Goal: Obtain resource: Download file/media

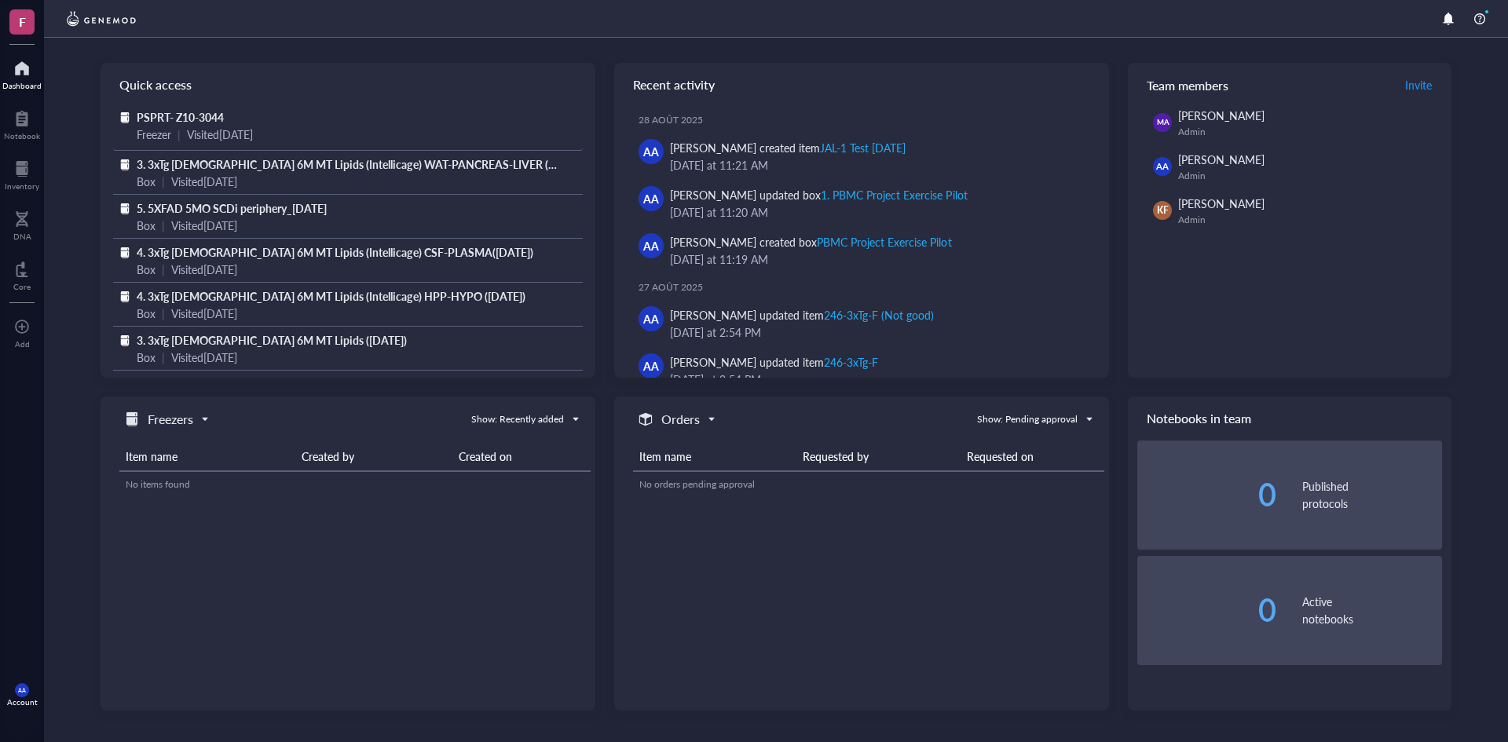
click at [197, 112] on span "PSPRT- Z10-3044" at bounding box center [180, 117] width 87 height 16
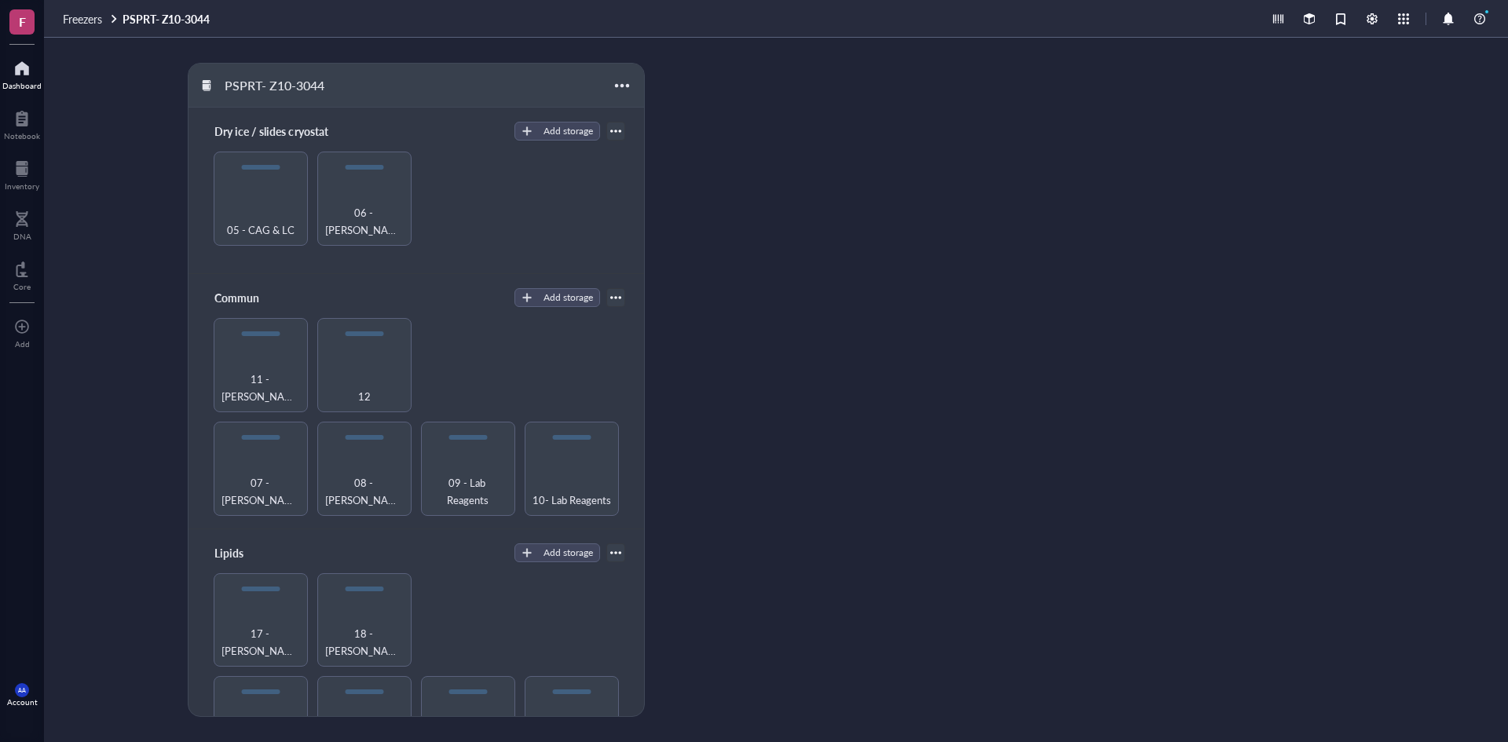
click at [23, 75] on div at bounding box center [21, 68] width 39 height 25
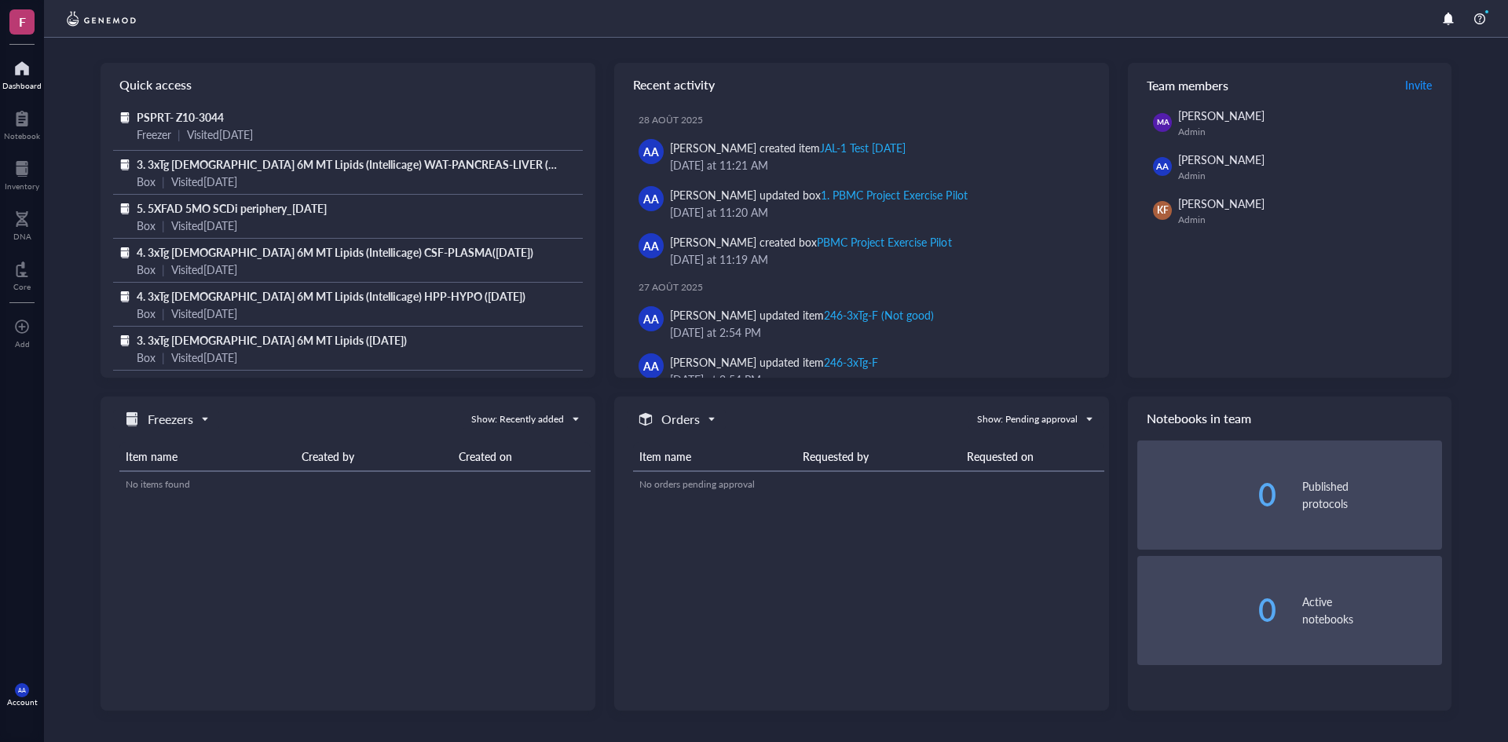
click at [205, 419] on span "Freezers" at bounding box center [165, 419] width 85 height 19
click at [172, 419] on h5 "Freezers" at bounding box center [171, 419] width 46 height 19
click at [172, 417] on h5 "Freezers" at bounding box center [171, 419] width 46 height 19
click at [166, 469] on h5 "Orders" at bounding box center [164, 470] width 33 height 17
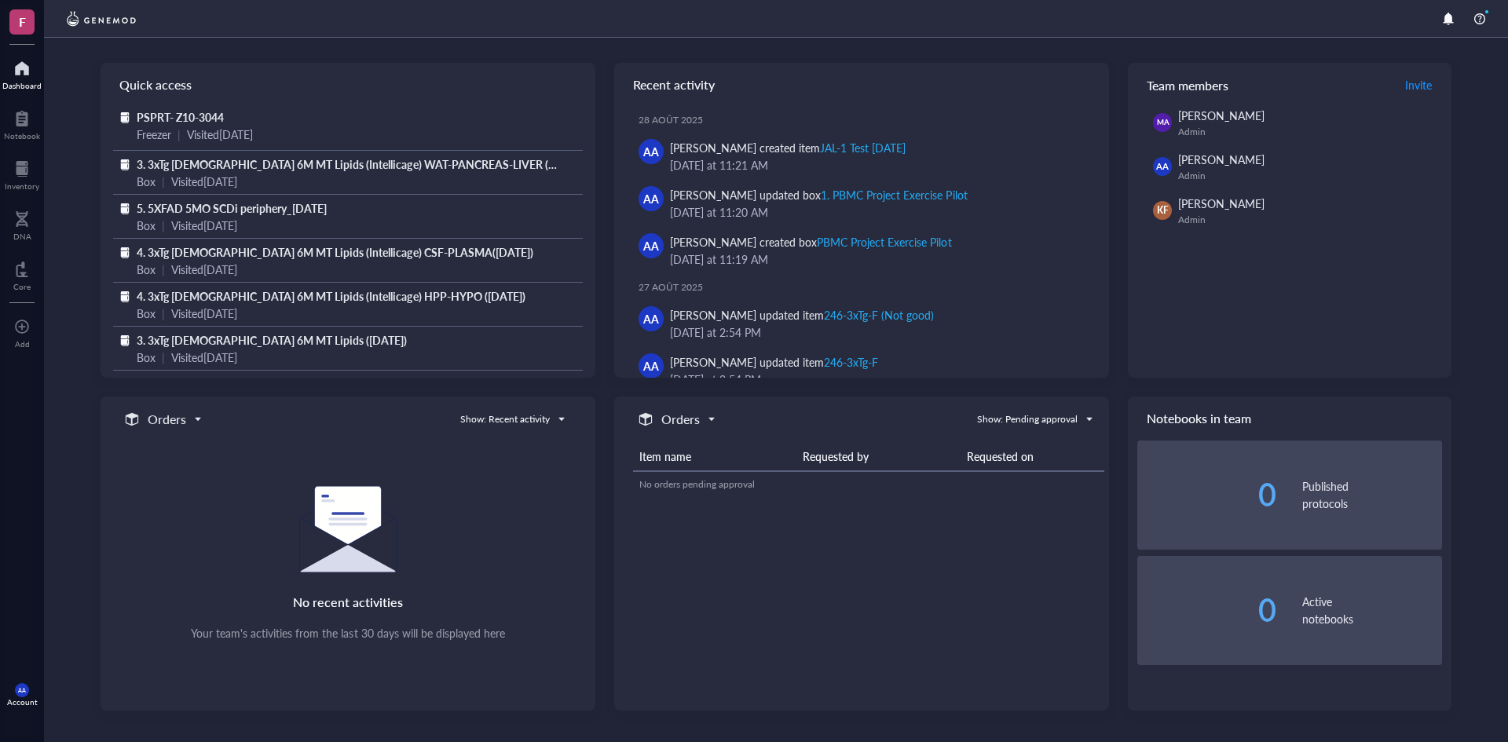
click at [198, 420] on span "Orders" at bounding box center [162, 419] width 78 height 19
click at [175, 439] on h5 "Freezers" at bounding box center [167, 445] width 39 height 17
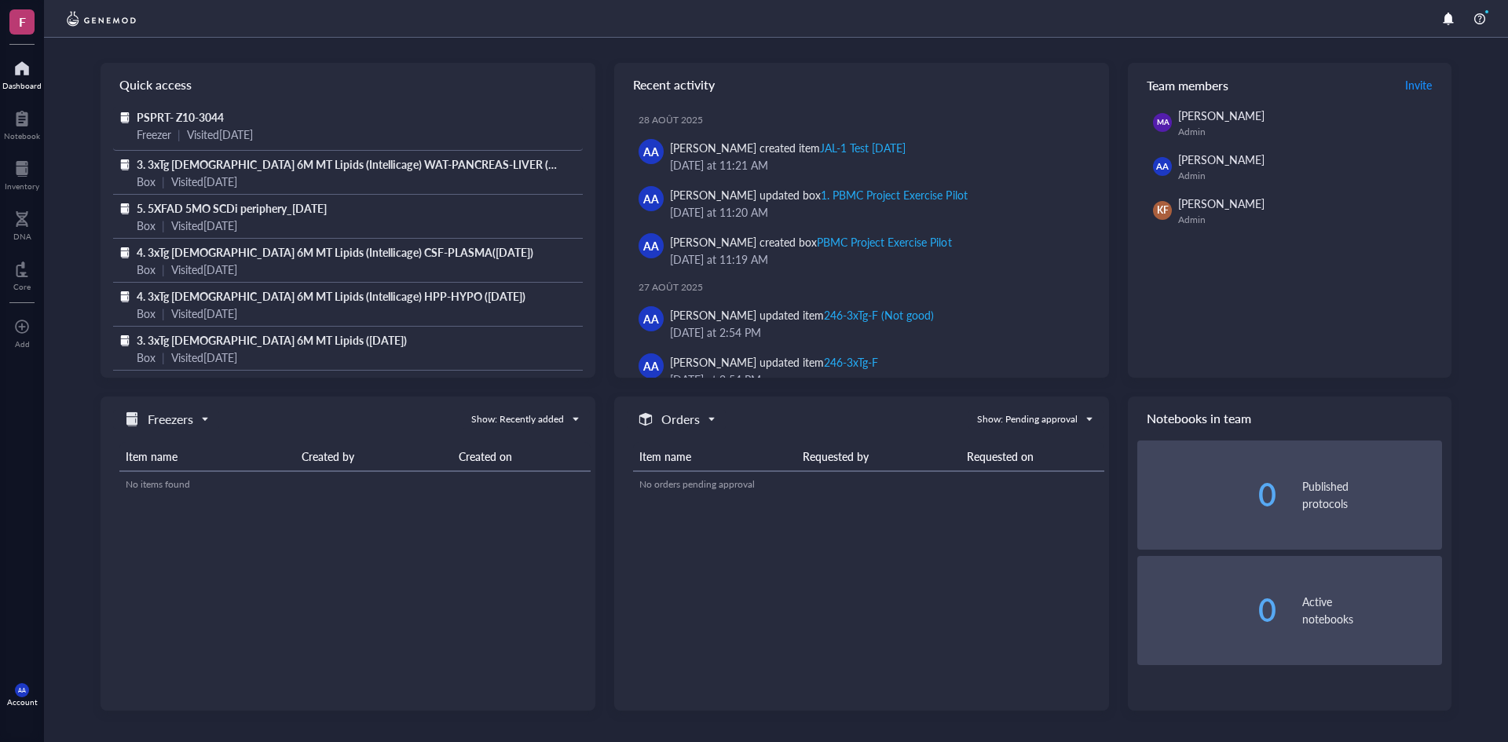
click at [199, 109] on span "PSPRT- Z10-3044" at bounding box center [180, 117] width 87 height 16
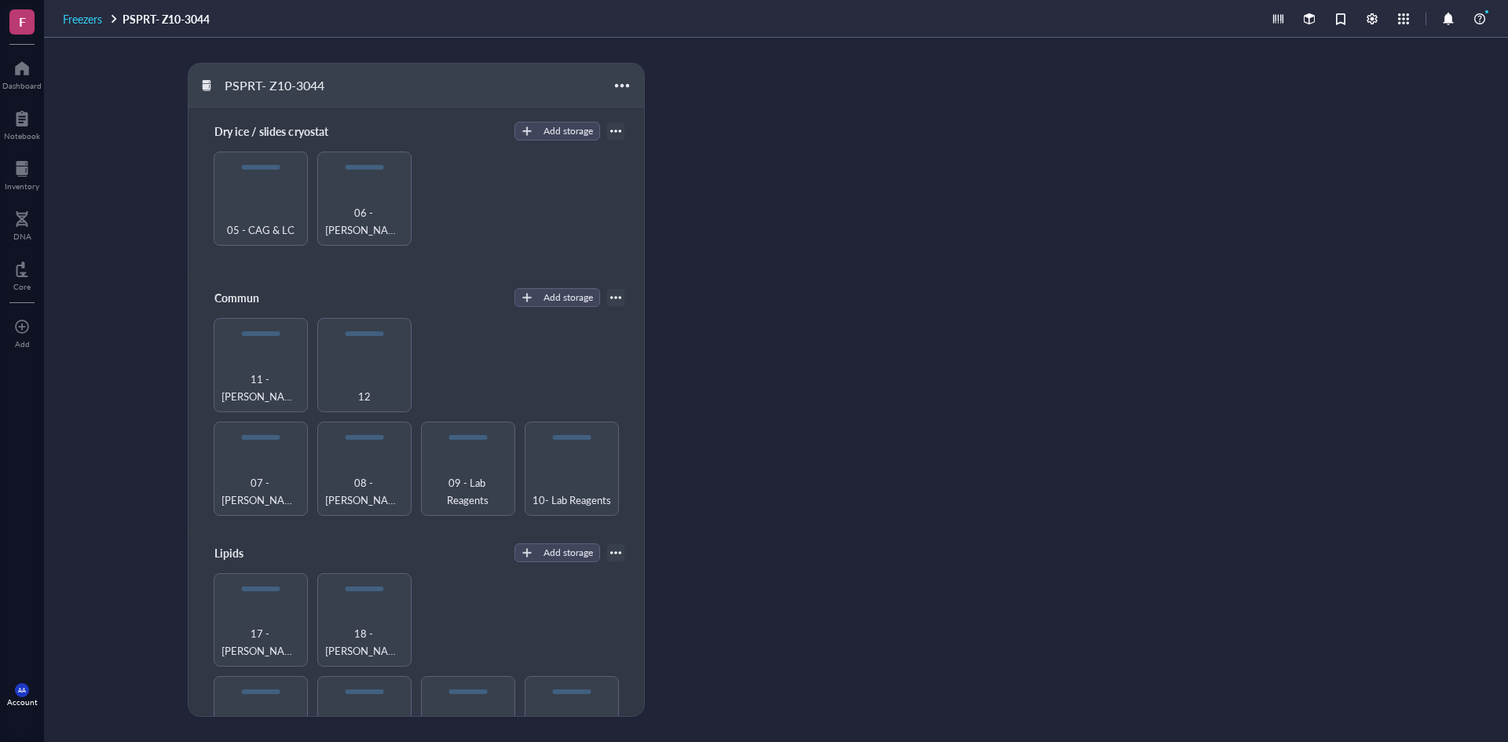
click at [91, 20] on span "Freezers" at bounding box center [82, 19] width 39 height 16
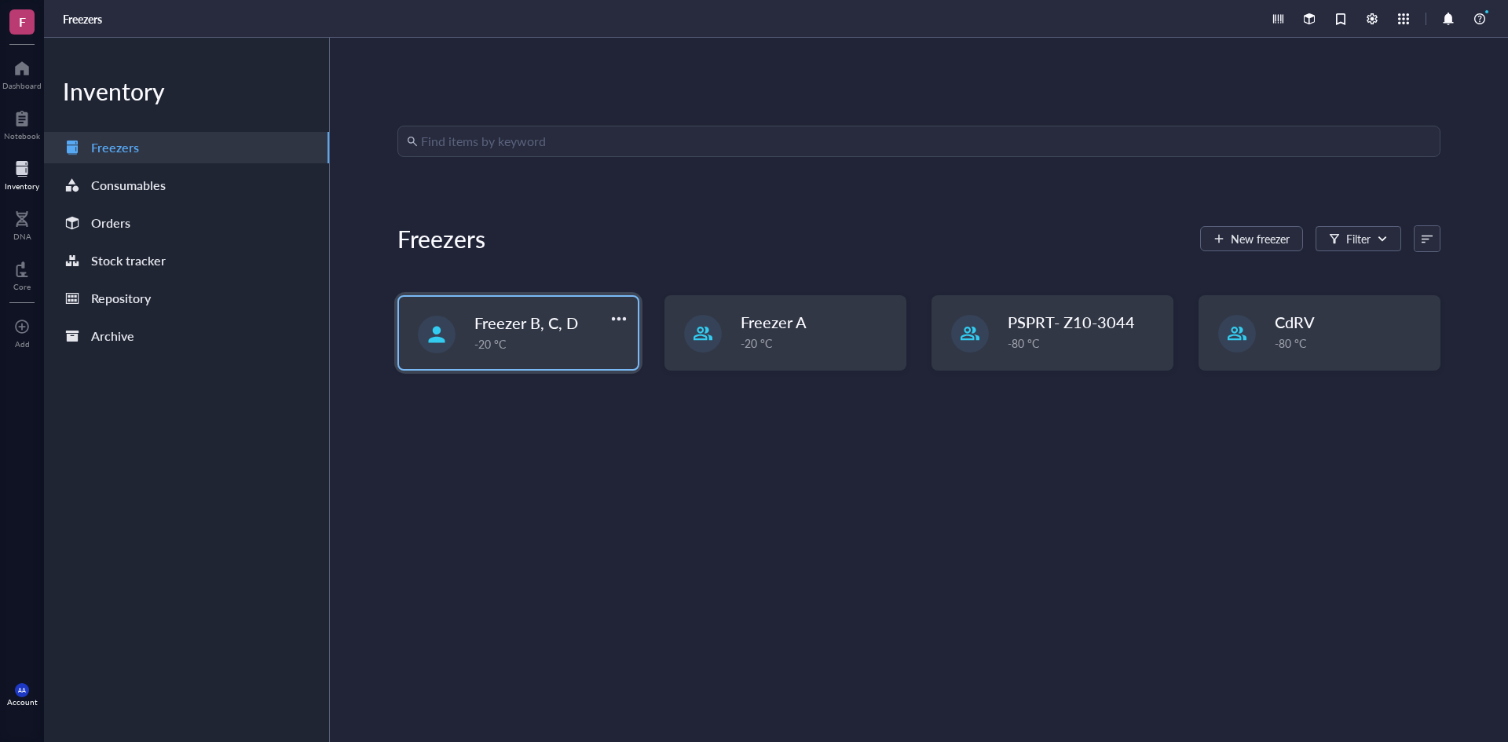
click at [522, 322] on span "Freezer B, C, D" at bounding box center [526, 323] width 104 height 22
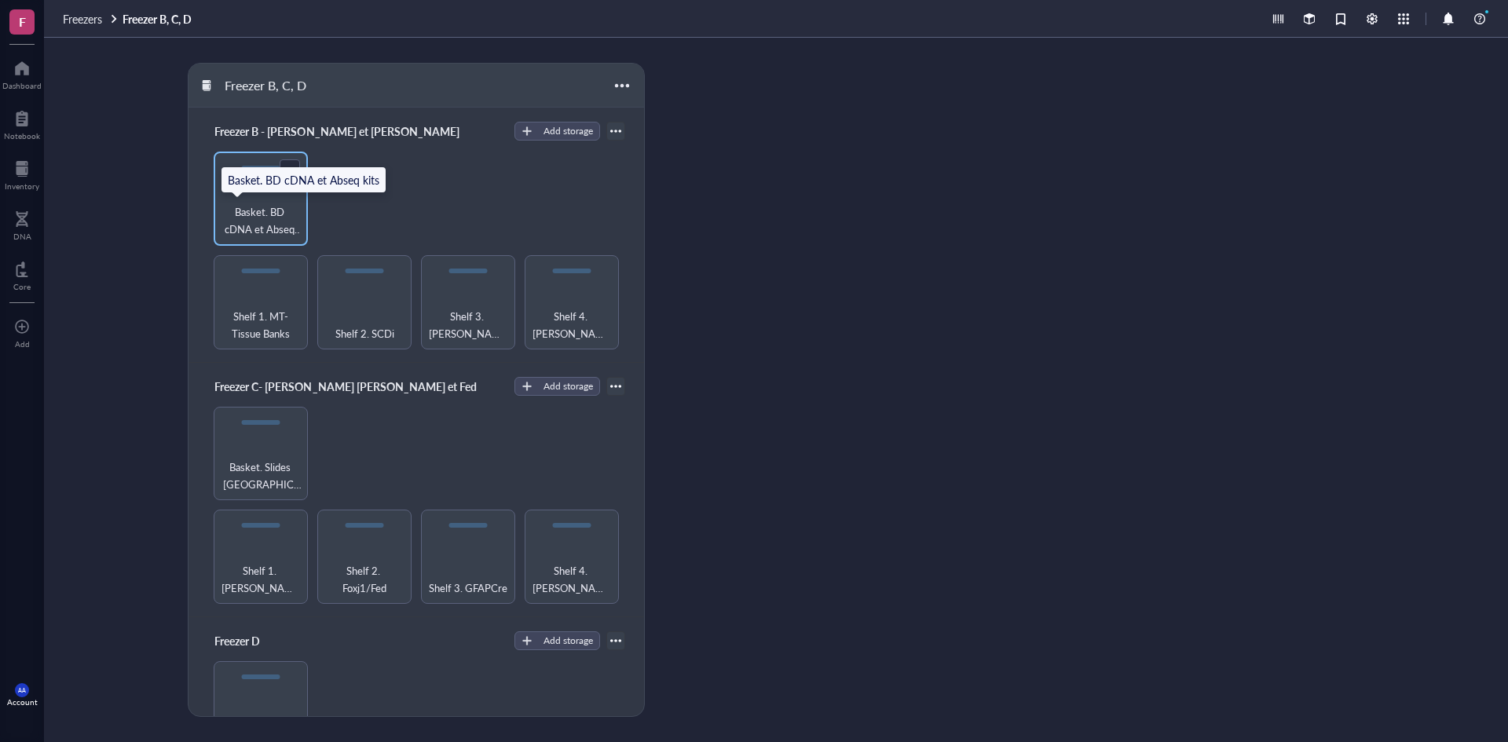
click at [261, 225] on span "Basket. BD cDNA et Abseq kits" at bounding box center [260, 220] width 79 height 35
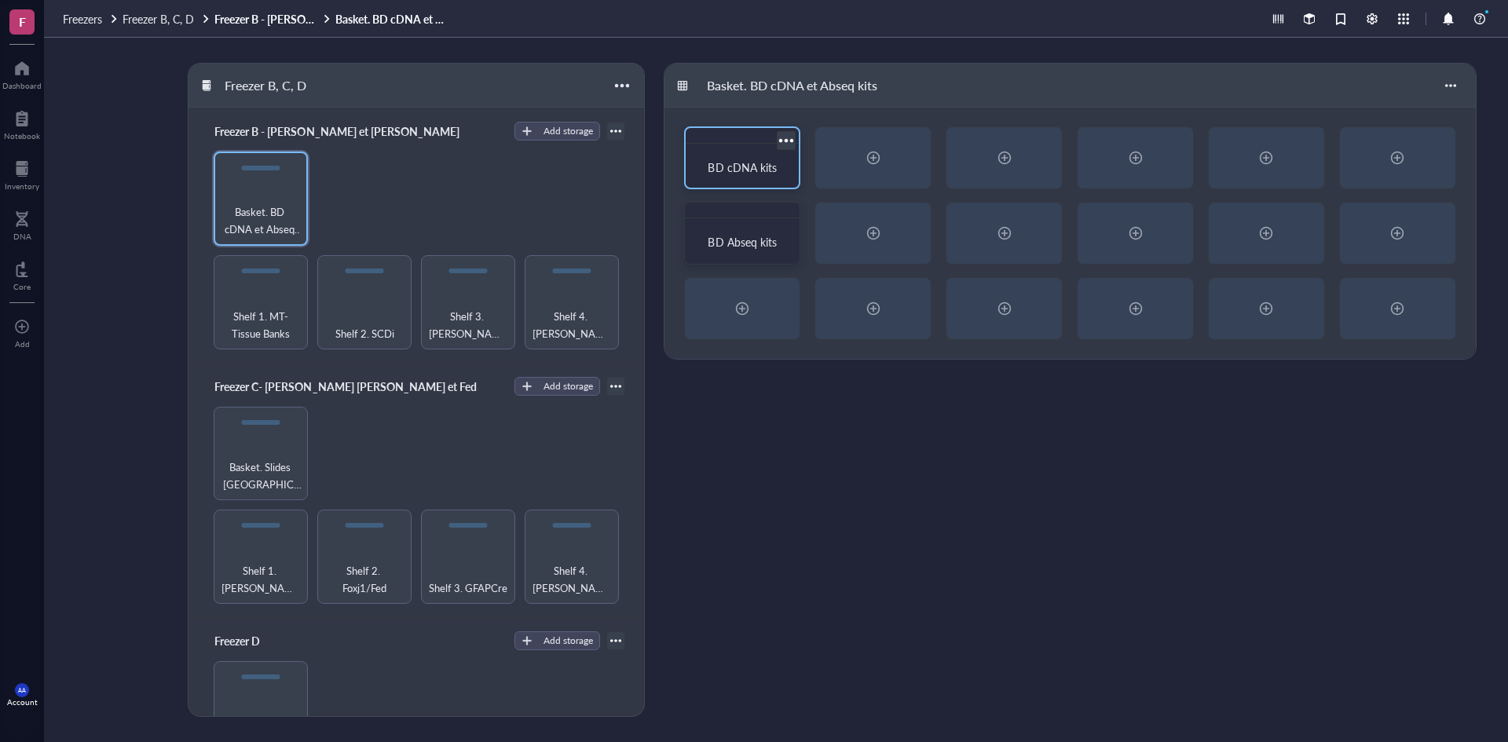
click at [789, 141] on div at bounding box center [786, 140] width 23 height 23
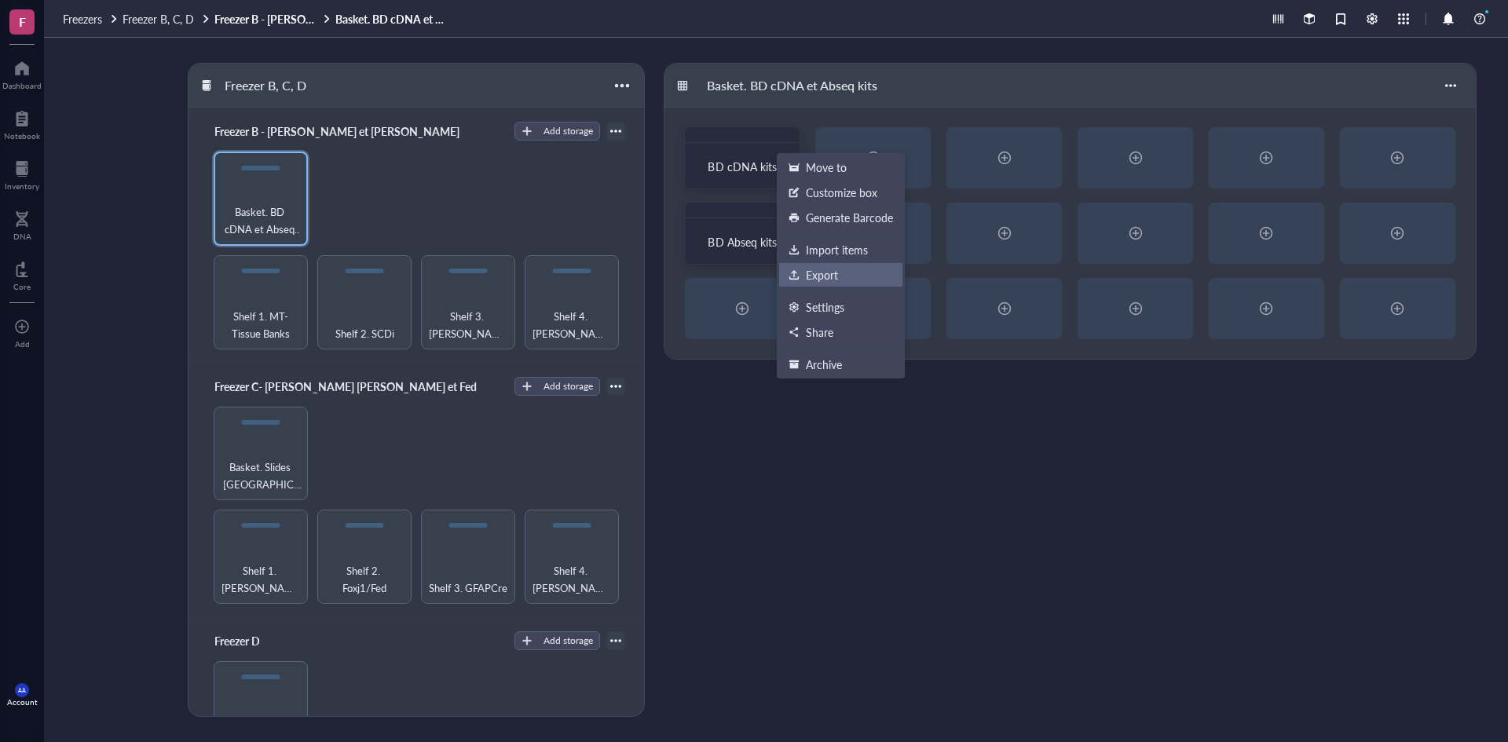
click at [824, 271] on div "Export" at bounding box center [822, 275] width 32 height 14
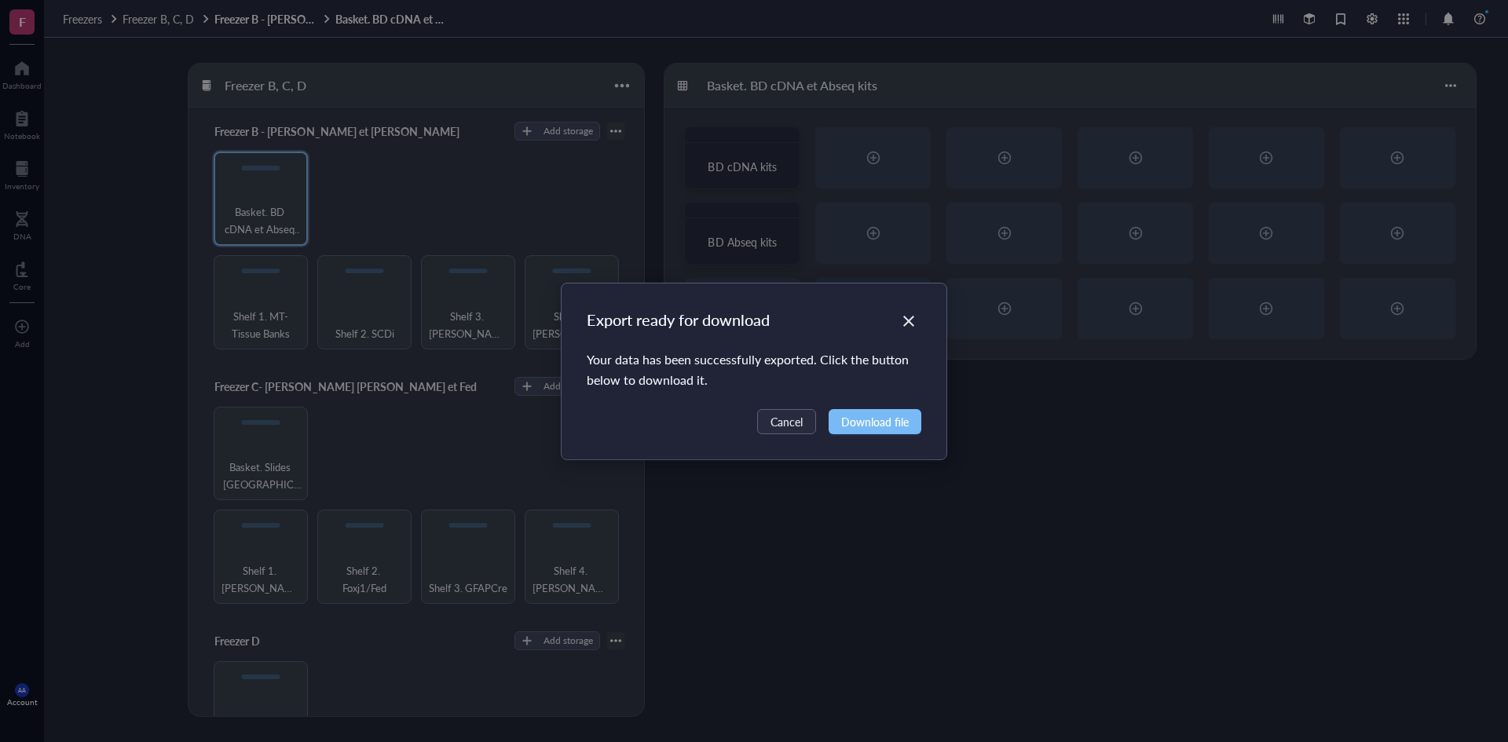
click at [875, 428] on span "Download file" at bounding box center [875, 421] width 68 height 17
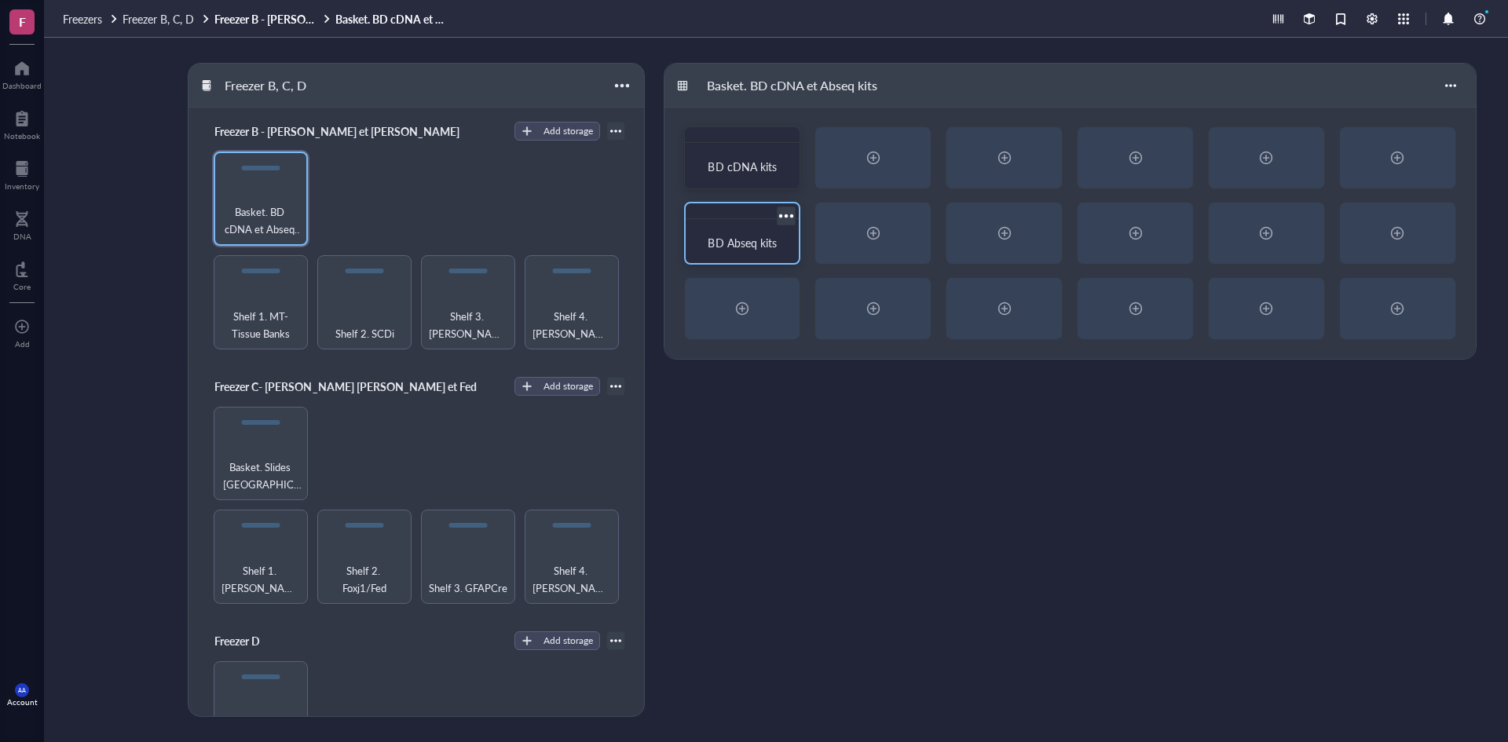
click at [790, 216] on div at bounding box center [786, 215] width 23 height 23
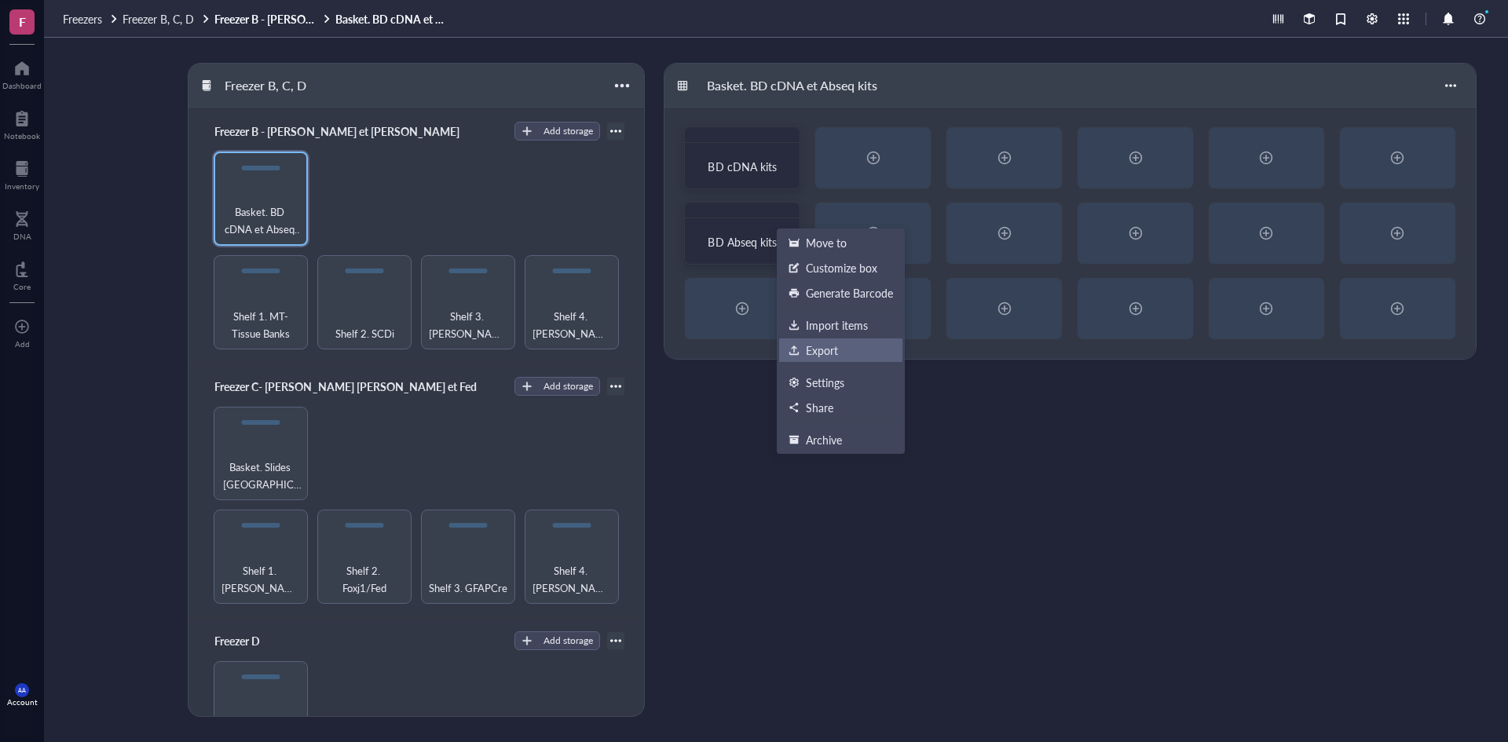
click at [818, 346] on div "Export" at bounding box center [822, 350] width 32 height 14
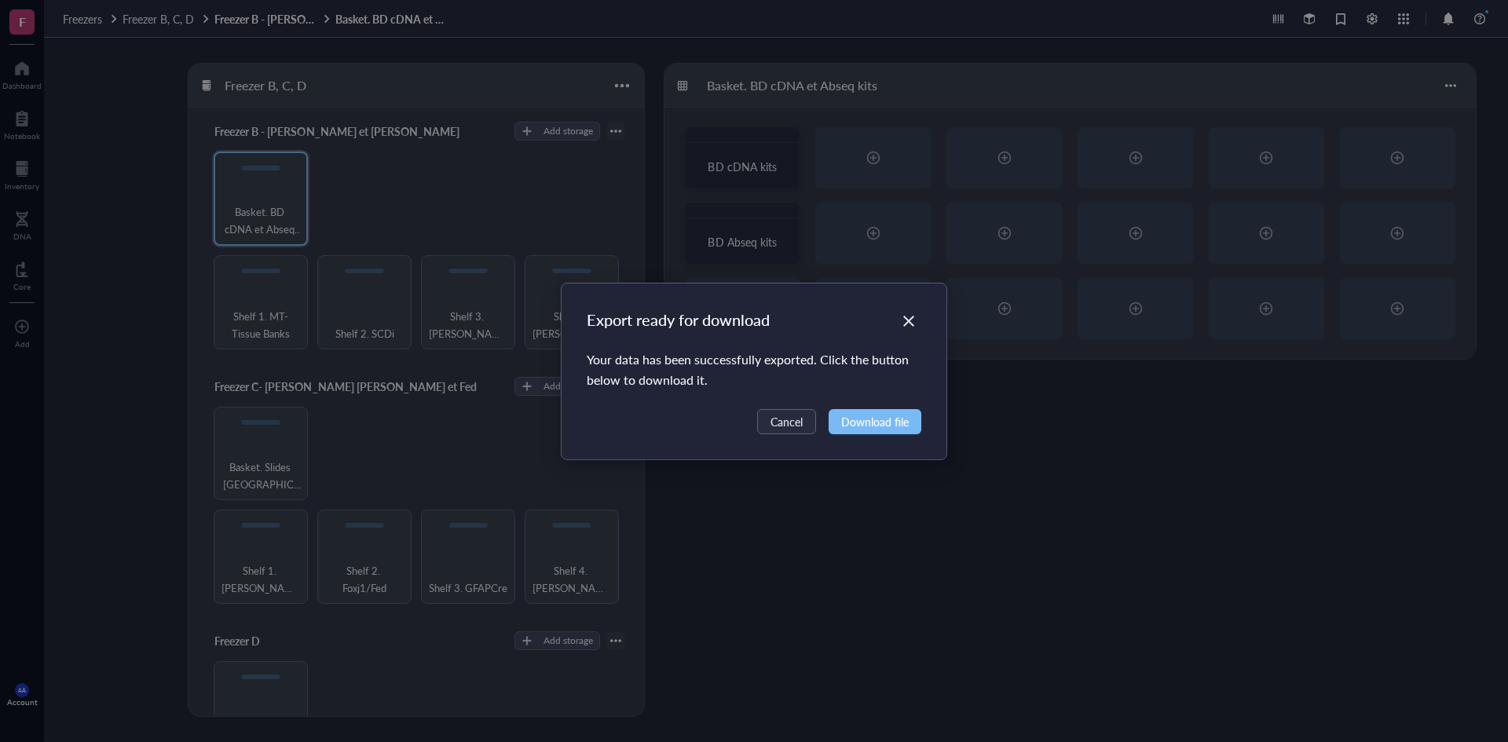
click at [864, 423] on span "Download file" at bounding box center [875, 421] width 68 height 17
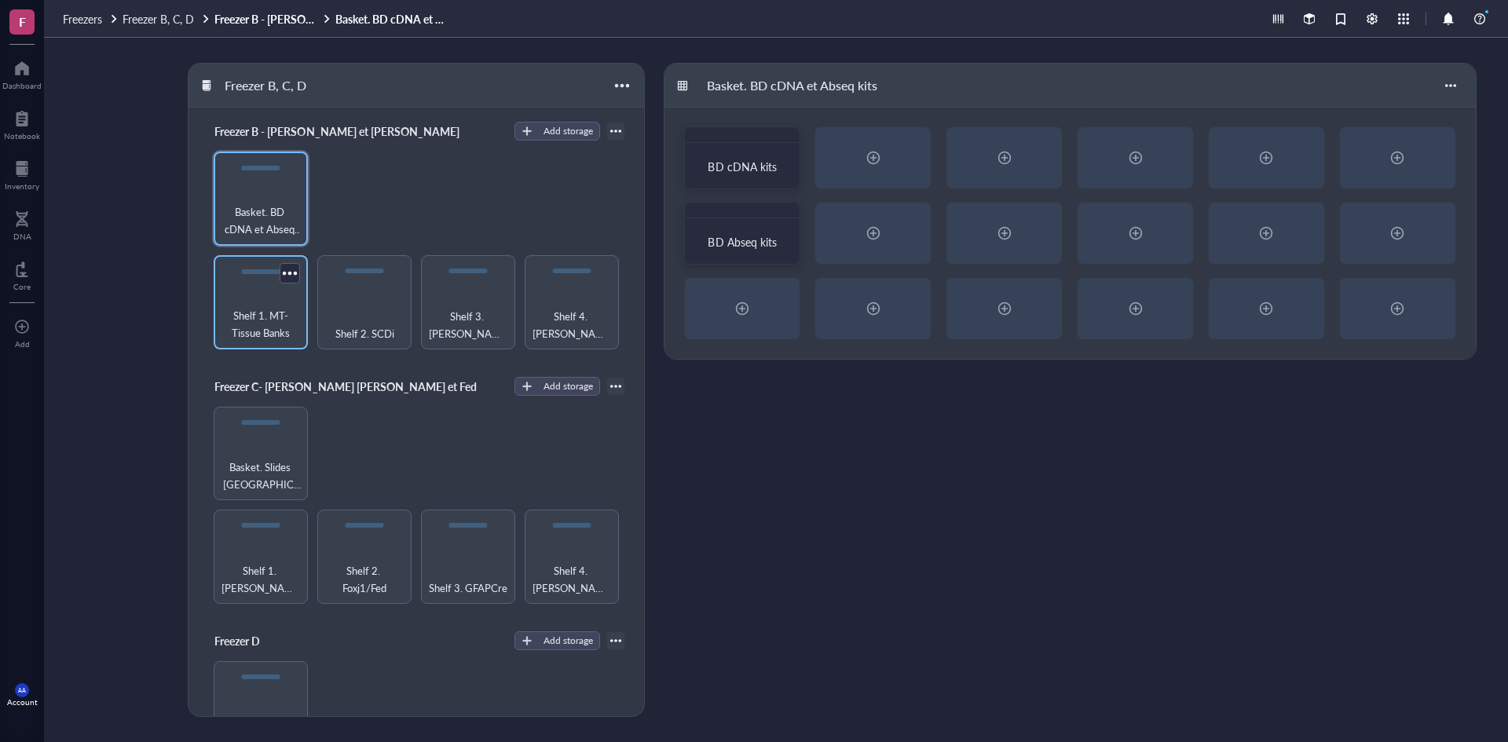
click at [255, 313] on span "Shelf 1. MT-Tissue Banks" at bounding box center [260, 324] width 79 height 35
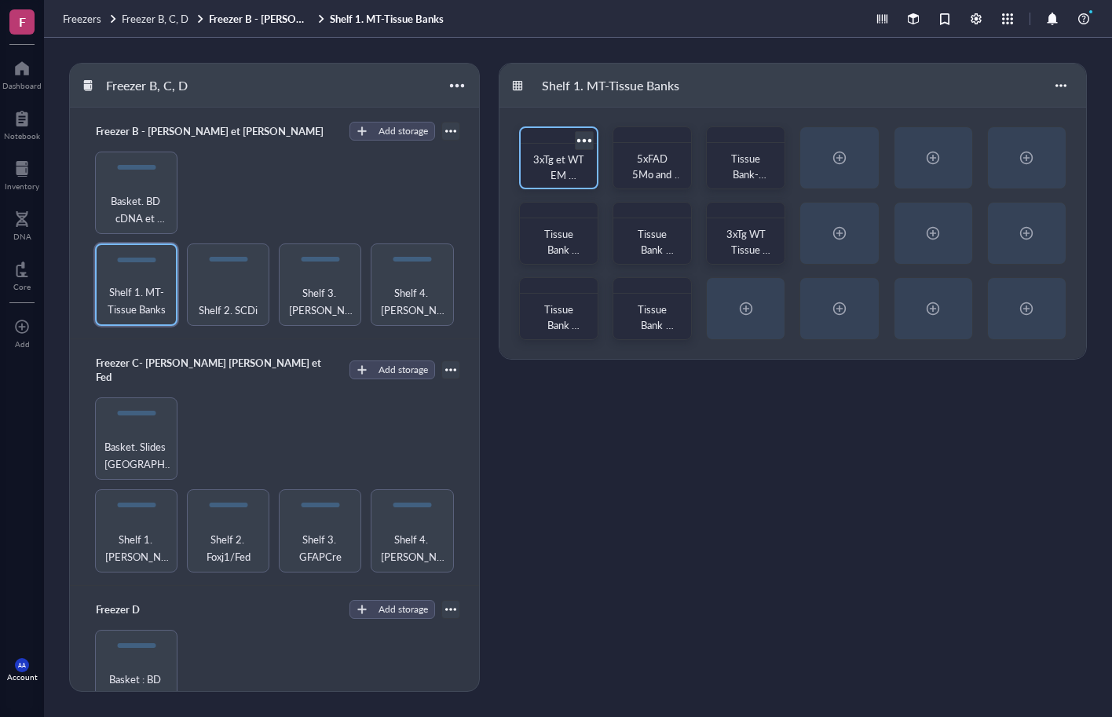
click at [584, 137] on div at bounding box center [584, 140] width 23 height 23
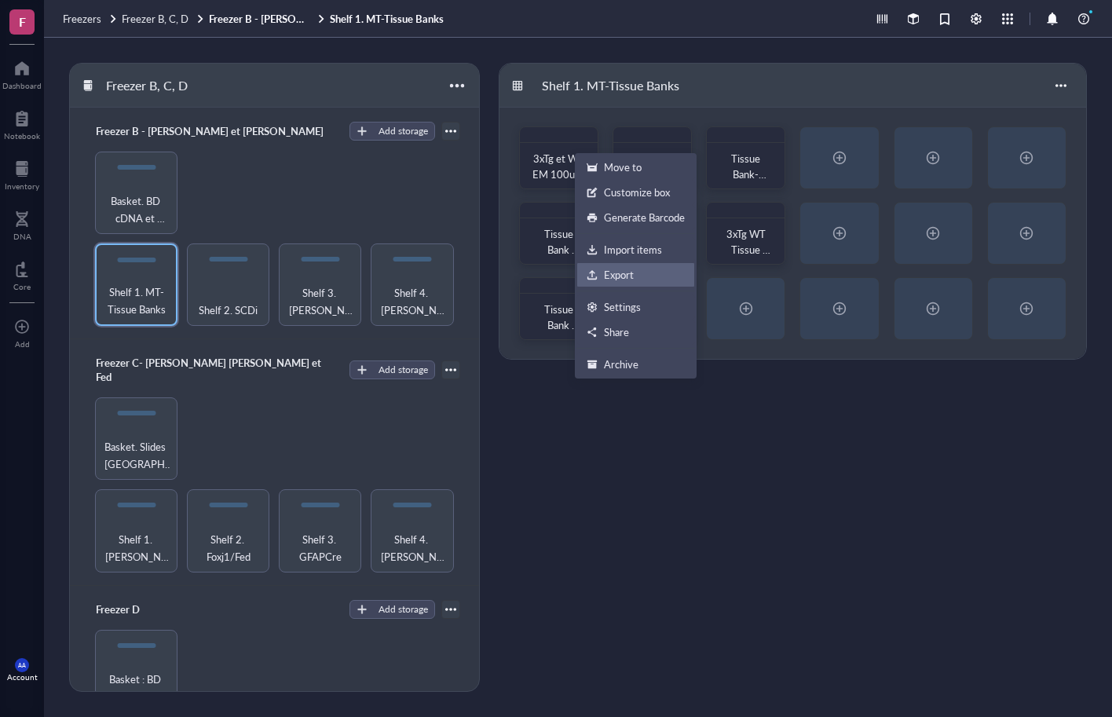
click at [621, 279] on div "Export" at bounding box center [619, 275] width 30 height 14
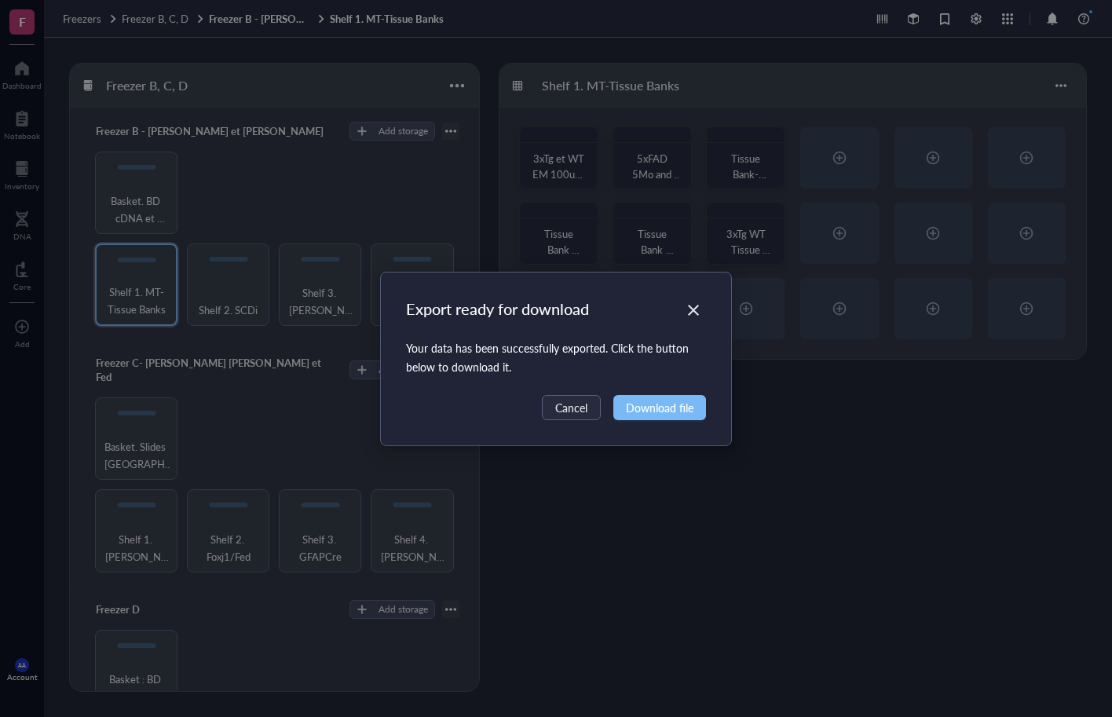
click at [648, 414] on span "Download file" at bounding box center [660, 407] width 68 height 17
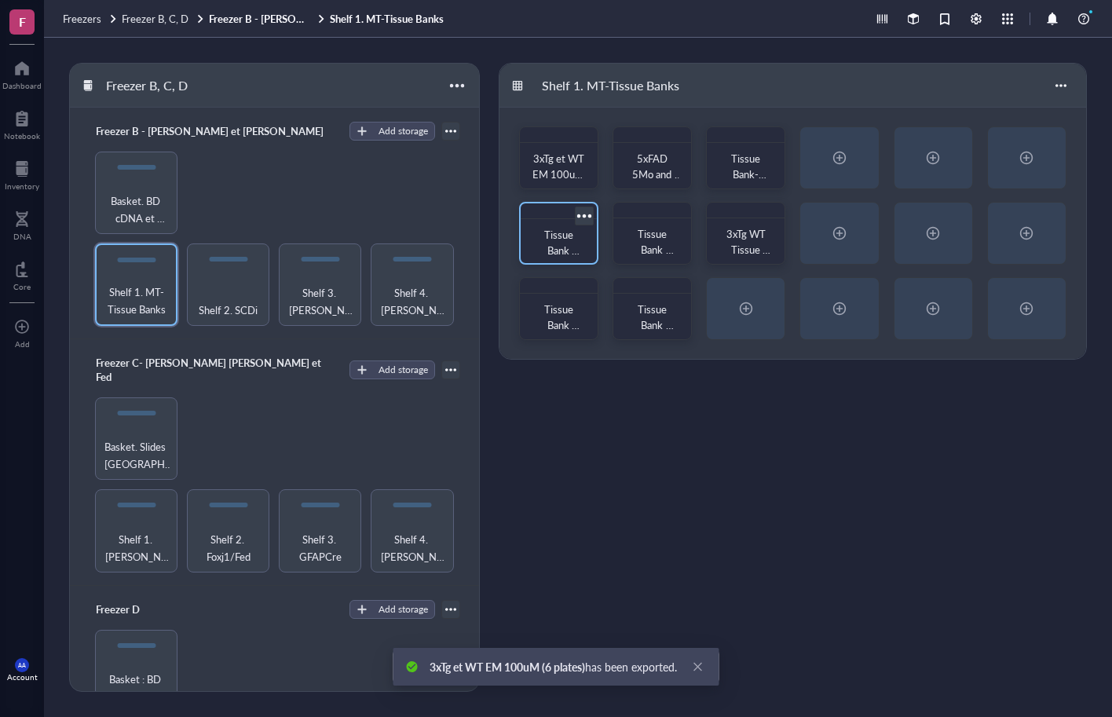
click at [587, 213] on div at bounding box center [584, 215] width 23 height 23
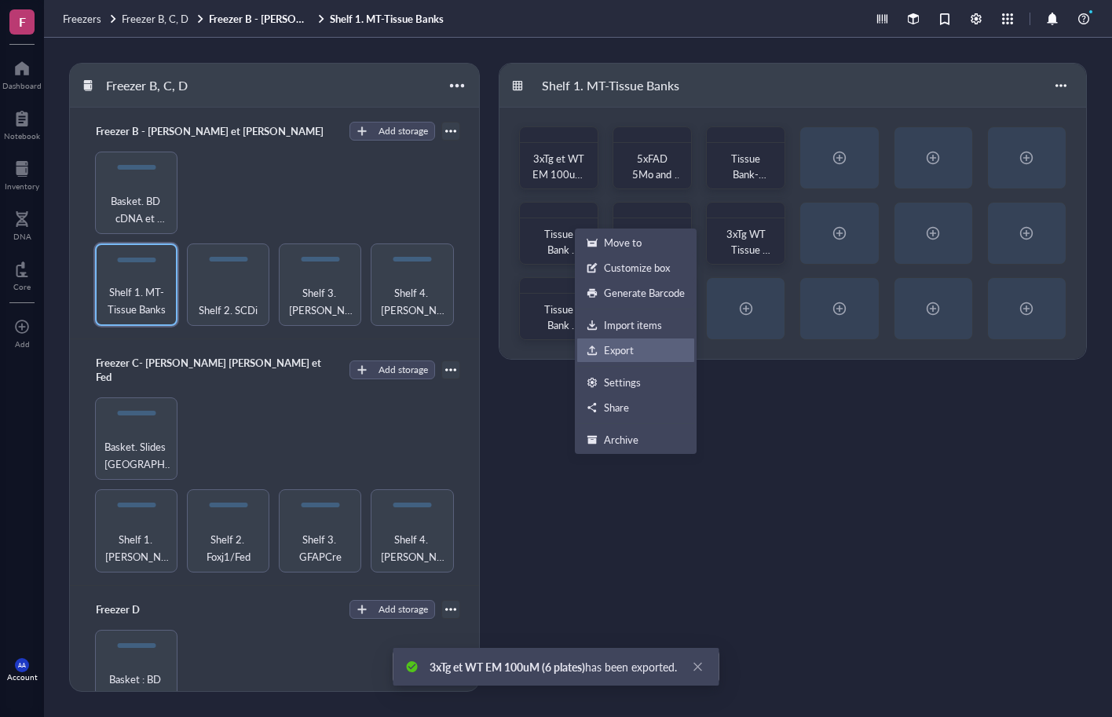
click at [619, 352] on div "Export" at bounding box center [619, 350] width 30 height 14
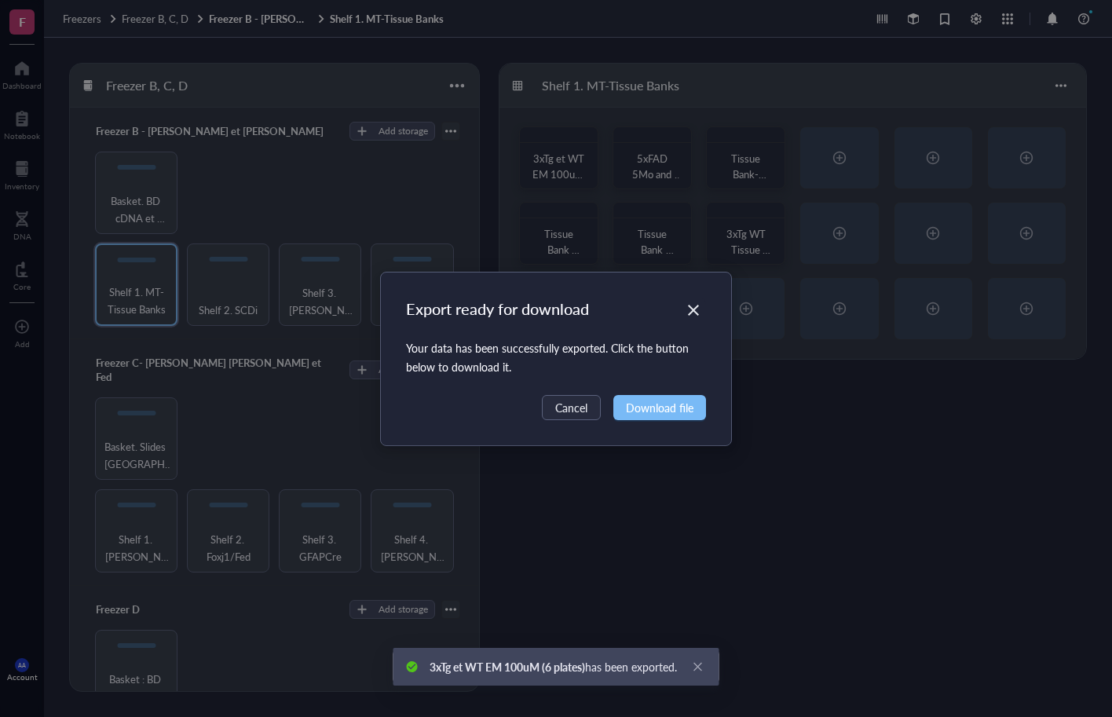
click at [652, 410] on span "Download file" at bounding box center [660, 407] width 68 height 17
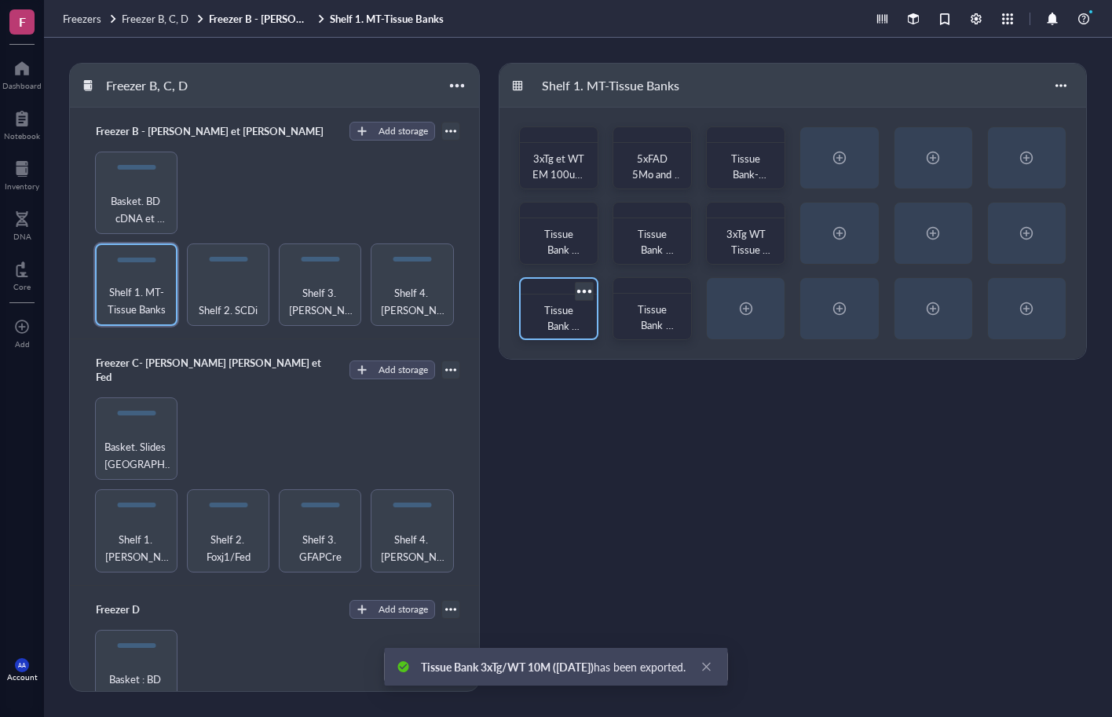
click at [587, 290] on div at bounding box center [584, 291] width 23 height 23
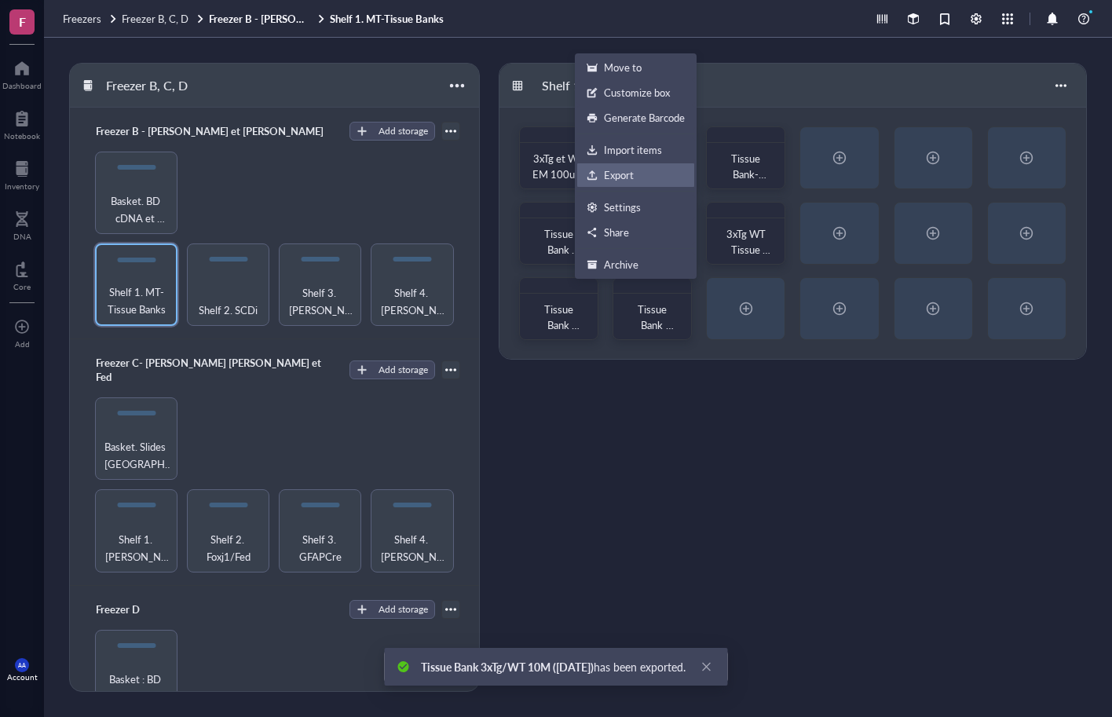
click at [618, 176] on div "Export" at bounding box center [619, 175] width 30 height 14
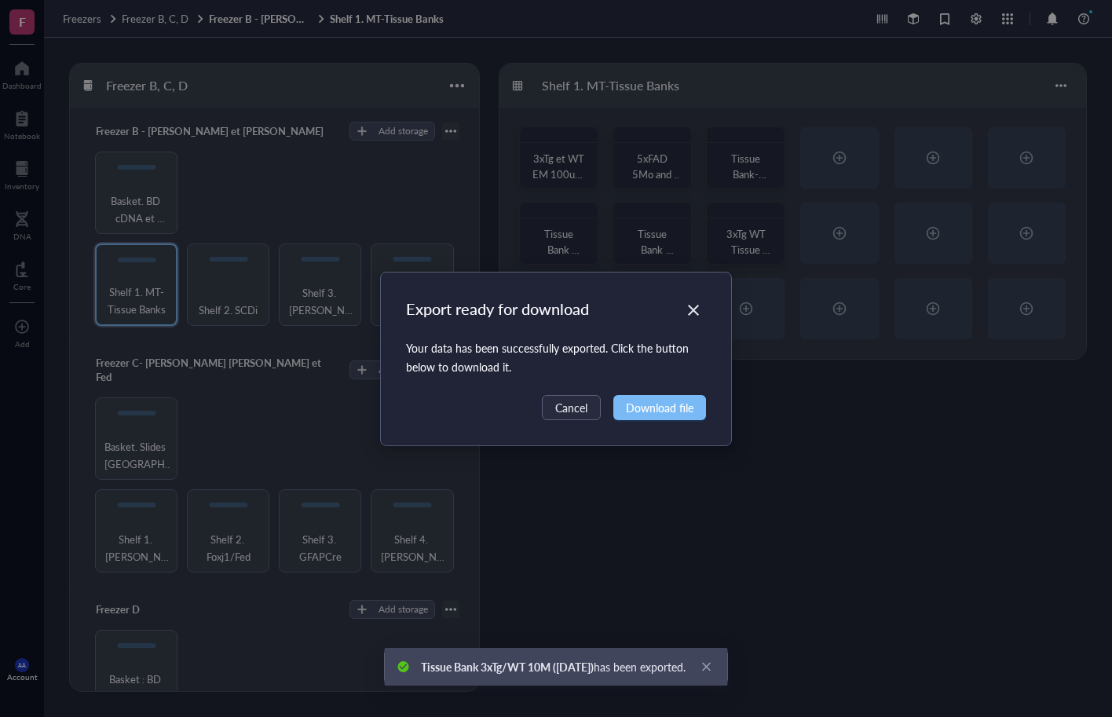
click at [646, 417] on button "Download file" at bounding box center [659, 407] width 93 height 25
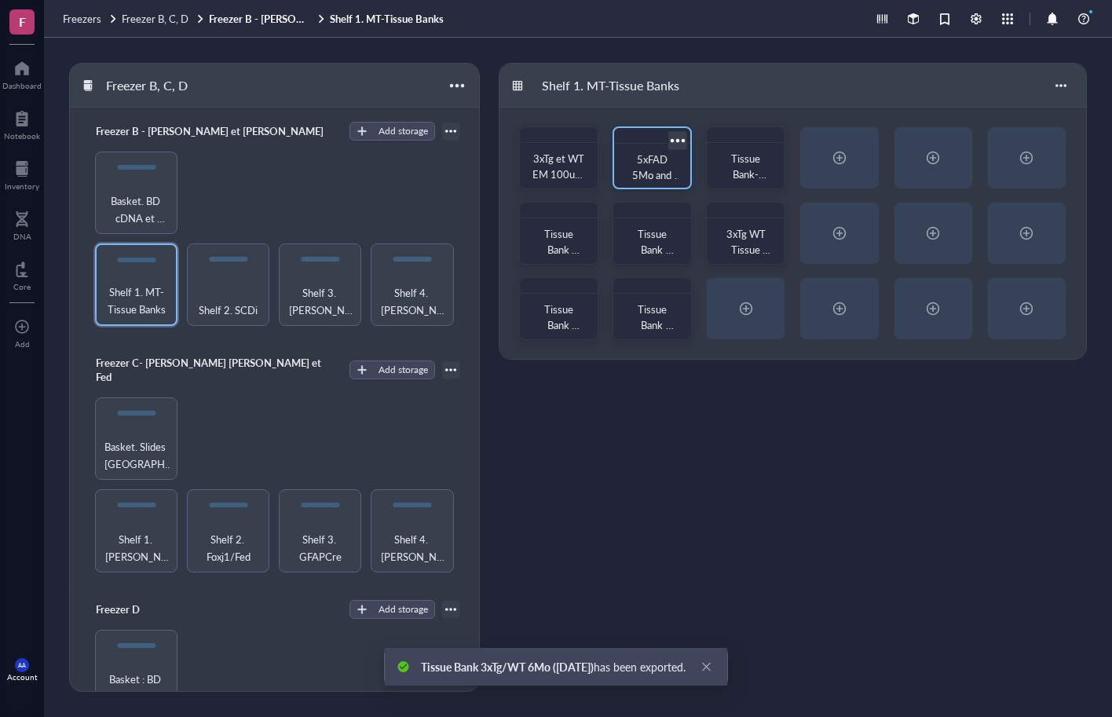
click at [680, 141] on div at bounding box center [677, 140] width 23 height 23
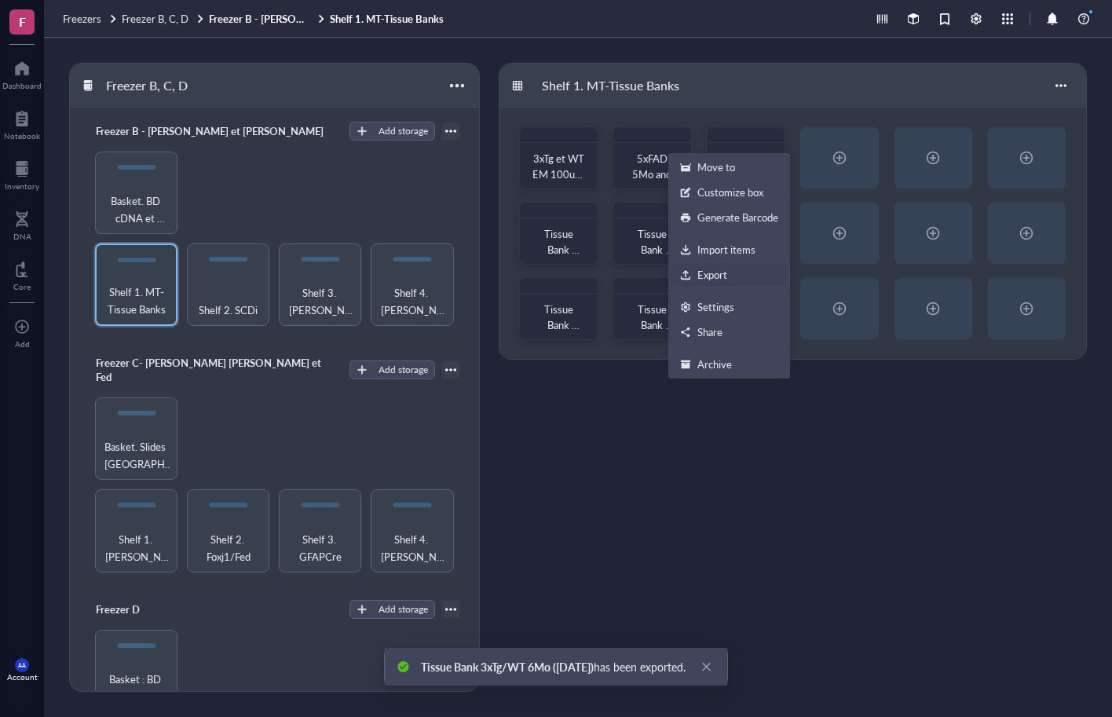
click at [697, 272] on div "Export" at bounding box center [712, 275] width 30 height 14
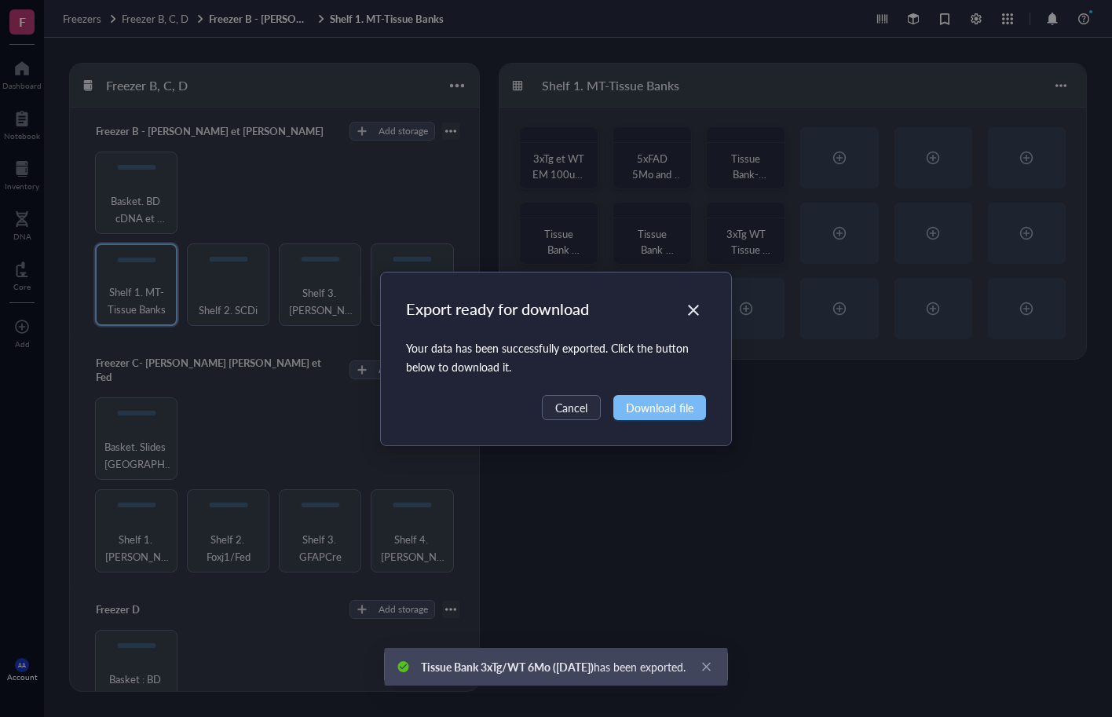
click at [668, 413] on span "Download file" at bounding box center [660, 407] width 68 height 17
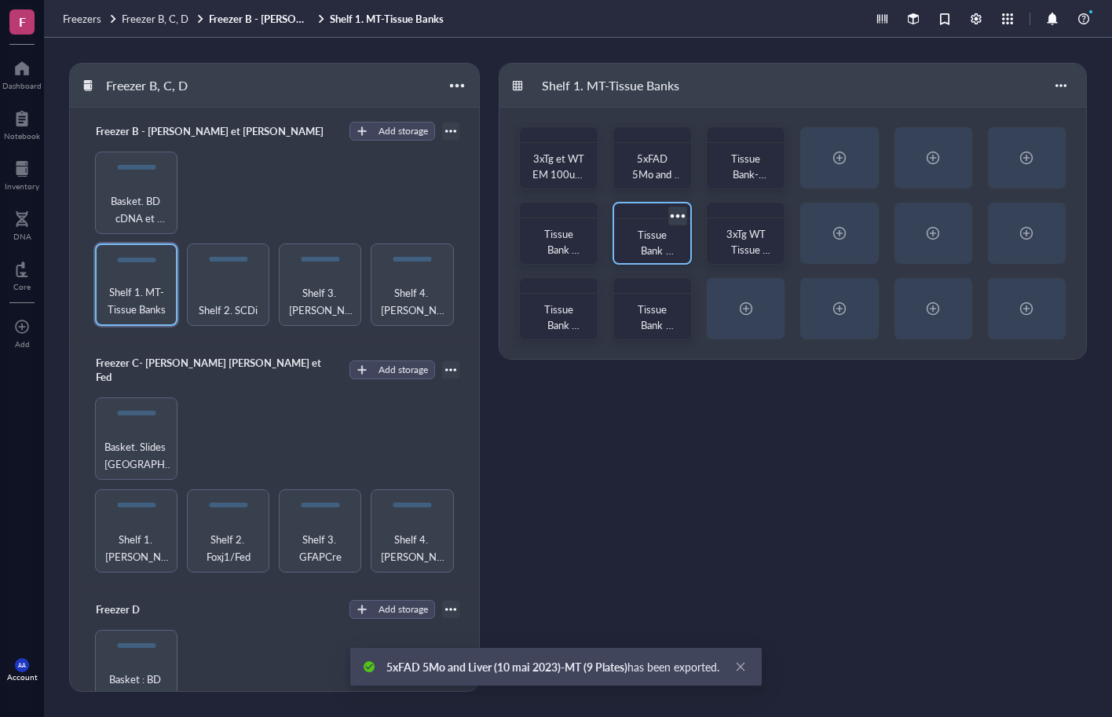
click at [680, 213] on div at bounding box center [677, 215] width 23 height 23
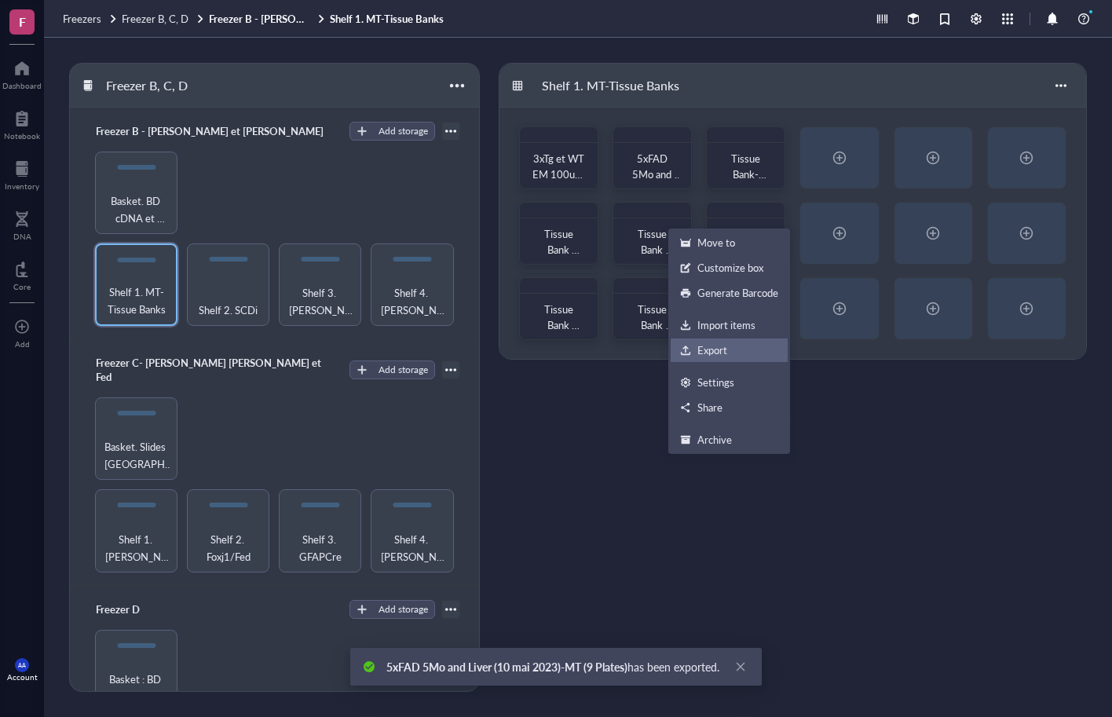
click at [701, 347] on div "Export" at bounding box center [712, 350] width 30 height 14
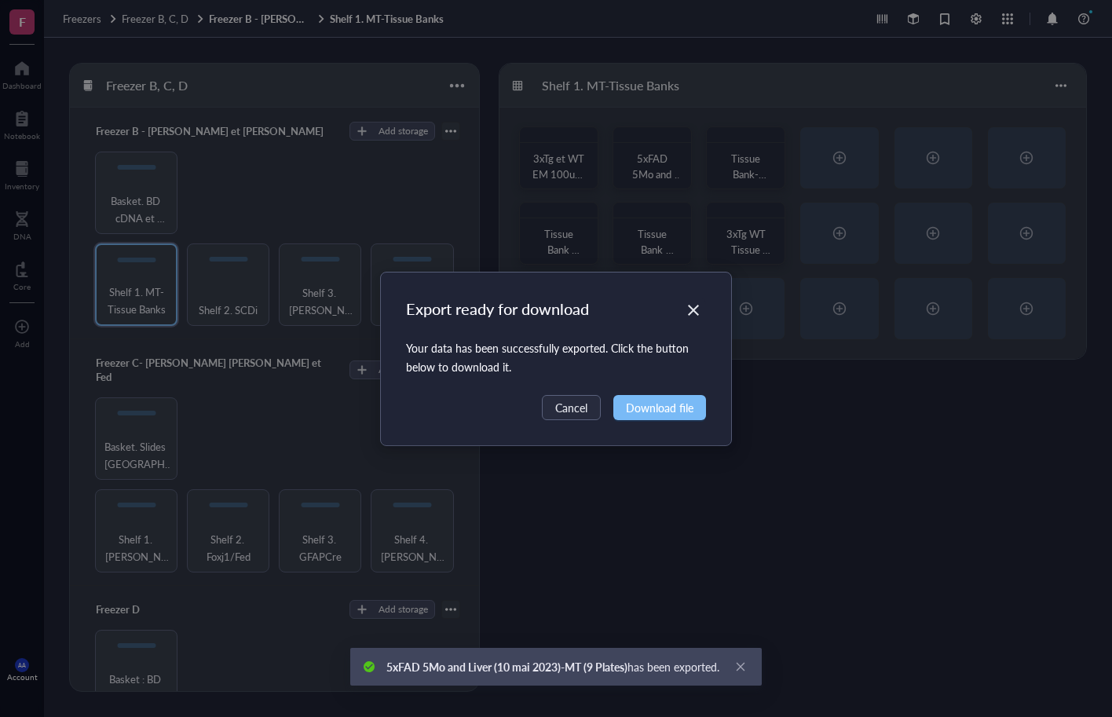
click at [667, 411] on span "Download file" at bounding box center [660, 407] width 68 height 17
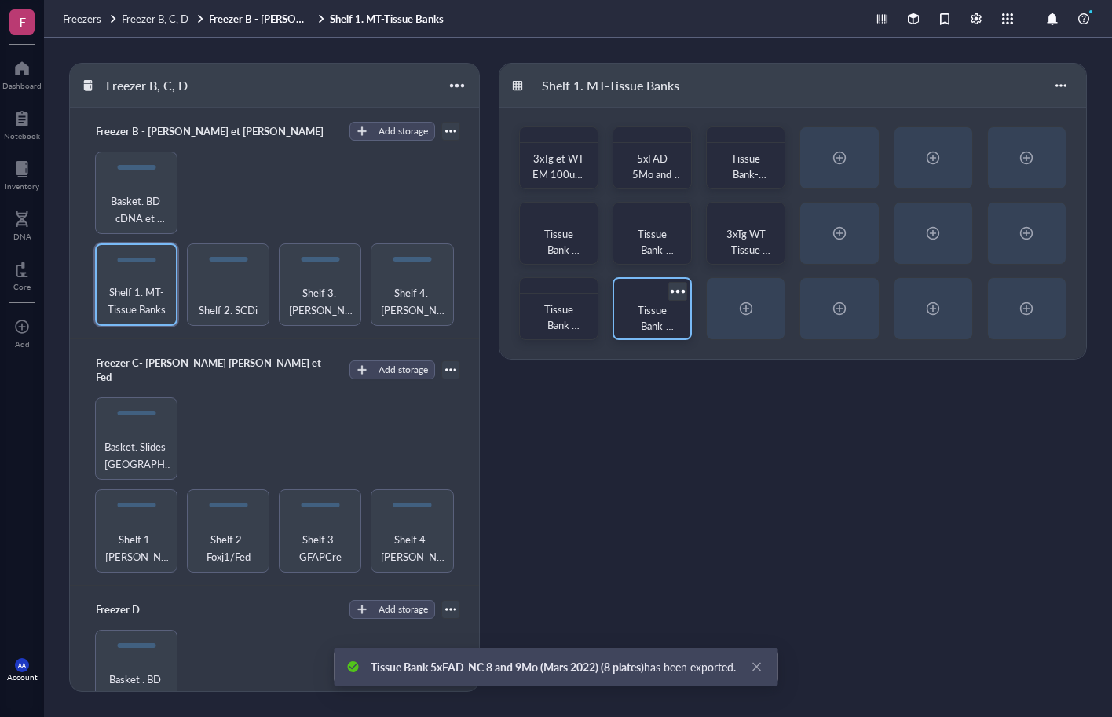
click at [678, 288] on div at bounding box center [677, 291] width 23 height 23
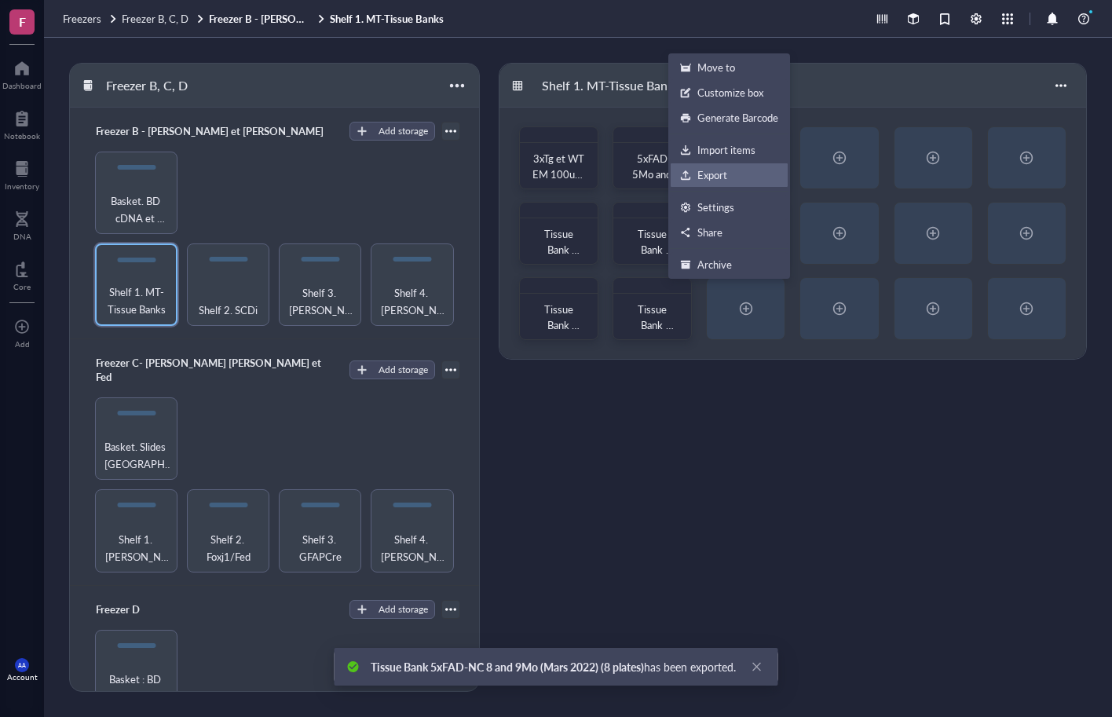
click at [714, 175] on div "Export" at bounding box center [712, 175] width 30 height 14
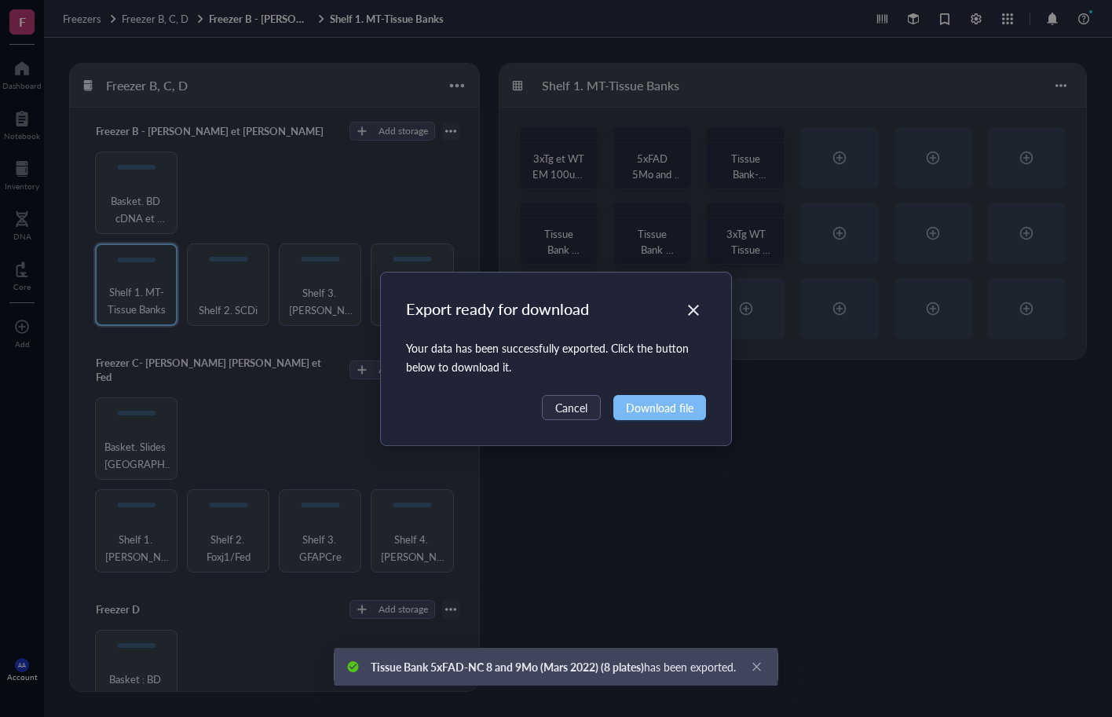
click at [672, 412] on span "Download file" at bounding box center [660, 407] width 68 height 17
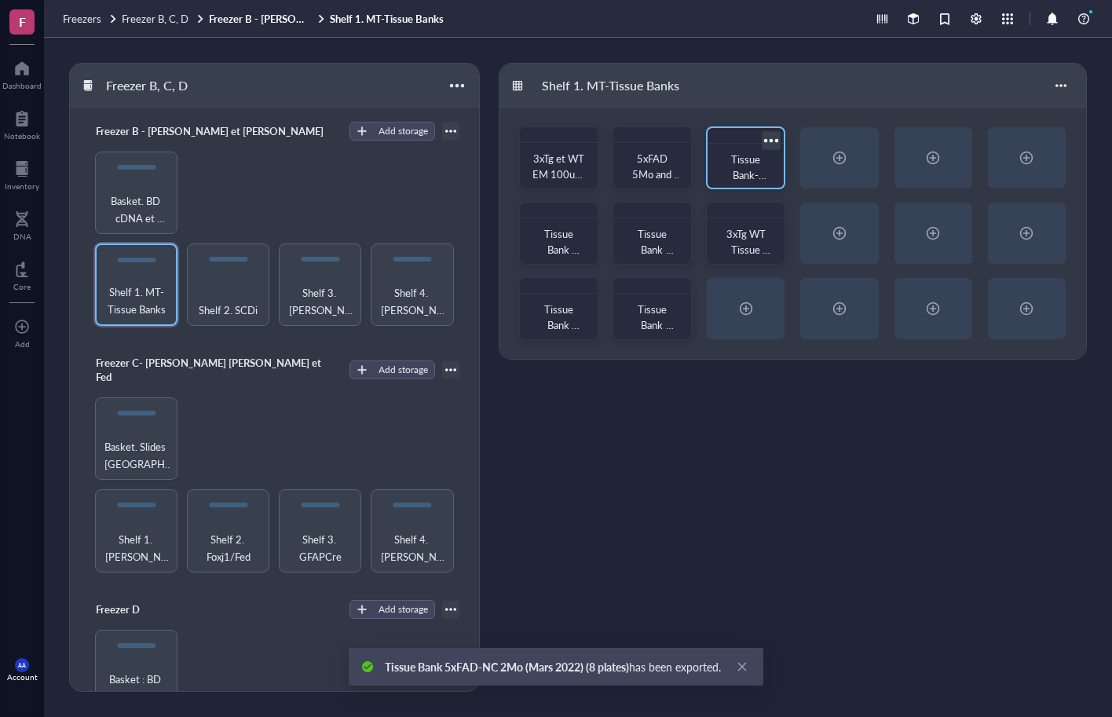
click at [773, 140] on div at bounding box center [771, 140] width 23 height 23
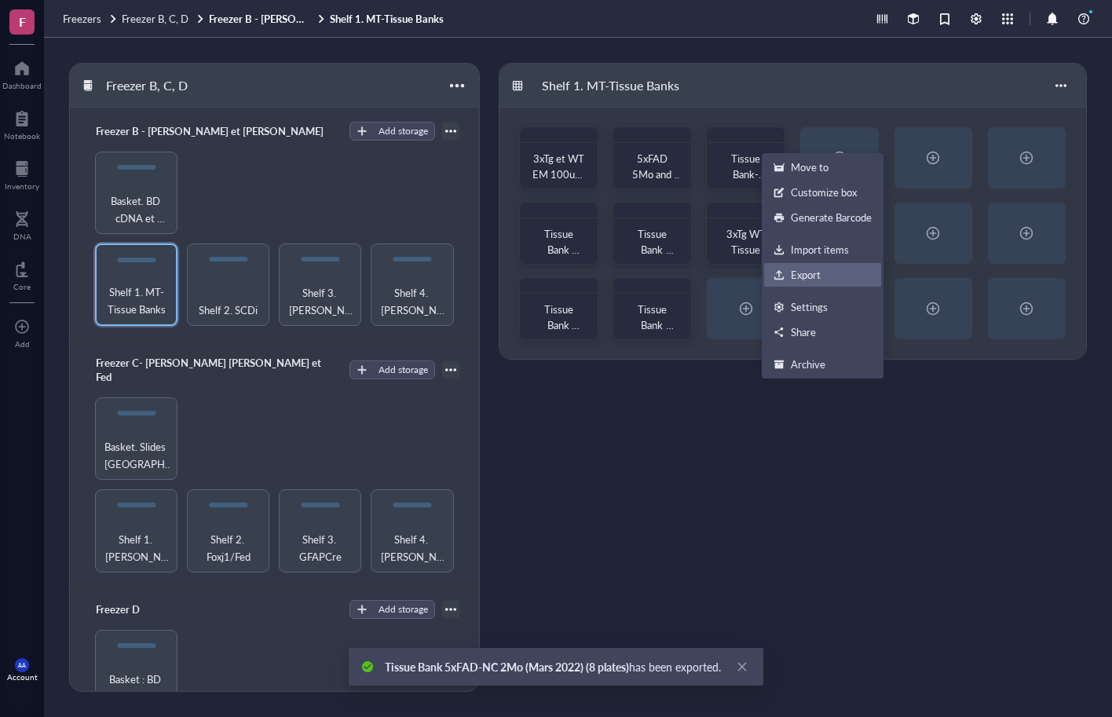
click at [788, 276] on div "Export" at bounding box center [823, 275] width 98 height 14
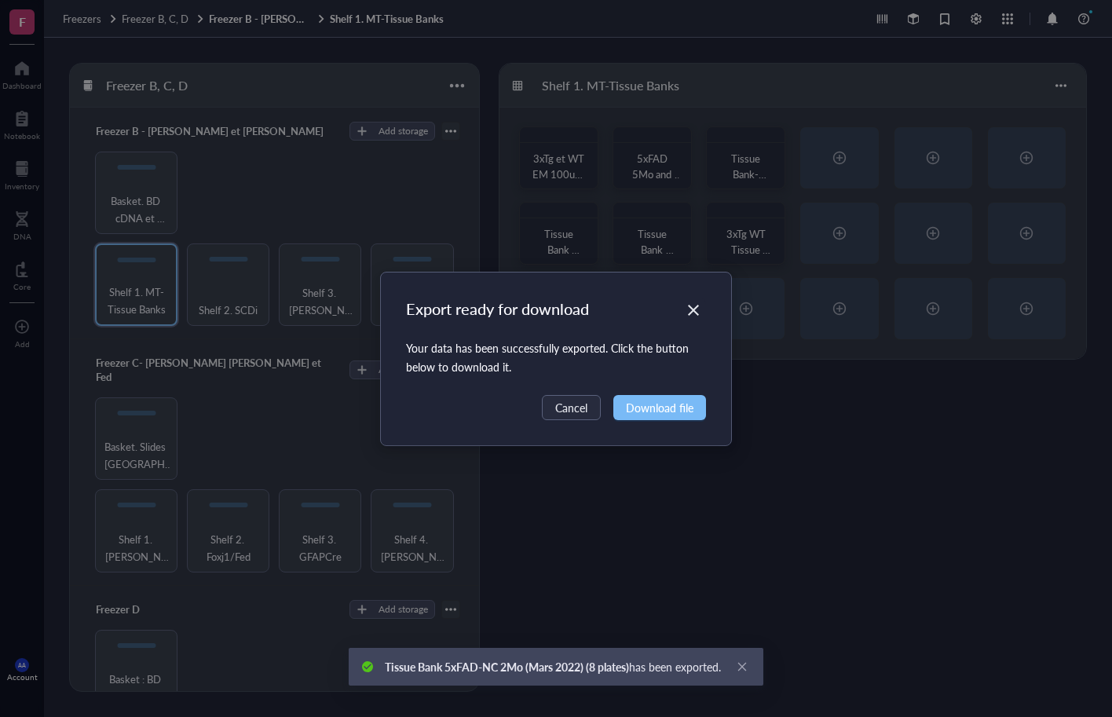
click at [661, 410] on span "Download file" at bounding box center [660, 407] width 68 height 17
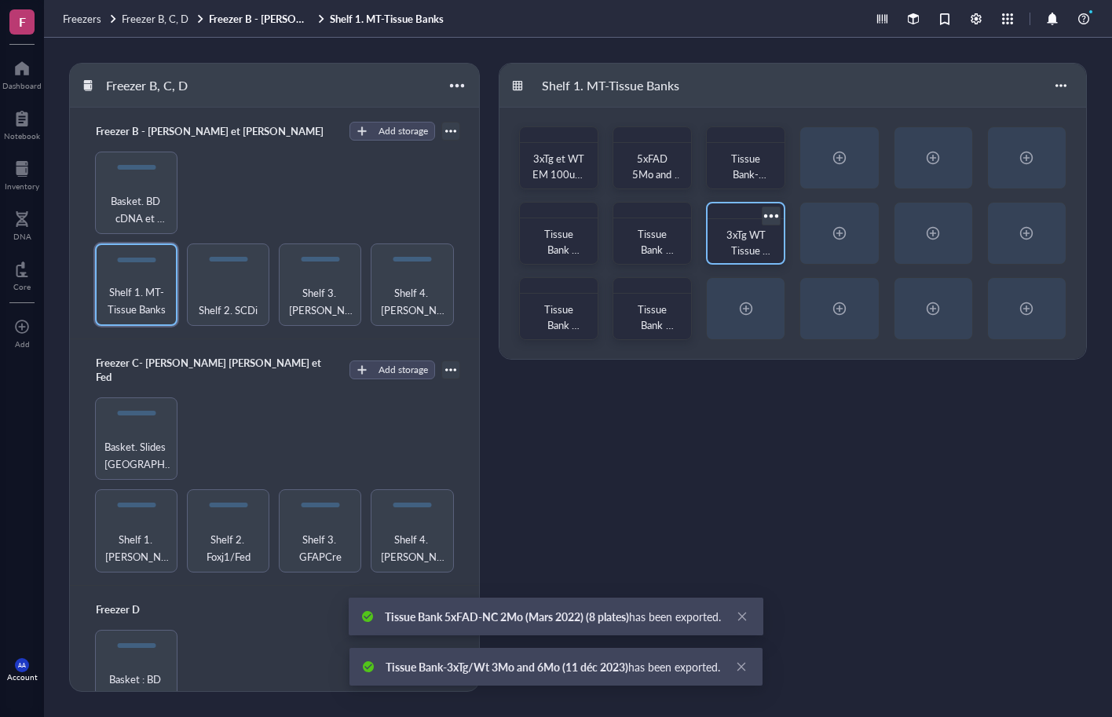
click at [777, 215] on div at bounding box center [771, 215] width 23 height 23
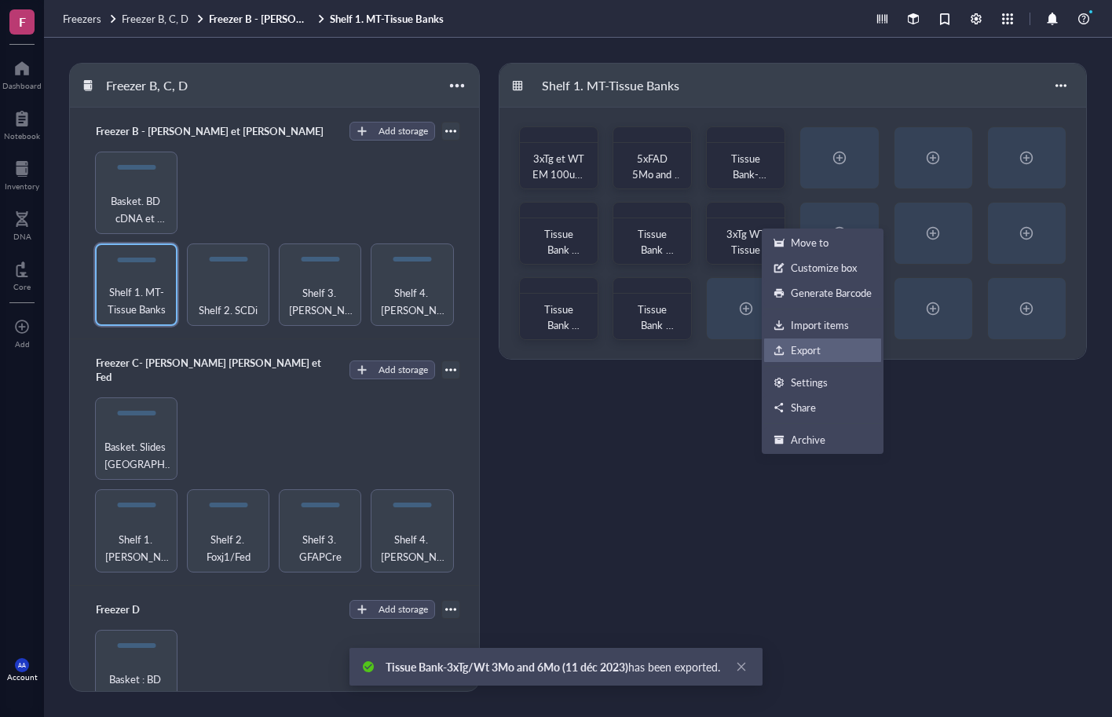
click at [793, 346] on div "Export" at bounding box center [806, 350] width 30 height 14
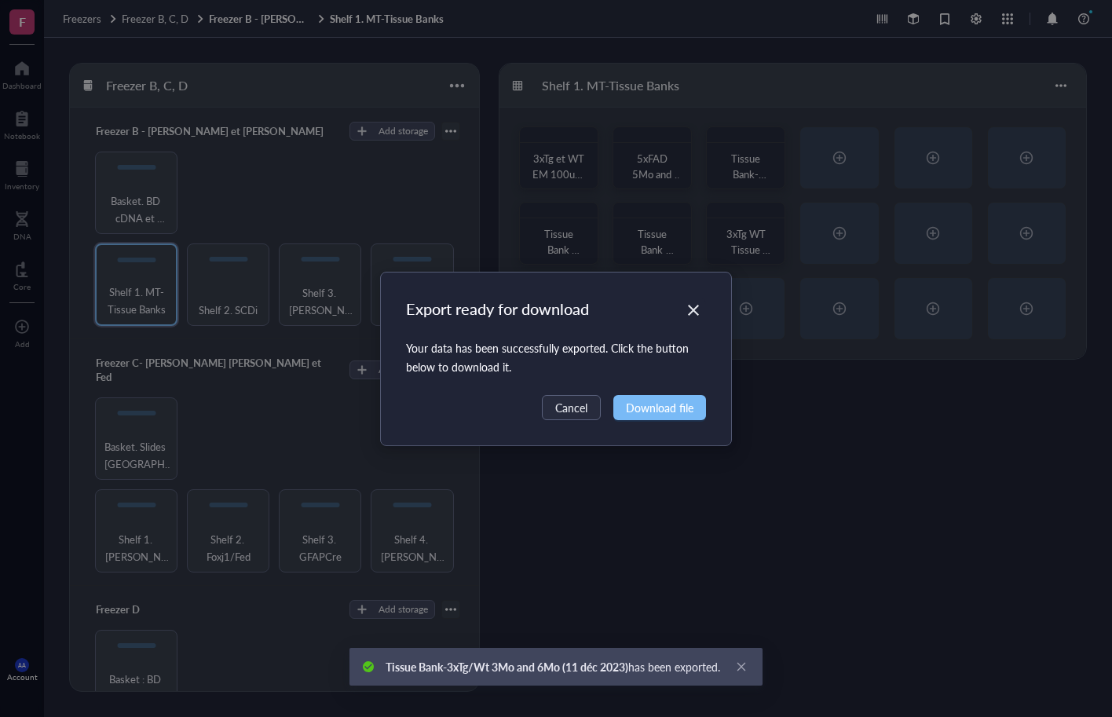
click at [643, 408] on span "Download file" at bounding box center [660, 407] width 68 height 17
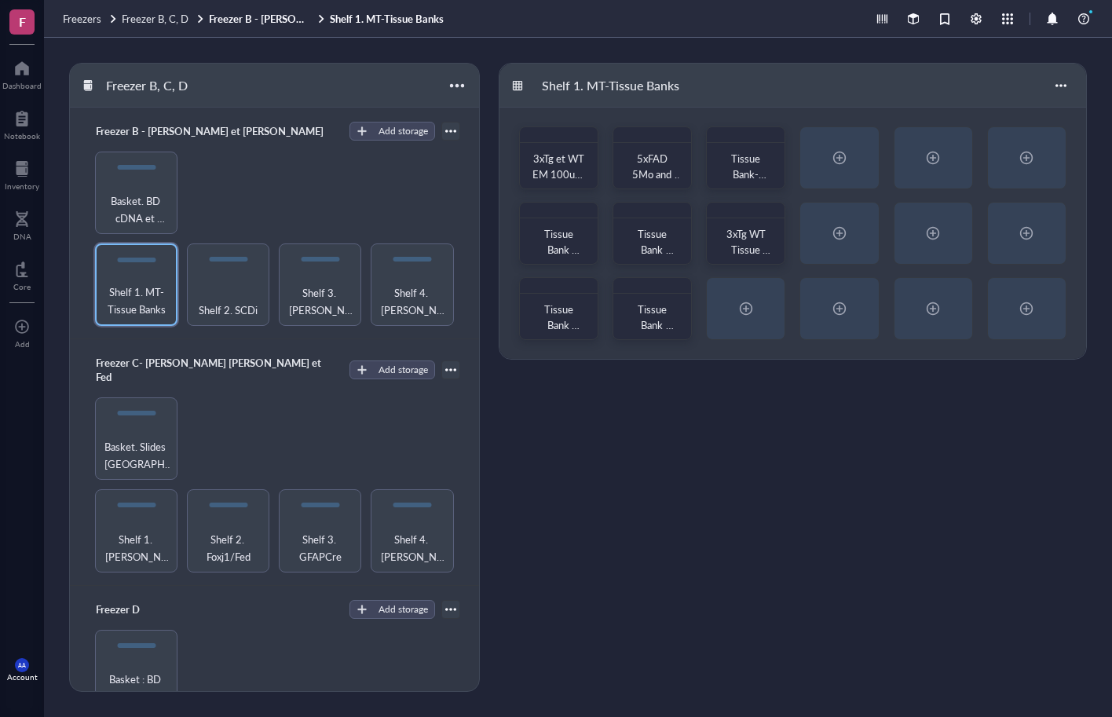
click at [489, 221] on div "Freezer B, C, D Freezer B - [PERSON_NAME] et [PERSON_NAME] Add storage Shelf 1.…" at bounding box center [578, 377] width 1068 height 679
click at [206, 295] on div "Shelf 2. SCDi" at bounding box center [228, 301] width 67 height 35
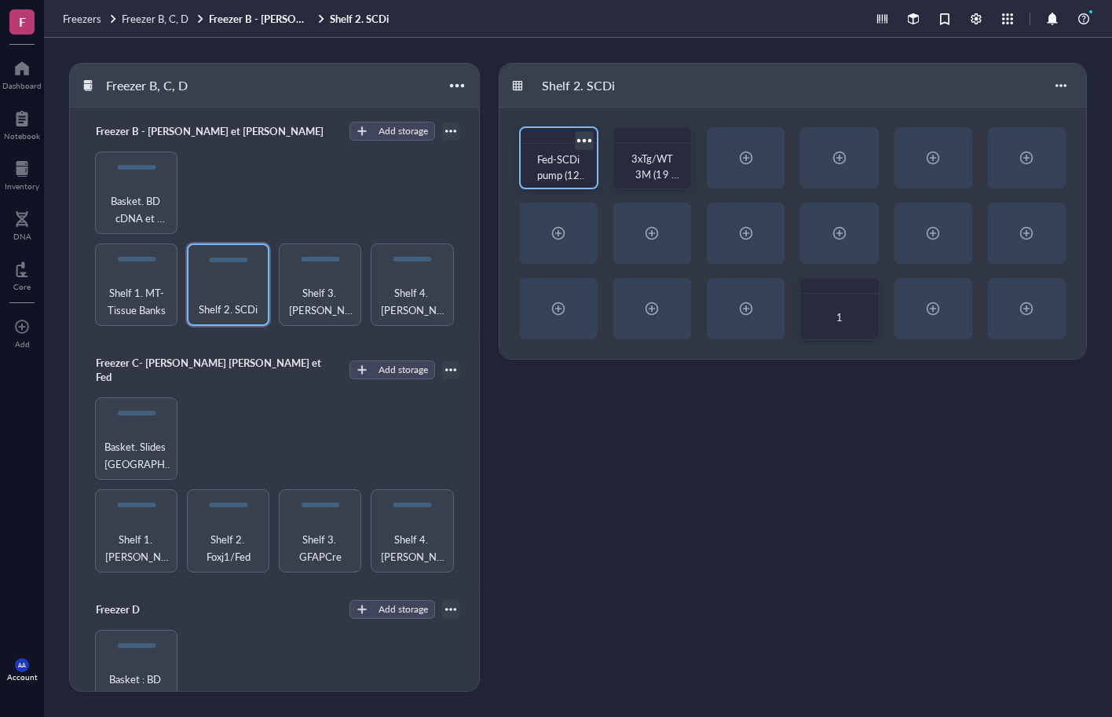
click at [584, 140] on div at bounding box center [584, 140] width 23 height 23
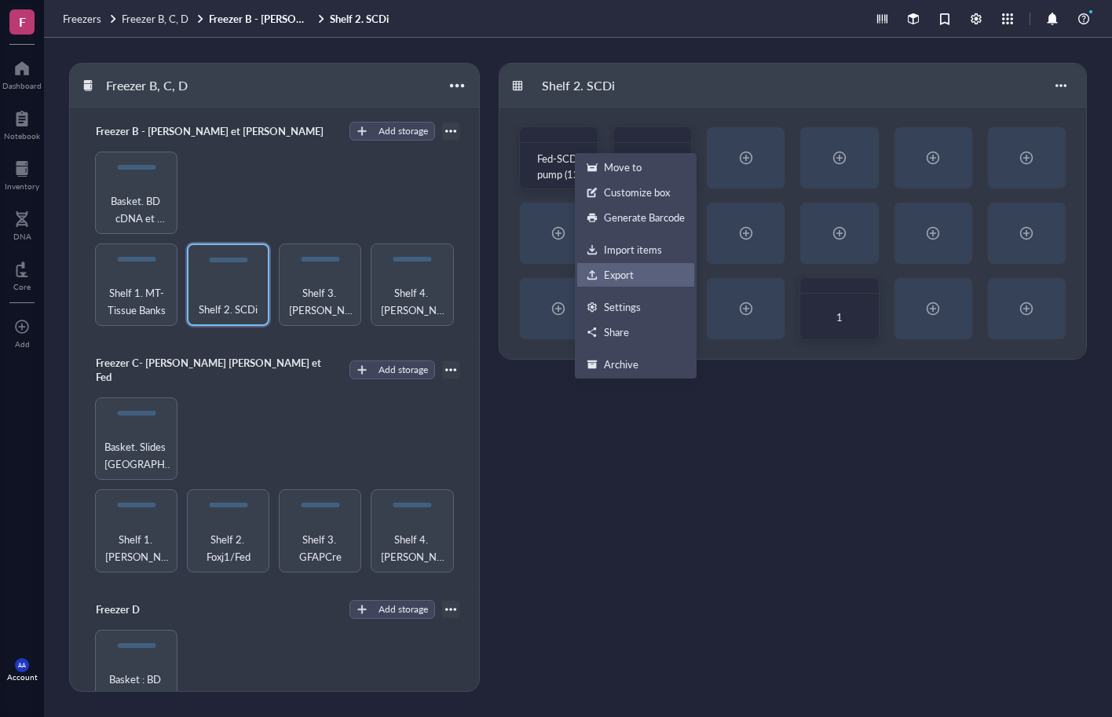
click at [613, 268] on div "Export" at bounding box center [619, 275] width 30 height 14
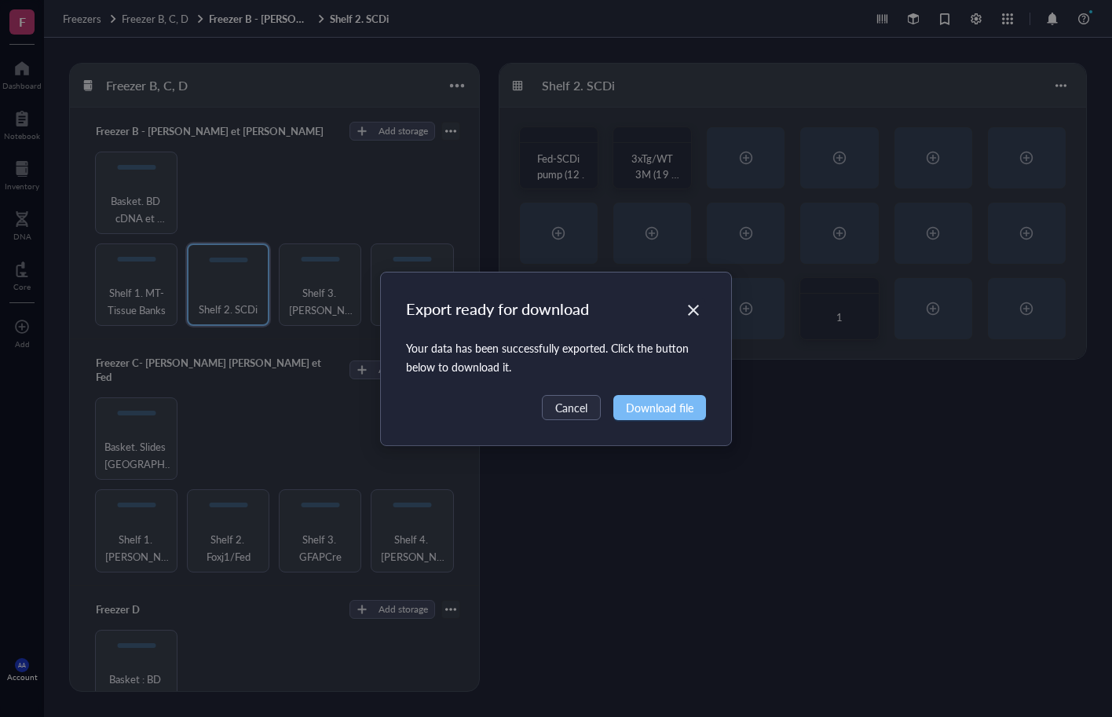
click at [653, 416] on span "Download file" at bounding box center [660, 407] width 68 height 17
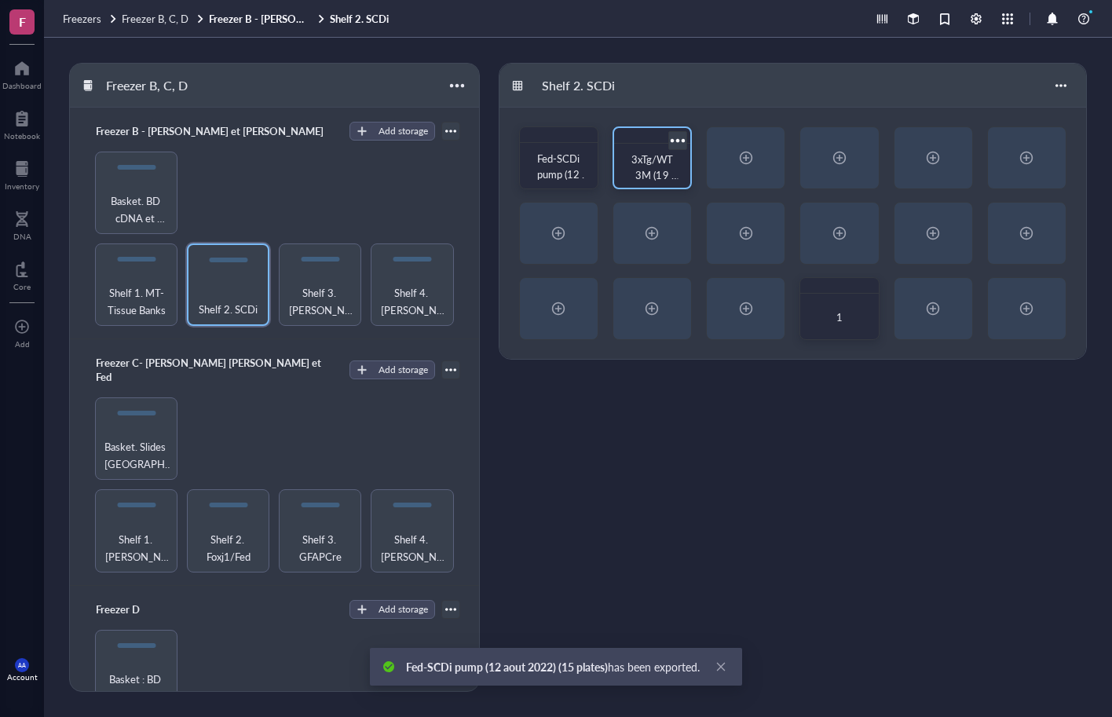
click at [679, 137] on div at bounding box center [677, 140] width 23 height 23
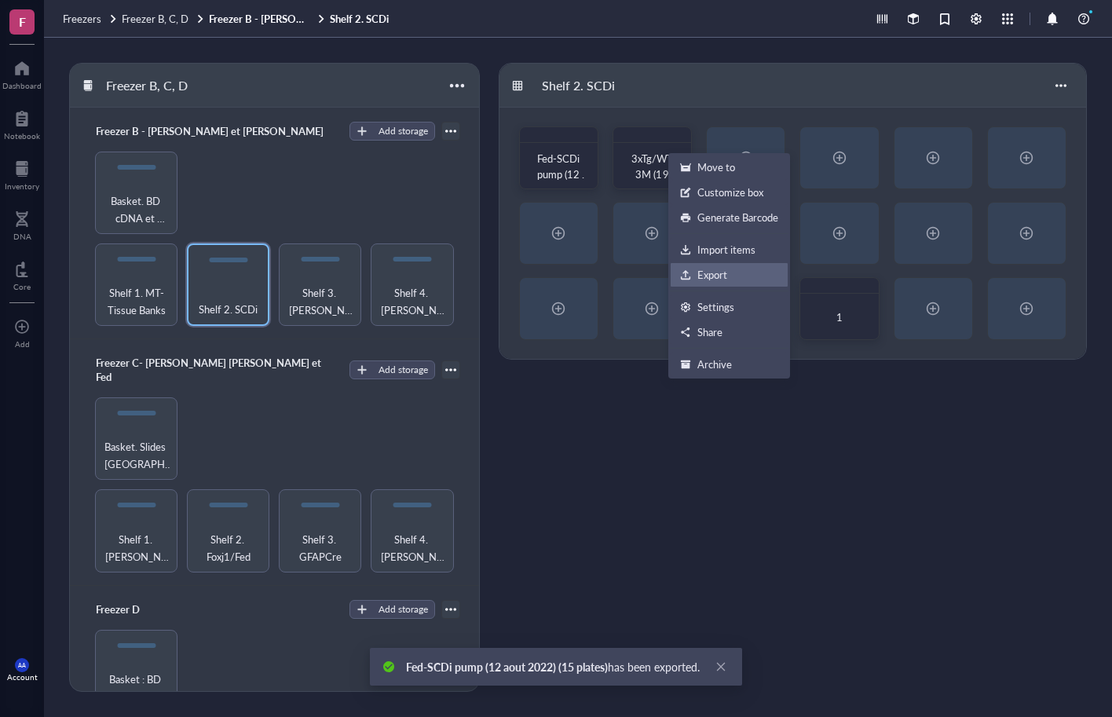
click at [714, 277] on div "Export" at bounding box center [712, 275] width 30 height 14
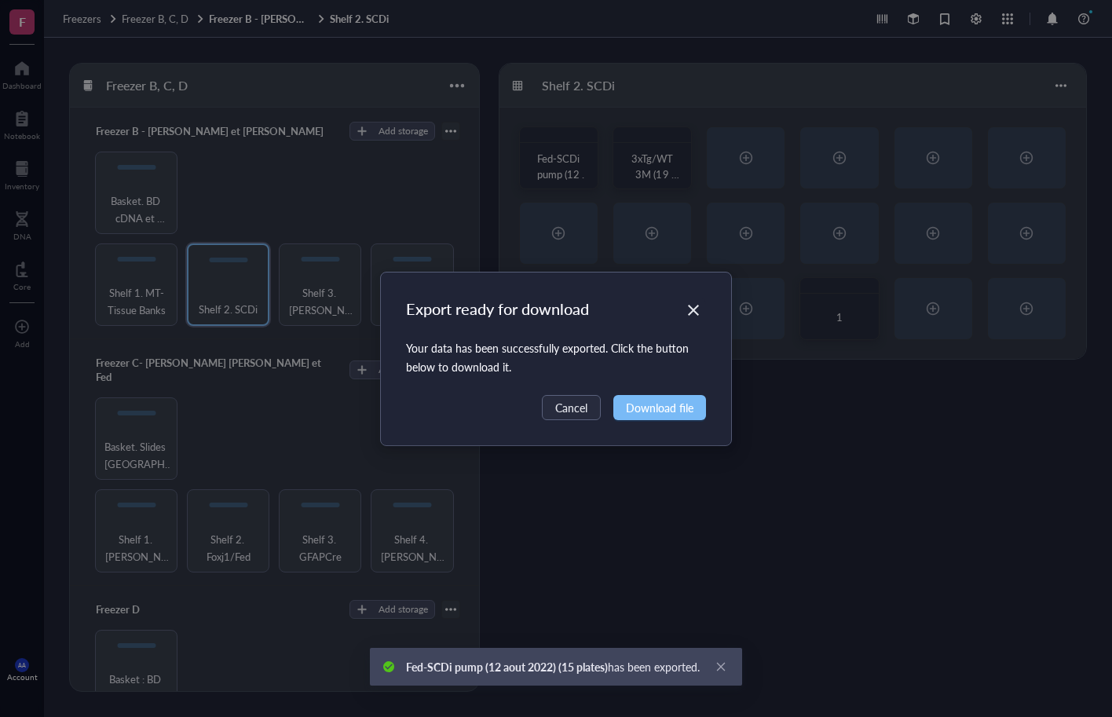
click at [658, 411] on span "Download file" at bounding box center [660, 407] width 68 height 17
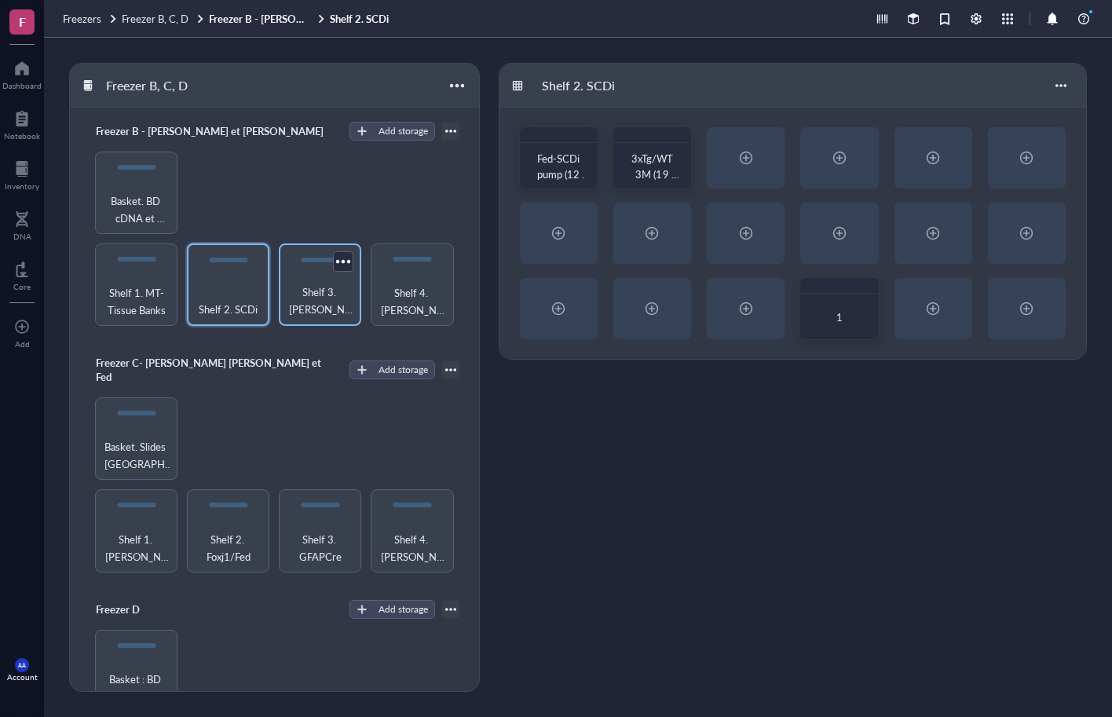
click at [320, 287] on span "Shelf 3. [PERSON_NAME] (Newer)" at bounding box center [320, 301] width 67 height 35
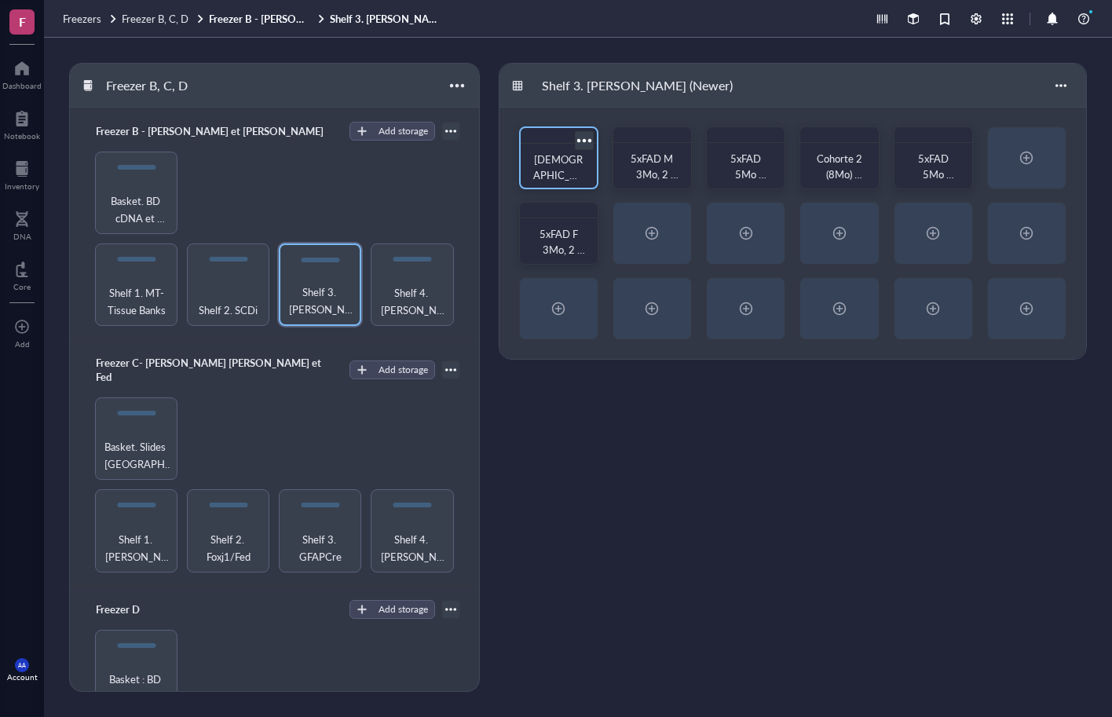
click at [587, 140] on div at bounding box center [584, 140] width 23 height 23
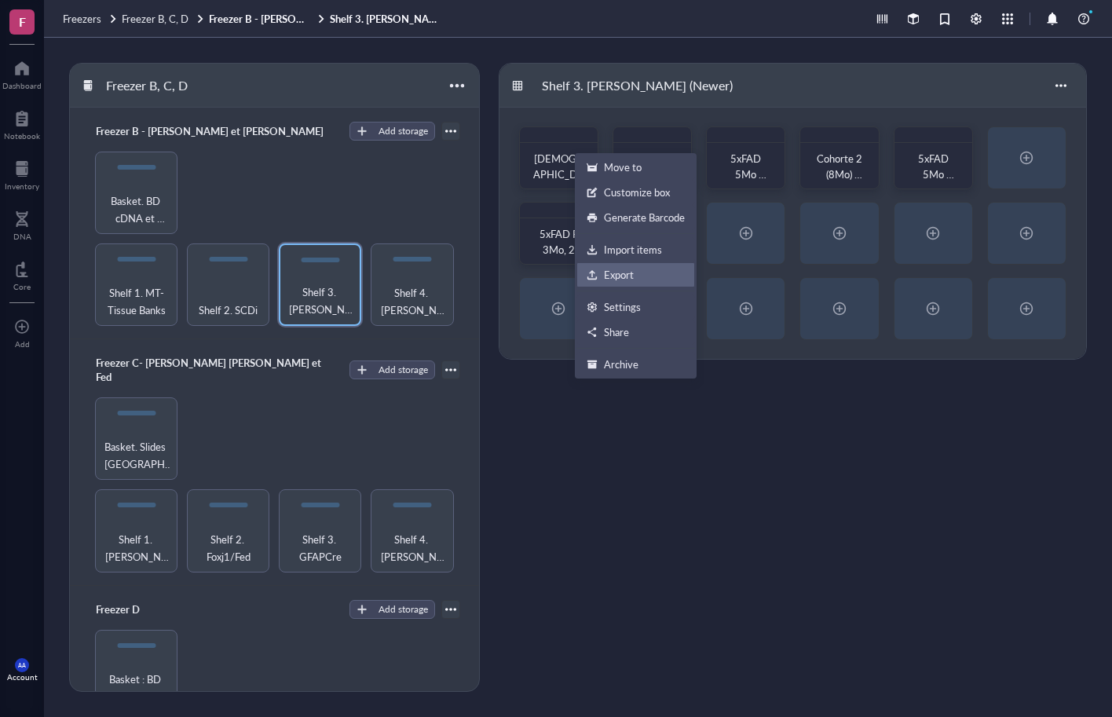
click at [618, 271] on div "Export" at bounding box center [619, 275] width 30 height 14
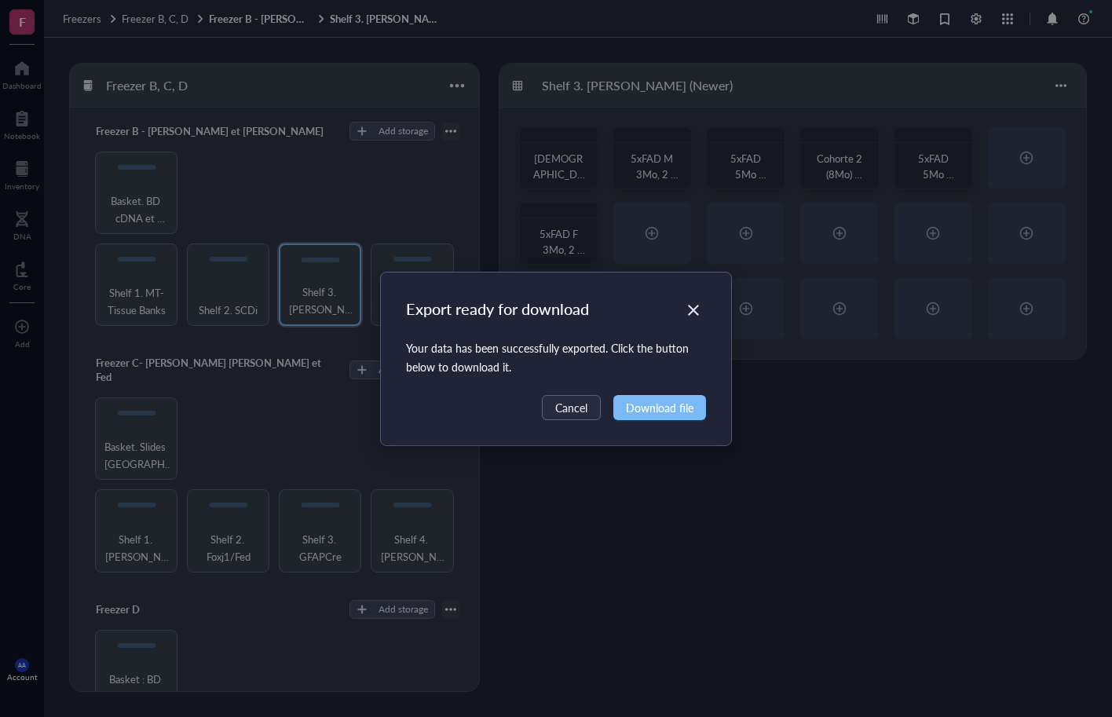
click at [646, 409] on span "Download file" at bounding box center [660, 407] width 68 height 17
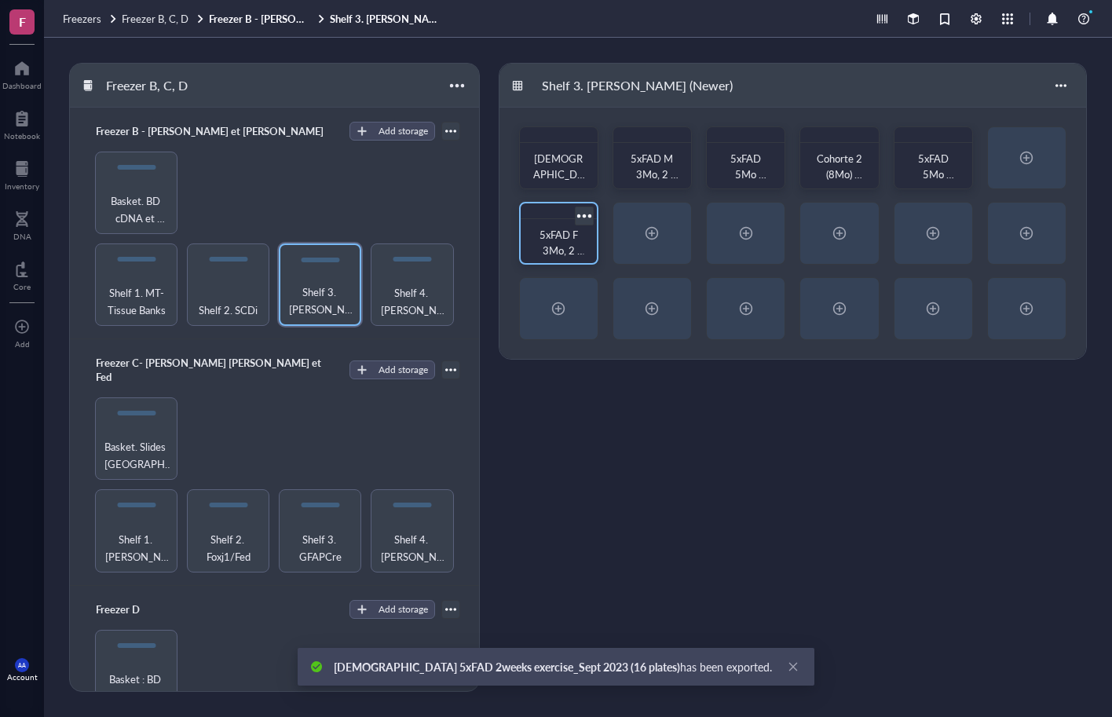
click at [589, 217] on div at bounding box center [584, 215] width 23 height 23
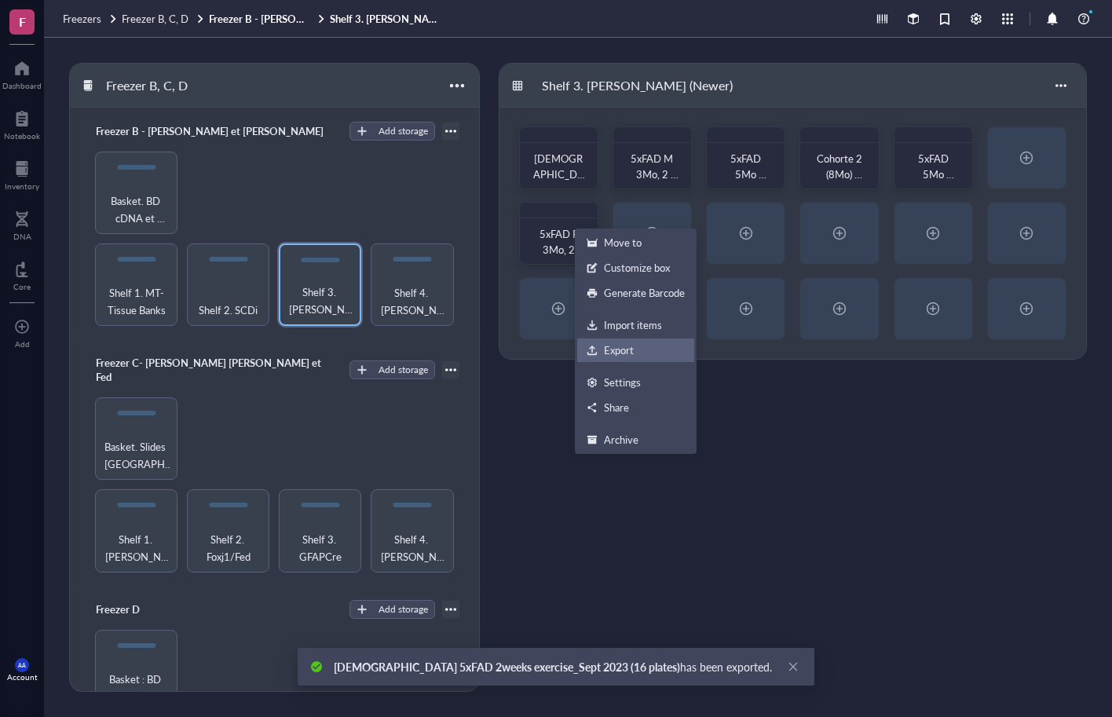
click at [617, 357] on div "Export" at bounding box center [619, 350] width 30 height 14
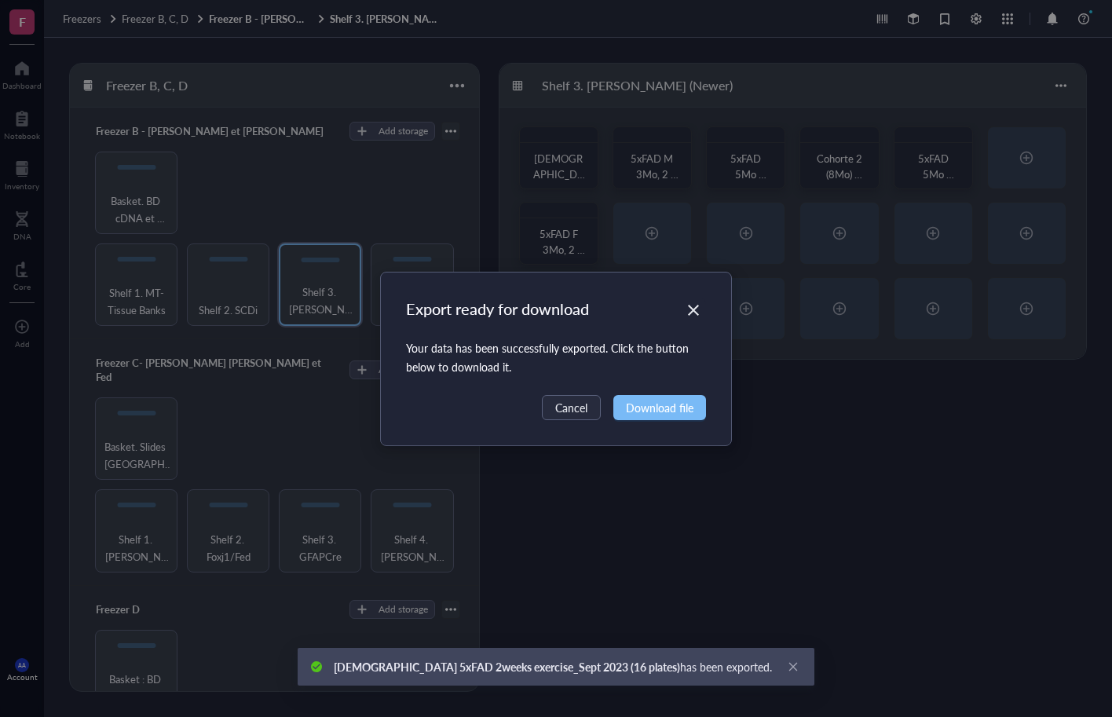
click at [664, 403] on span "Download file" at bounding box center [660, 407] width 68 height 17
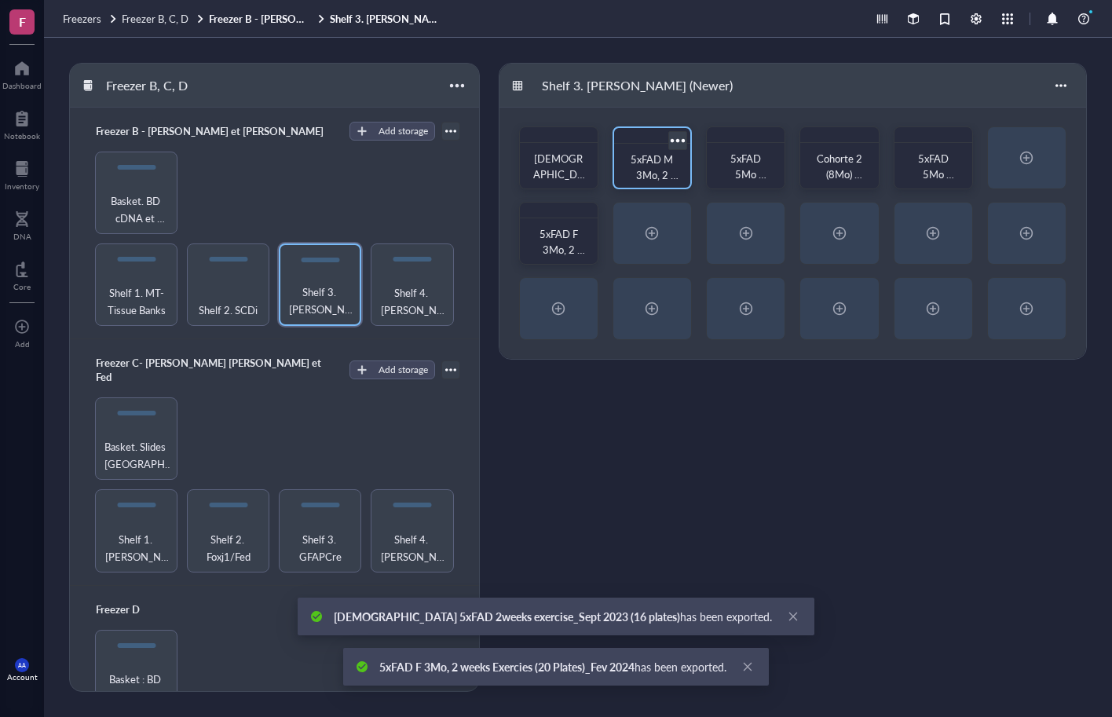
click at [676, 138] on div at bounding box center [677, 140] width 23 height 23
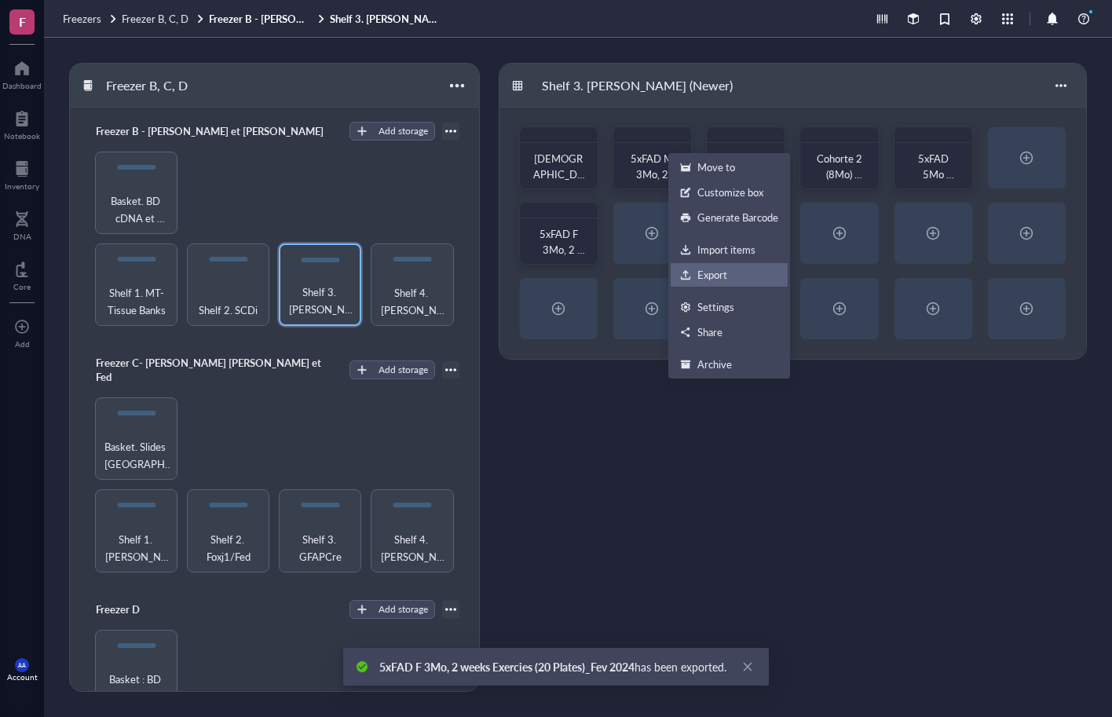
click at [701, 271] on div "Export" at bounding box center [712, 275] width 30 height 14
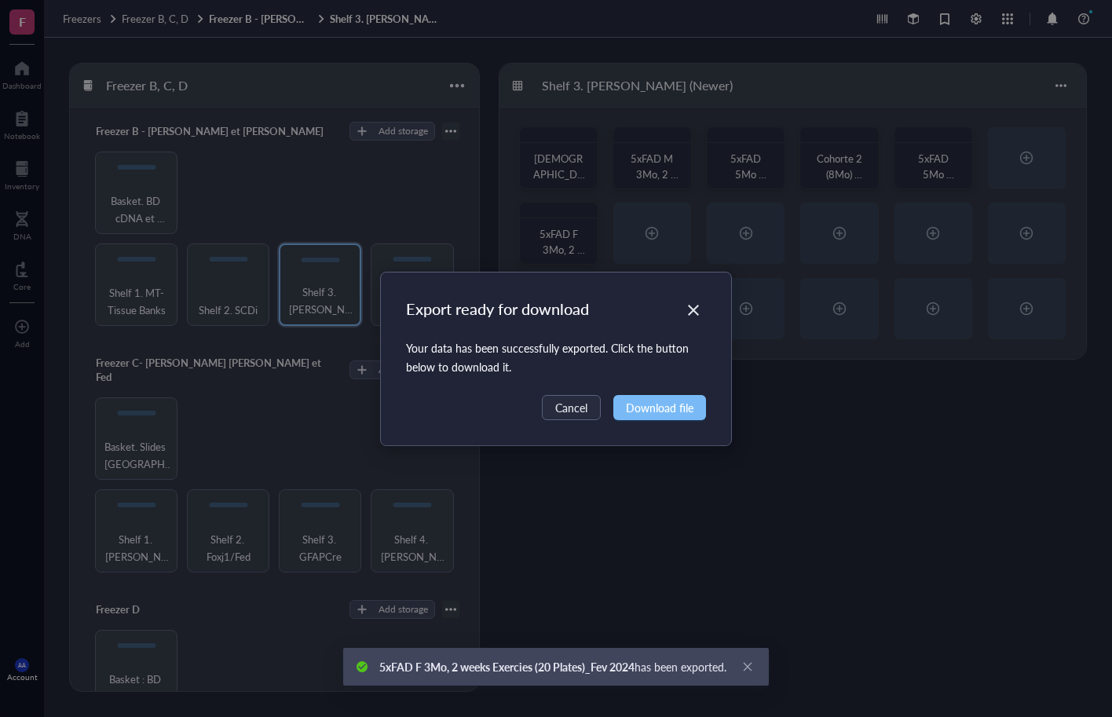
click at [677, 412] on span "Download file" at bounding box center [660, 407] width 68 height 17
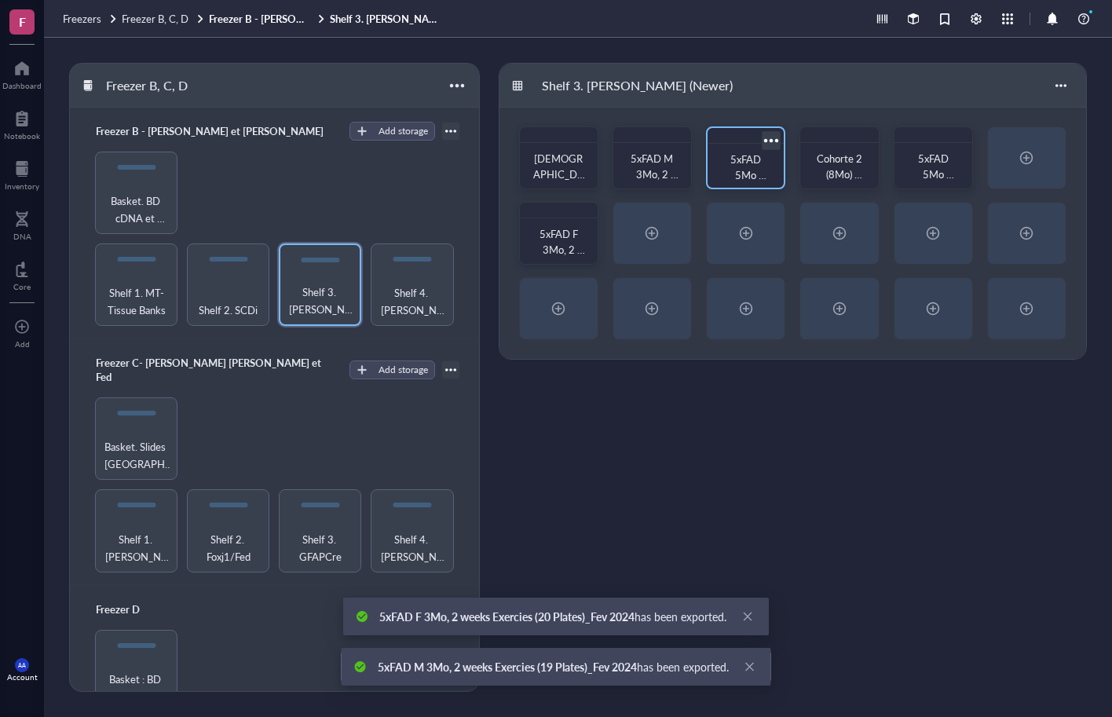
click at [771, 141] on div at bounding box center [771, 140] width 23 height 23
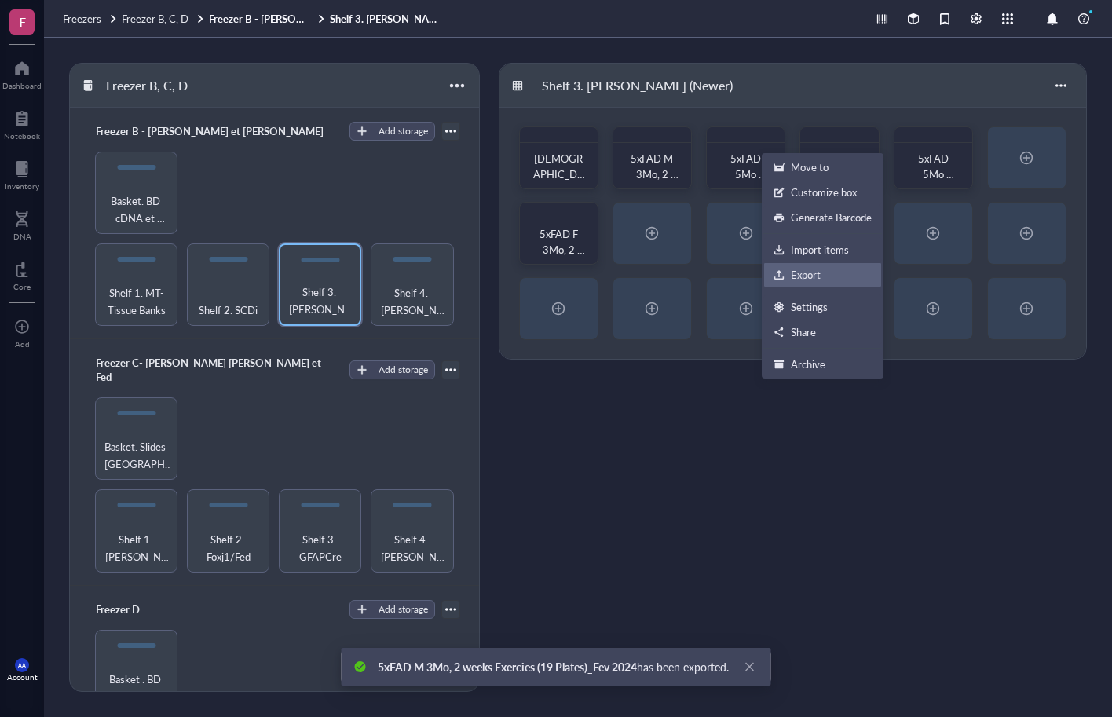
click at [799, 271] on div "Export" at bounding box center [806, 275] width 30 height 14
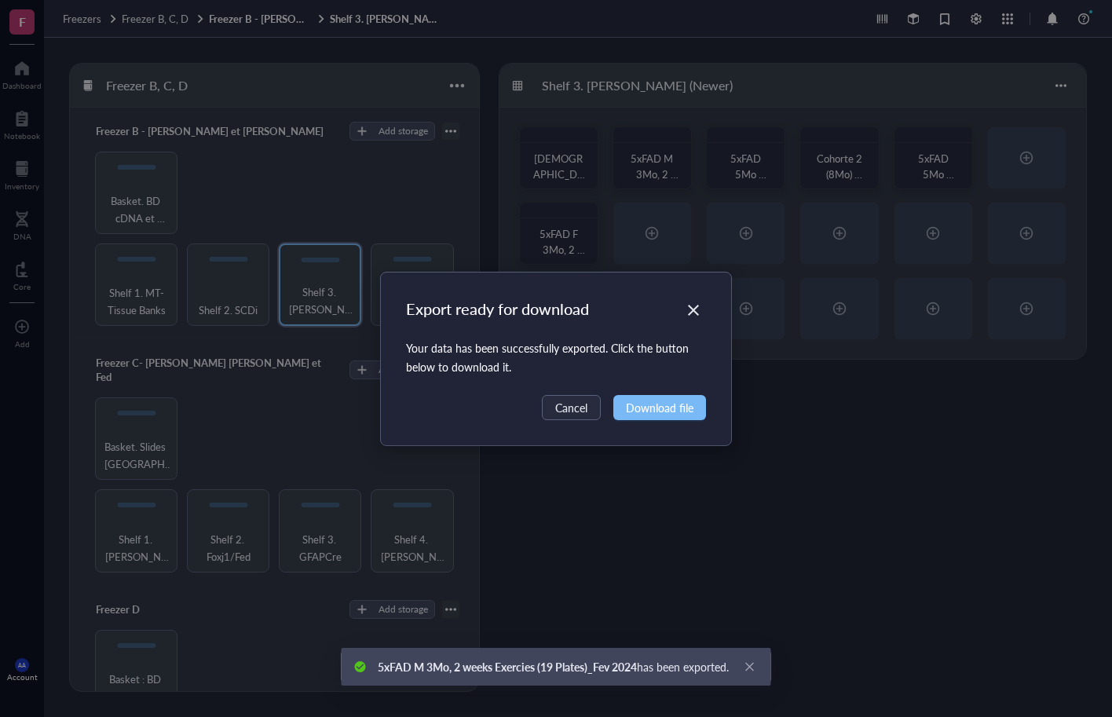
click at [664, 407] on span "Download file" at bounding box center [660, 407] width 68 height 17
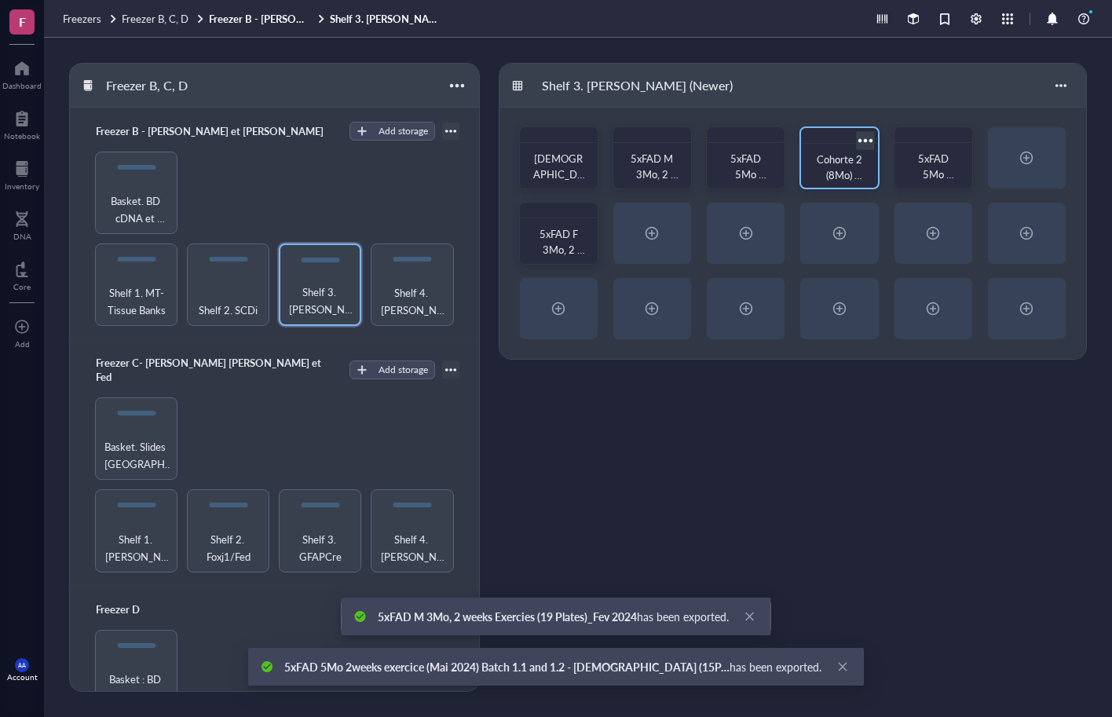
click at [865, 143] on div at bounding box center [865, 140] width 23 height 23
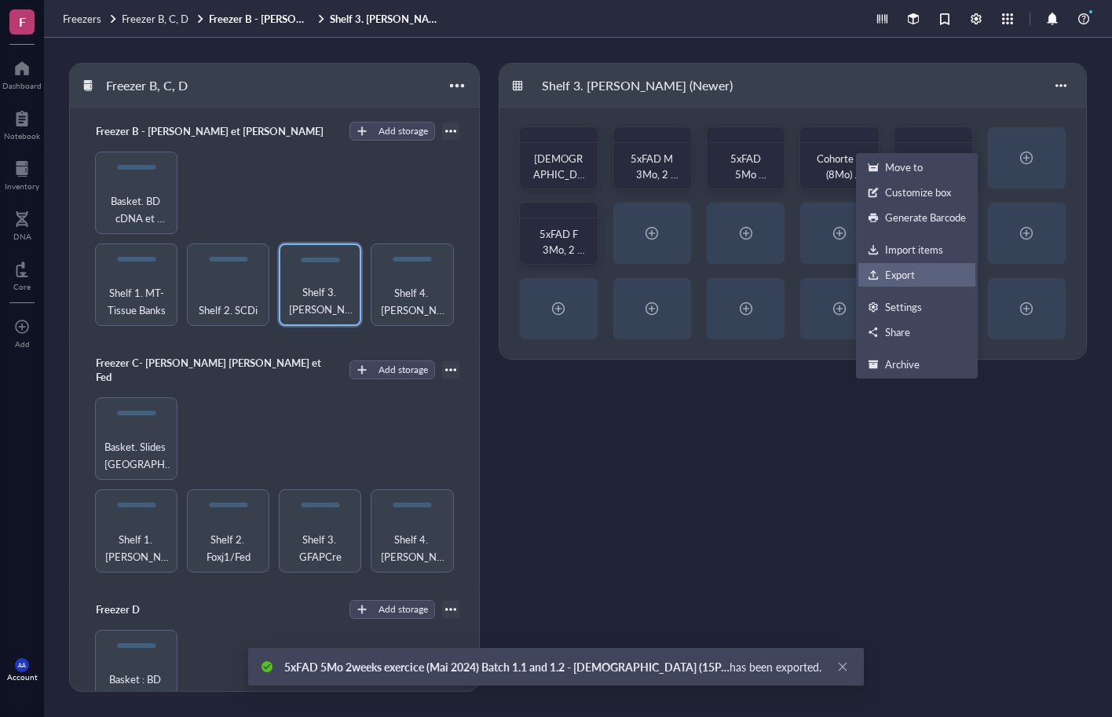
click at [891, 278] on div "Export" at bounding box center [900, 275] width 30 height 14
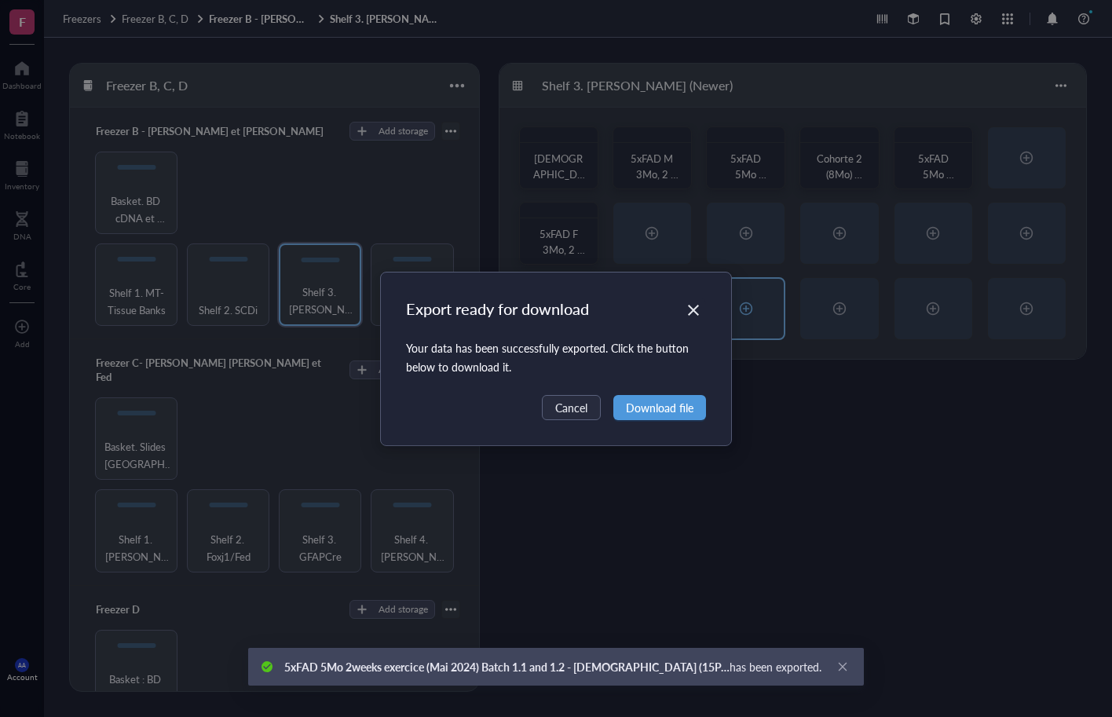
drag, startPoint x: 654, startPoint y: 415, endPoint x: 752, endPoint y: 338, distance: 124.1
click at [655, 415] on span "Download file" at bounding box center [660, 407] width 68 height 17
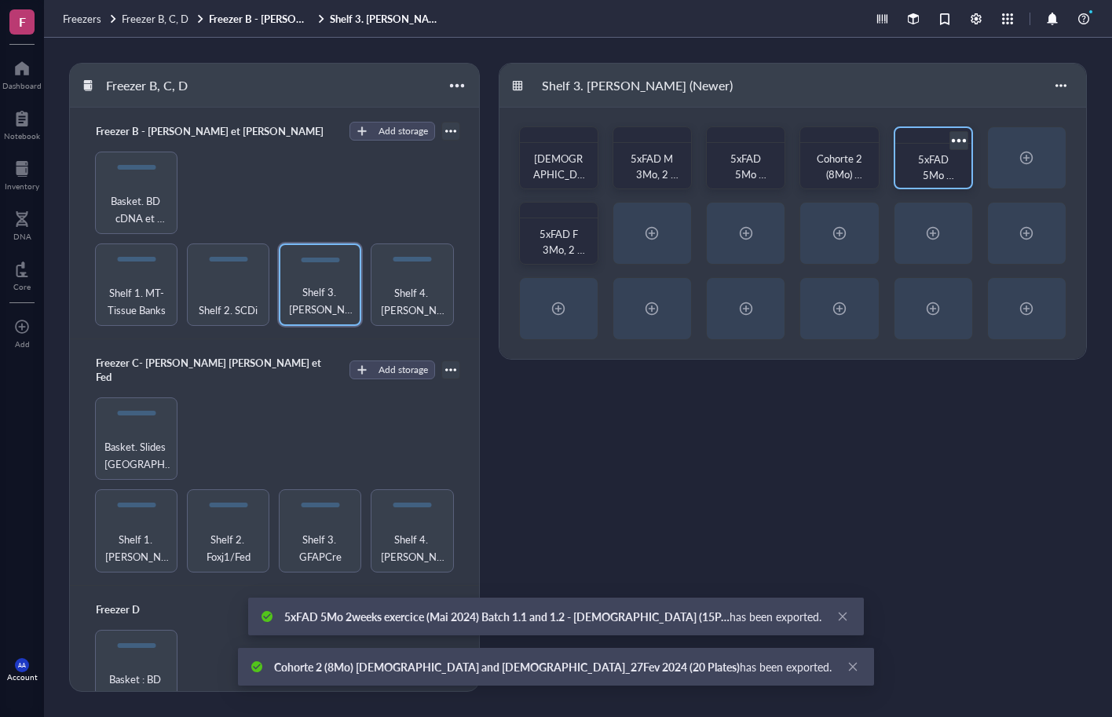
click at [957, 138] on div at bounding box center [958, 140] width 23 height 23
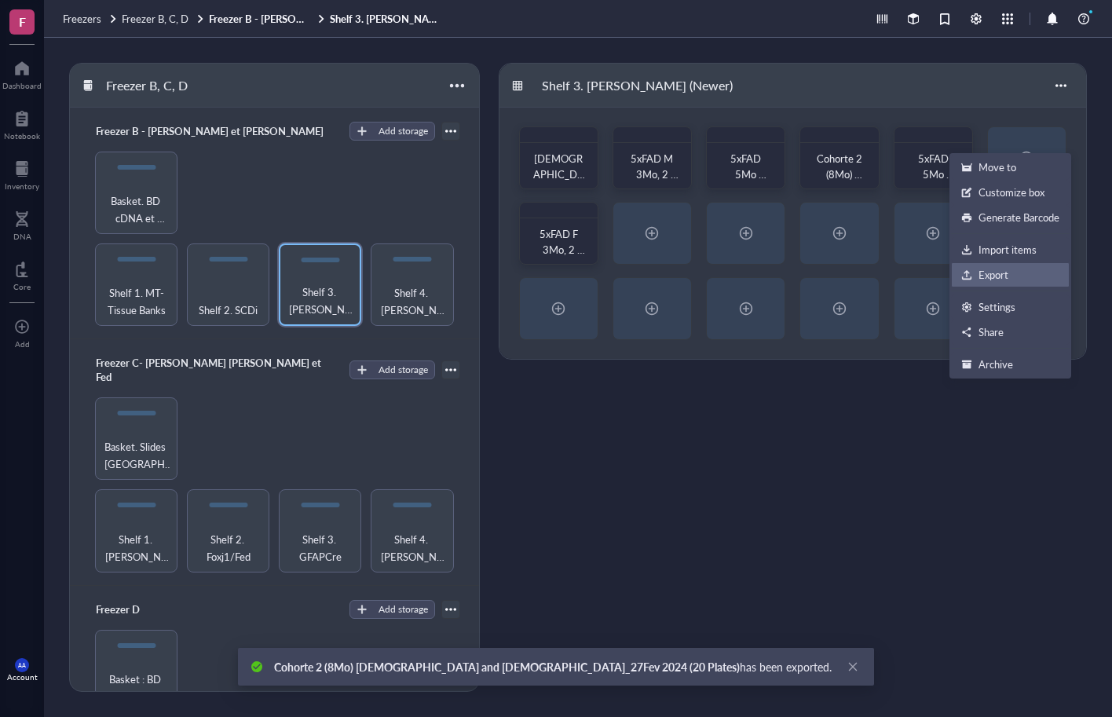
click at [984, 273] on div "Export" at bounding box center [994, 275] width 30 height 14
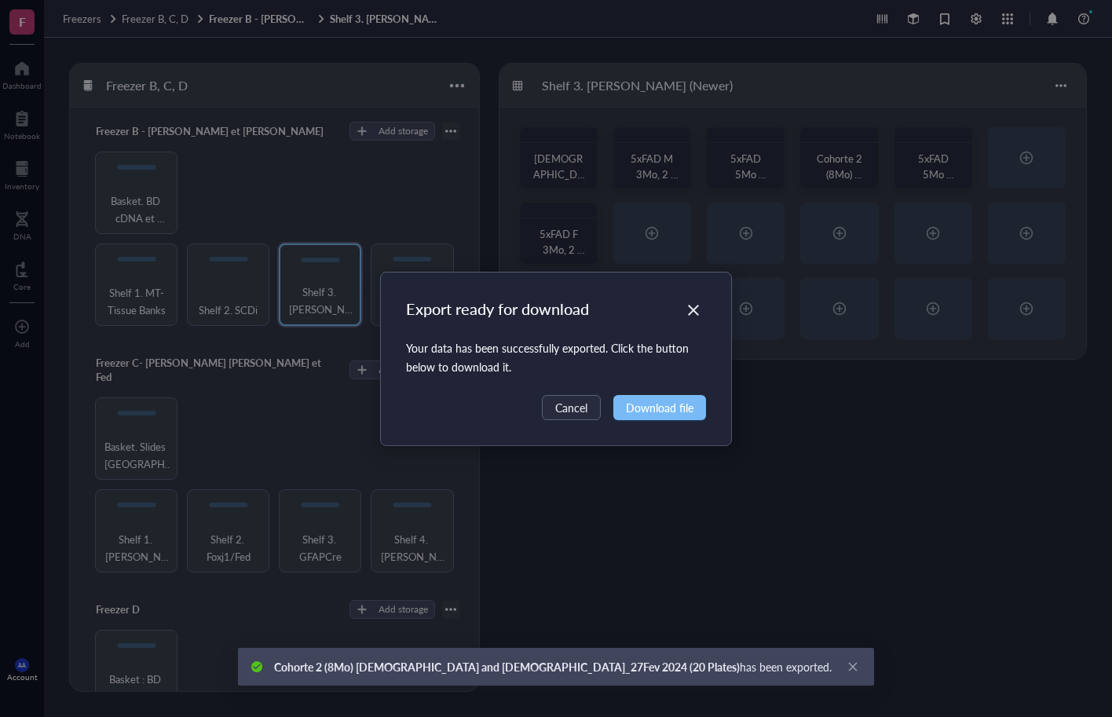
click at [664, 406] on span "Download file" at bounding box center [660, 407] width 68 height 17
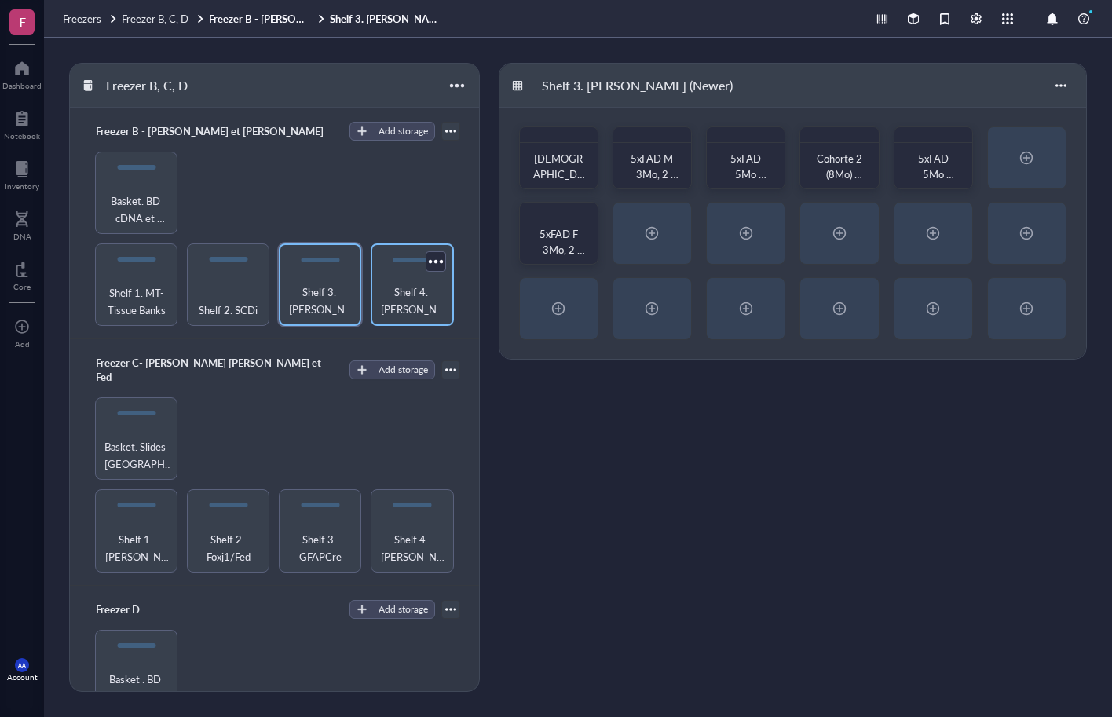
click at [421, 295] on span "Shelf 4. [PERSON_NAME] (Older/[PERSON_NAME])" at bounding box center [412, 301] width 67 height 35
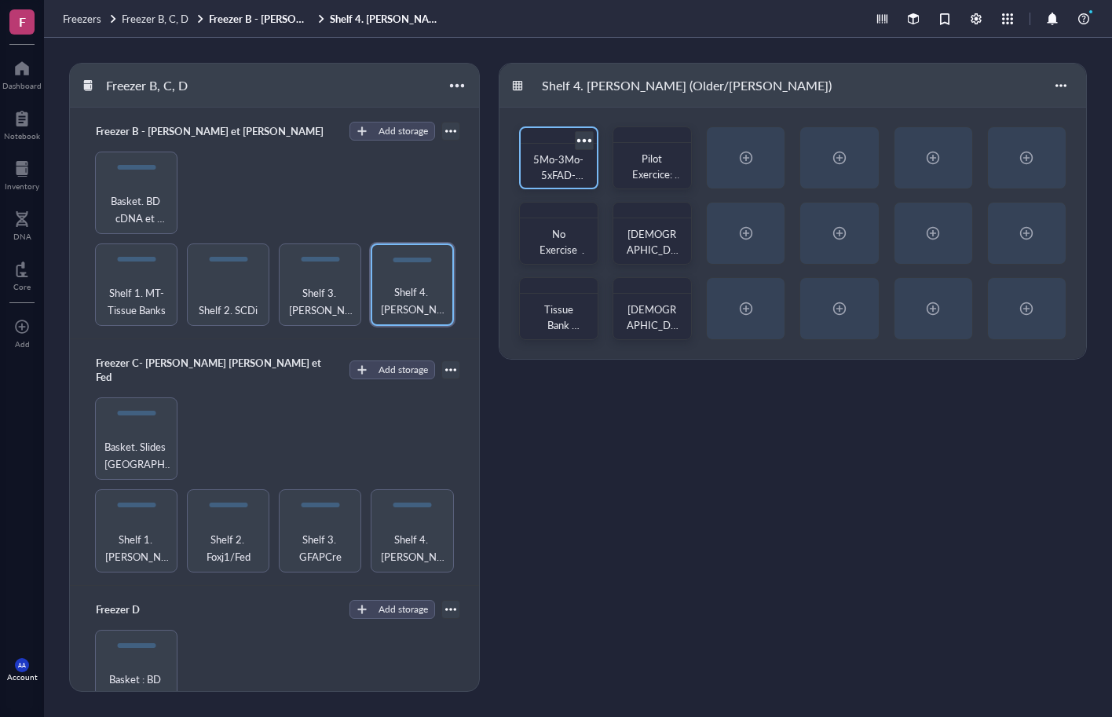
click at [587, 137] on div at bounding box center [584, 140] width 23 height 23
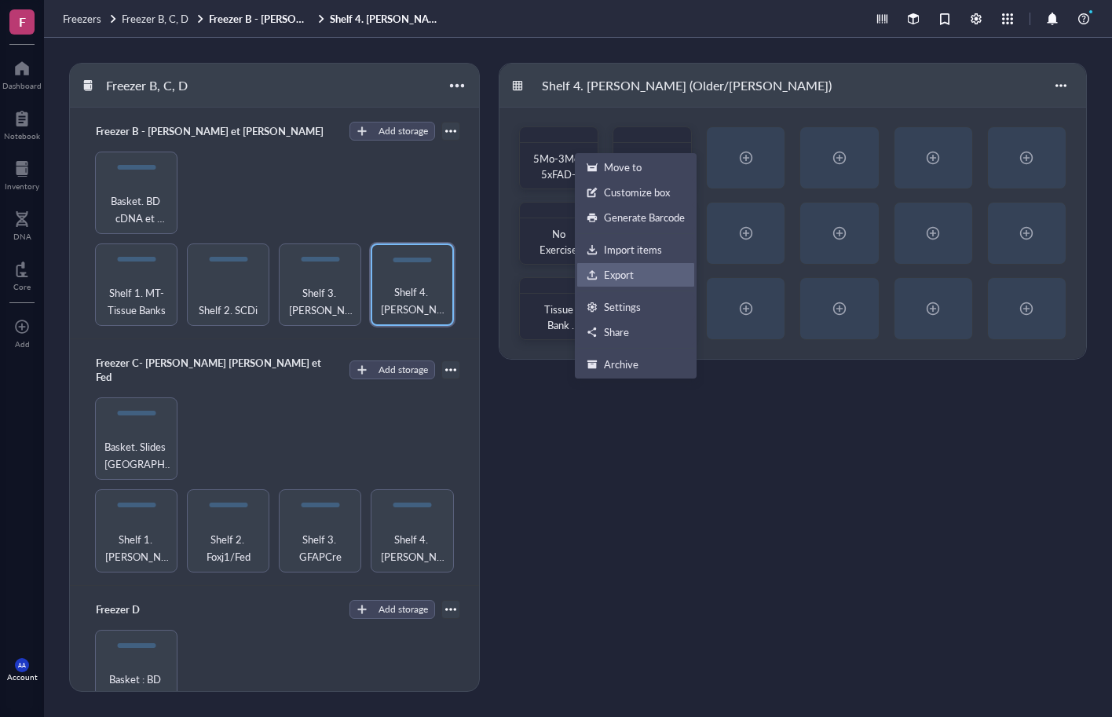
click at [613, 276] on div "Export" at bounding box center [619, 275] width 30 height 14
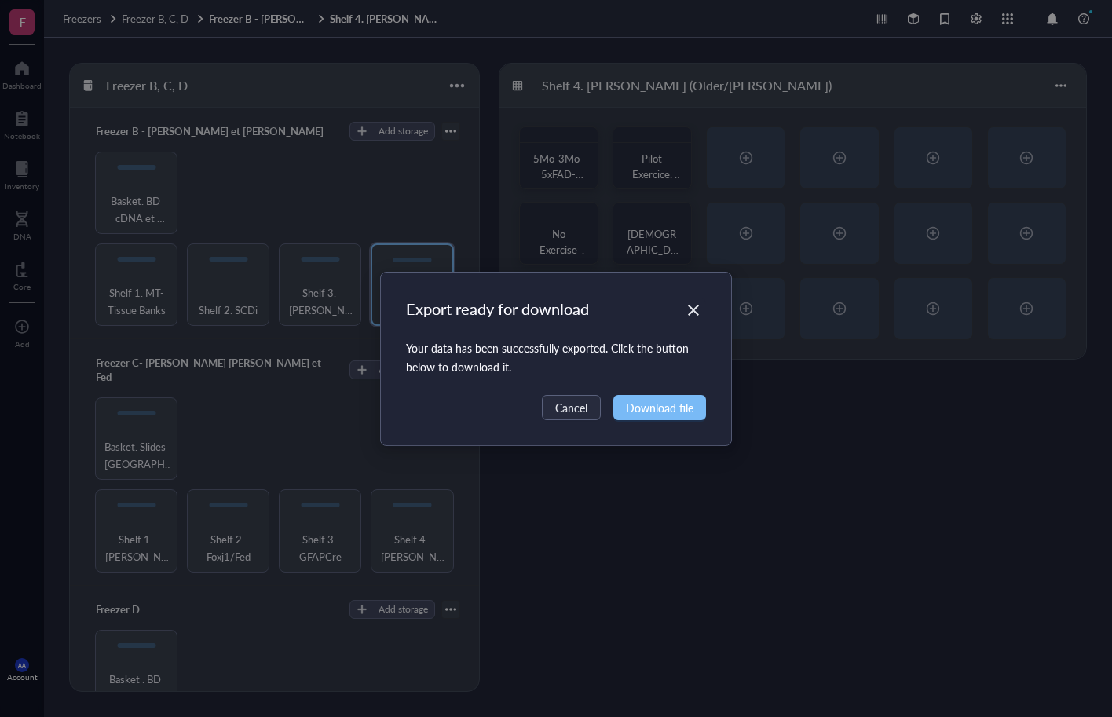
click at [650, 408] on span "Download file" at bounding box center [660, 407] width 68 height 17
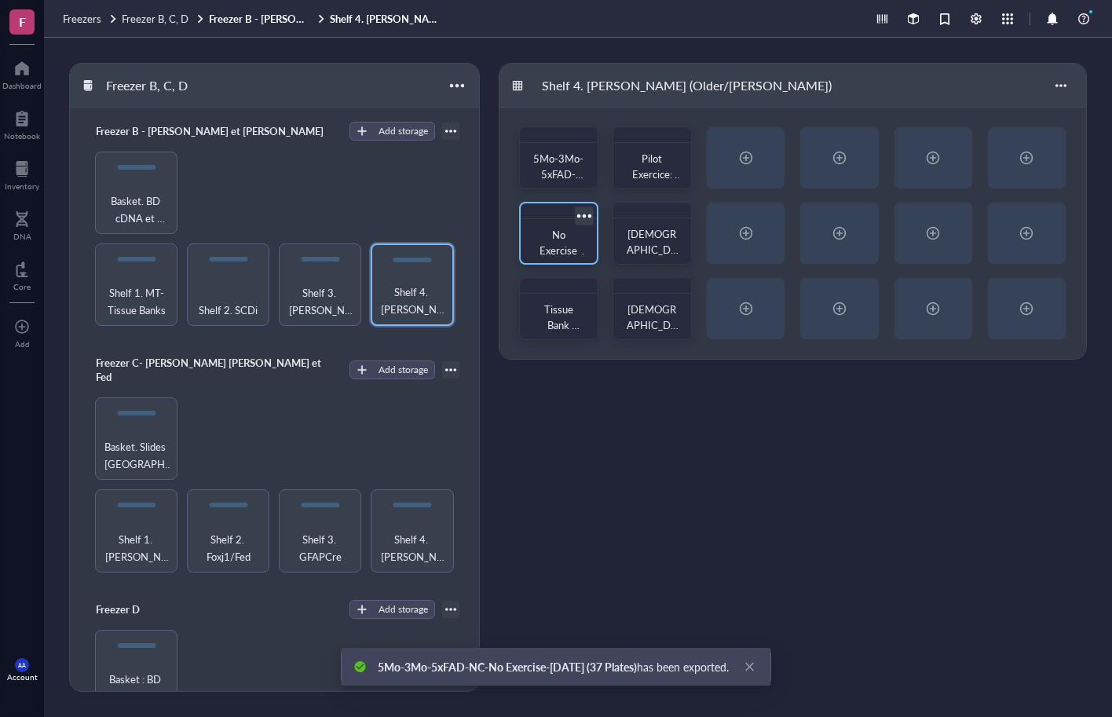
click at [588, 214] on div at bounding box center [584, 215] width 23 height 23
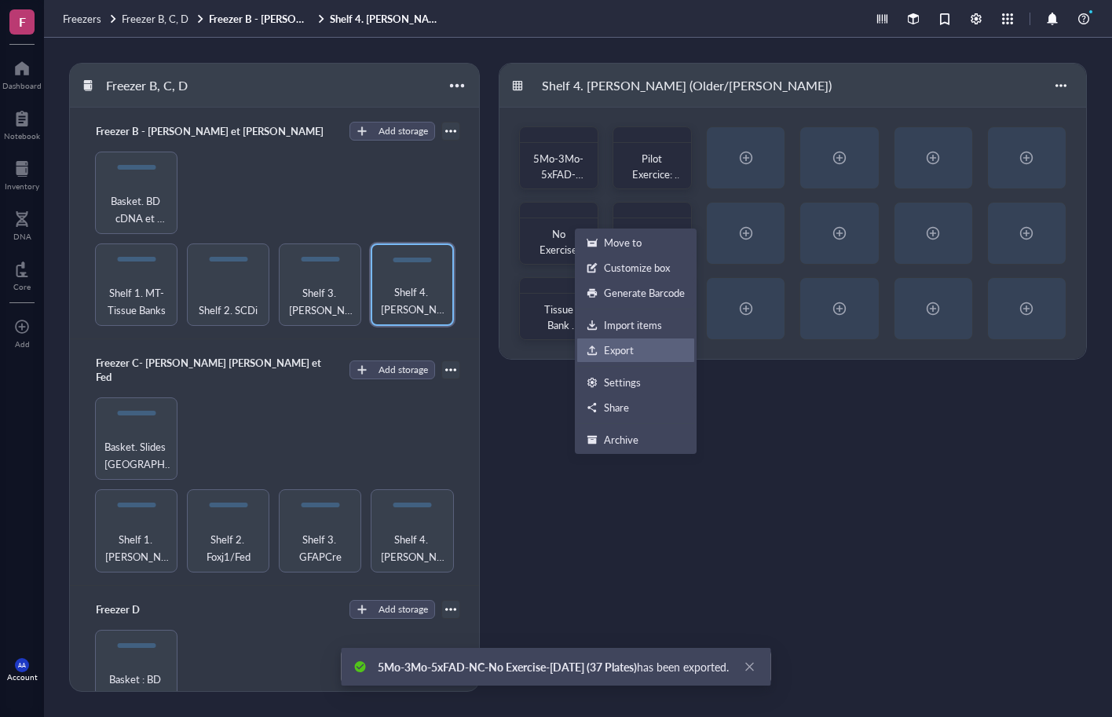
click at [621, 348] on div "Export" at bounding box center [619, 350] width 30 height 14
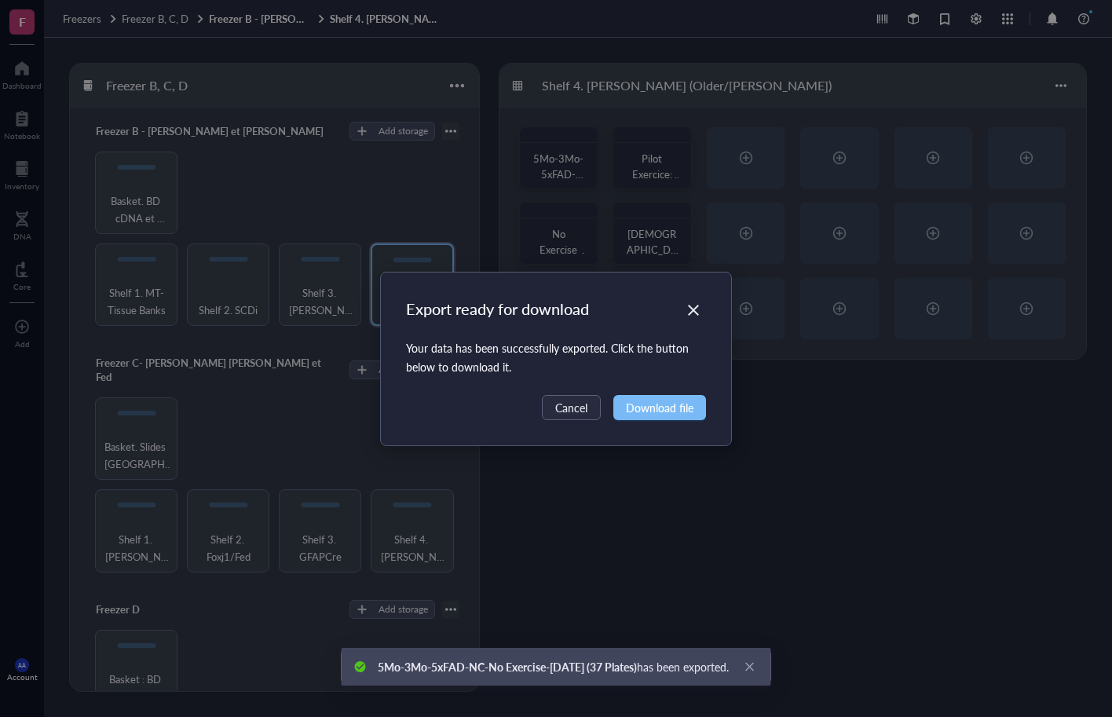
click at [646, 401] on span "Download file" at bounding box center [660, 407] width 68 height 17
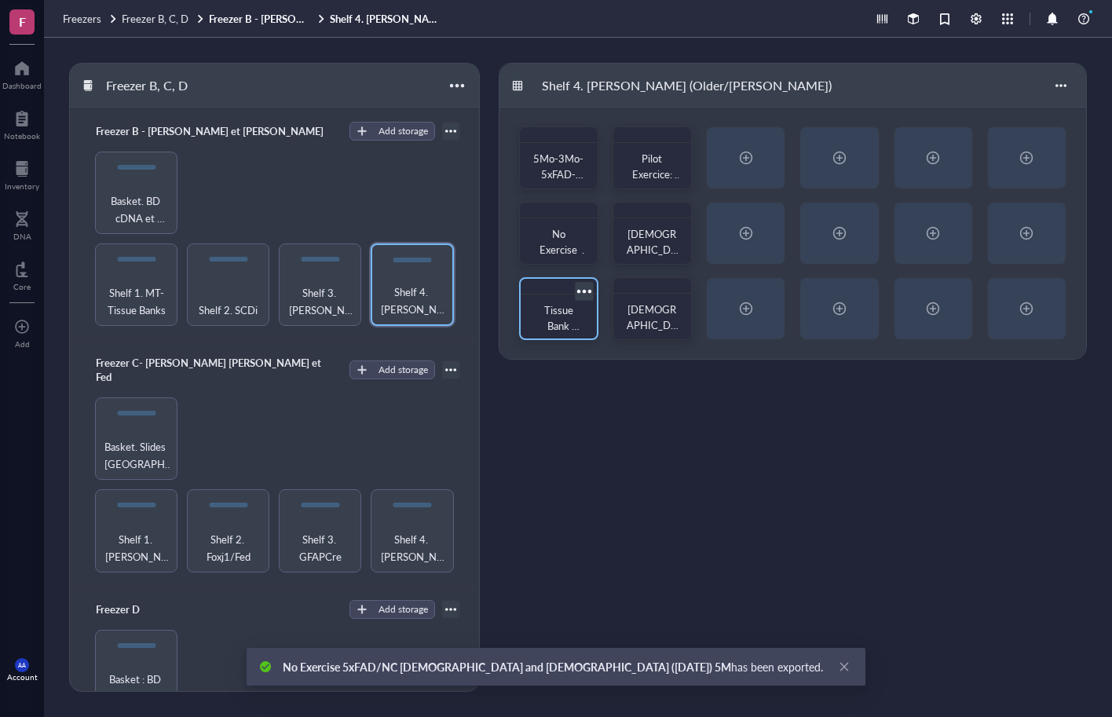
click at [587, 290] on div at bounding box center [584, 291] width 23 height 23
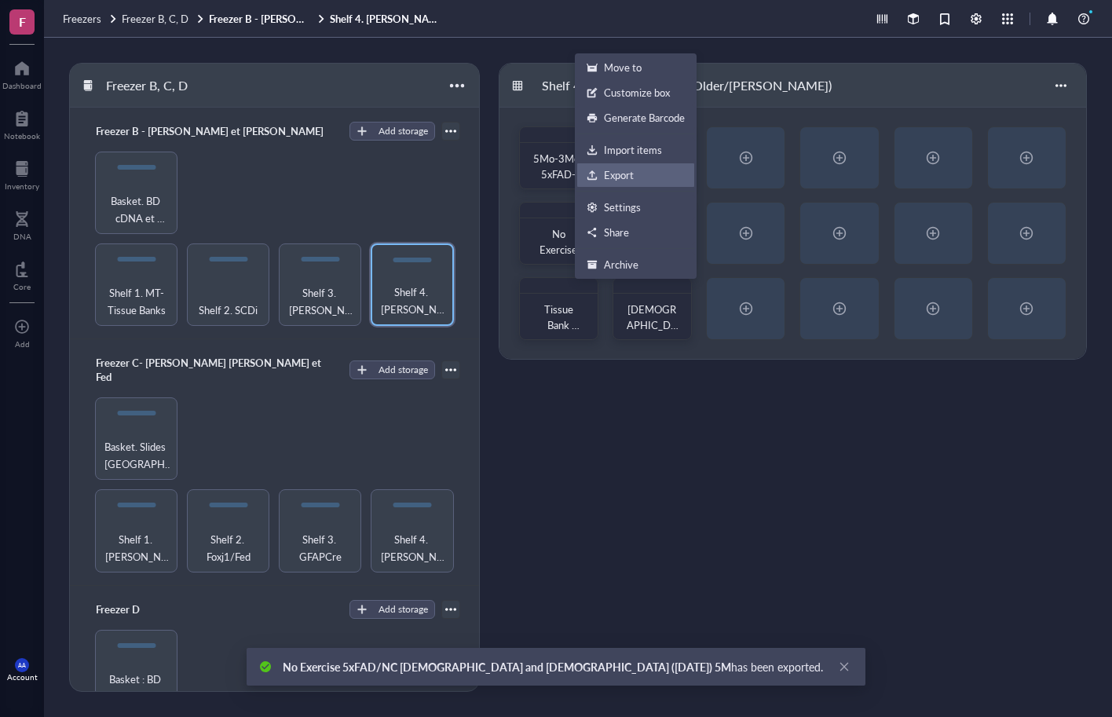
click at [617, 179] on div "Export" at bounding box center [619, 175] width 30 height 14
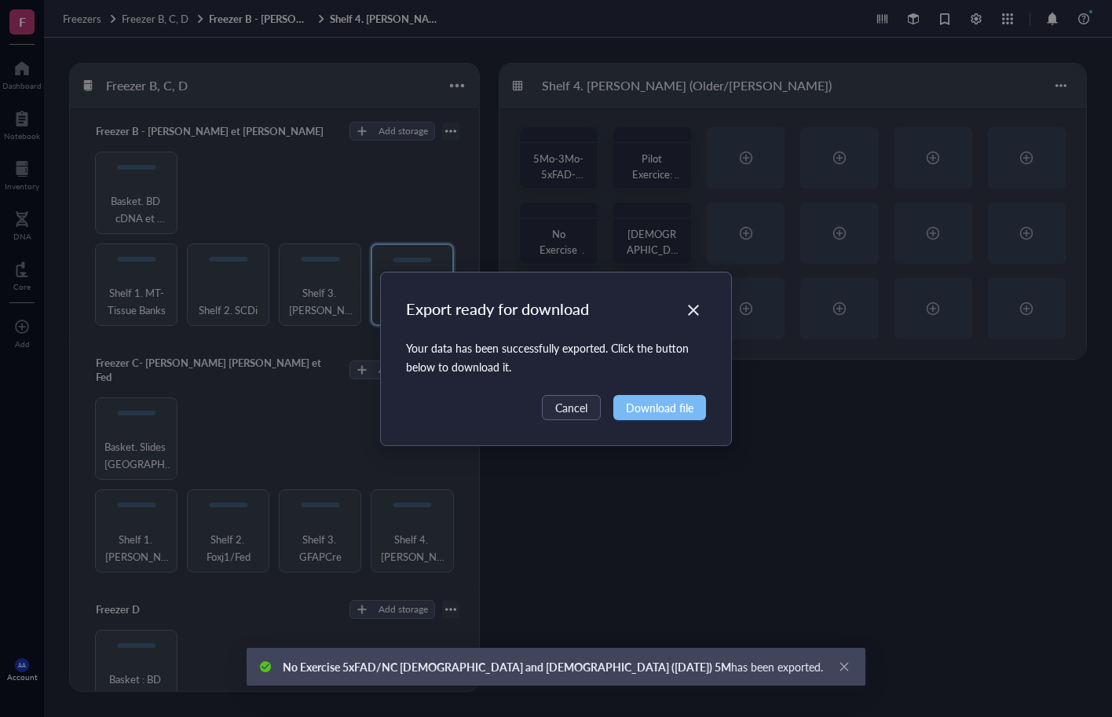
click at [644, 407] on span "Download file" at bounding box center [660, 407] width 68 height 17
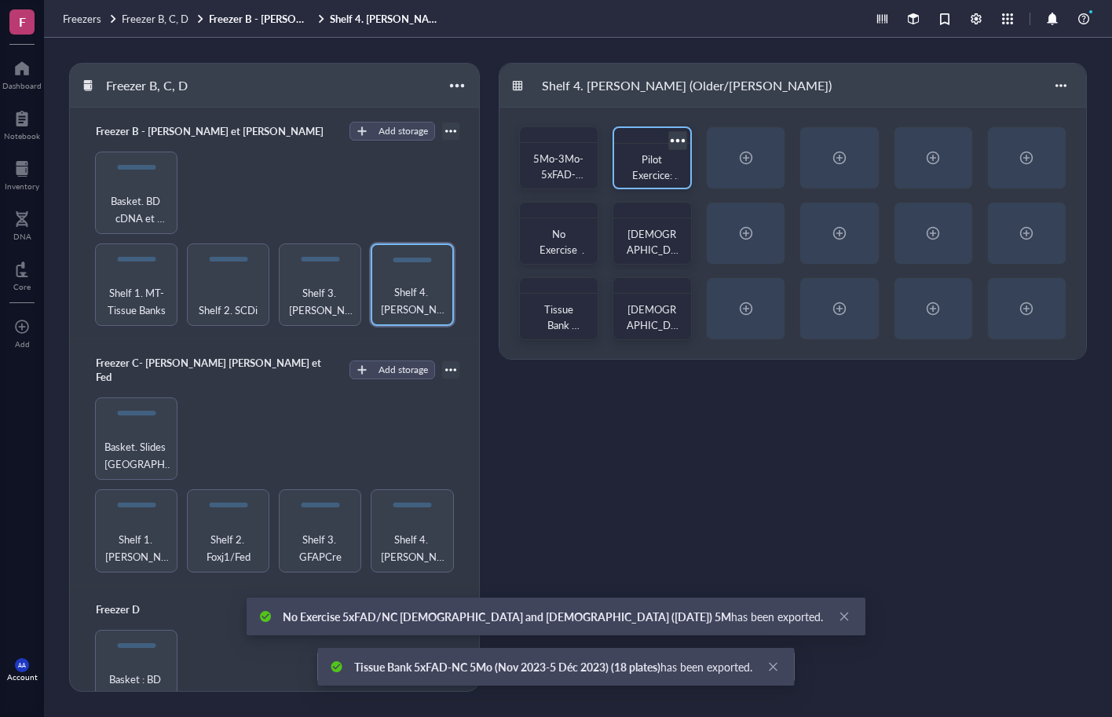
click at [680, 145] on div at bounding box center [677, 140] width 23 height 23
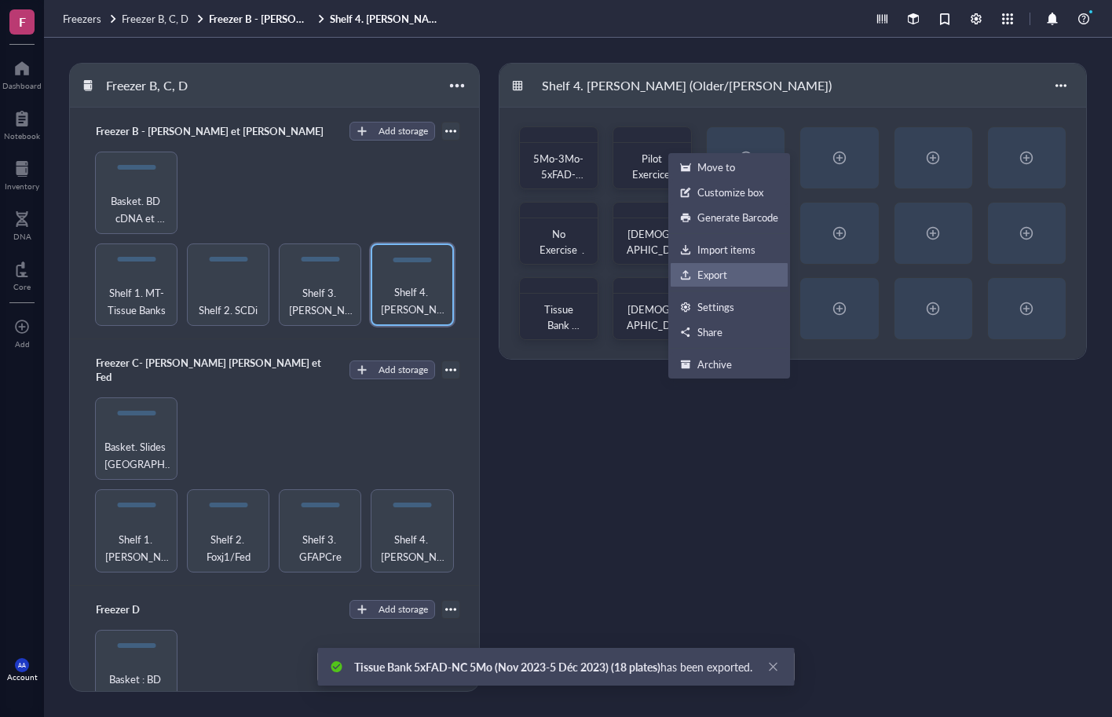
click at [706, 273] on div "Export" at bounding box center [712, 275] width 30 height 14
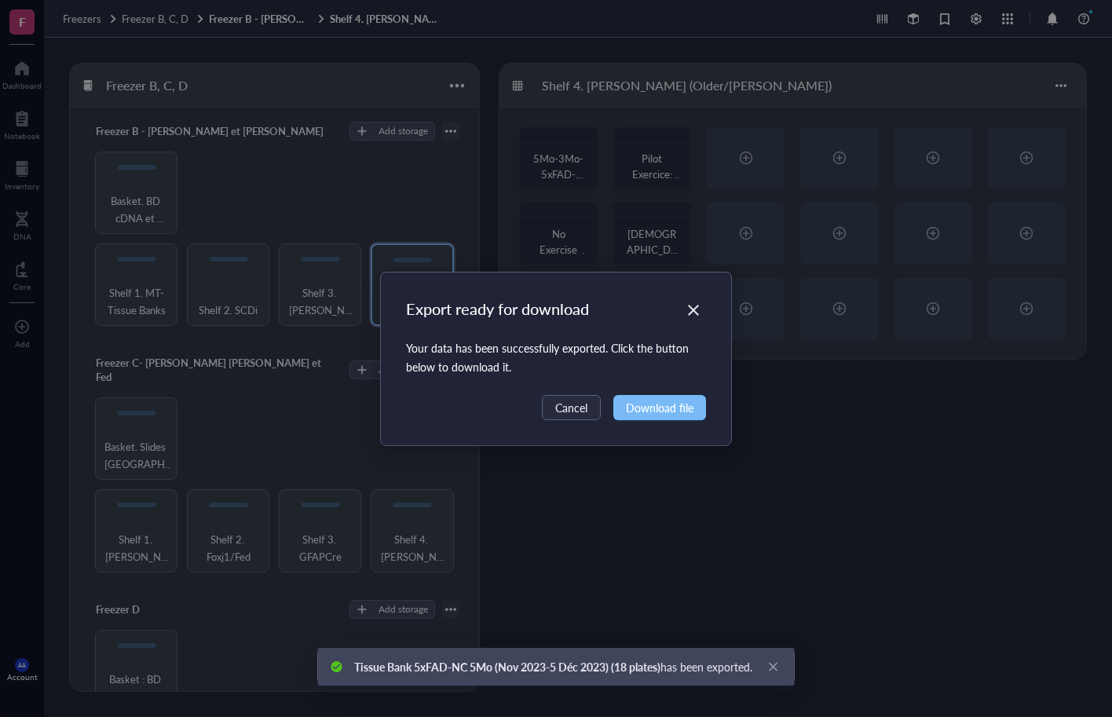
click at [675, 408] on span "Download file" at bounding box center [660, 407] width 68 height 17
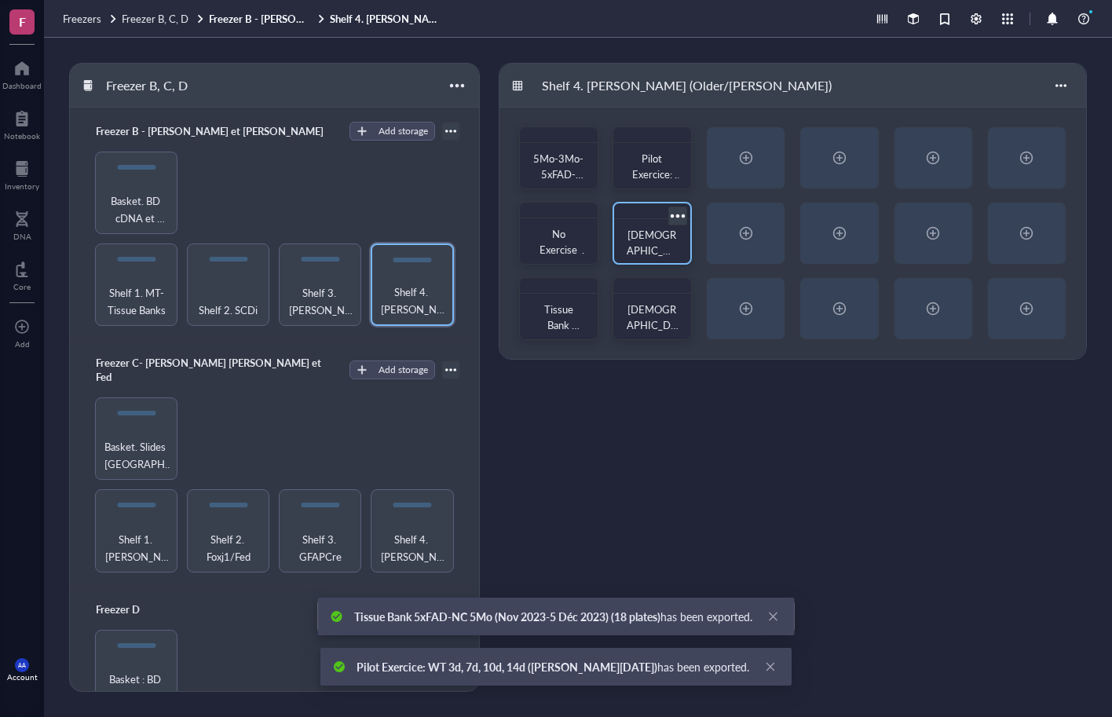
click at [676, 212] on div at bounding box center [677, 215] width 23 height 23
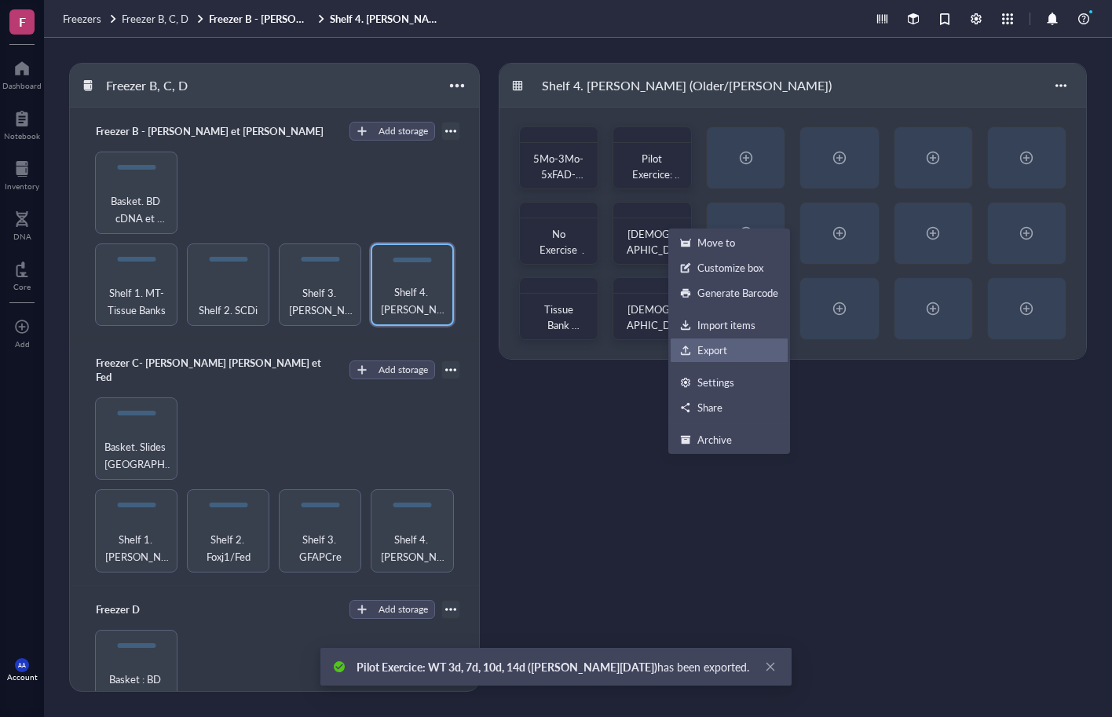
click at [701, 350] on div "Export" at bounding box center [712, 350] width 30 height 14
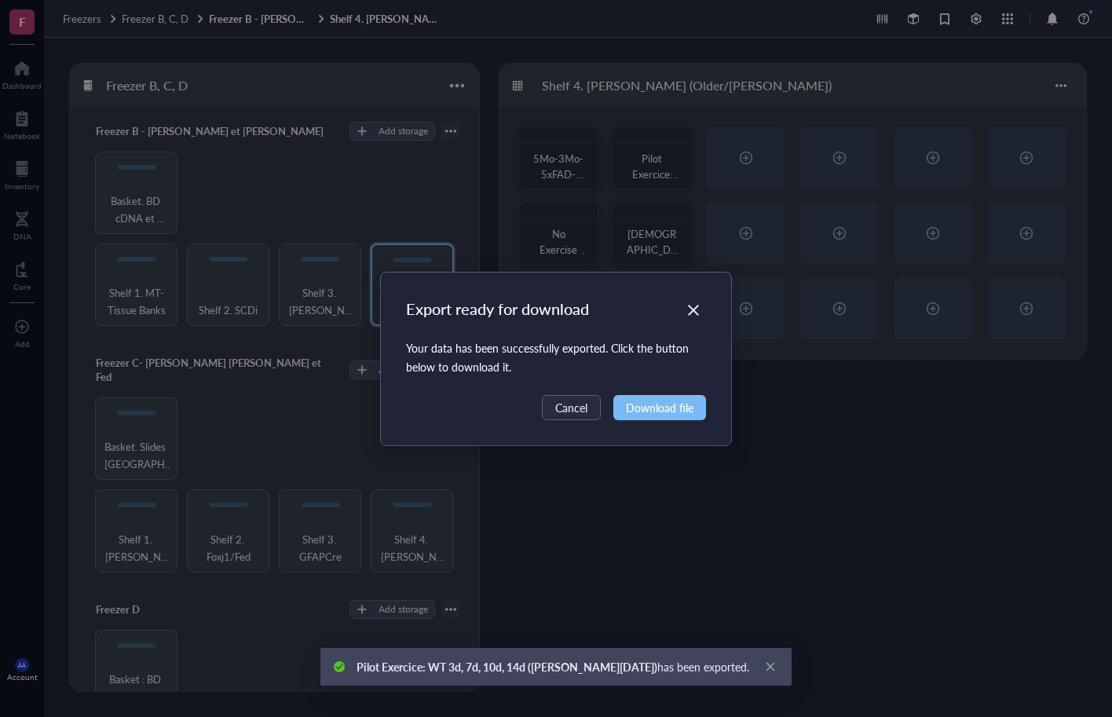
click at [670, 401] on span "Download file" at bounding box center [660, 407] width 68 height 17
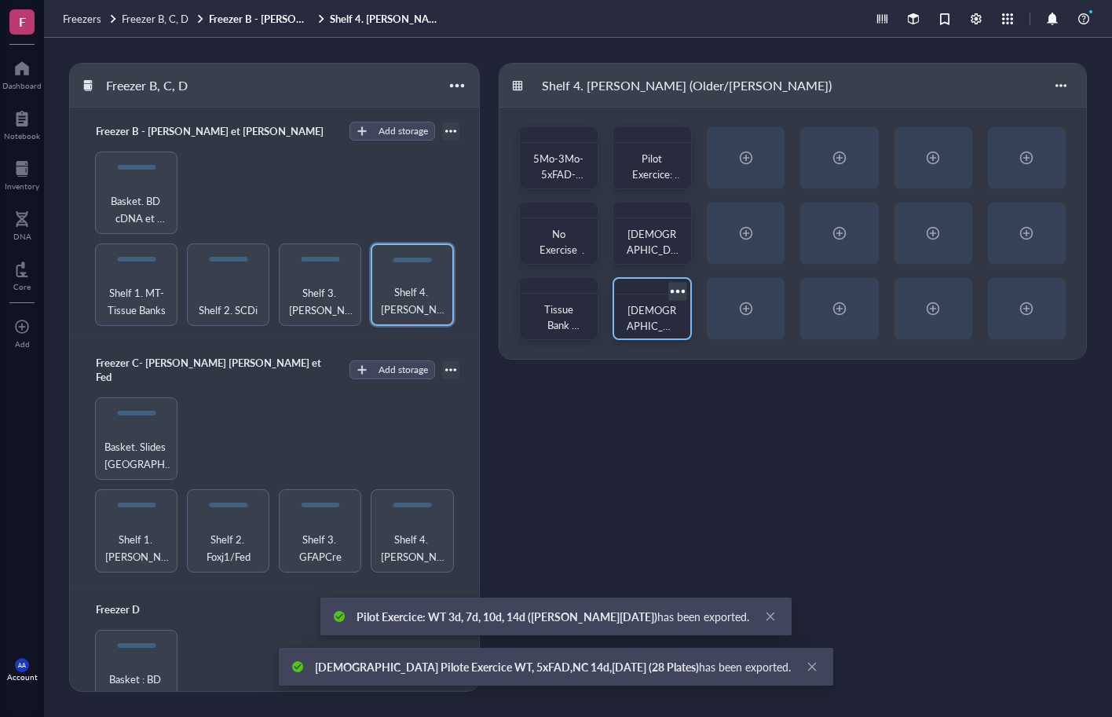
click at [680, 289] on div at bounding box center [677, 291] width 23 height 23
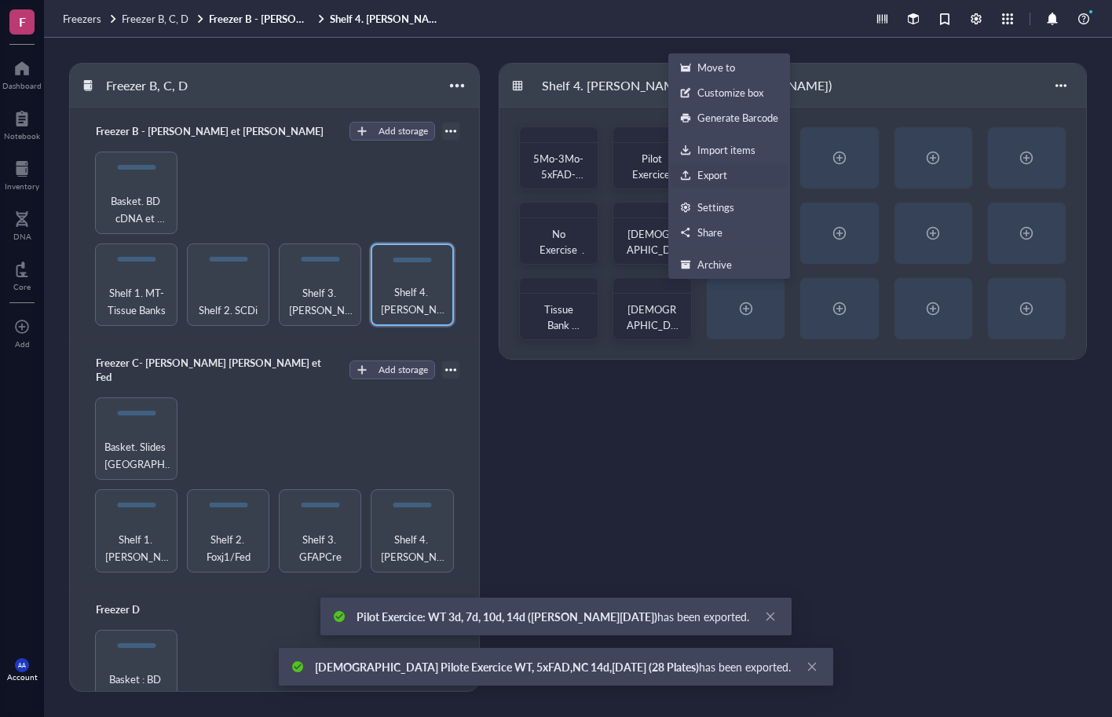
click at [716, 176] on div "Export" at bounding box center [712, 175] width 30 height 14
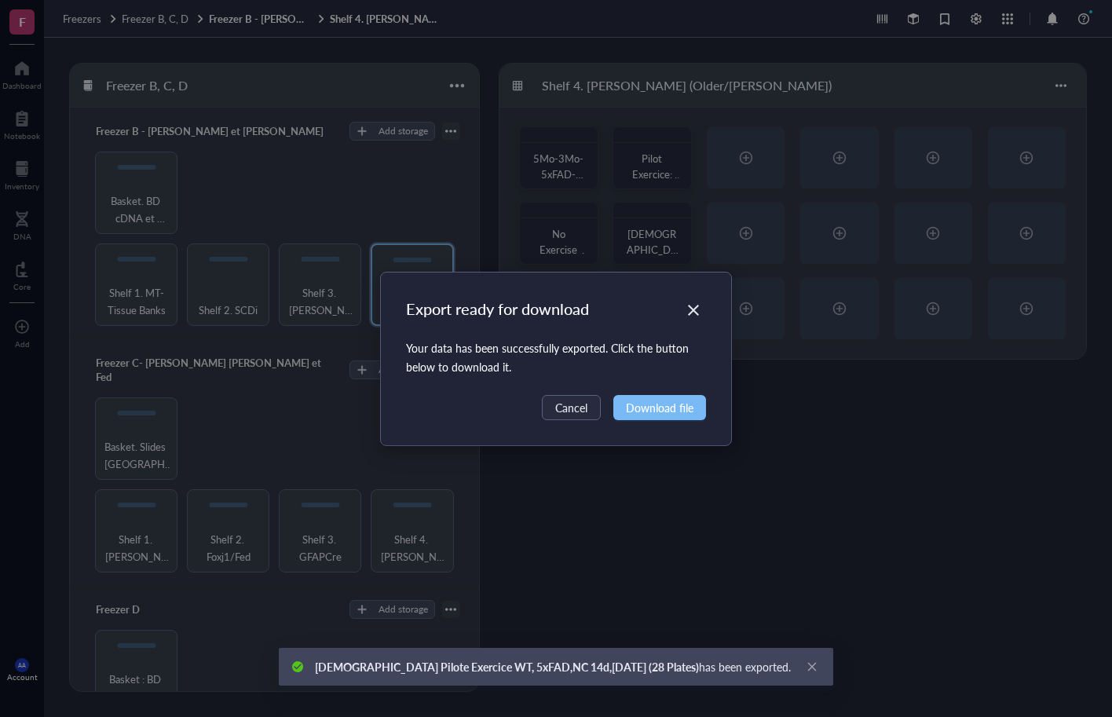
click at [680, 406] on span "Download file" at bounding box center [660, 407] width 68 height 17
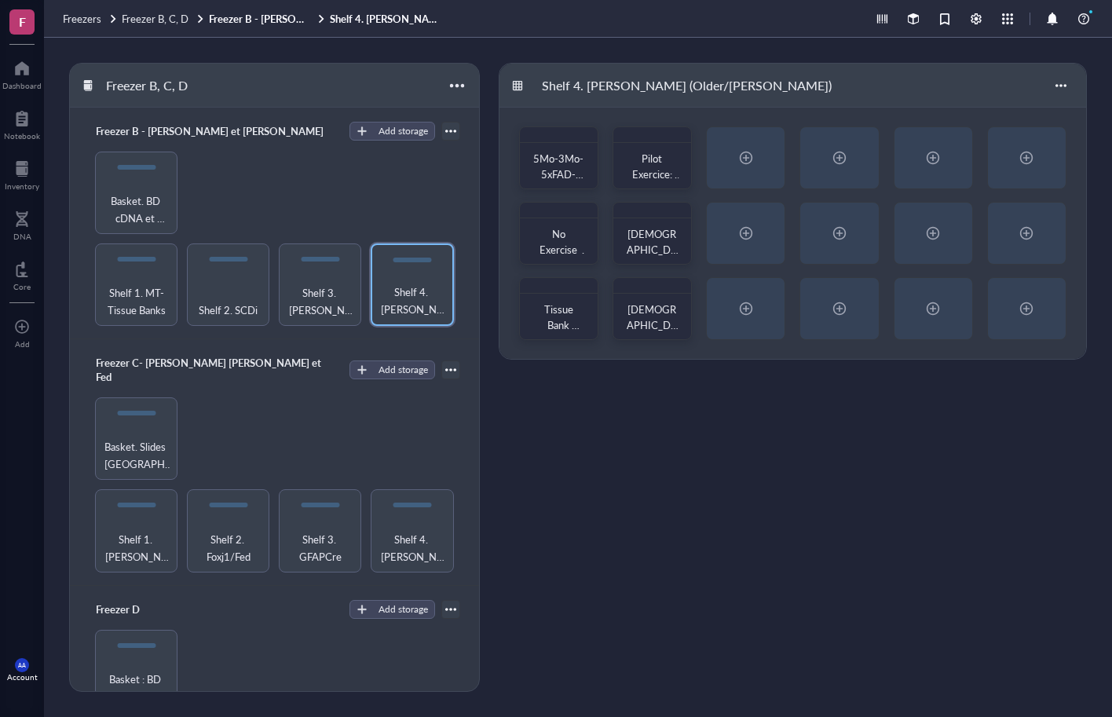
click at [399, 200] on div "Shelf 1. MT-Tissue Banks Shelf 2. SCDi Shelf 3. [PERSON_NAME] (Newer) Shelf 4. …" at bounding box center [275, 239] width 372 height 174
click at [267, 403] on div "Shelf 1. [PERSON_NAME]/[PERSON_NAME] 2. Foxj1/Fed Shelf 3. GFAPCre Shelf 4. [PE…" at bounding box center [275, 484] width 372 height 174
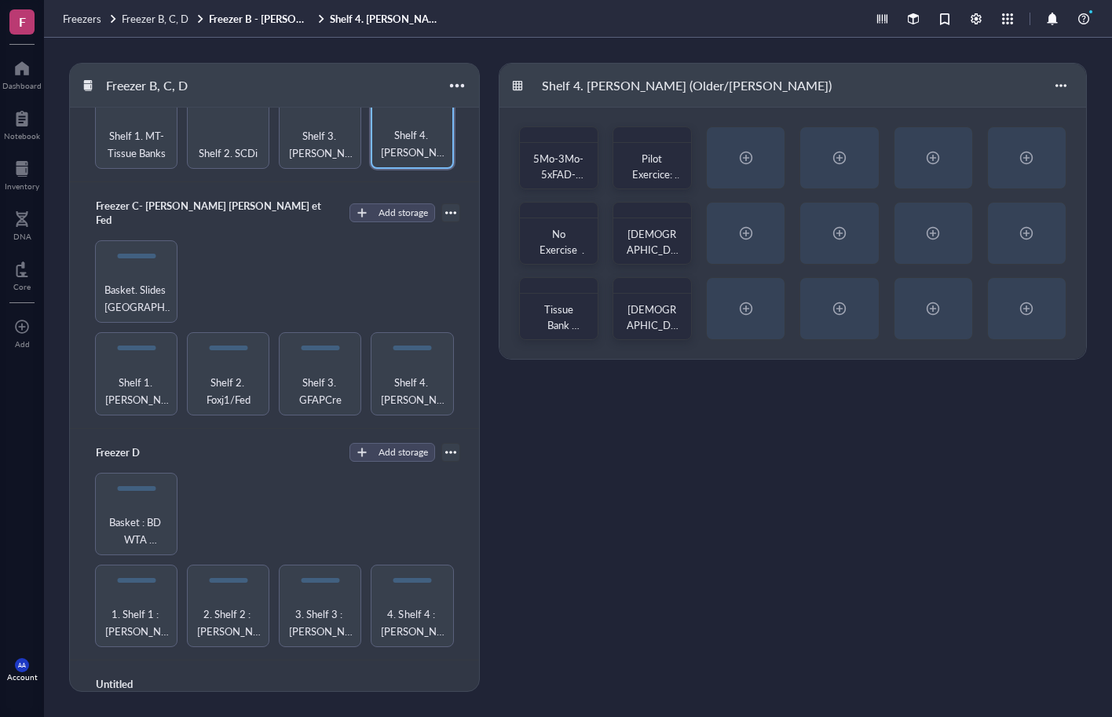
scroll to position [236, 0]
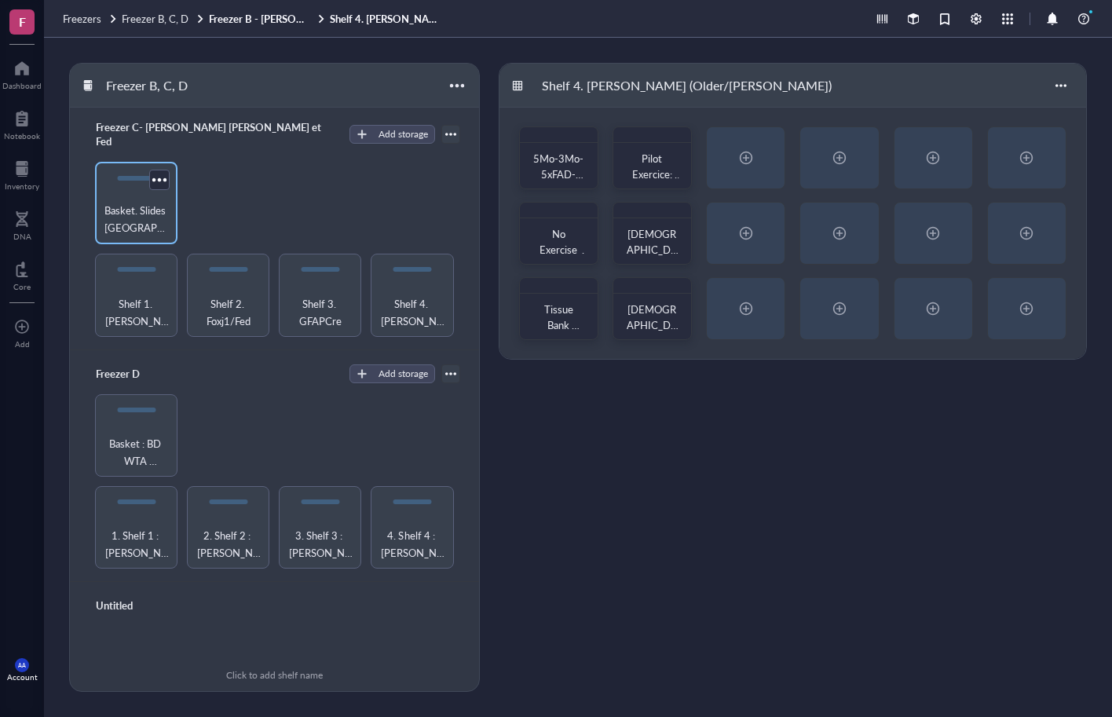
click at [138, 202] on span "Basket. Slides [GEOGRAPHIC_DATA]" at bounding box center [136, 219] width 67 height 35
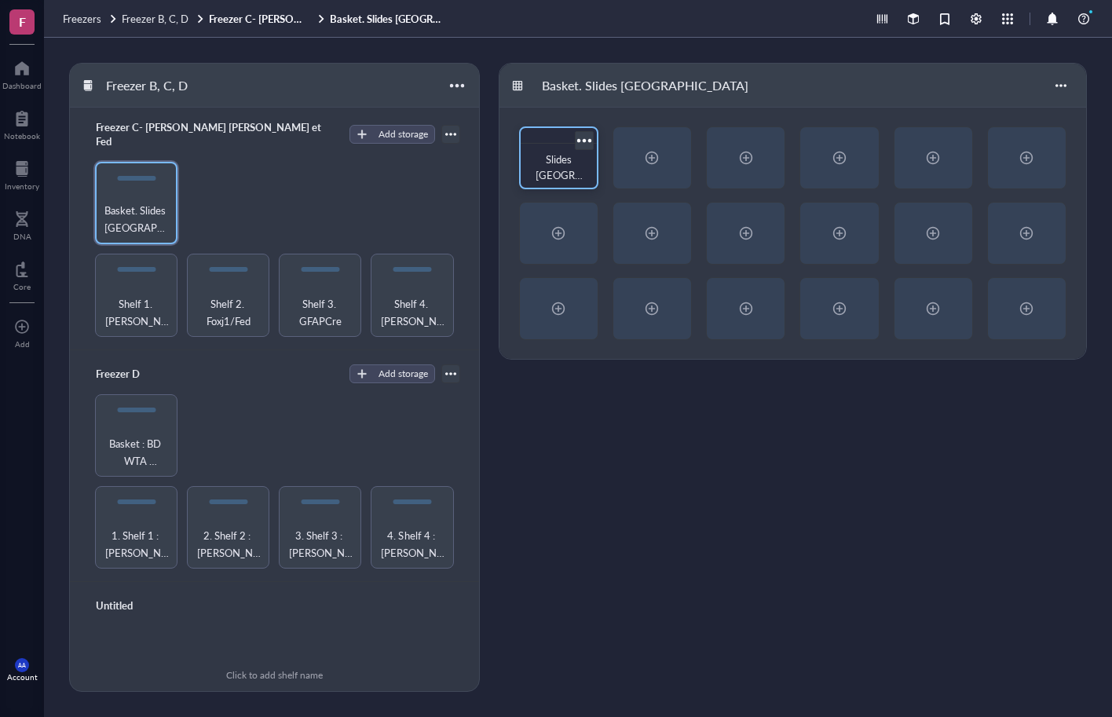
click at [587, 136] on div at bounding box center [584, 140] width 23 height 23
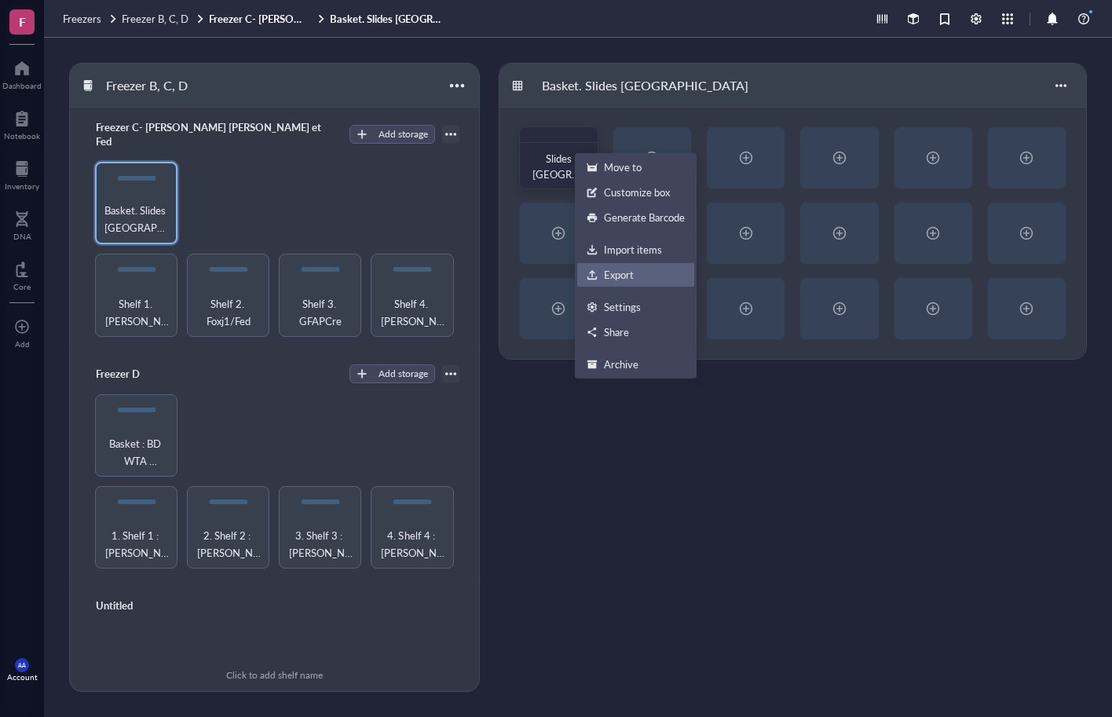
click at [617, 276] on div "Export" at bounding box center [619, 275] width 30 height 14
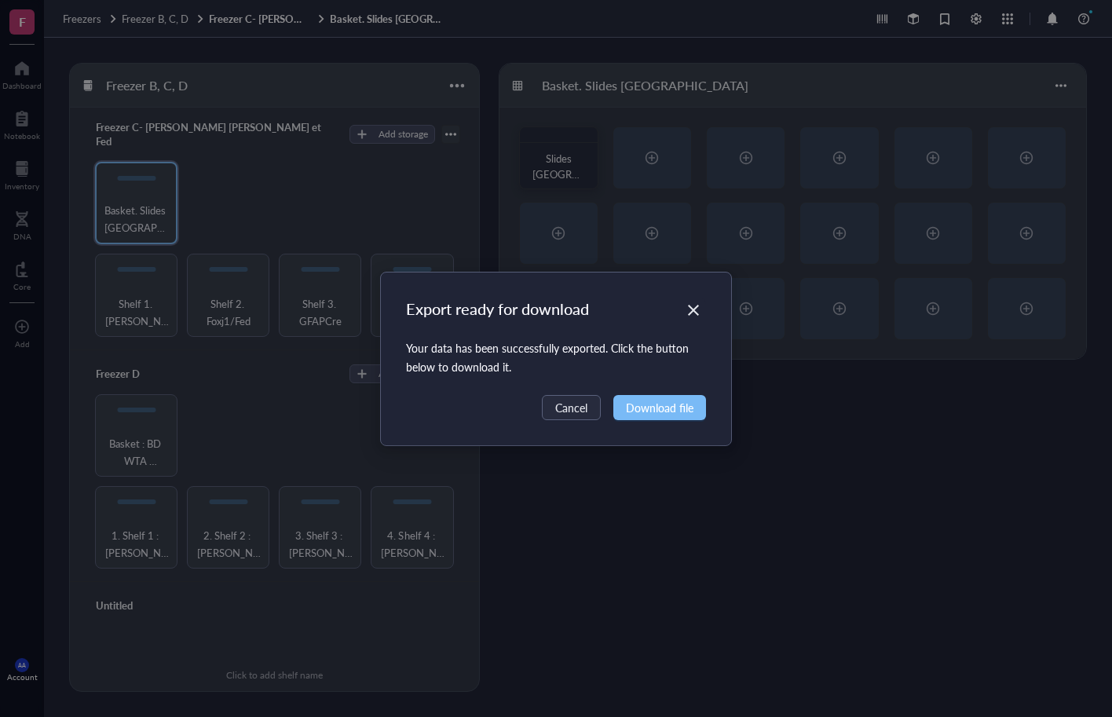
click at [650, 412] on span "Download file" at bounding box center [660, 407] width 68 height 17
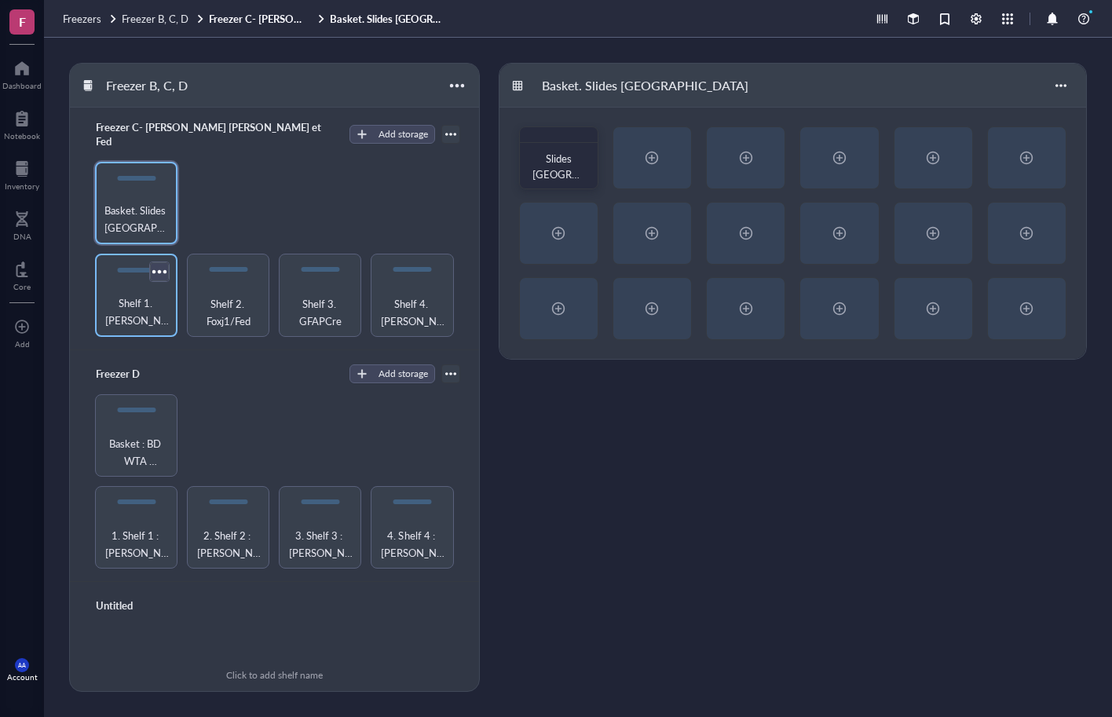
click at [158, 261] on div at bounding box center [159, 272] width 23 height 23
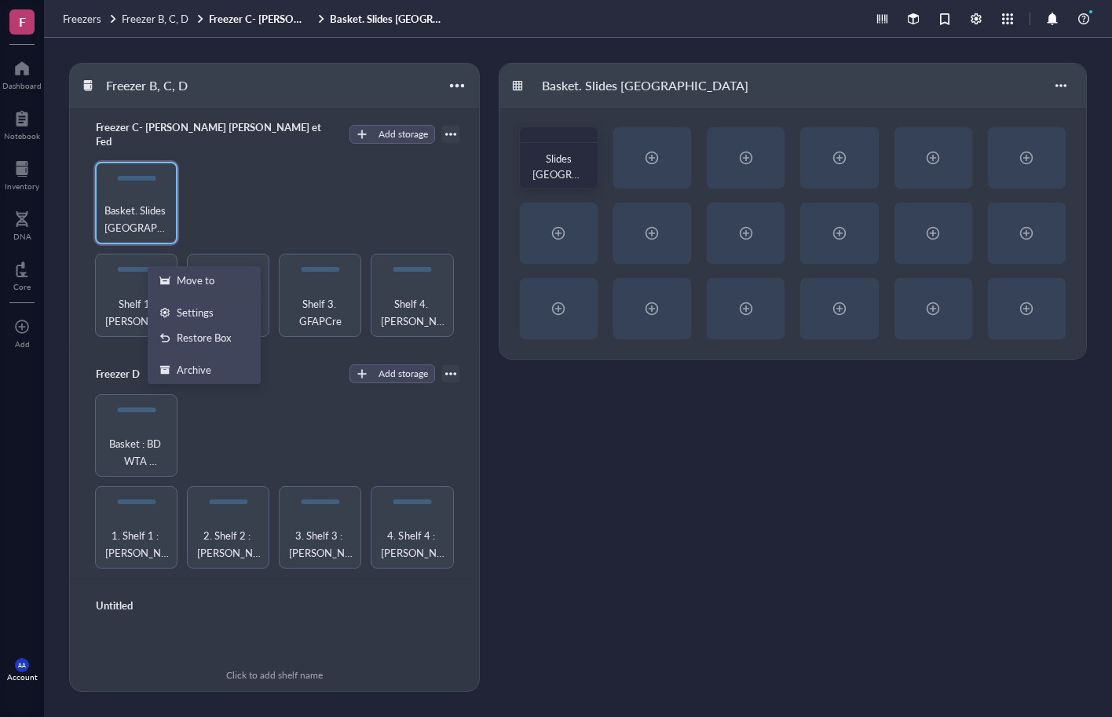
click at [203, 178] on div "Shelf 1. [PERSON_NAME]/[PERSON_NAME] 2. Foxj1/Fed Shelf 3. GFAPCre Shelf 4. [PE…" at bounding box center [275, 249] width 372 height 174
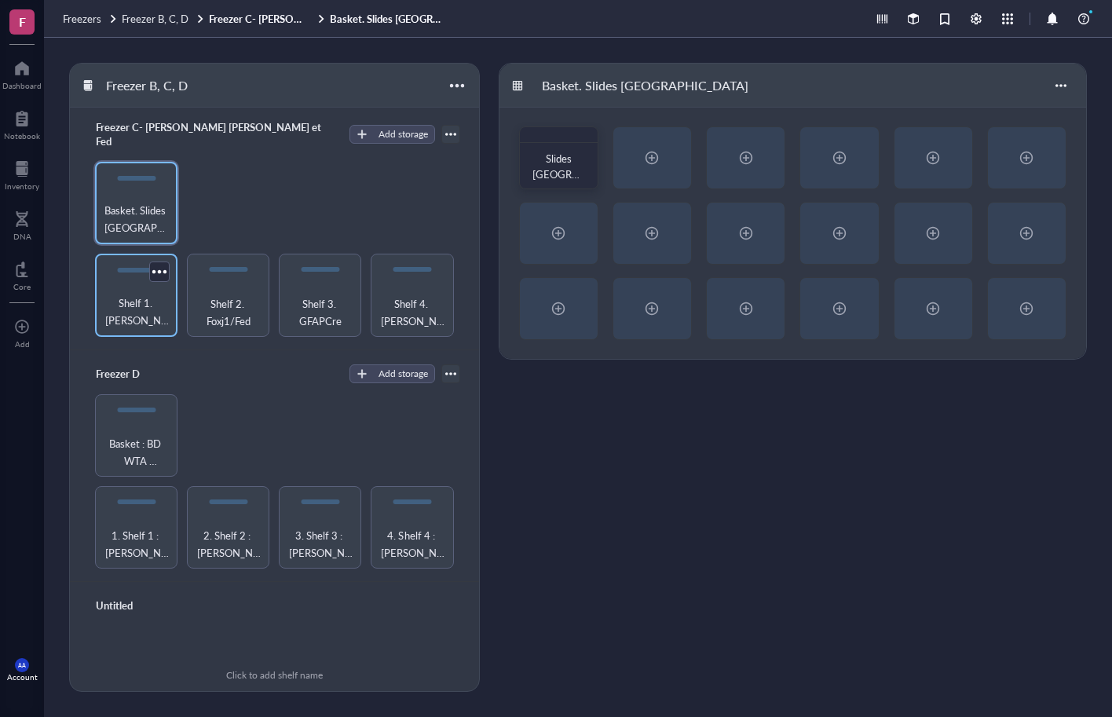
click at [141, 295] on span "Shelf 1. [PERSON_NAME]/[PERSON_NAME]" at bounding box center [136, 312] width 67 height 35
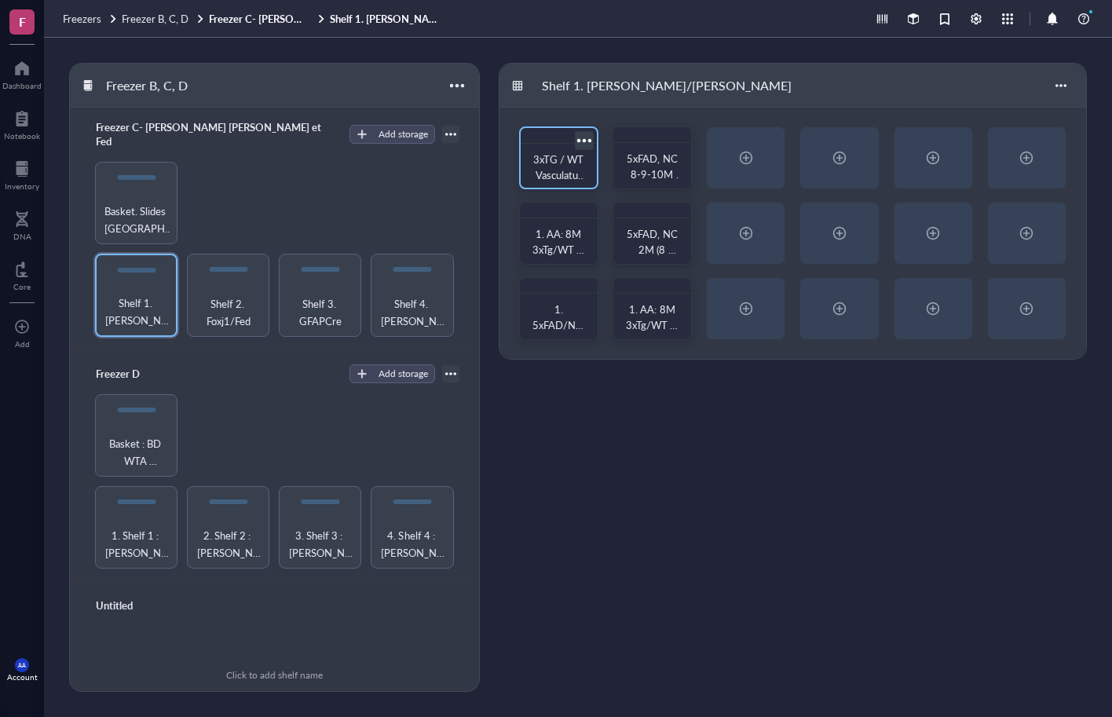
click at [584, 139] on div at bounding box center [584, 140] width 23 height 23
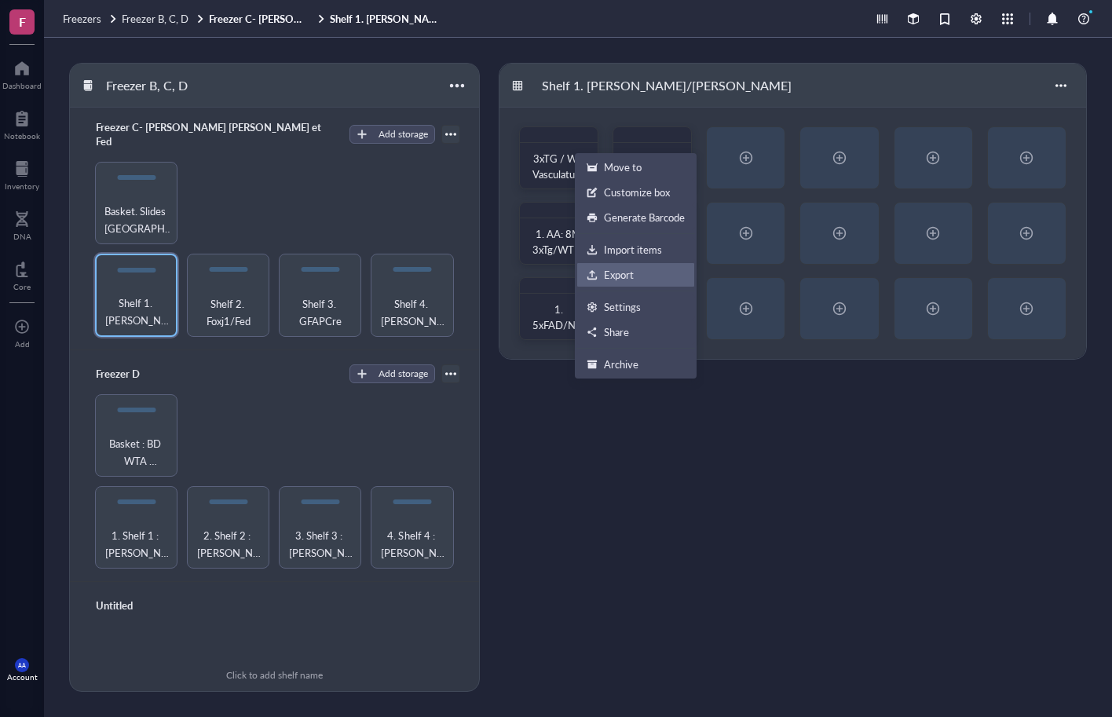
click at [621, 271] on div "Export" at bounding box center [619, 275] width 30 height 14
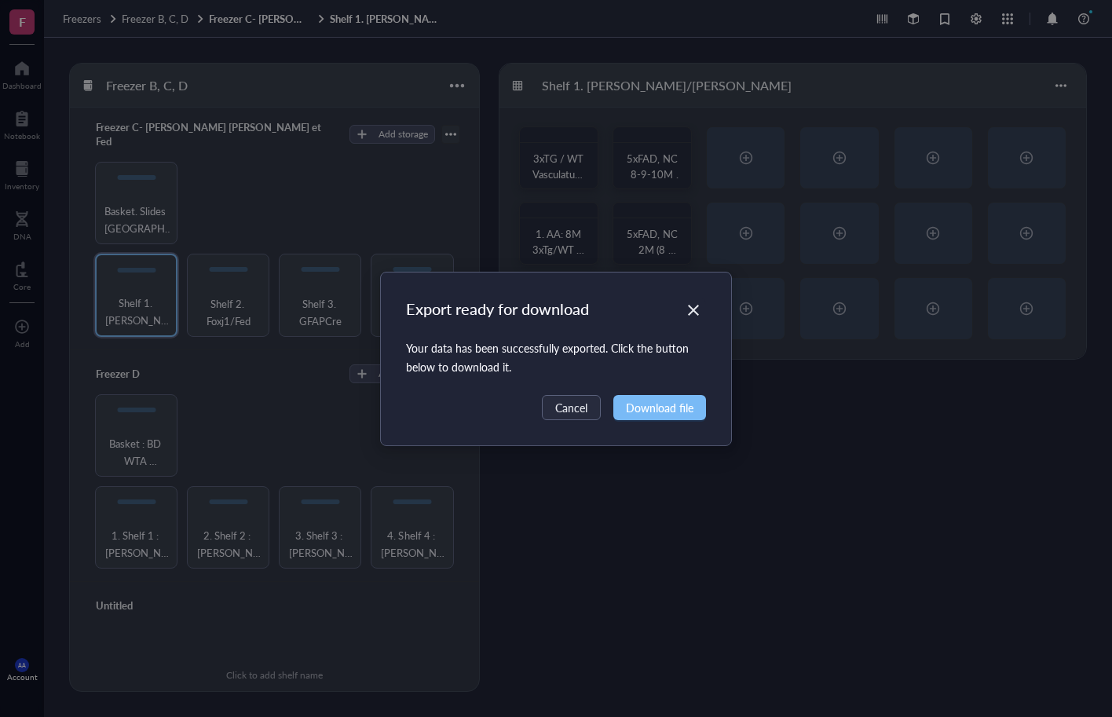
click at [644, 410] on span "Download file" at bounding box center [660, 407] width 68 height 17
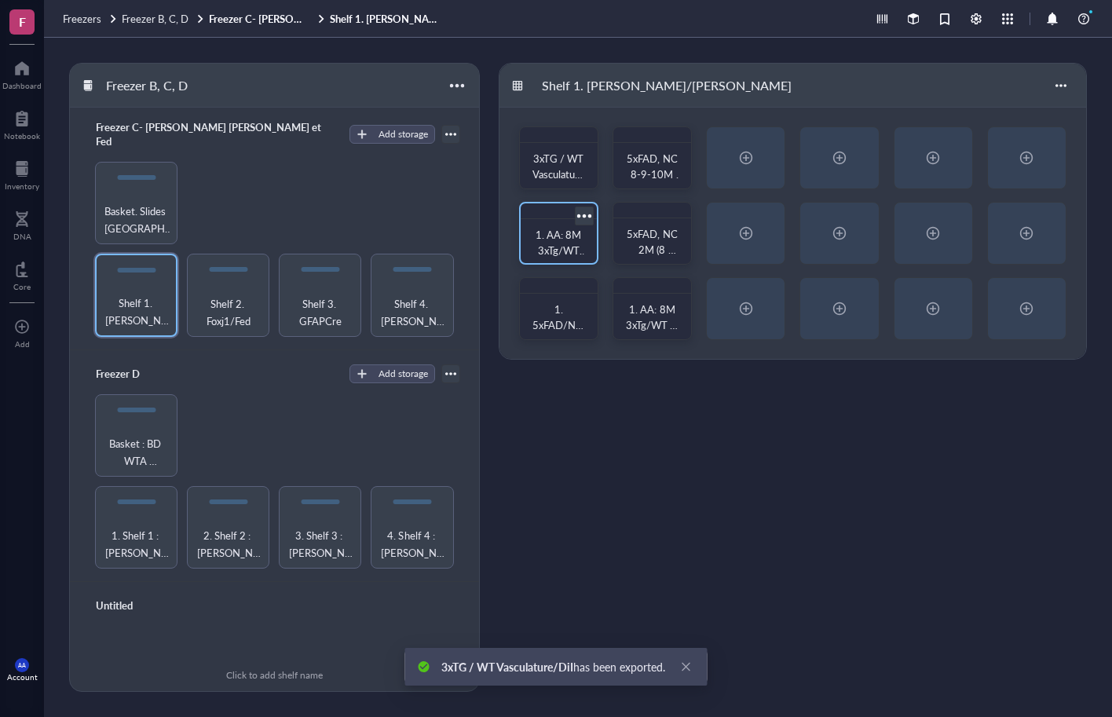
click at [585, 214] on div at bounding box center [584, 215] width 23 height 23
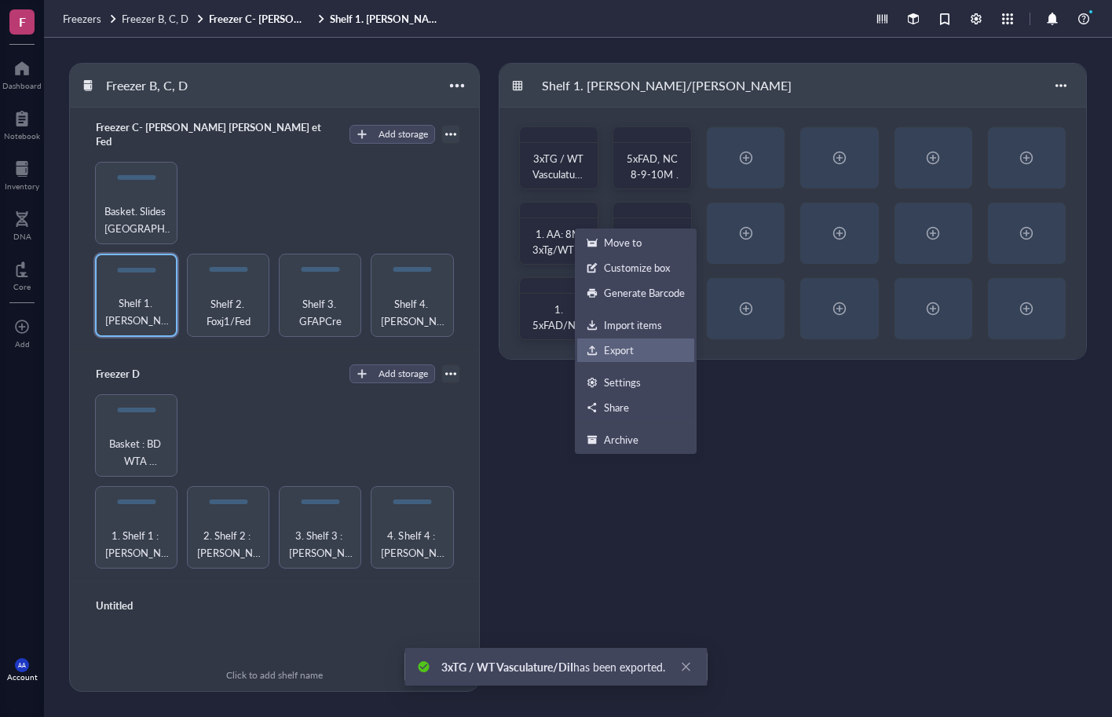
click at [612, 350] on div "Export" at bounding box center [619, 350] width 30 height 14
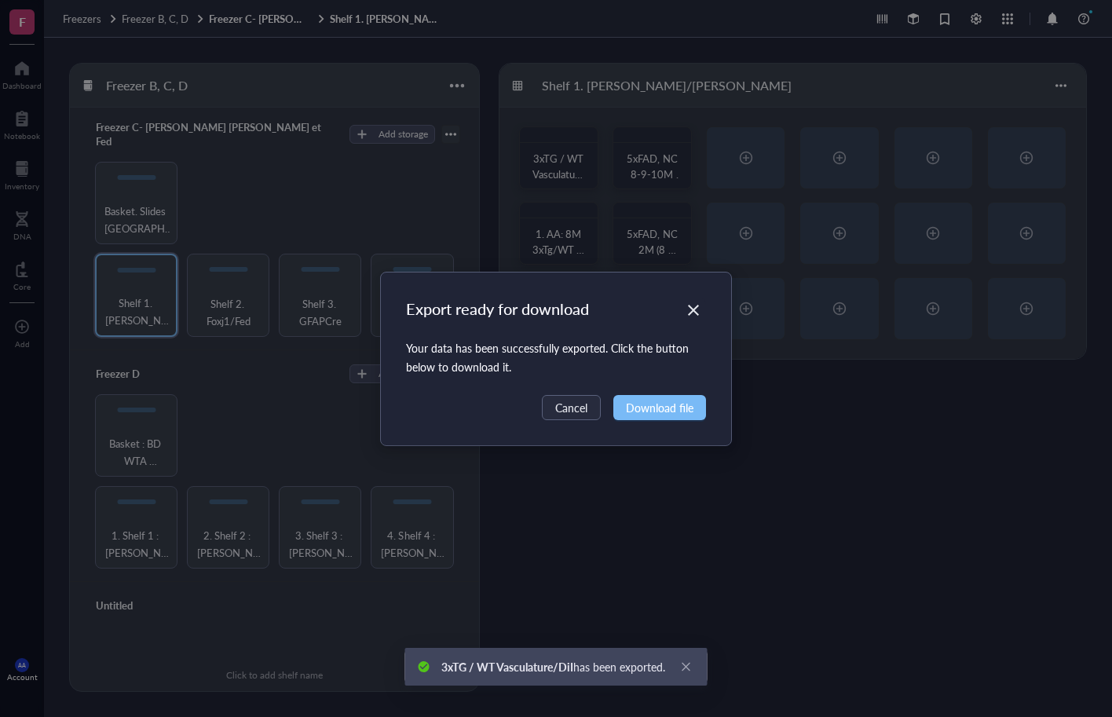
click at [650, 405] on span "Download file" at bounding box center [660, 407] width 68 height 17
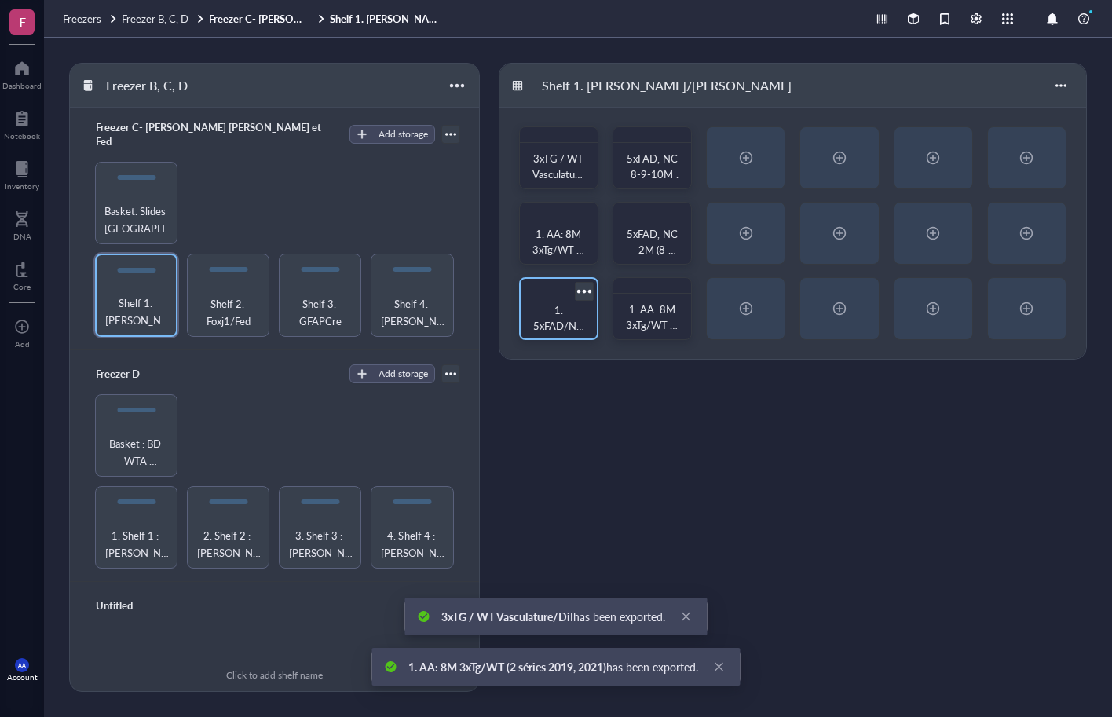
click at [588, 287] on div at bounding box center [584, 291] width 23 height 23
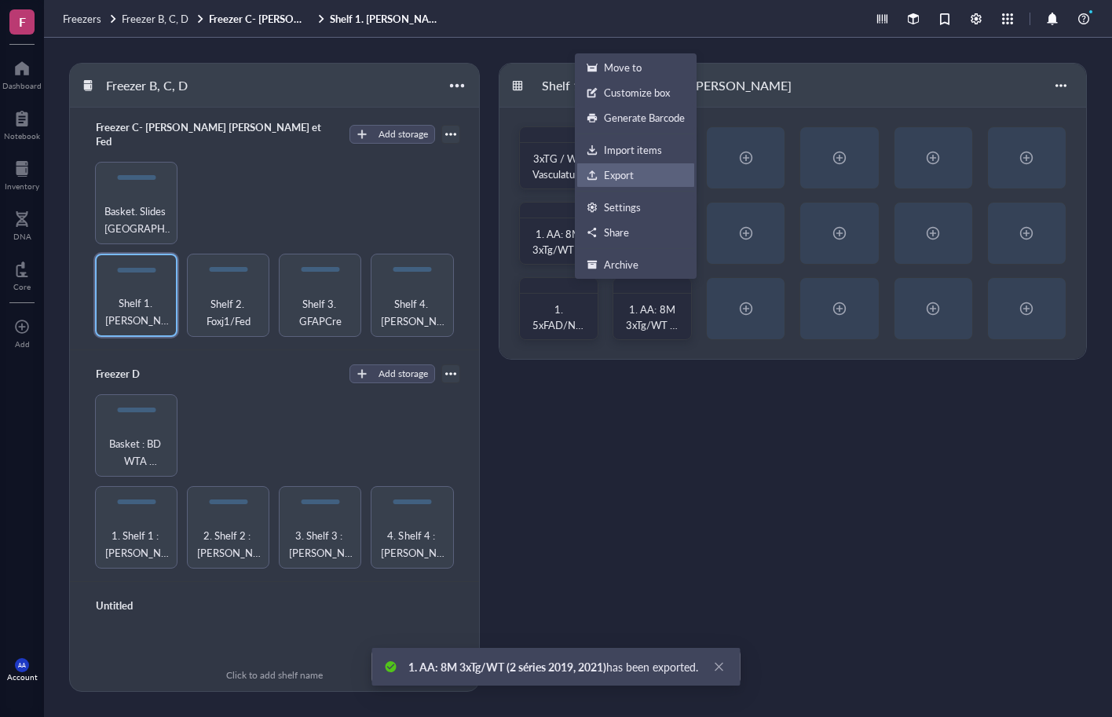
click at [615, 177] on div "Export" at bounding box center [619, 175] width 30 height 14
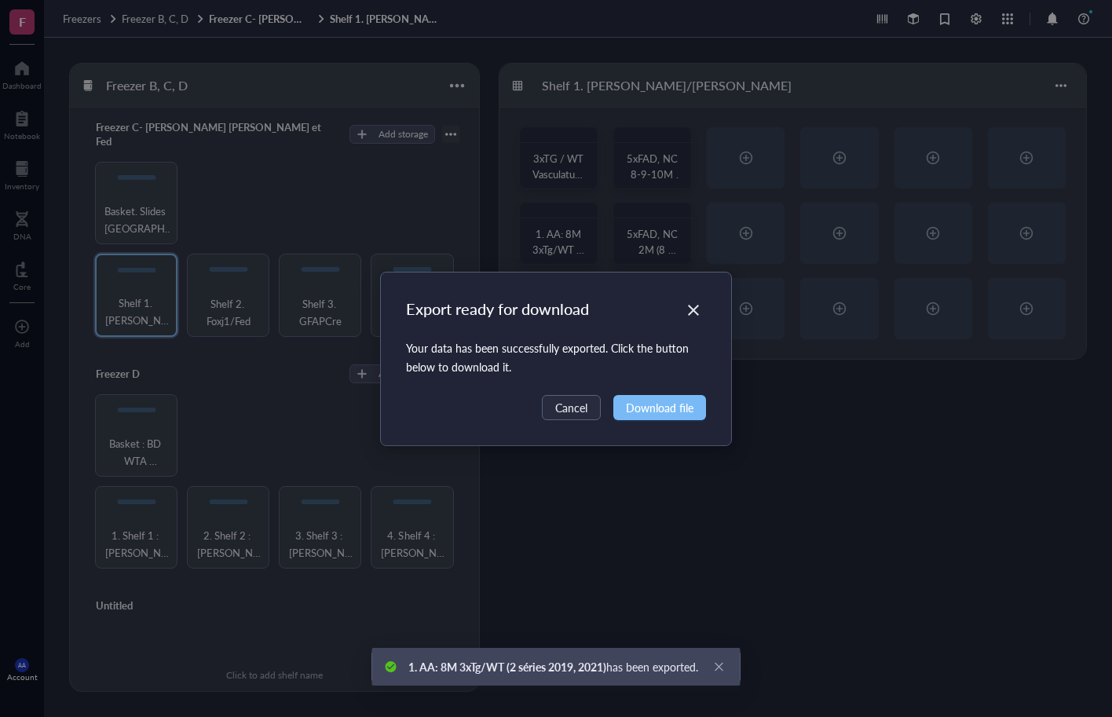
click at [653, 408] on span "Download file" at bounding box center [660, 407] width 68 height 17
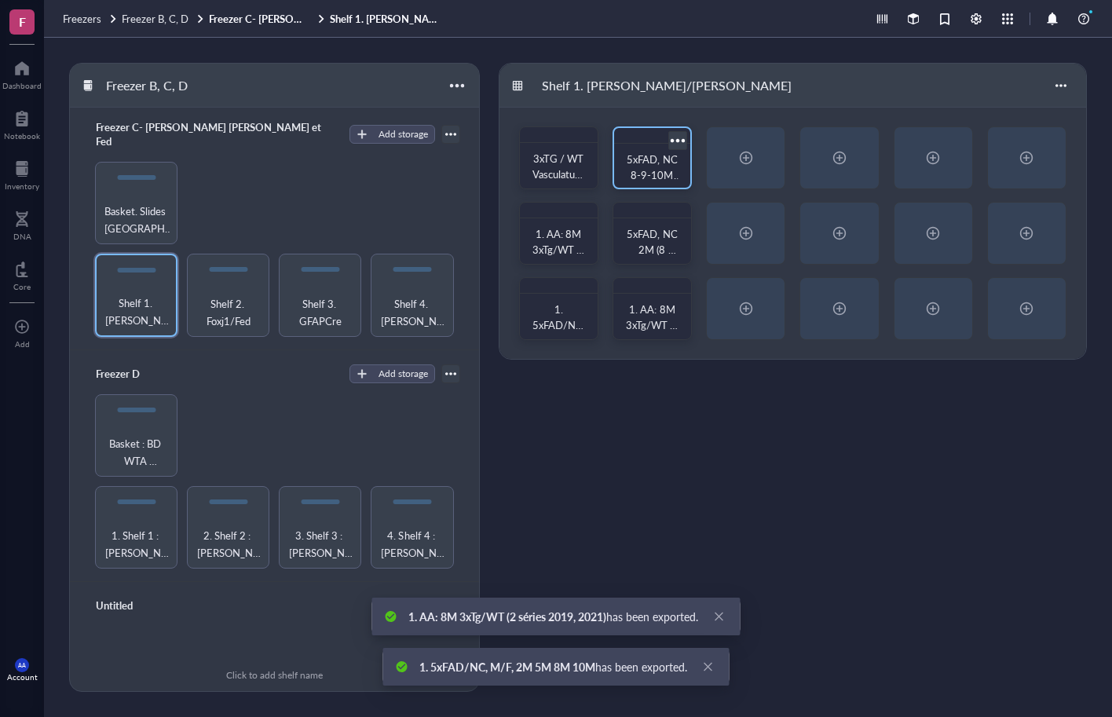
click at [675, 139] on div at bounding box center [677, 140] width 23 height 23
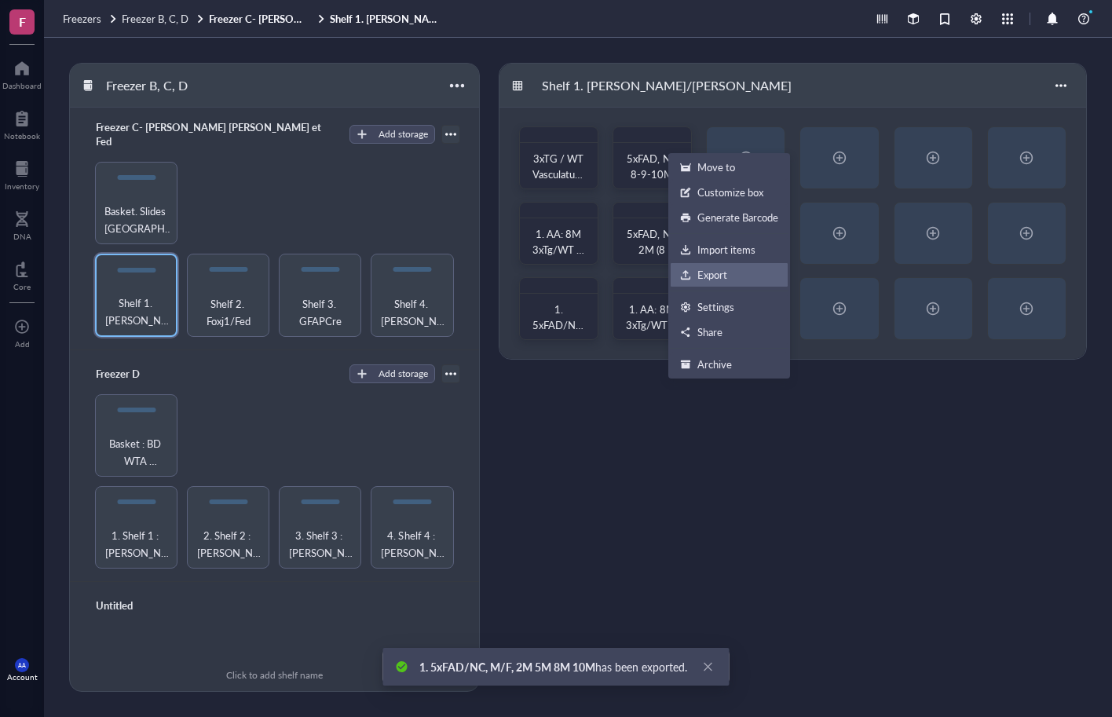
click at [705, 273] on div "Export" at bounding box center [712, 275] width 30 height 14
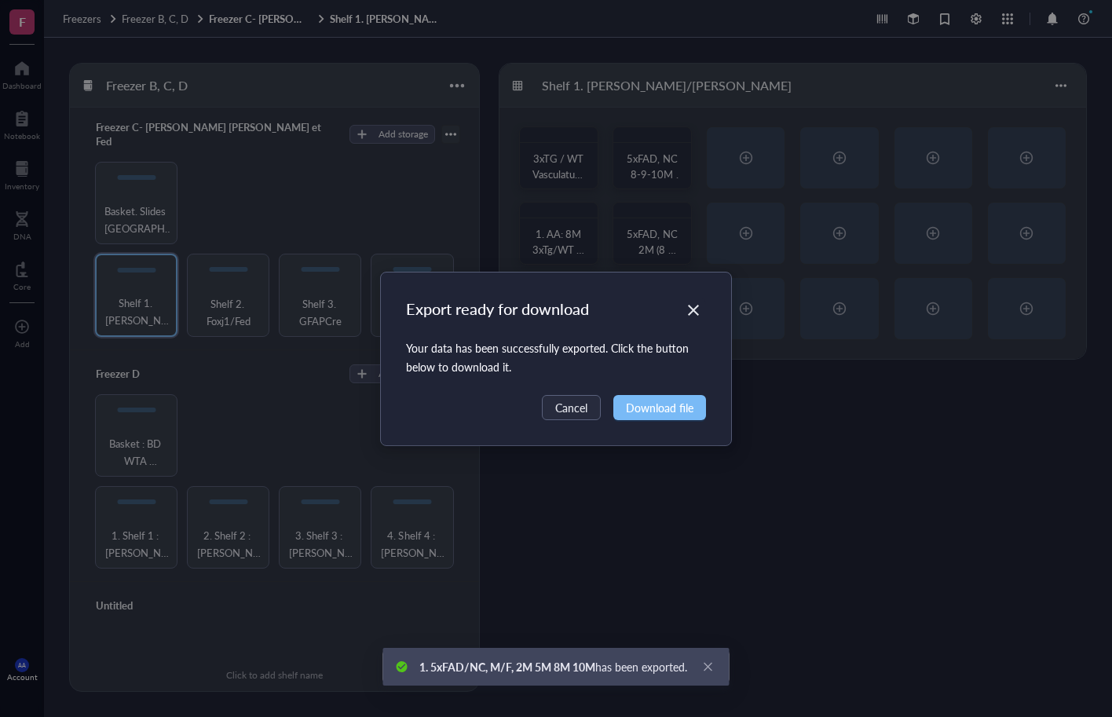
click at [653, 407] on span "Download file" at bounding box center [660, 407] width 68 height 17
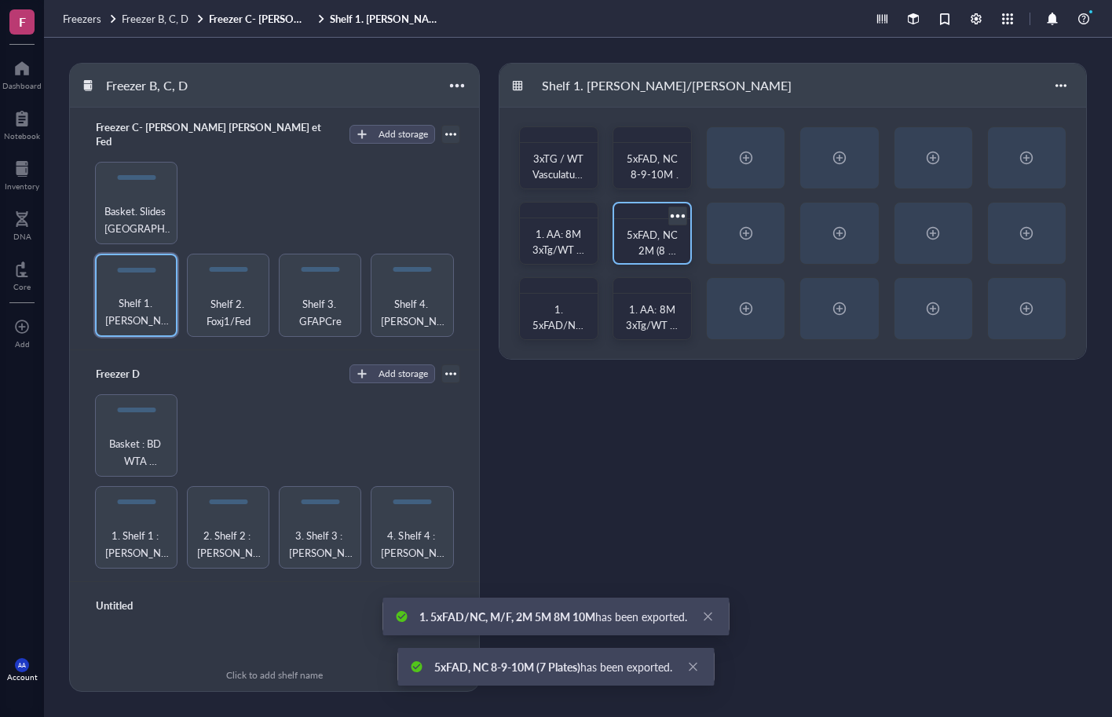
click at [678, 216] on div at bounding box center [677, 215] width 23 height 23
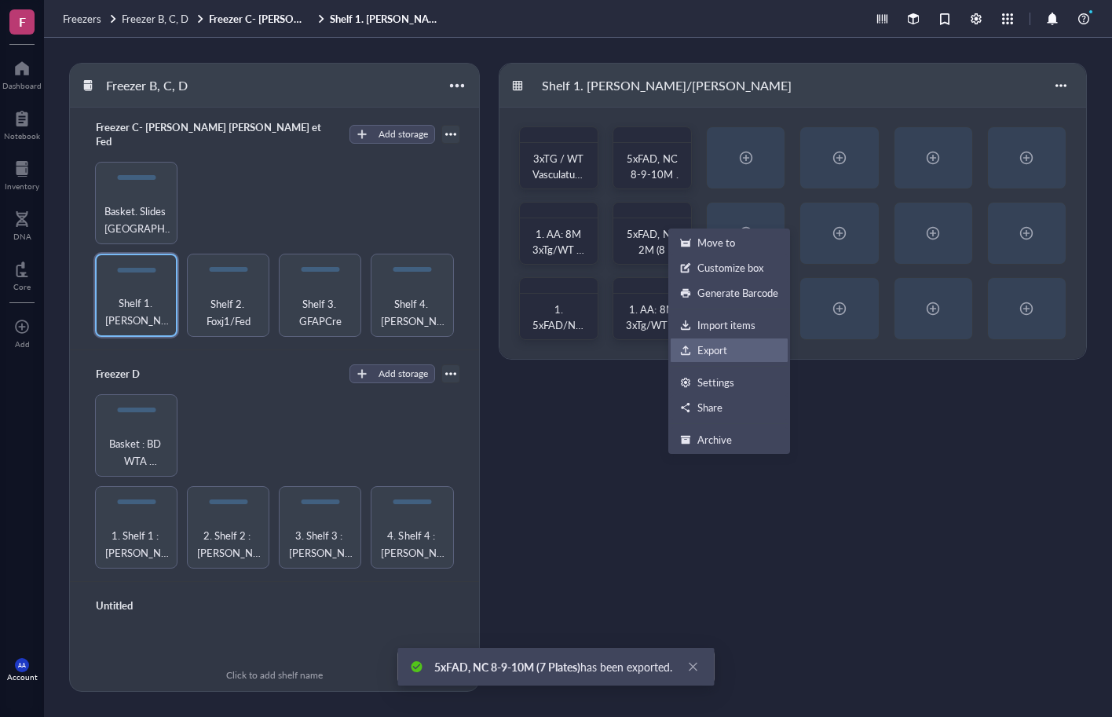
click at [695, 344] on div "Export" at bounding box center [729, 350] width 98 height 14
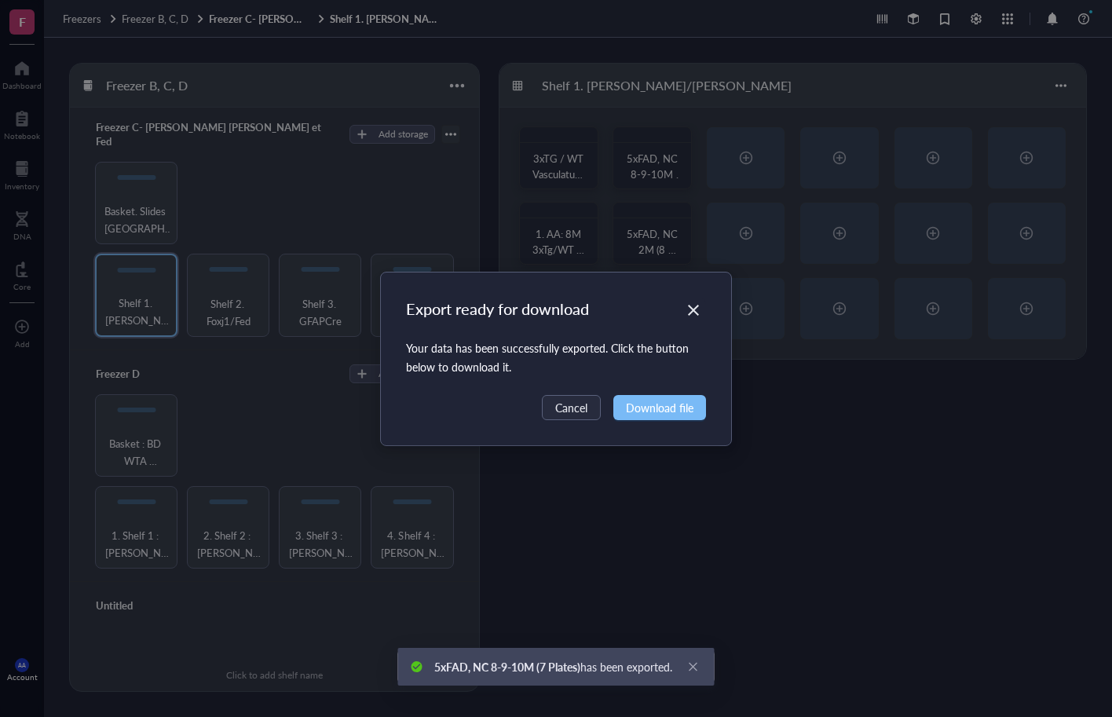
click at [657, 408] on span "Download file" at bounding box center [660, 407] width 68 height 17
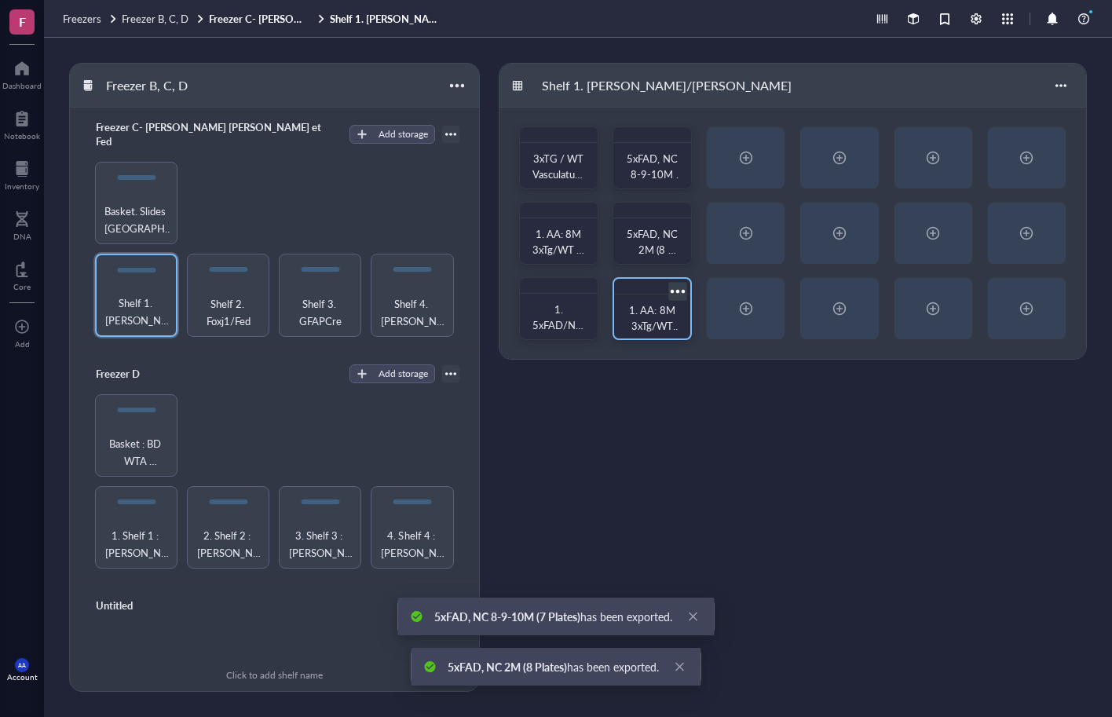
click at [677, 284] on div at bounding box center [677, 291] width 23 height 23
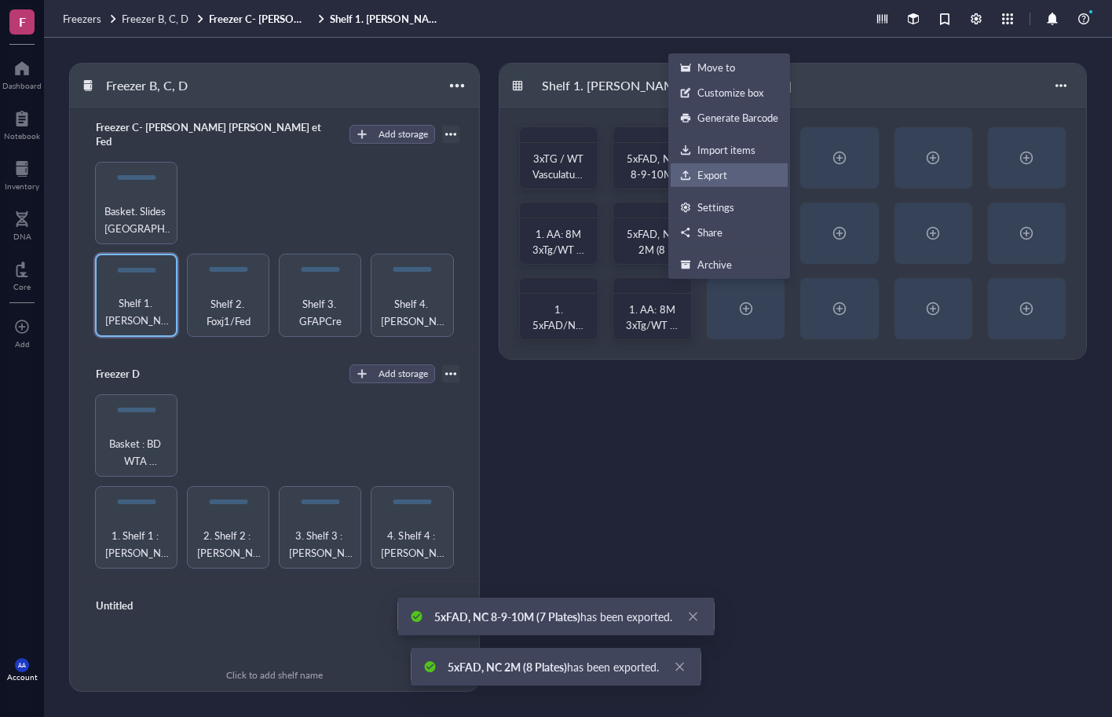
click at [705, 175] on div "Export" at bounding box center [712, 175] width 30 height 14
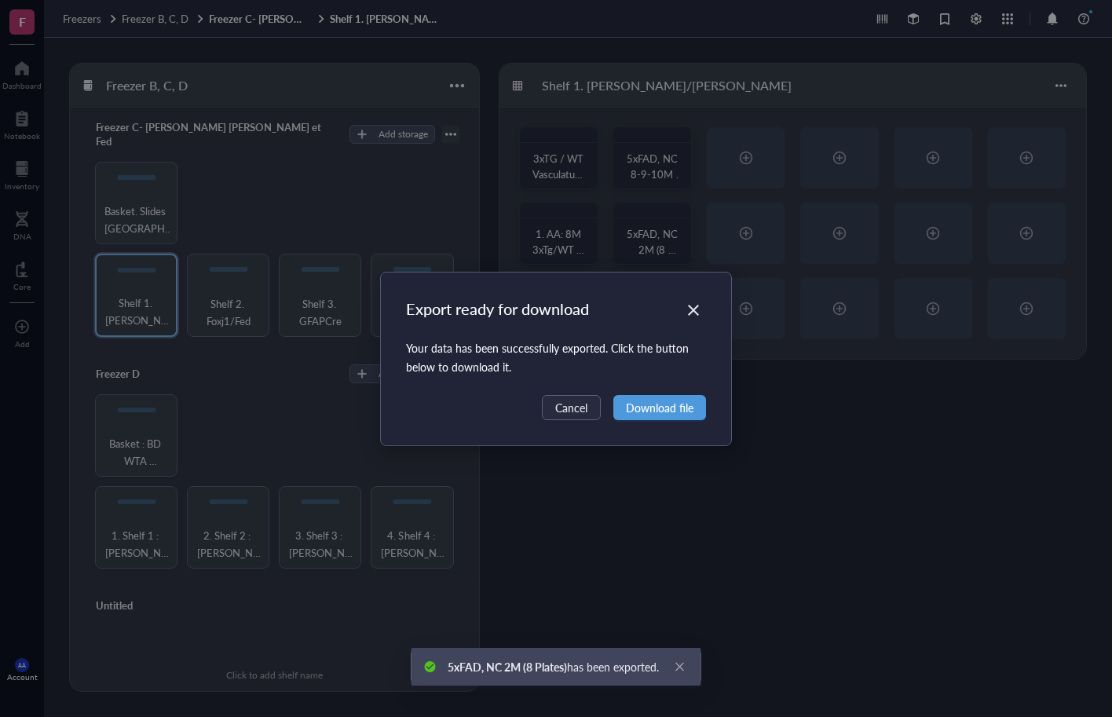
click at [676, 408] on span "Download file" at bounding box center [660, 407] width 68 height 17
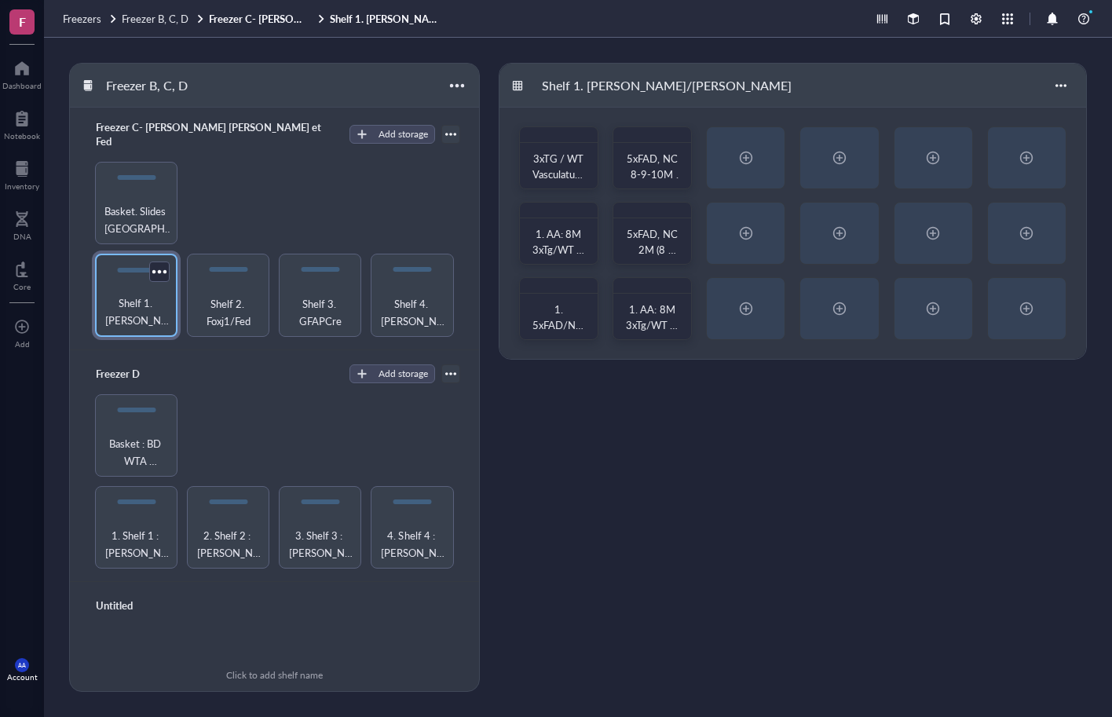
click at [130, 270] on div "Shelf 1. [PERSON_NAME]/[PERSON_NAME]" at bounding box center [136, 295] width 82 height 82
click at [219, 295] on span "Shelf 2. Foxj1/Fed" at bounding box center [228, 312] width 67 height 35
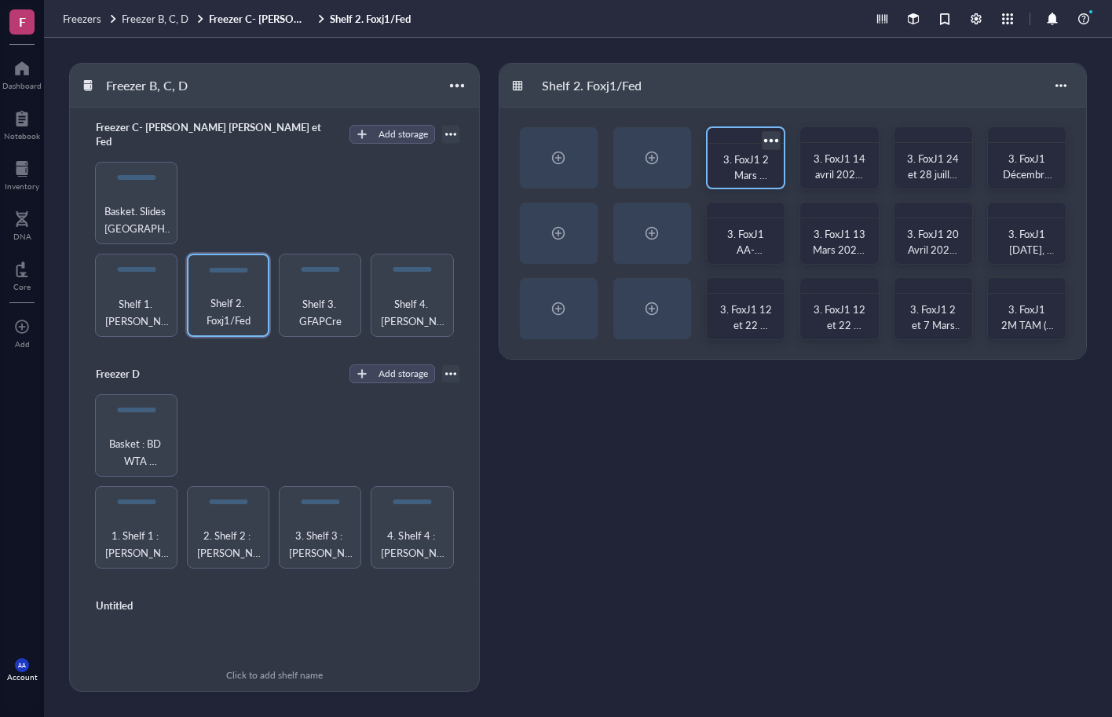
click at [776, 138] on div at bounding box center [771, 140] width 23 height 23
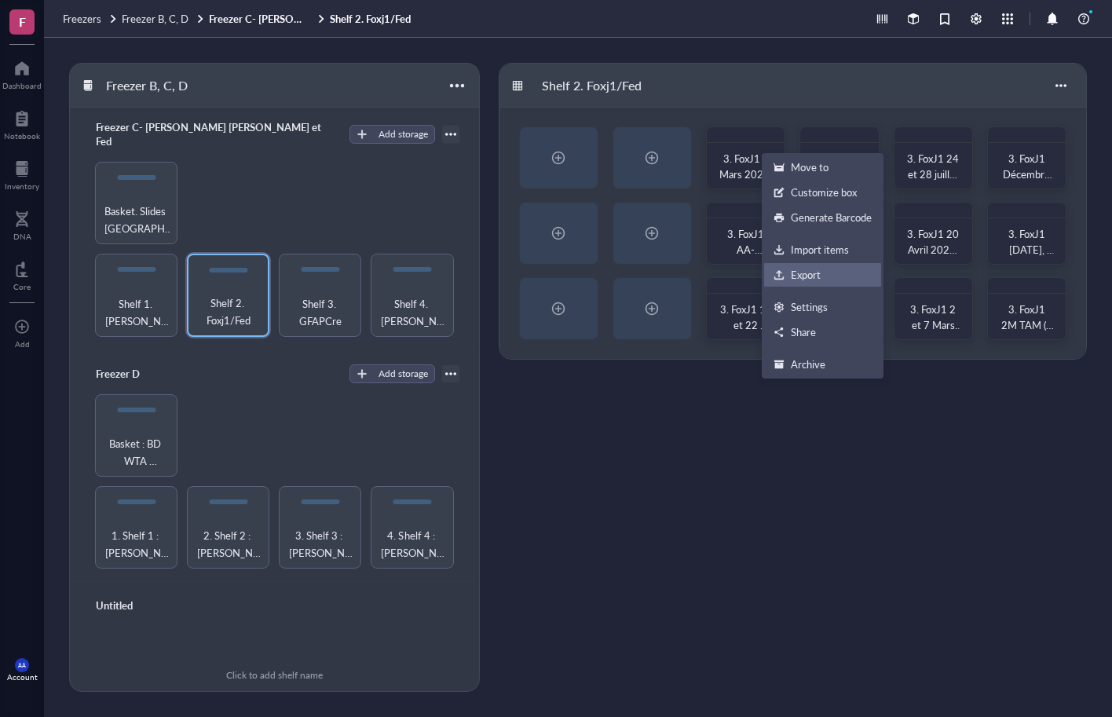
click at [796, 273] on div "Export" at bounding box center [806, 275] width 30 height 14
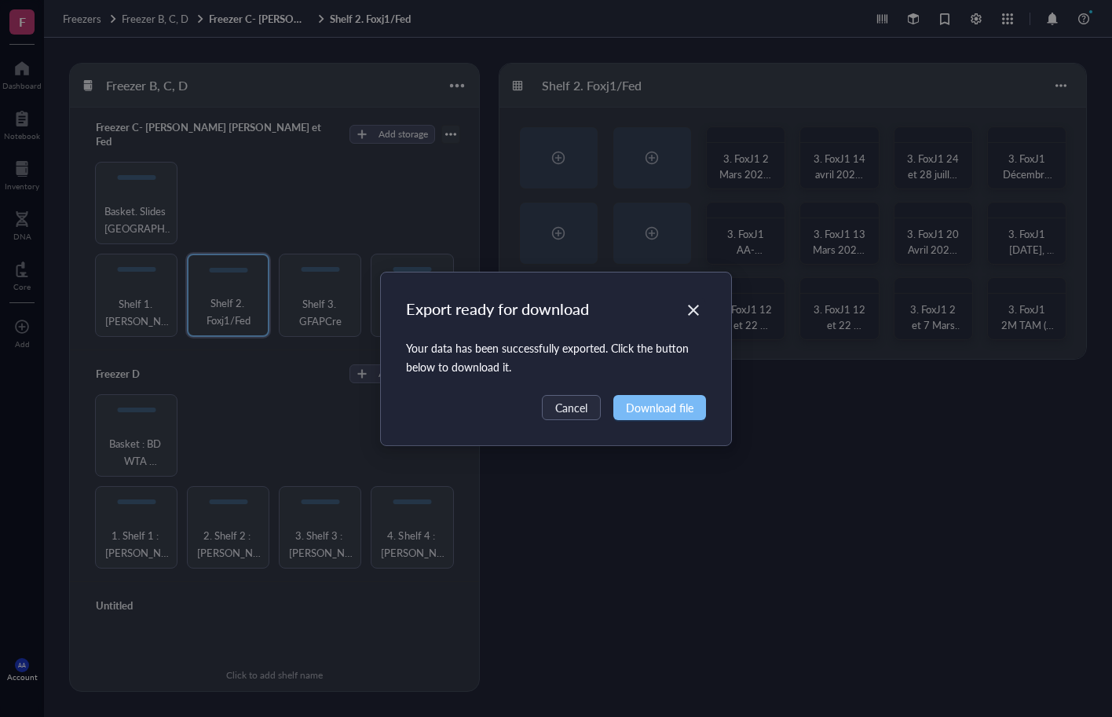
click at [660, 399] on span "Download file" at bounding box center [660, 407] width 68 height 17
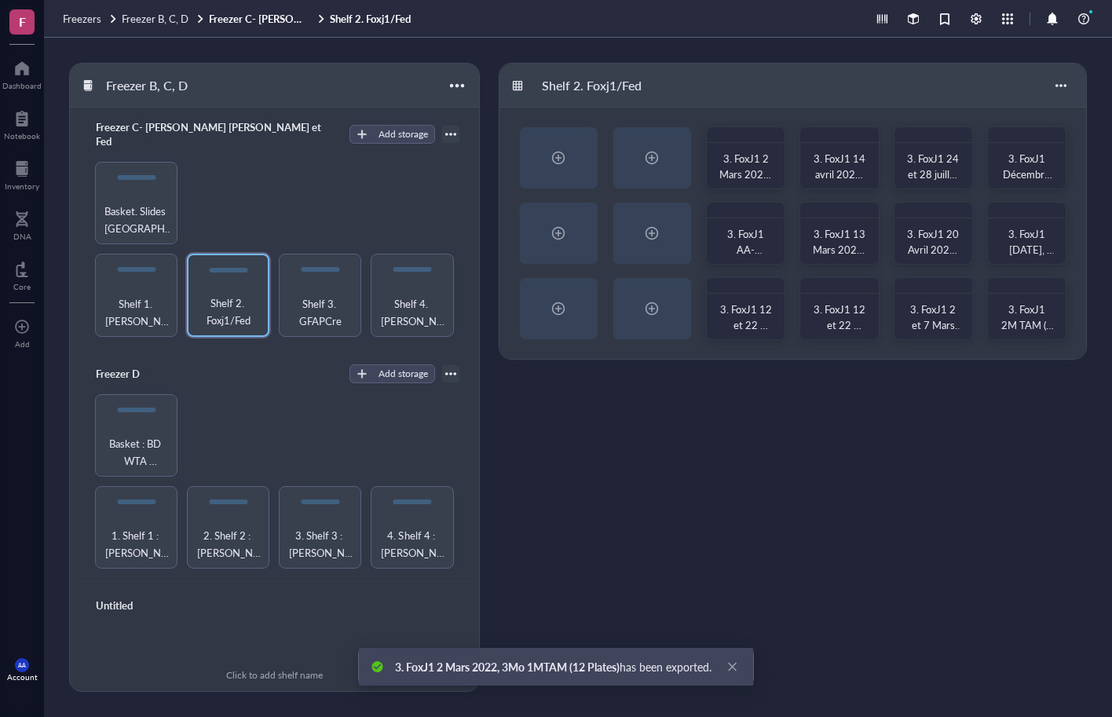
click at [663, 360] on div "Shelf 2. Foxj1/Fed 3. FoxJ1 2 Mars 2022, 3Mo 1MTAM (12 Plates) 3. FoxJ1 14 avri…" at bounding box center [793, 377] width 588 height 629
click at [775, 211] on div at bounding box center [771, 215] width 23 height 23
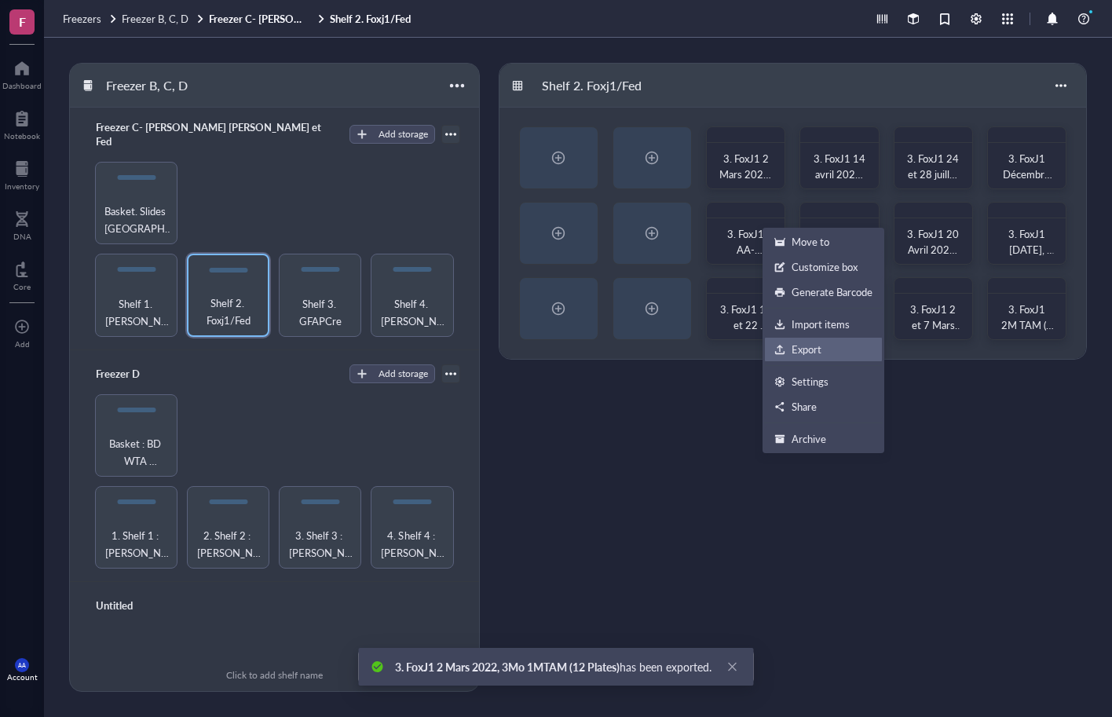
click at [799, 346] on div "Export" at bounding box center [807, 349] width 30 height 14
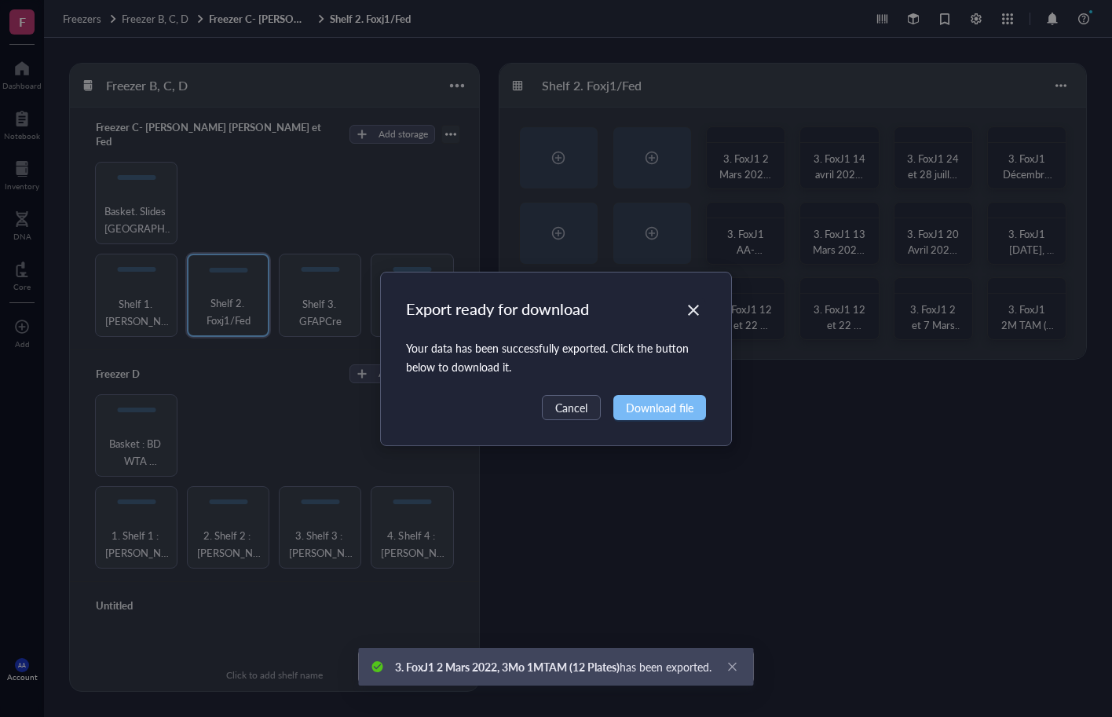
click at [640, 408] on span "Download file" at bounding box center [660, 407] width 68 height 17
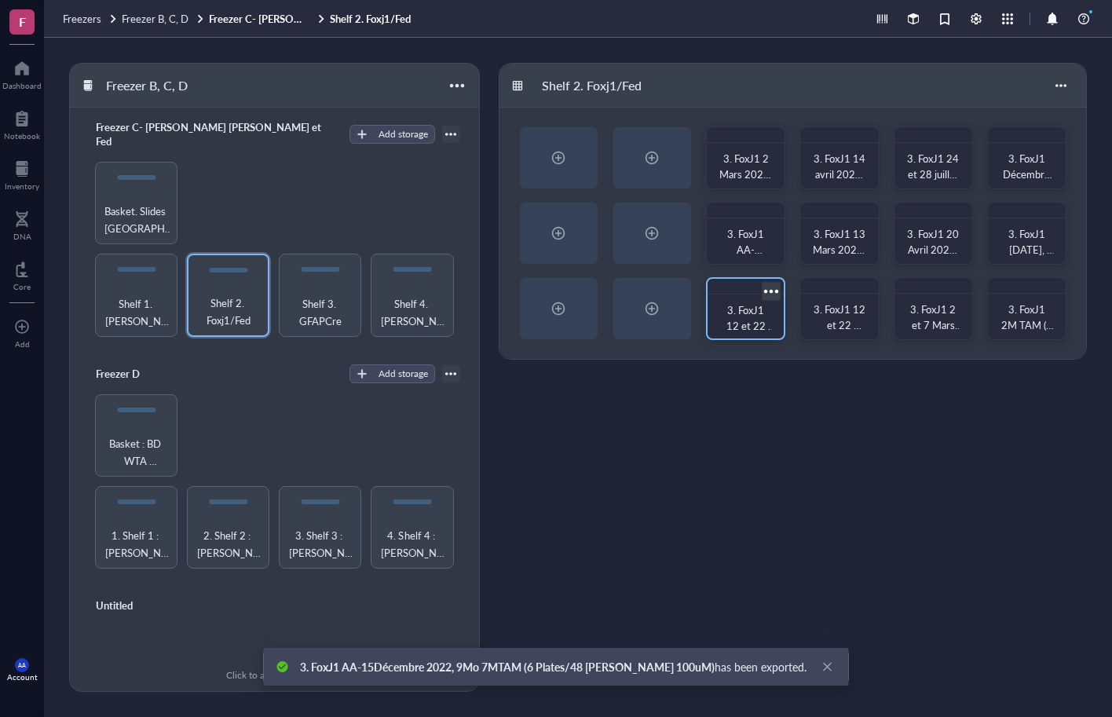
click at [771, 292] on div at bounding box center [771, 291] width 23 height 23
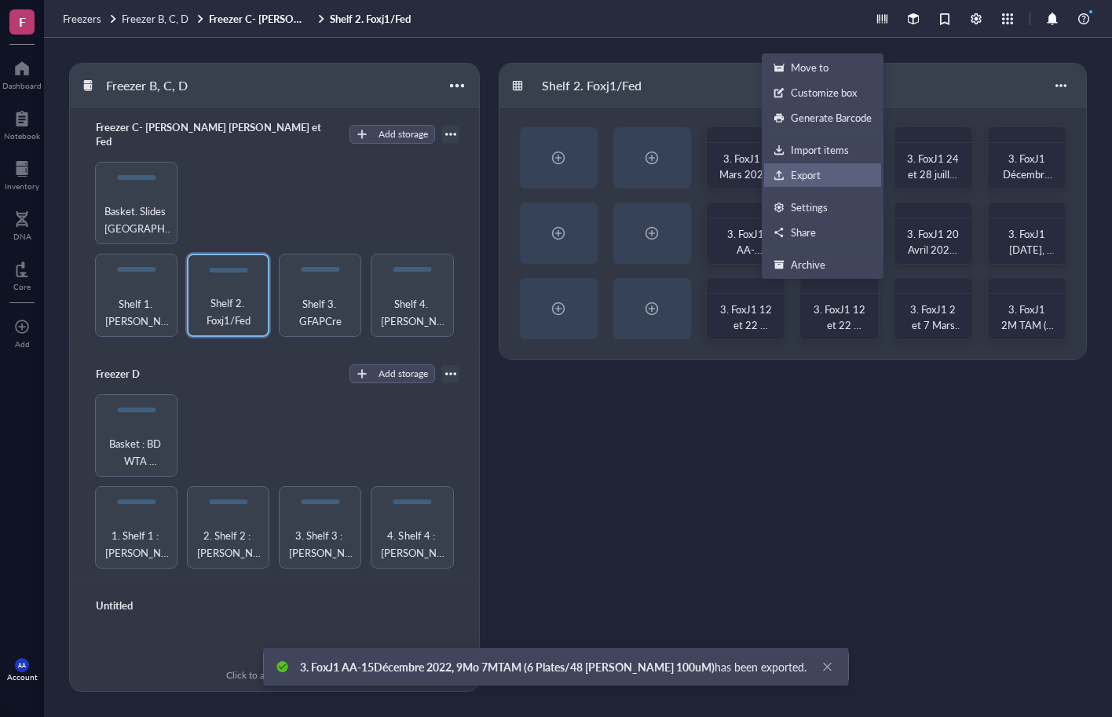
click at [811, 169] on div "Export" at bounding box center [806, 175] width 30 height 14
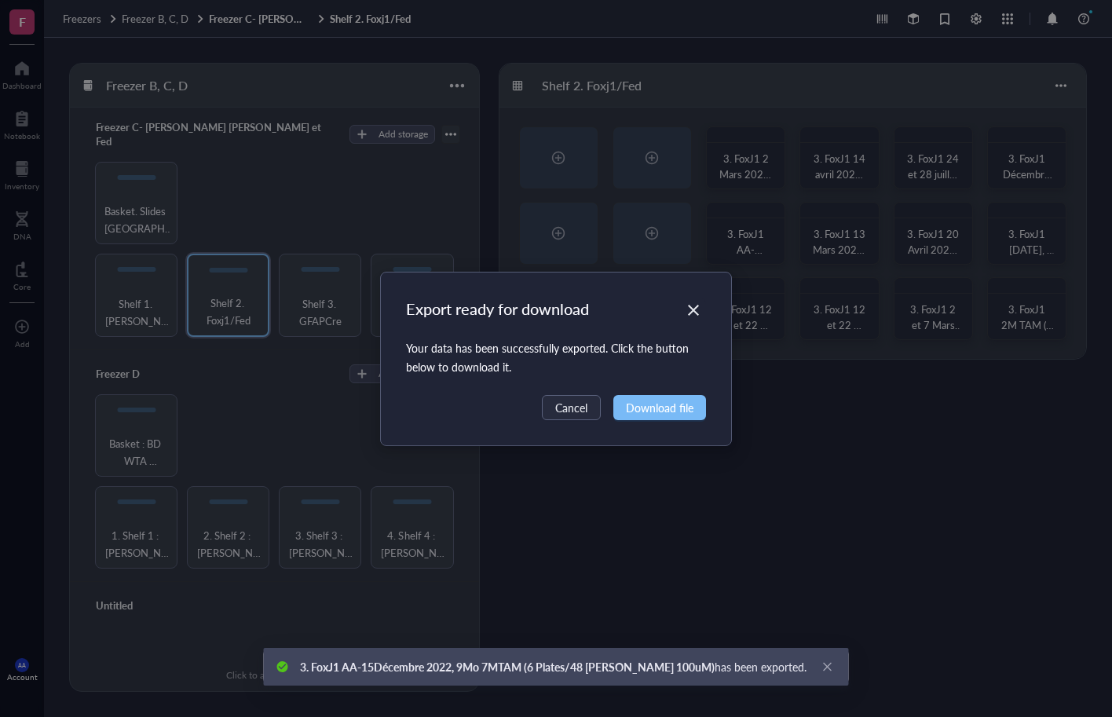
click at [668, 403] on span "Download file" at bounding box center [660, 407] width 68 height 17
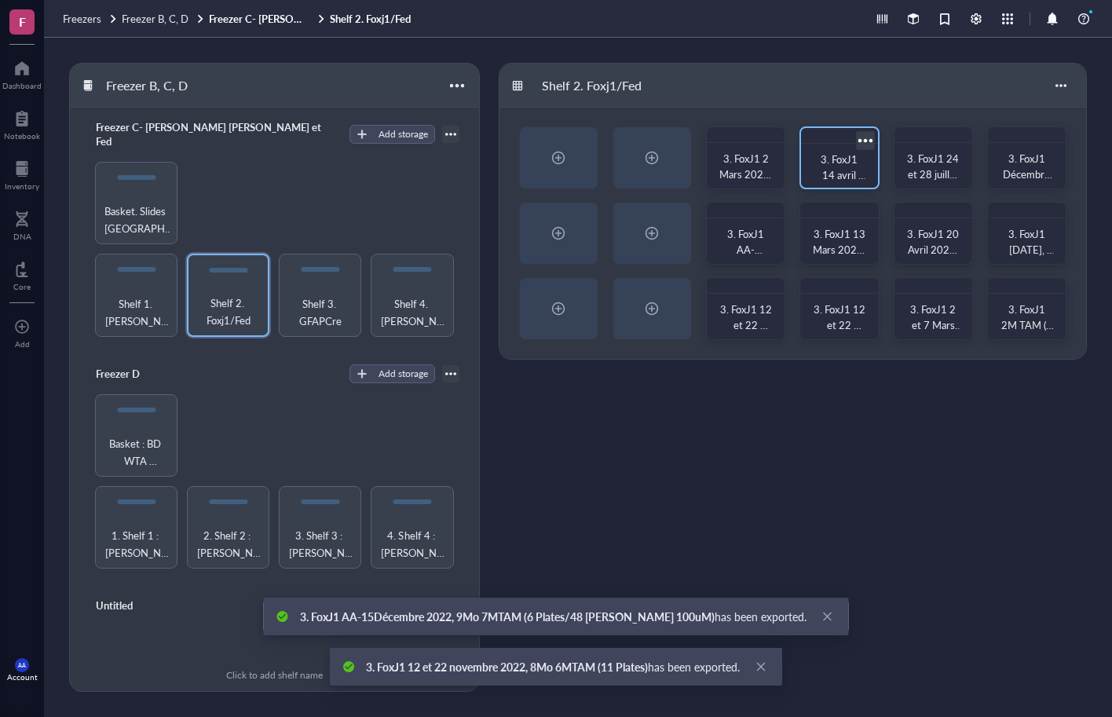
click at [867, 140] on div at bounding box center [865, 140] width 23 height 23
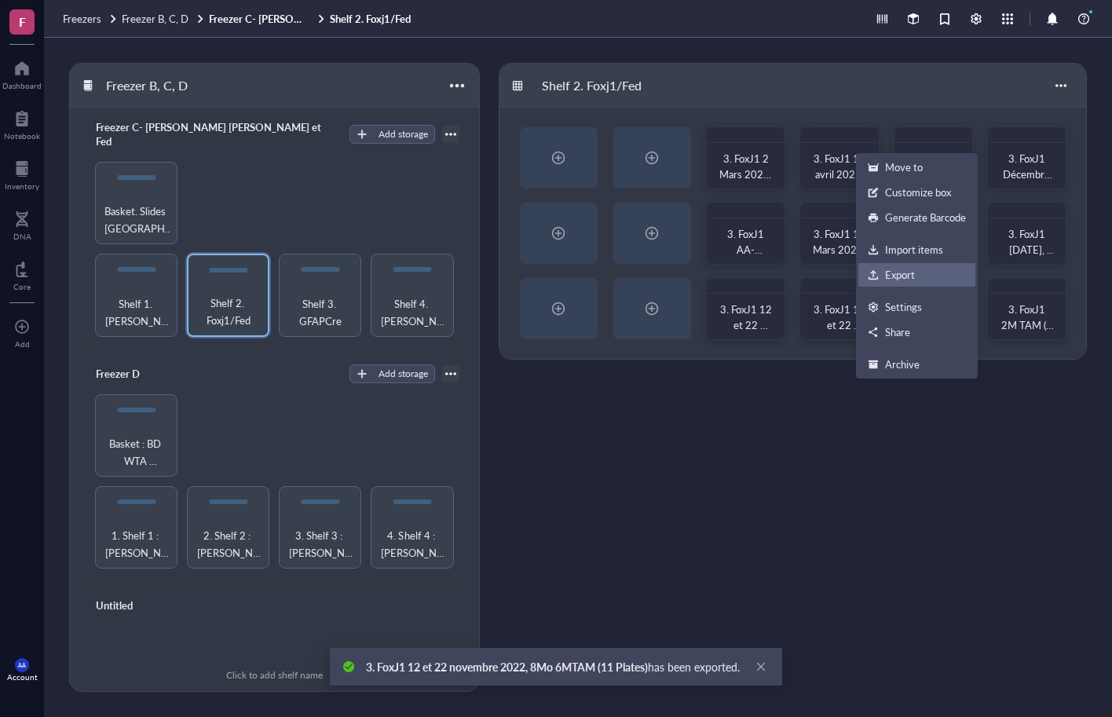
click at [886, 271] on div "Export" at bounding box center [900, 275] width 30 height 14
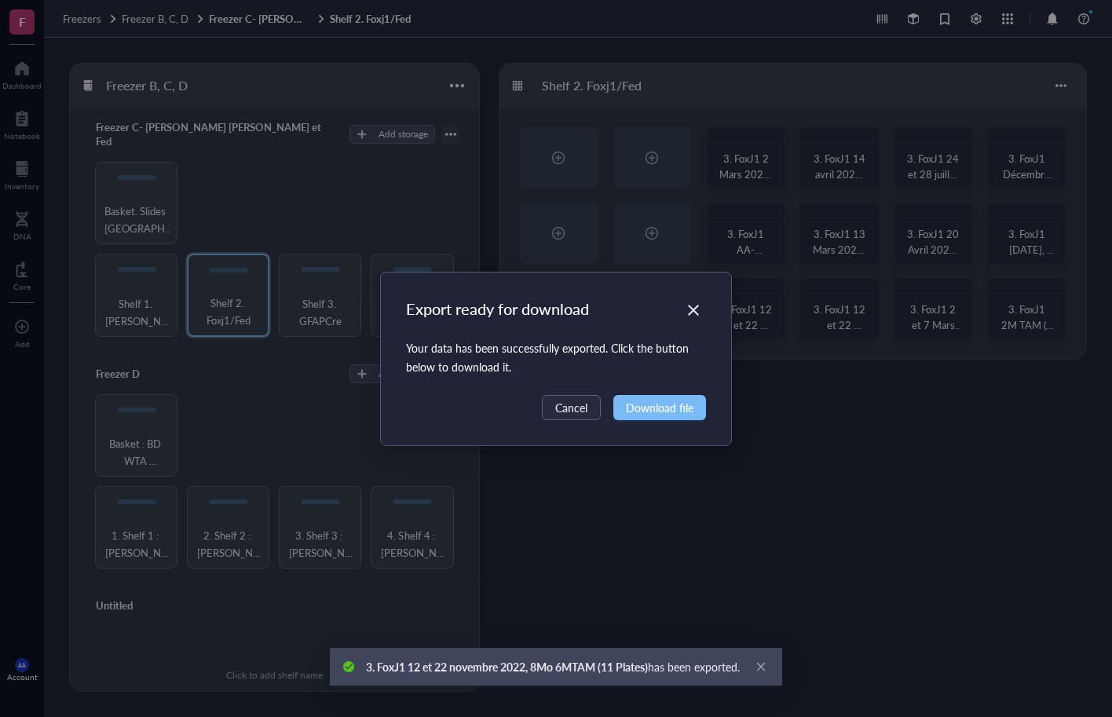
click at [655, 407] on span "Download file" at bounding box center [660, 407] width 68 height 17
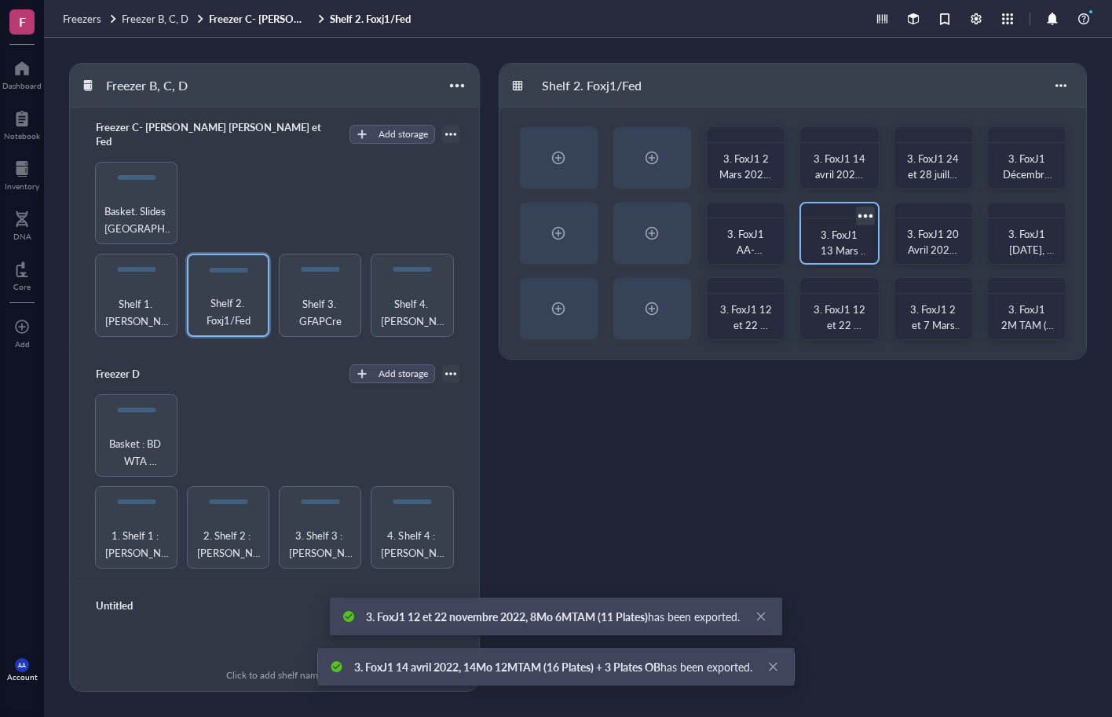
click at [866, 214] on div at bounding box center [865, 215] width 23 height 23
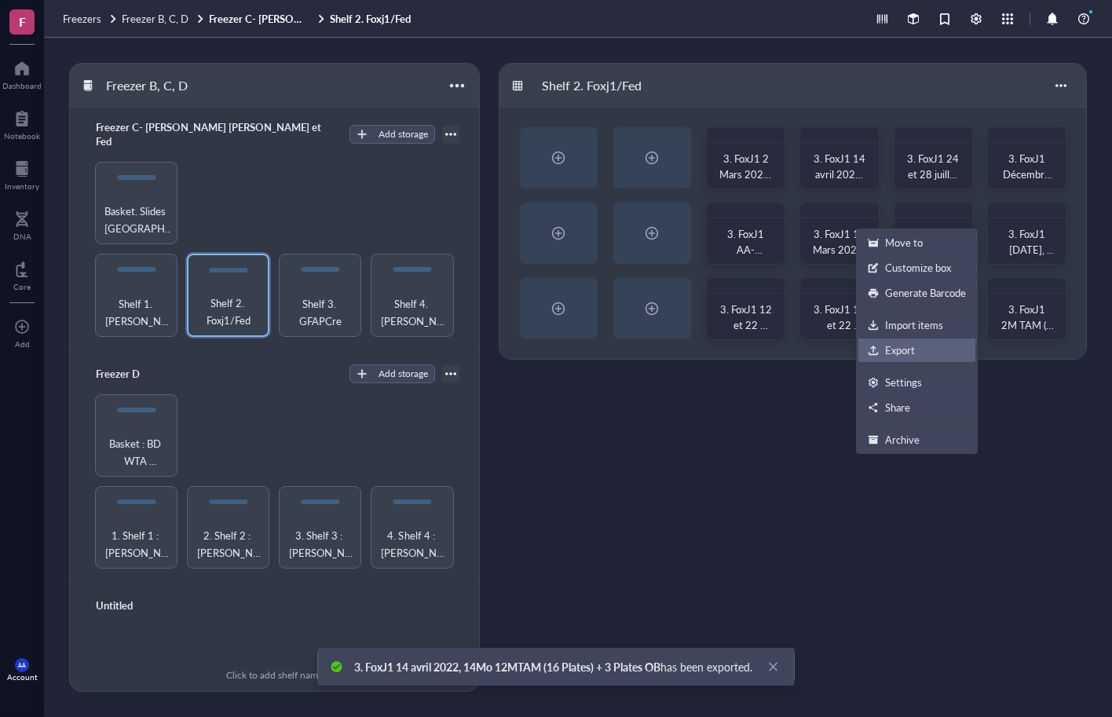
click at [881, 346] on div "Export" at bounding box center [917, 350] width 98 height 14
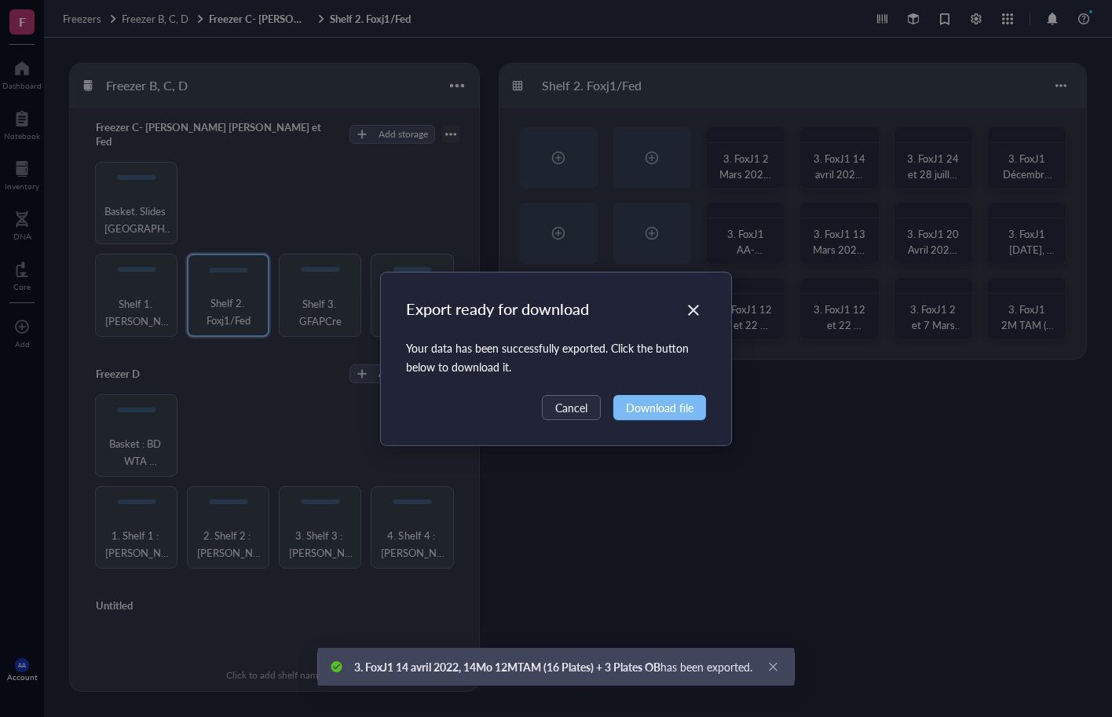
click at [666, 407] on span "Download file" at bounding box center [660, 407] width 68 height 17
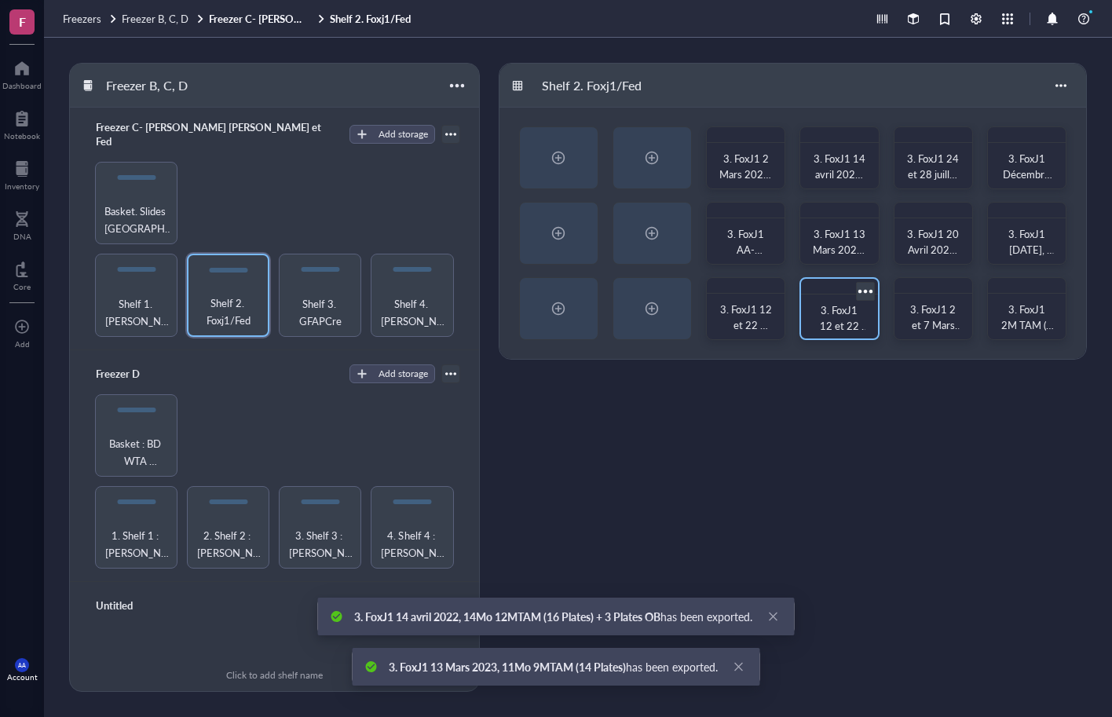
click at [869, 288] on div at bounding box center [865, 291] width 23 height 23
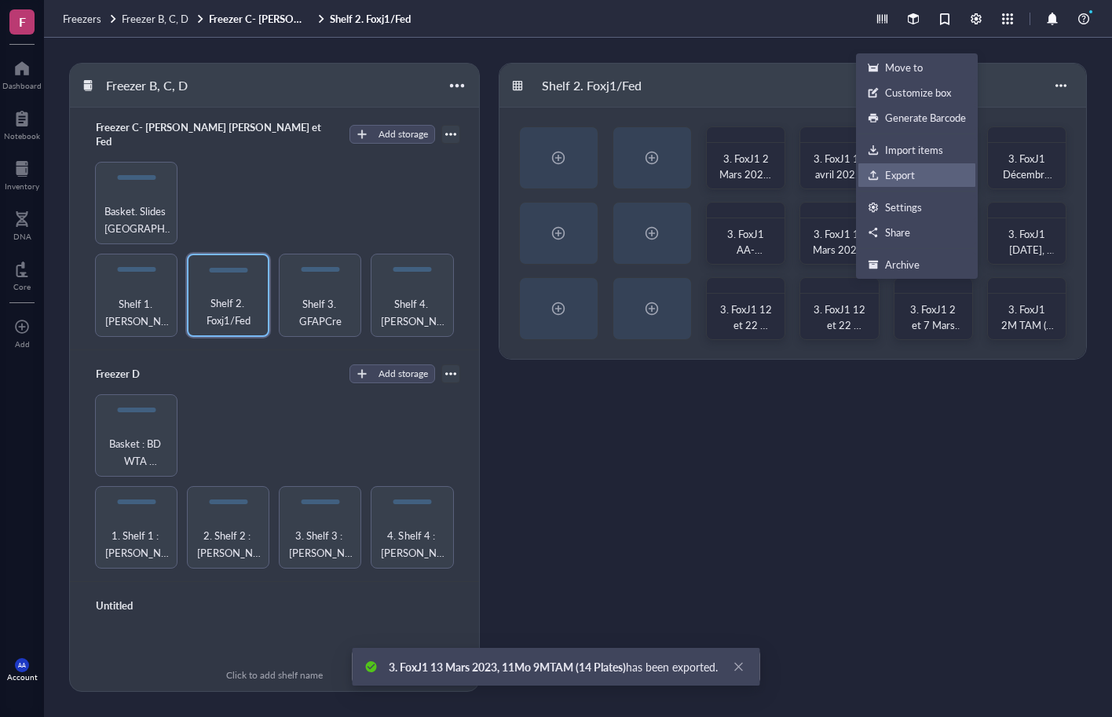
click at [902, 174] on div "Export" at bounding box center [900, 175] width 30 height 14
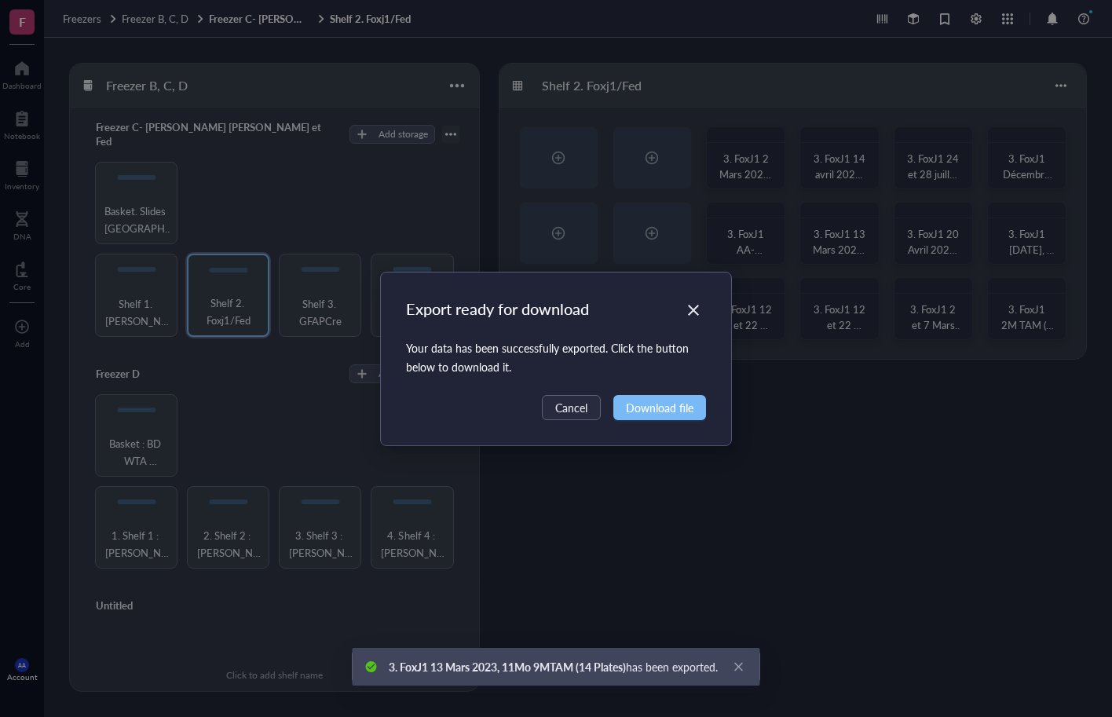
click at [676, 407] on span "Download file" at bounding box center [660, 407] width 68 height 17
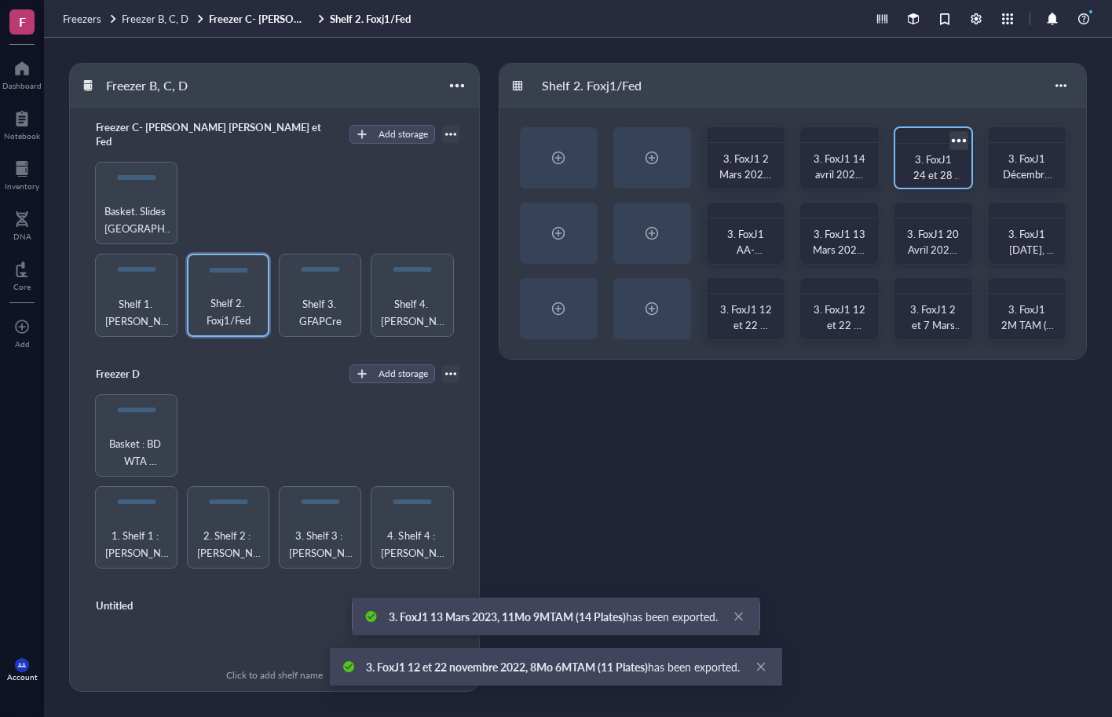
click at [965, 137] on div at bounding box center [958, 140] width 23 height 23
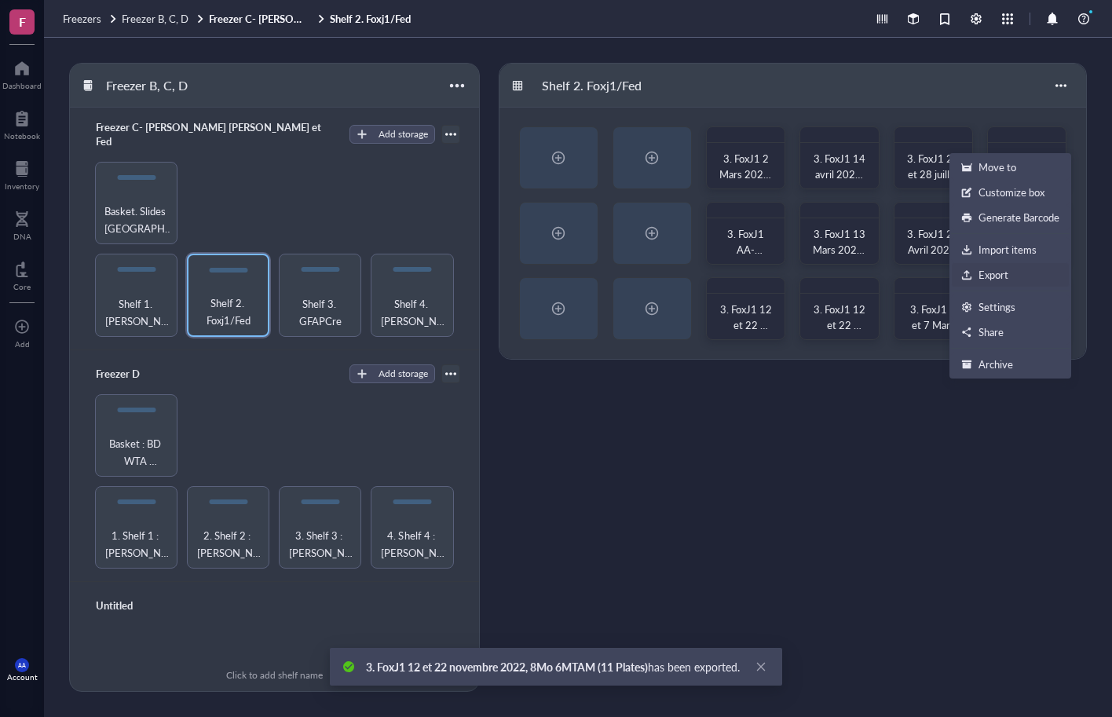
click at [991, 273] on div "Export" at bounding box center [994, 275] width 30 height 14
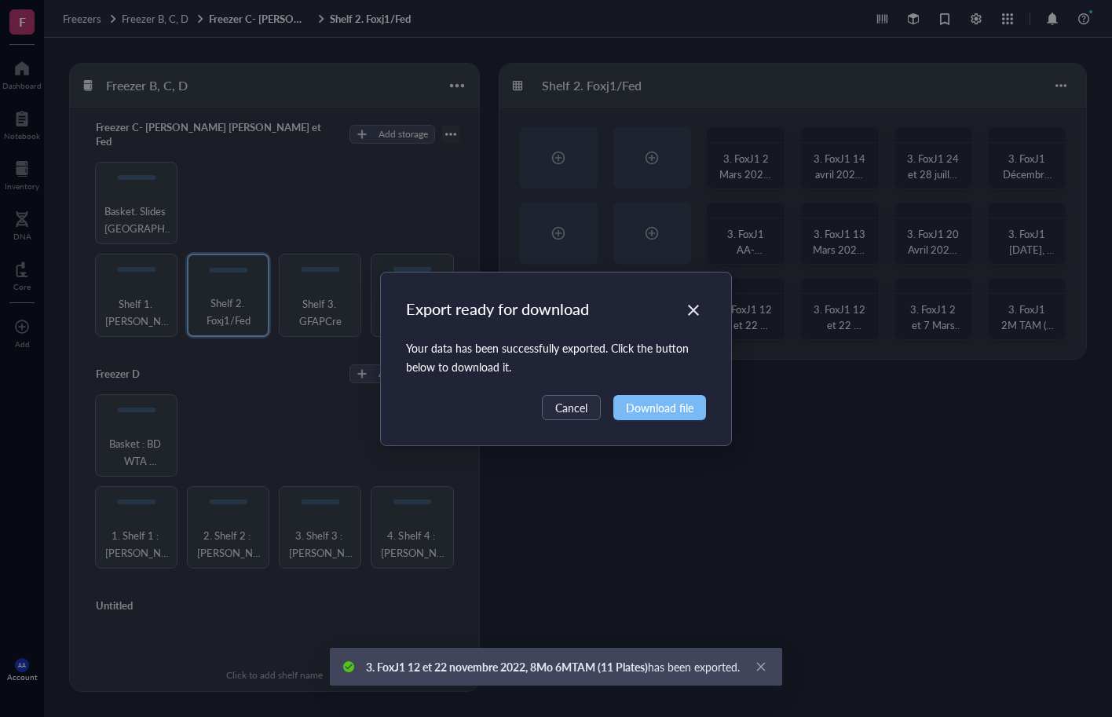
click at [681, 403] on span "Download file" at bounding box center [660, 407] width 68 height 17
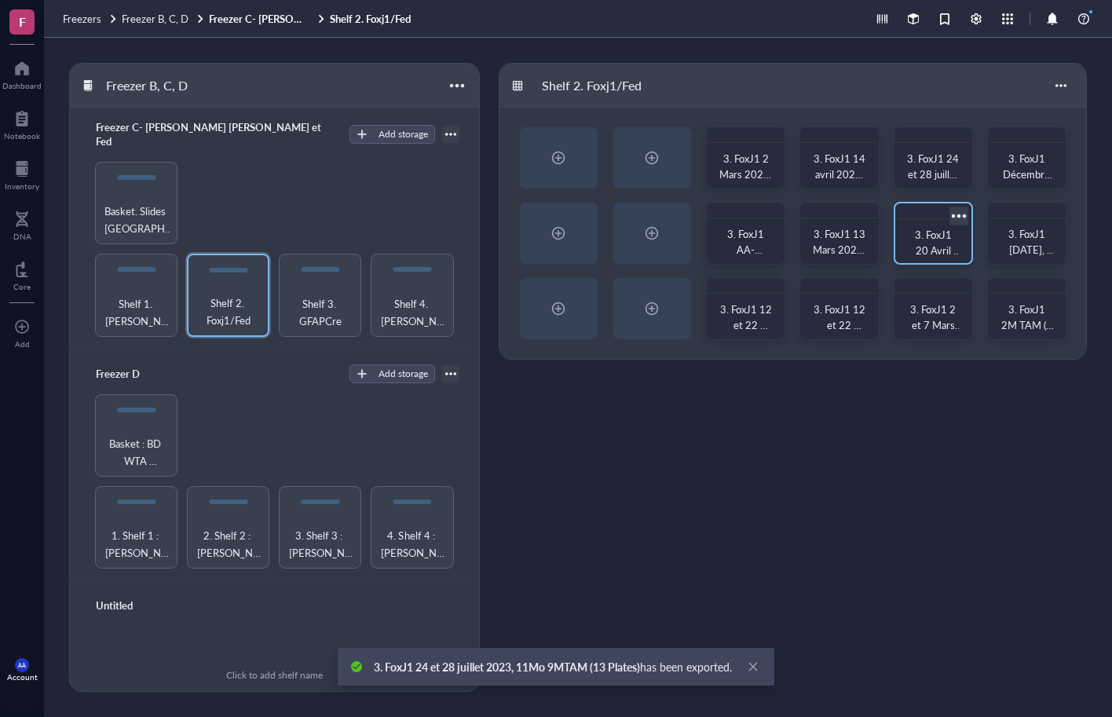
click at [961, 216] on div at bounding box center [958, 215] width 23 height 23
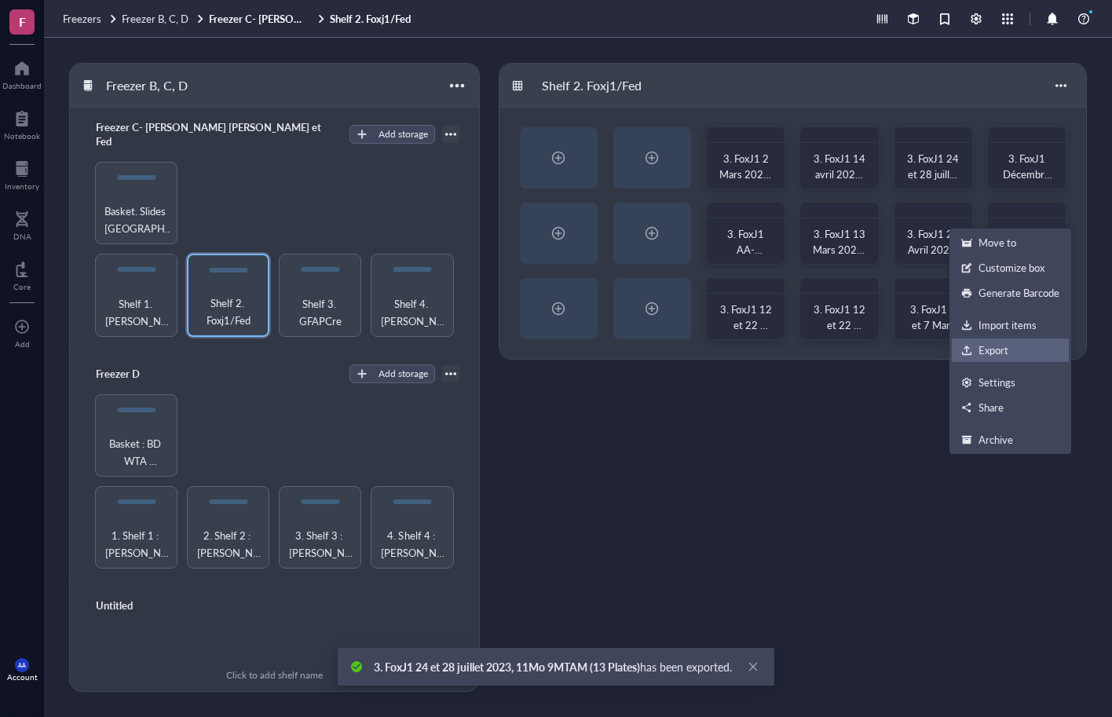
click at [979, 350] on div "Export" at bounding box center [994, 350] width 30 height 14
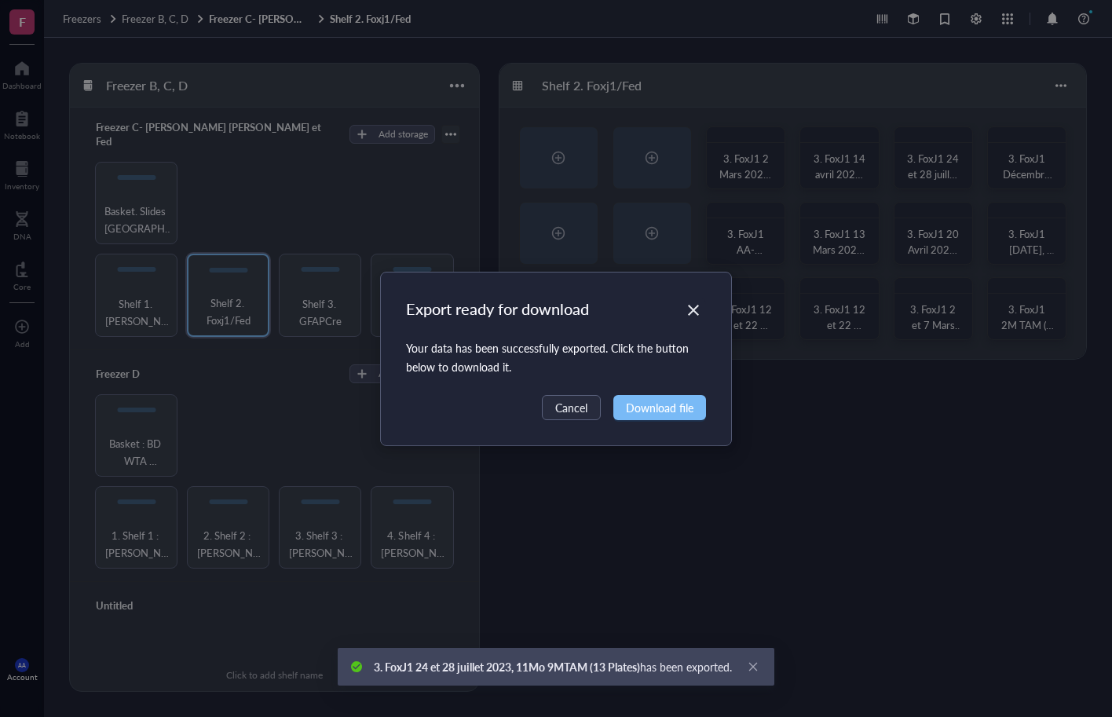
click at [679, 408] on span "Download file" at bounding box center [660, 407] width 68 height 17
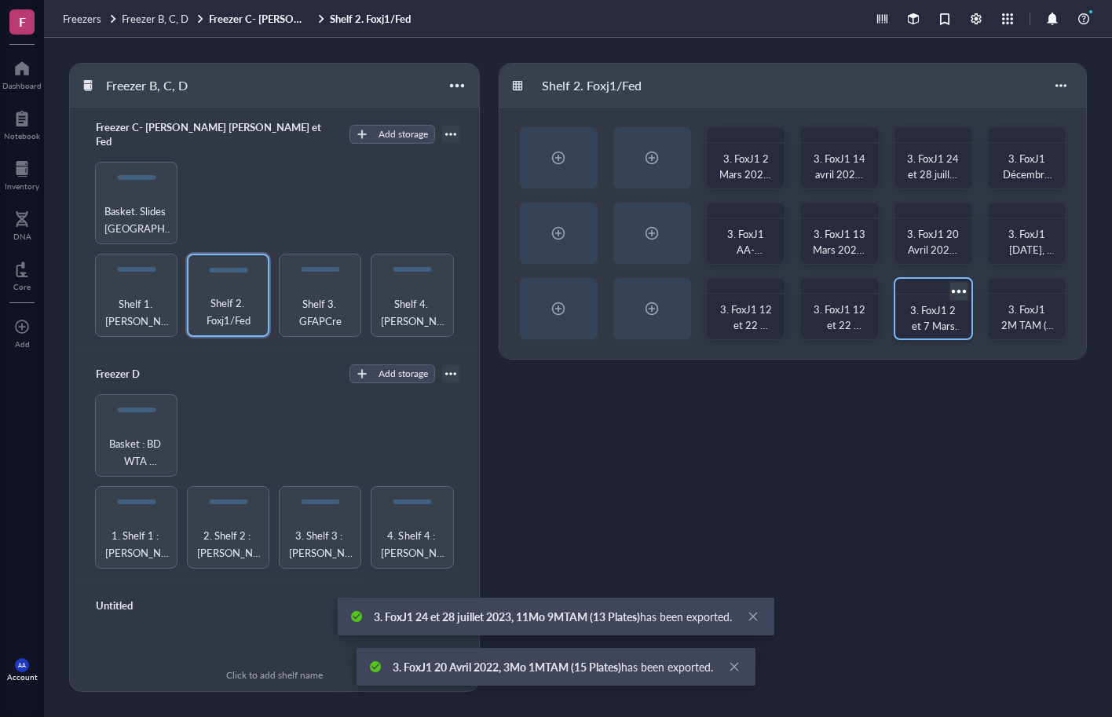
click at [963, 289] on div at bounding box center [958, 291] width 23 height 23
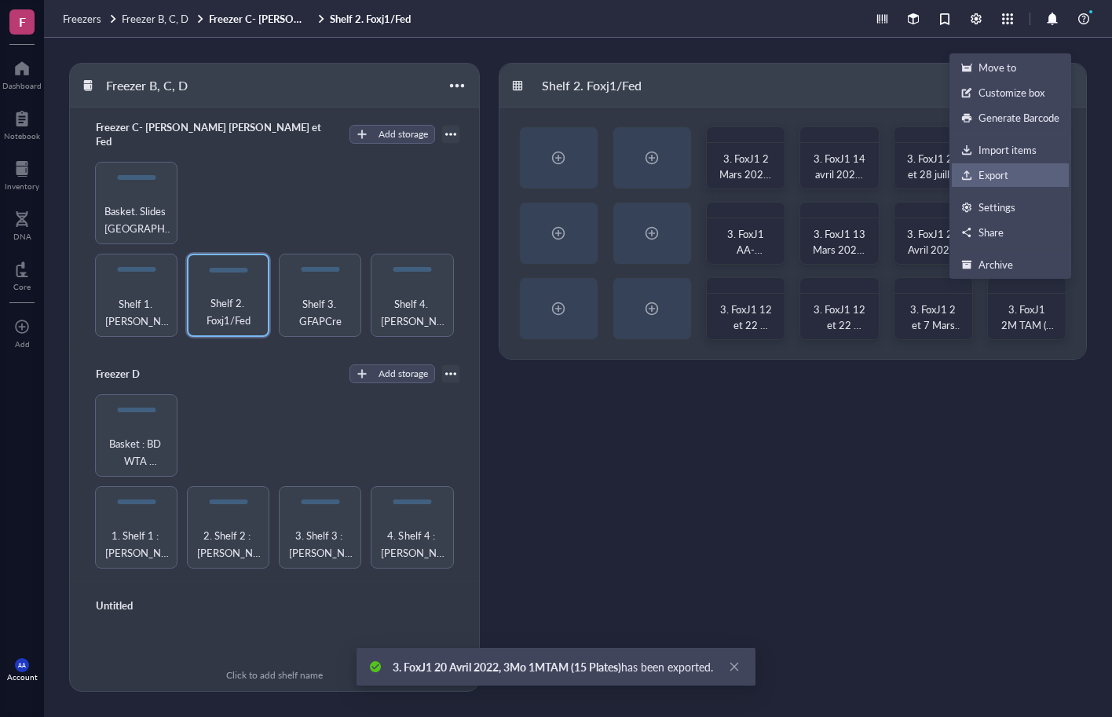
click at [988, 174] on div "Export" at bounding box center [994, 175] width 30 height 14
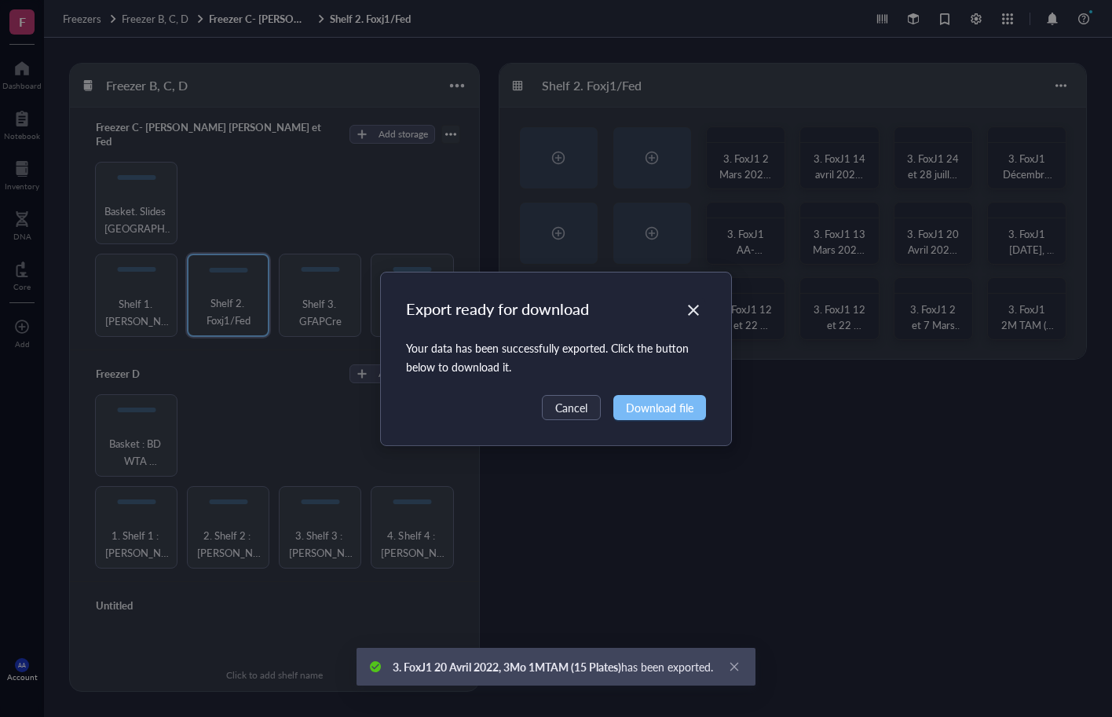
click at [672, 409] on span "Download file" at bounding box center [660, 407] width 68 height 17
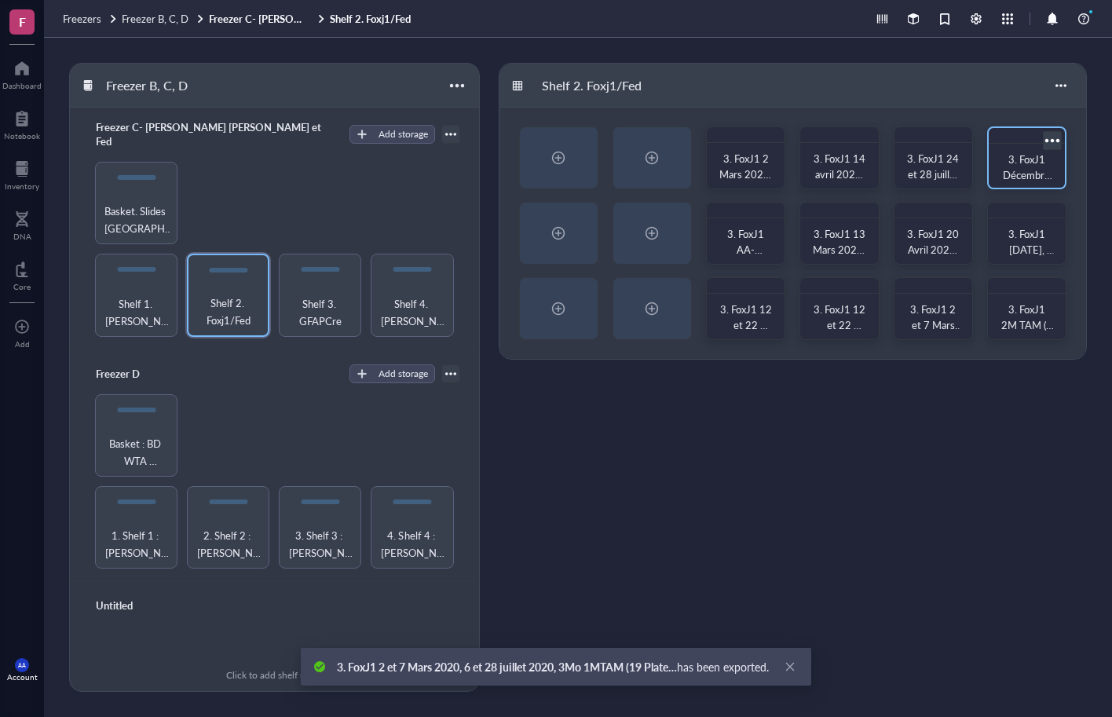
click at [1052, 139] on div at bounding box center [1052, 140] width 23 height 23
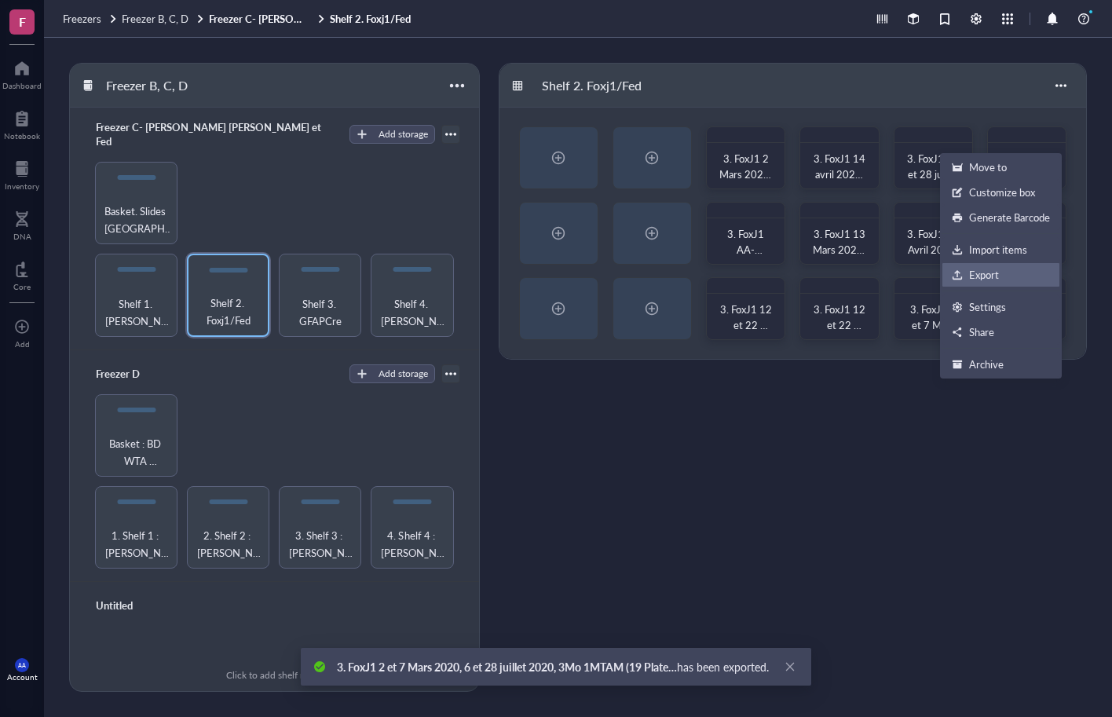
click at [1001, 275] on div "Export" at bounding box center [1001, 275] width 98 height 14
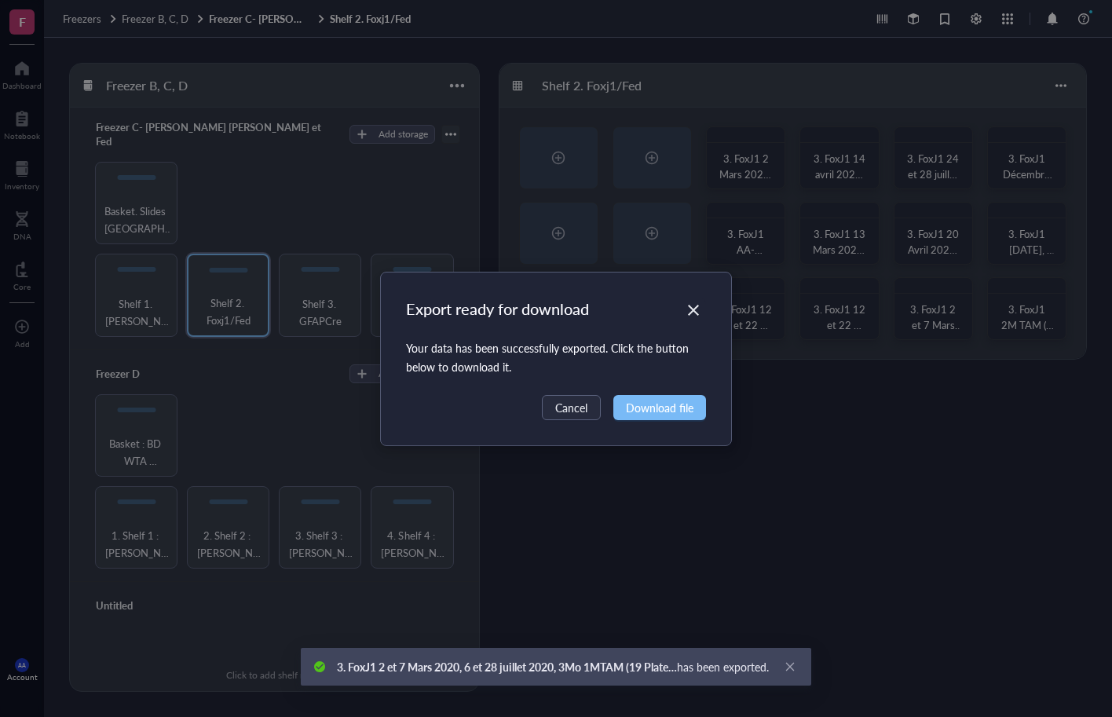
click at [665, 411] on span "Download file" at bounding box center [660, 407] width 68 height 17
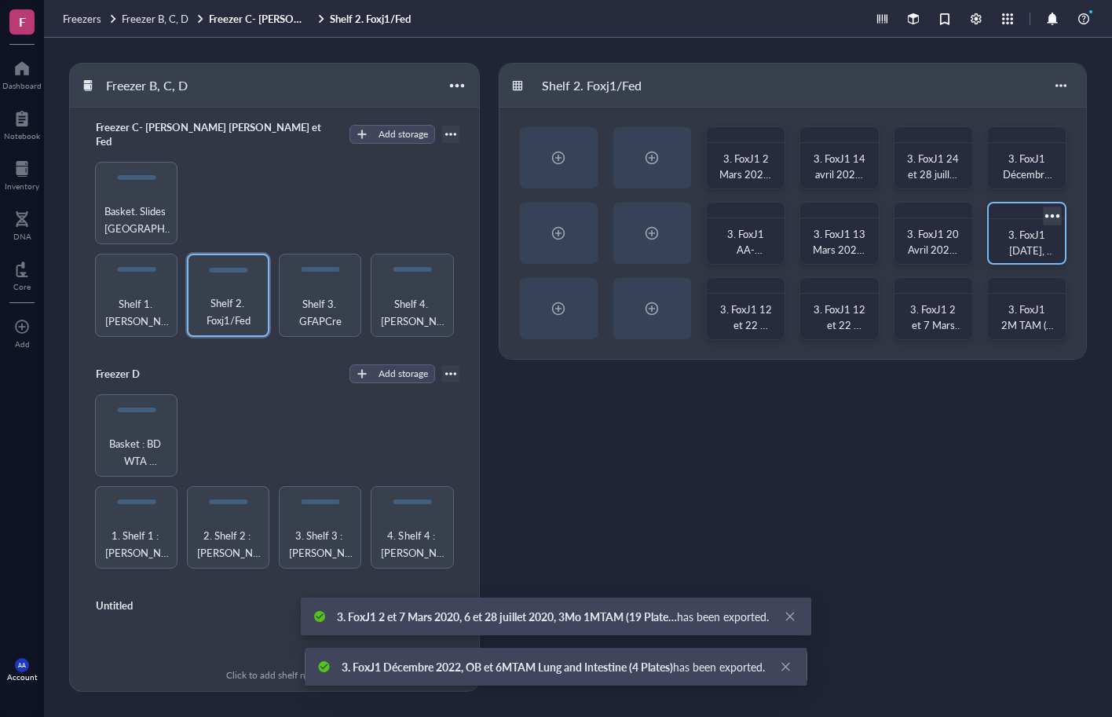
click at [1059, 210] on div at bounding box center [1052, 215] width 23 height 23
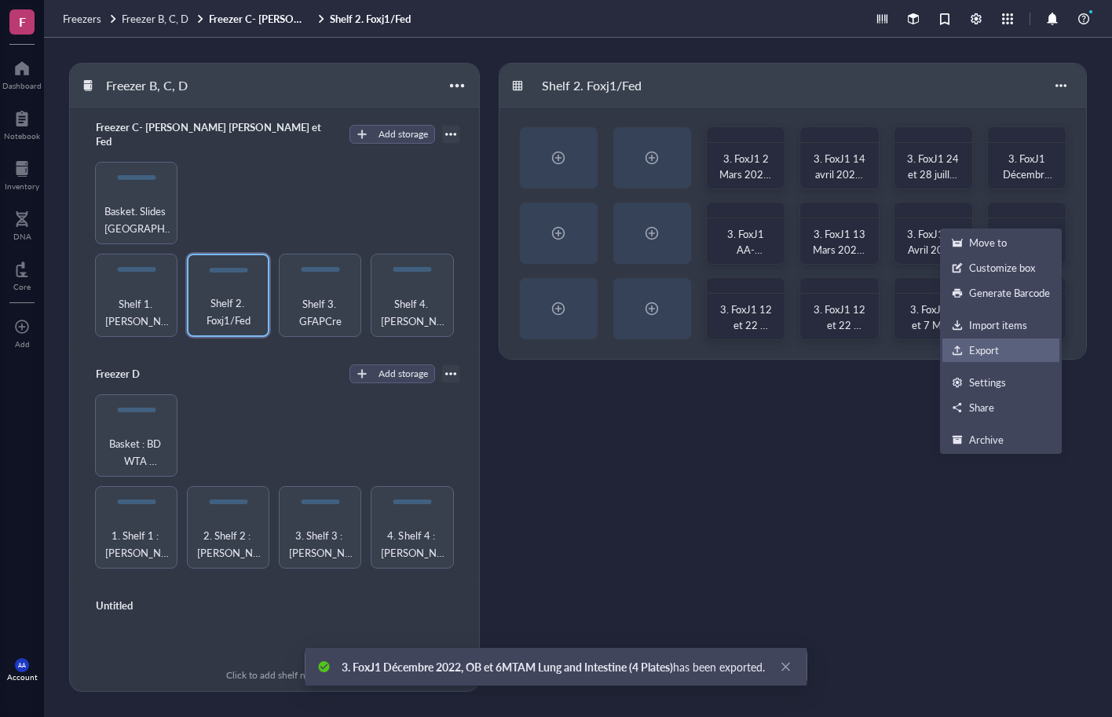
click at [1003, 353] on div "Export" at bounding box center [1001, 350] width 98 height 14
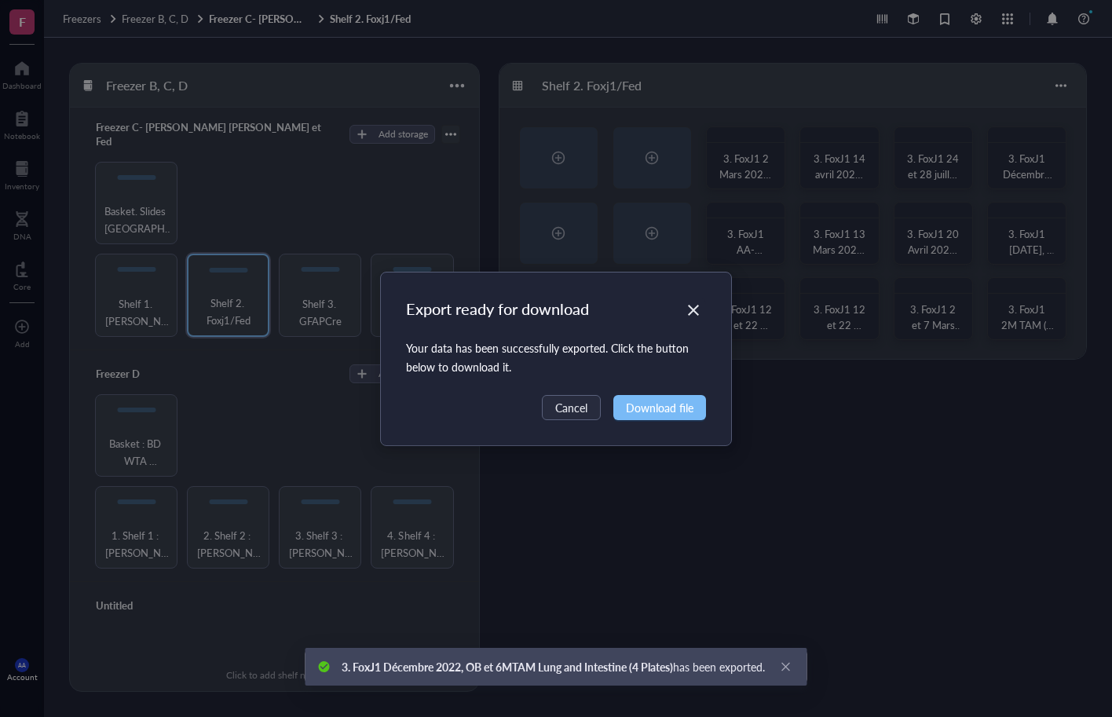
click at [663, 406] on span "Download file" at bounding box center [660, 407] width 68 height 17
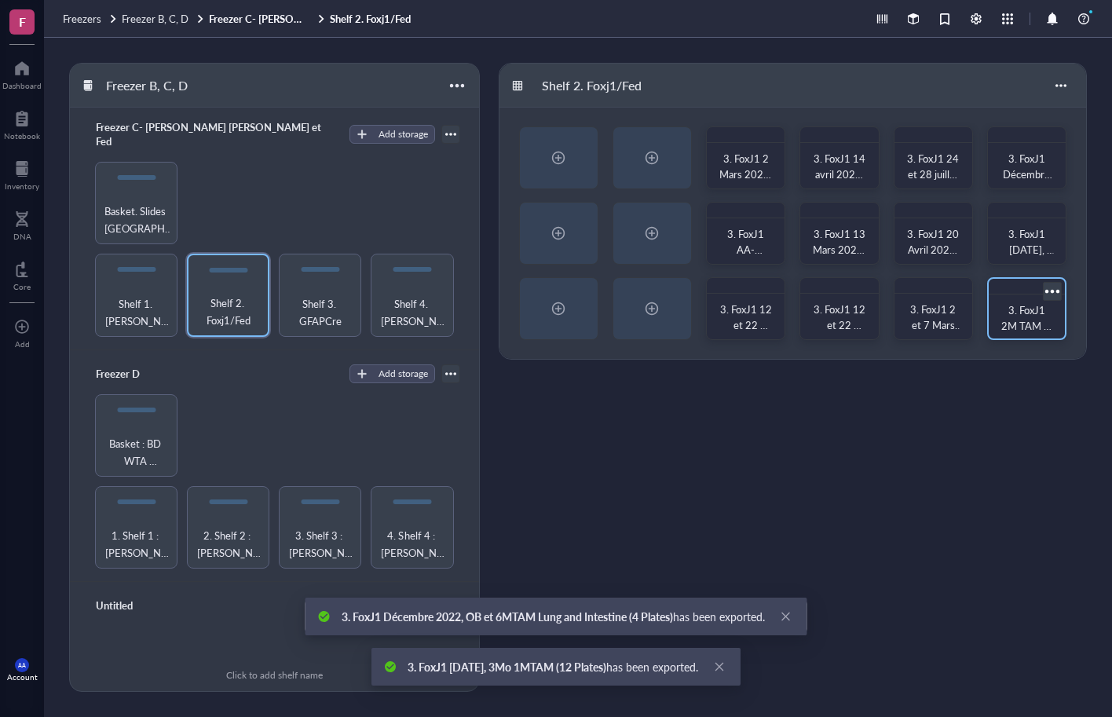
click at [1056, 290] on div at bounding box center [1052, 291] width 23 height 23
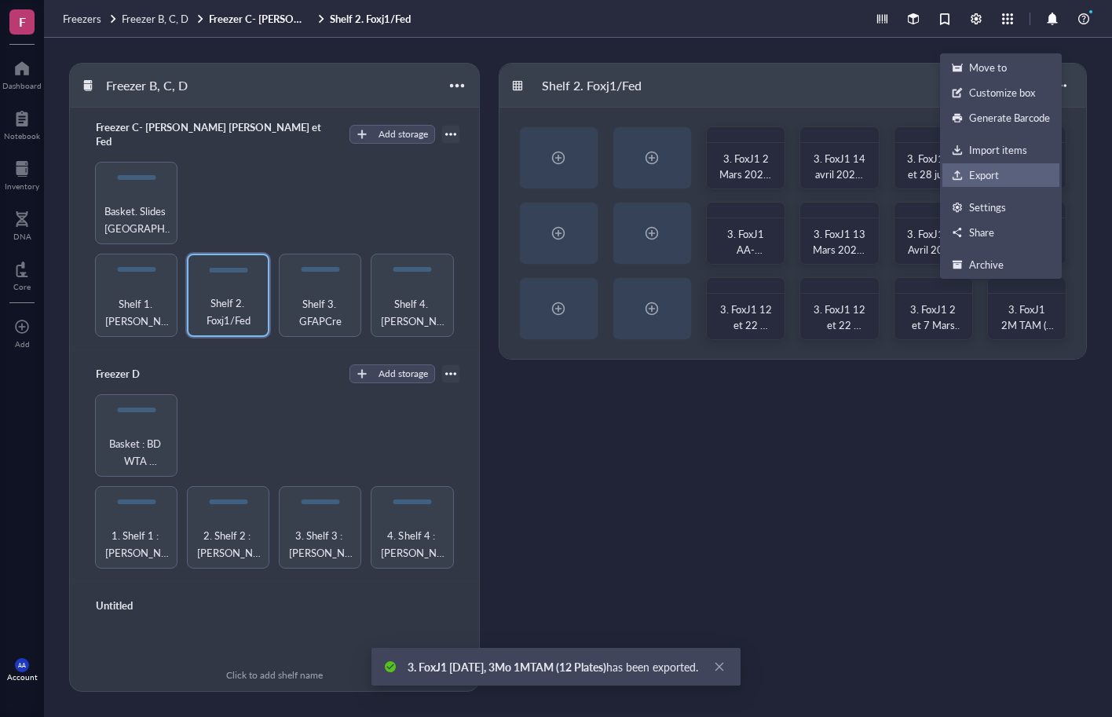
click at [994, 168] on div "Export" at bounding box center [984, 175] width 30 height 14
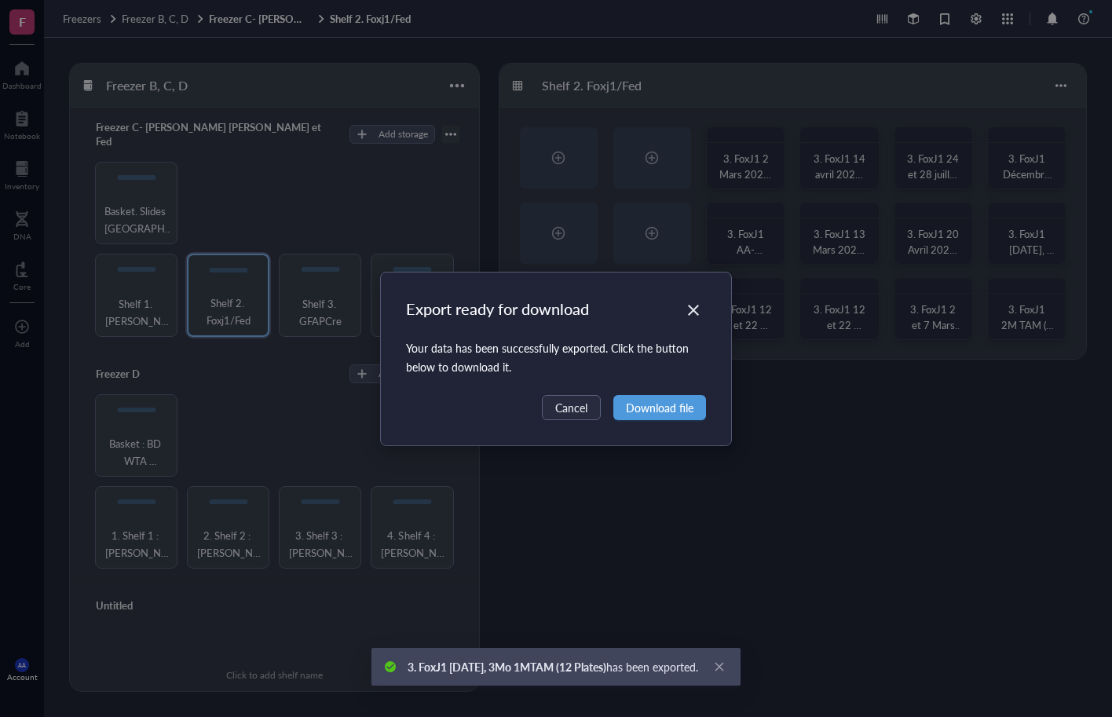
click at [681, 405] on span "Download file" at bounding box center [660, 407] width 68 height 17
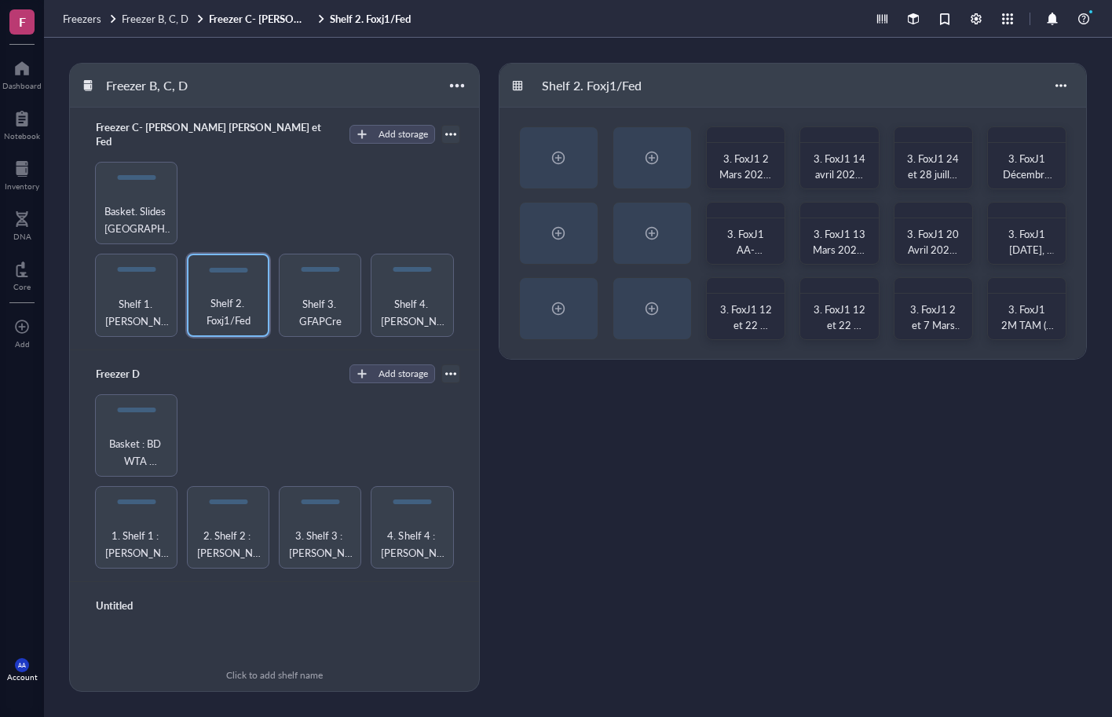
click at [228, 350] on div "Freezer D Add storage 1. Shelf 1 : [PERSON_NAME] 2. Shelf 2 : [PERSON_NAME] 3. …" at bounding box center [274, 466] width 409 height 232
click at [328, 295] on span "Shelf 3. GFAPCre" at bounding box center [320, 312] width 67 height 35
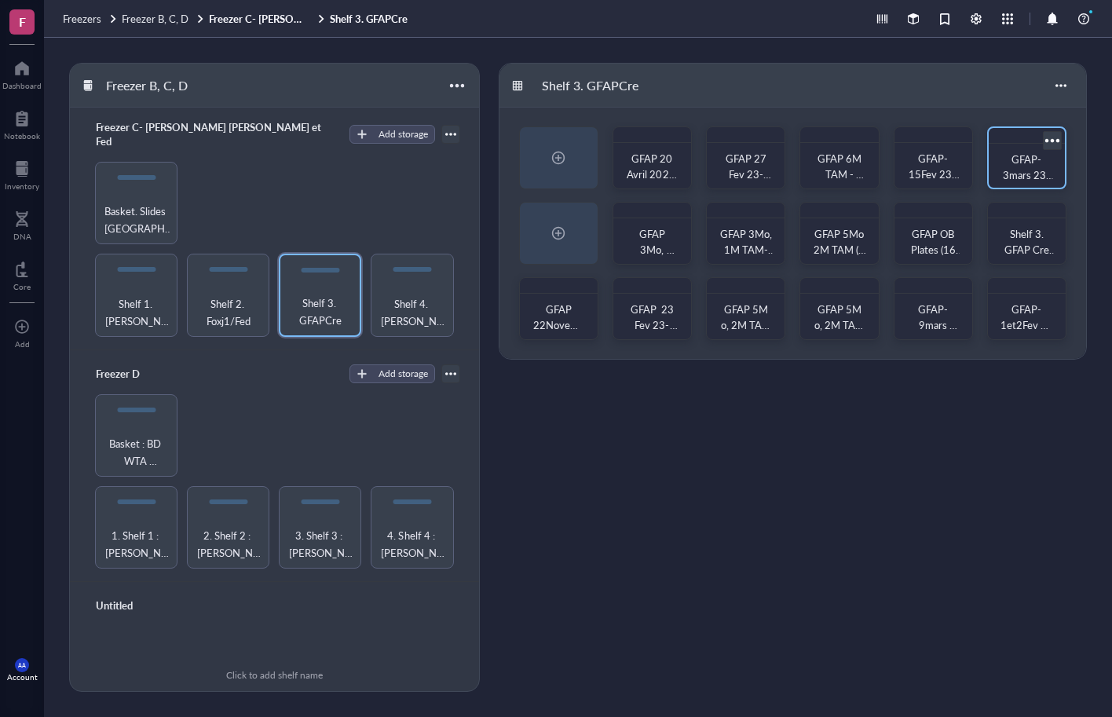
click at [1059, 139] on div at bounding box center [1052, 140] width 23 height 23
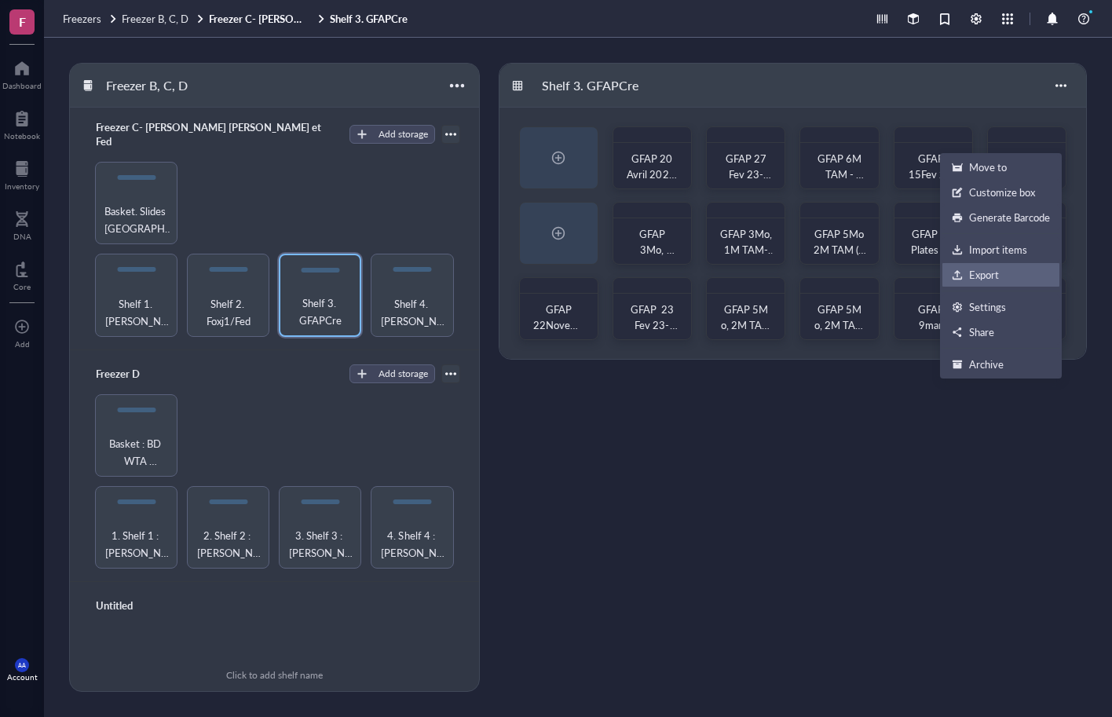
click at [1005, 269] on div "Export" at bounding box center [1001, 275] width 98 height 14
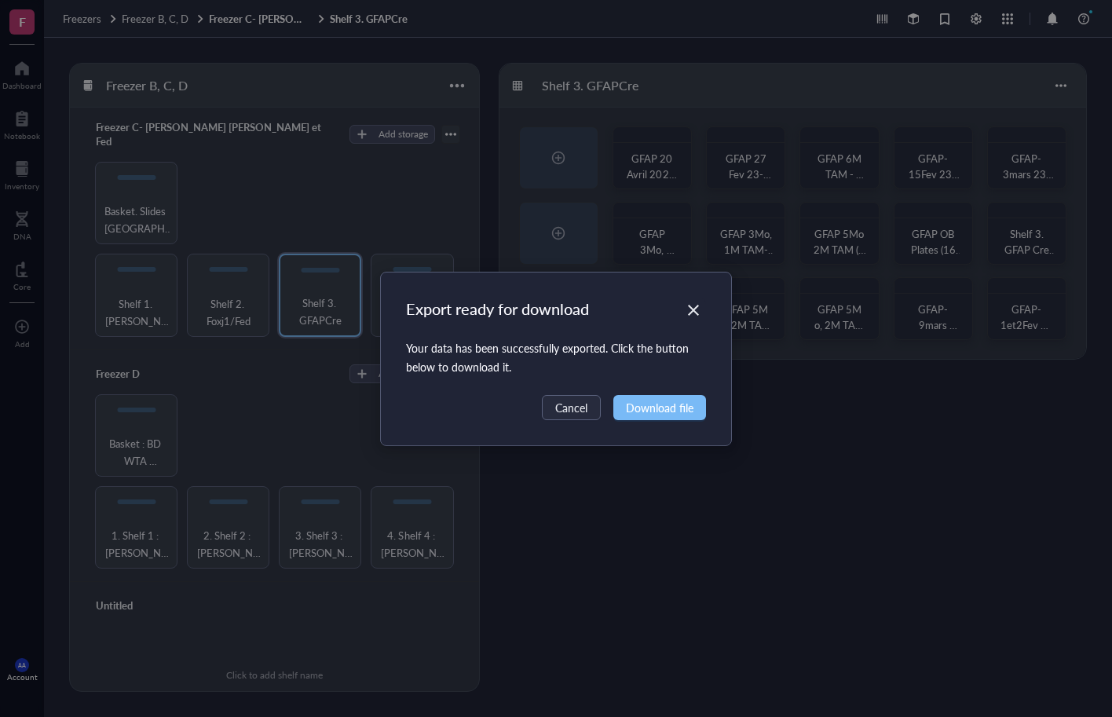
drag, startPoint x: 662, startPoint y: 406, endPoint x: 669, endPoint y: 401, distance: 8.5
click at [663, 405] on span "Download file" at bounding box center [660, 407] width 68 height 17
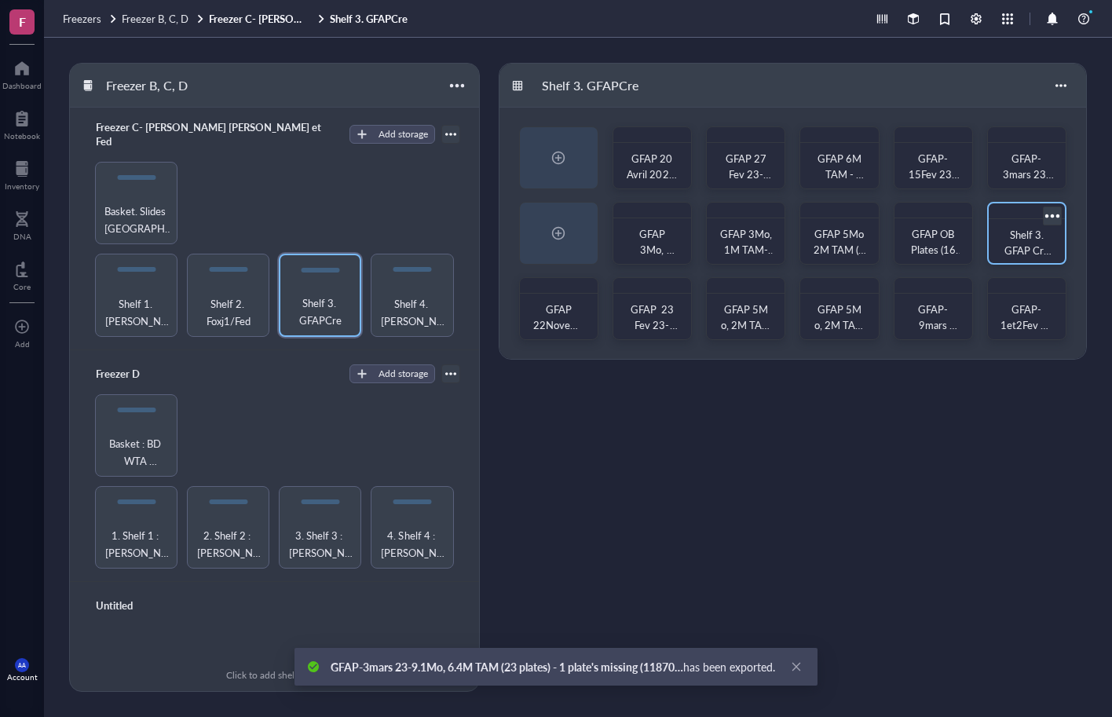
click at [1055, 218] on div at bounding box center [1052, 215] width 23 height 23
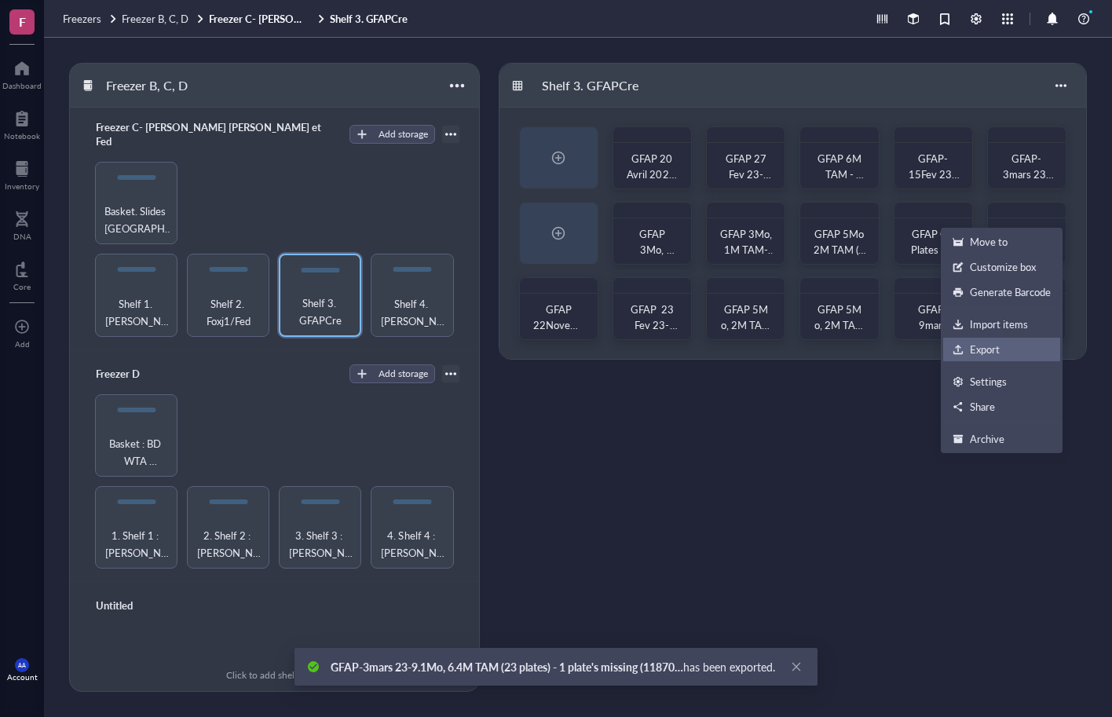
click at [992, 354] on div "Export" at bounding box center [985, 349] width 30 height 14
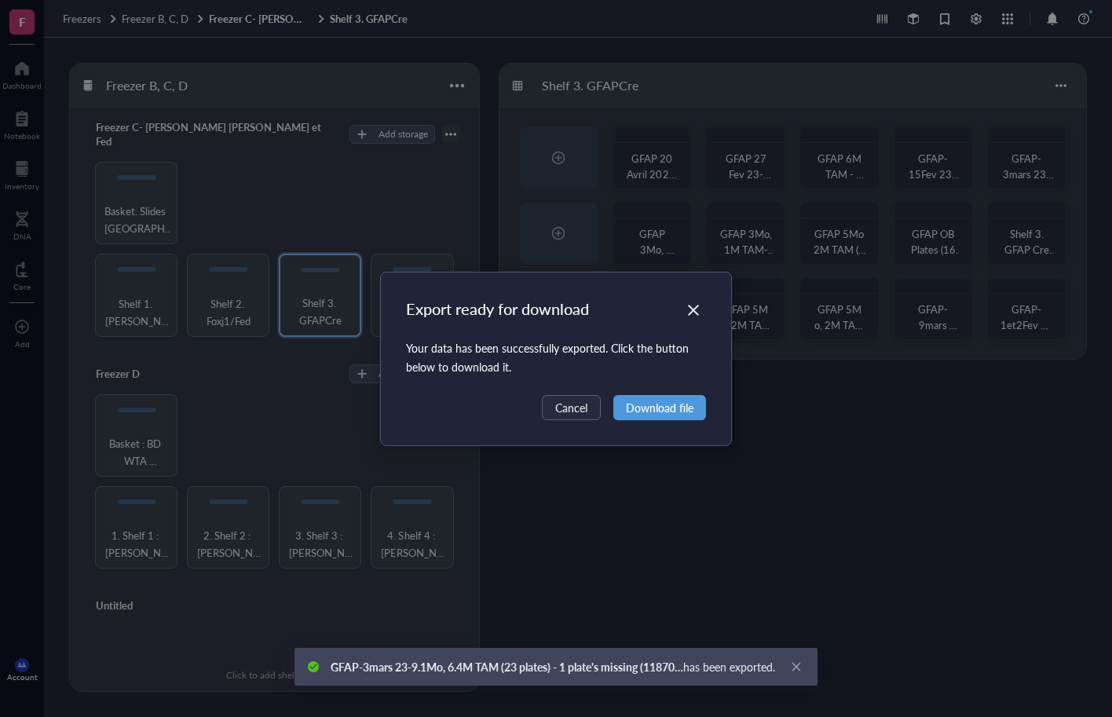
click at [659, 400] on span "Download file" at bounding box center [660, 407] width 68 height 17
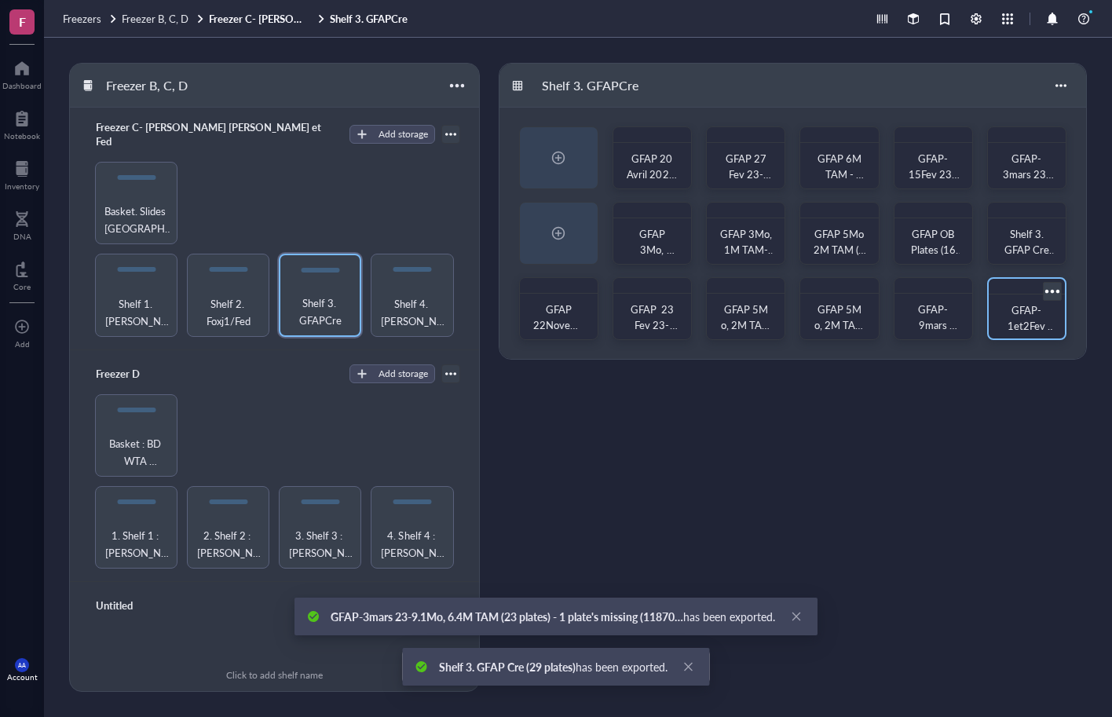
click at [1051, 292] on div at bounding box center [1052, 291] width 23 height 23
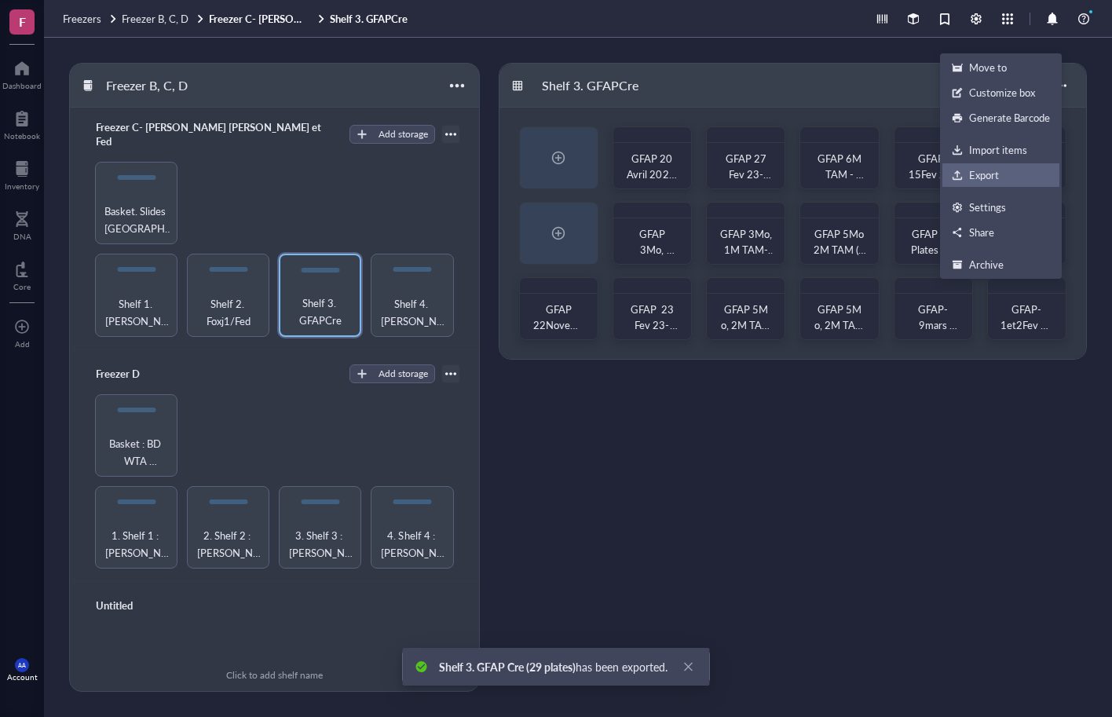
click at [992, 176] on div "Export" at bounding box center [984, 175] width 30 height 14
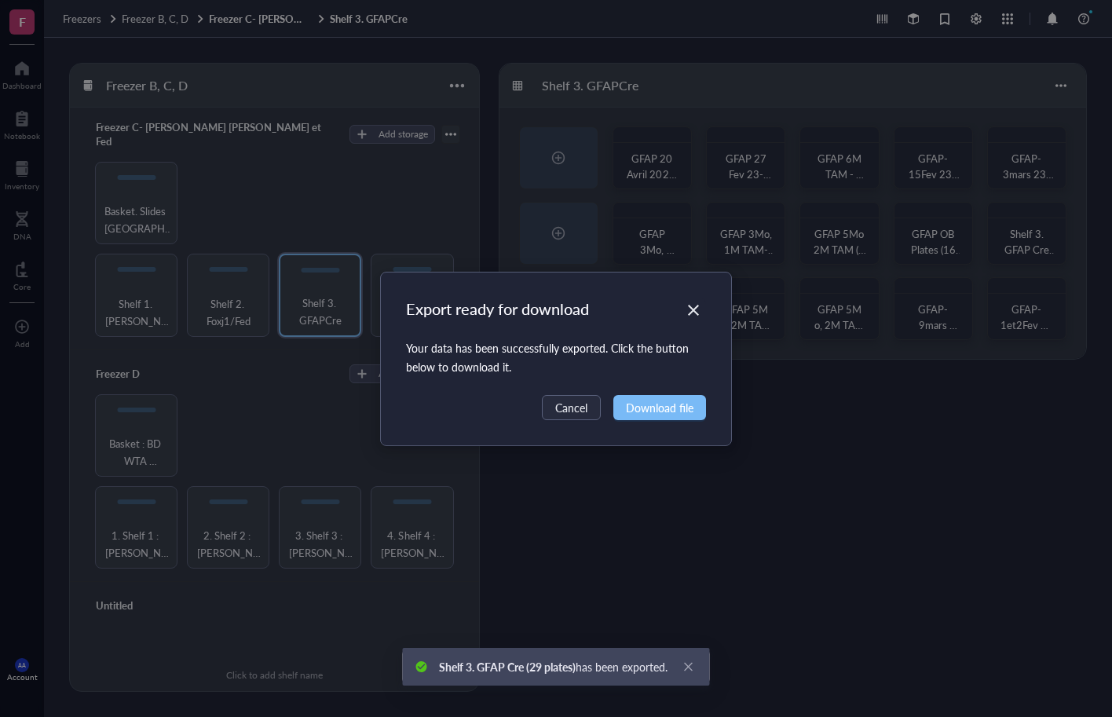
click at [655, 404] on span "Download file" at bounding box center [660, 407] width 68 height 17
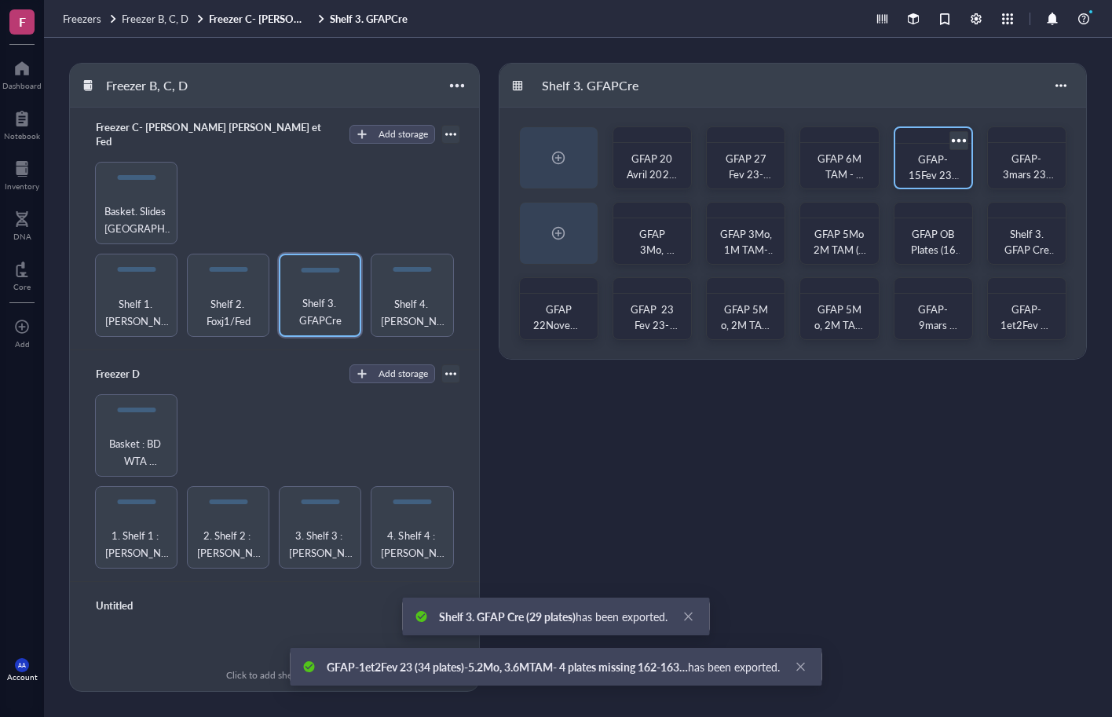
click at [959, 146] on div at bounding box center [958, 140] width 23 height 23
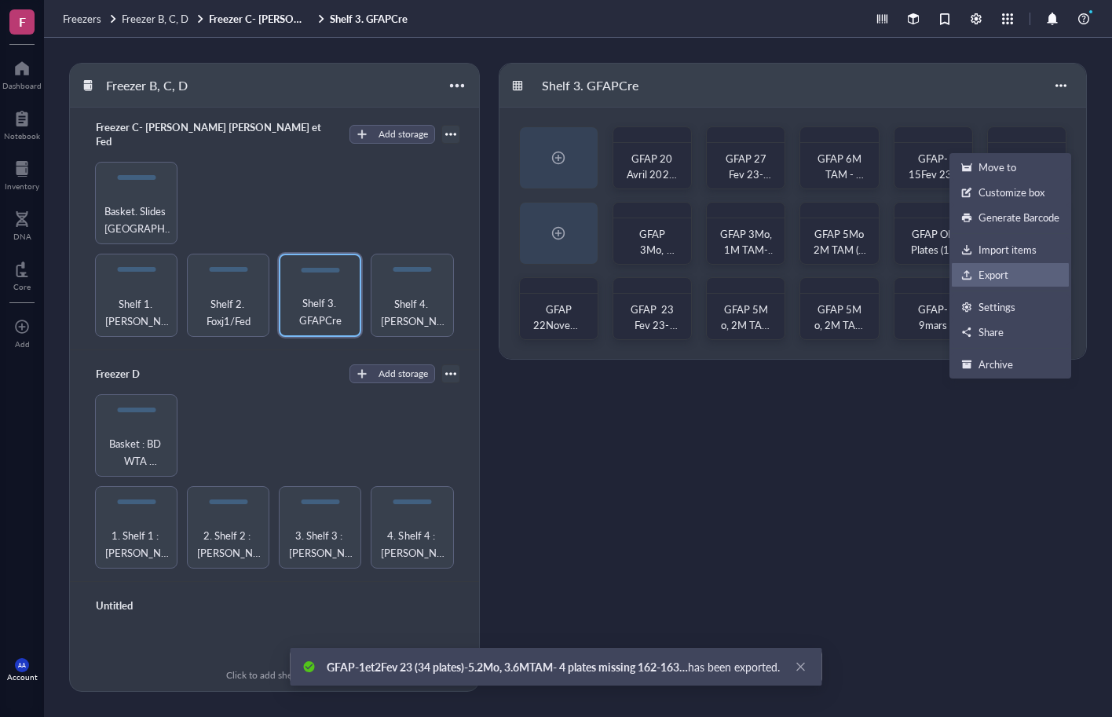
click at [973, 273] on div "Export" at bounding box center [1010, 275] width 98 height 14
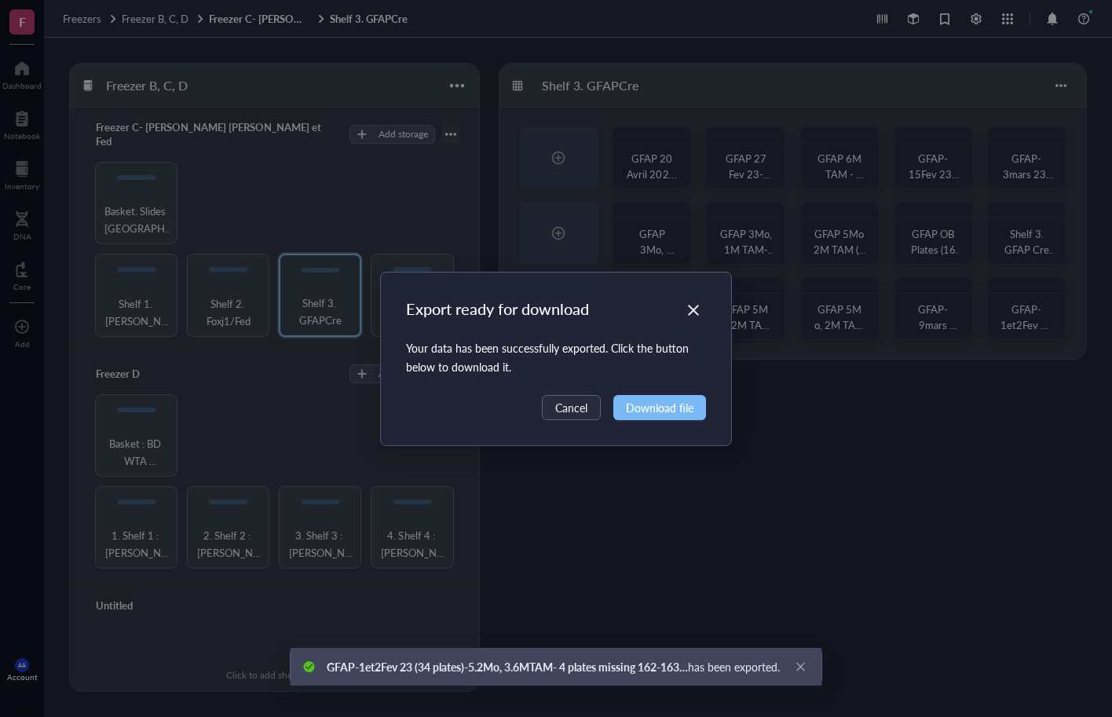
click at [656, 405] on span "Download file" at bounding box center [660, 407] width 68 height 17
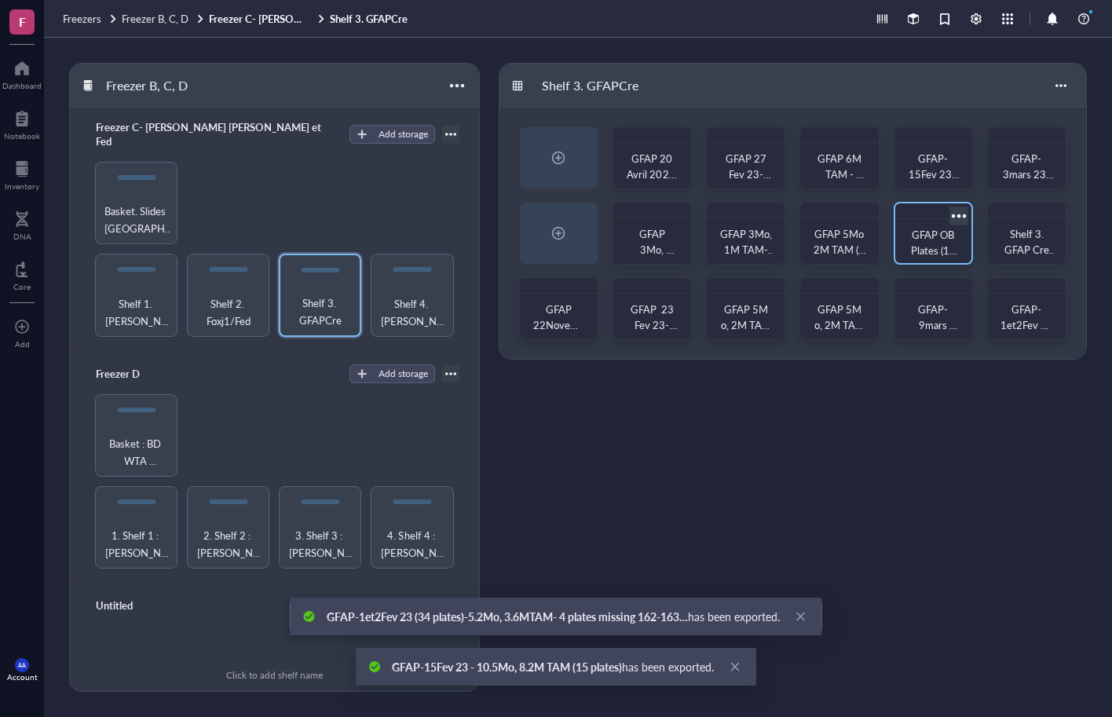
click at [961, 214] on div at bounding box center [958, 215] width 23 height 23
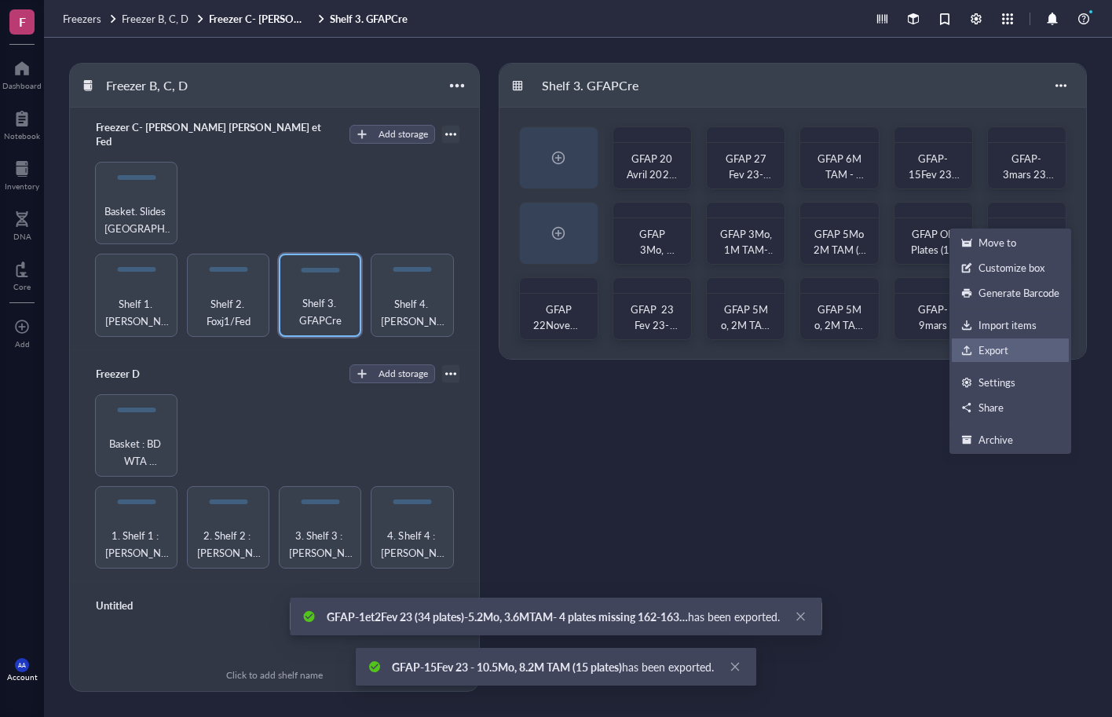
click at [985, 350] on div "Export" at bounding box center [994, 350] width 30 height 14
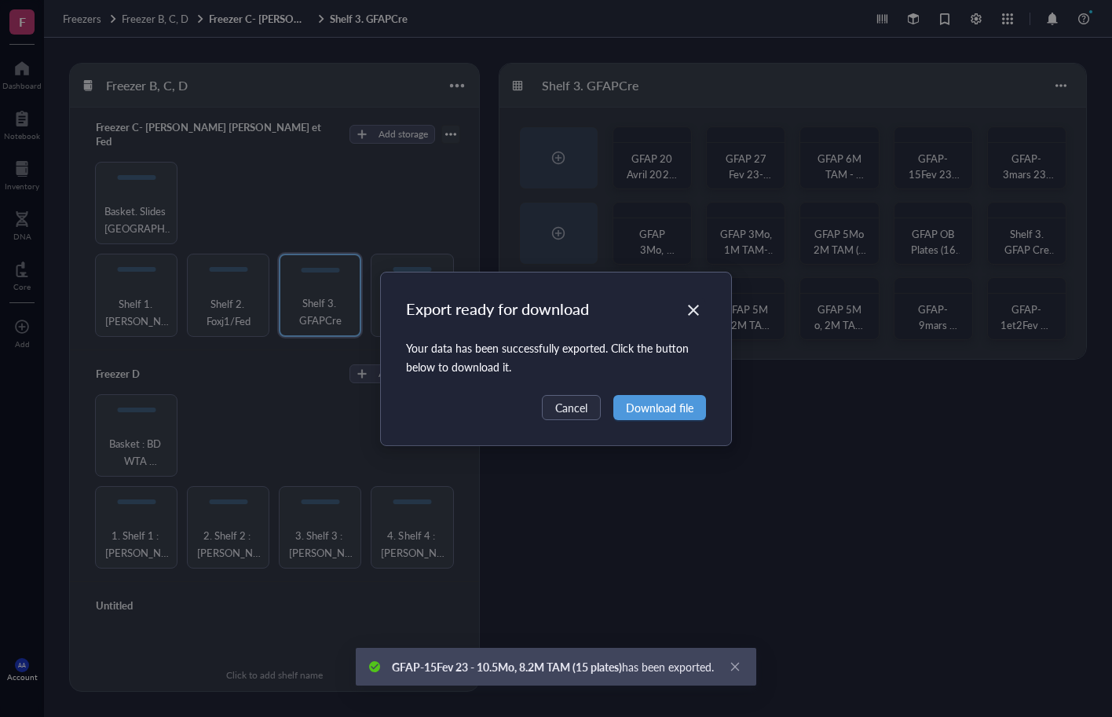
drag, startPoint x: 685, startPoint y: 409, endPoint x: 694, endPoint y: 400, distance: 13.3
click at [686, 408] on span "Download file" at bounding box center [660, 407] width 68 height 17
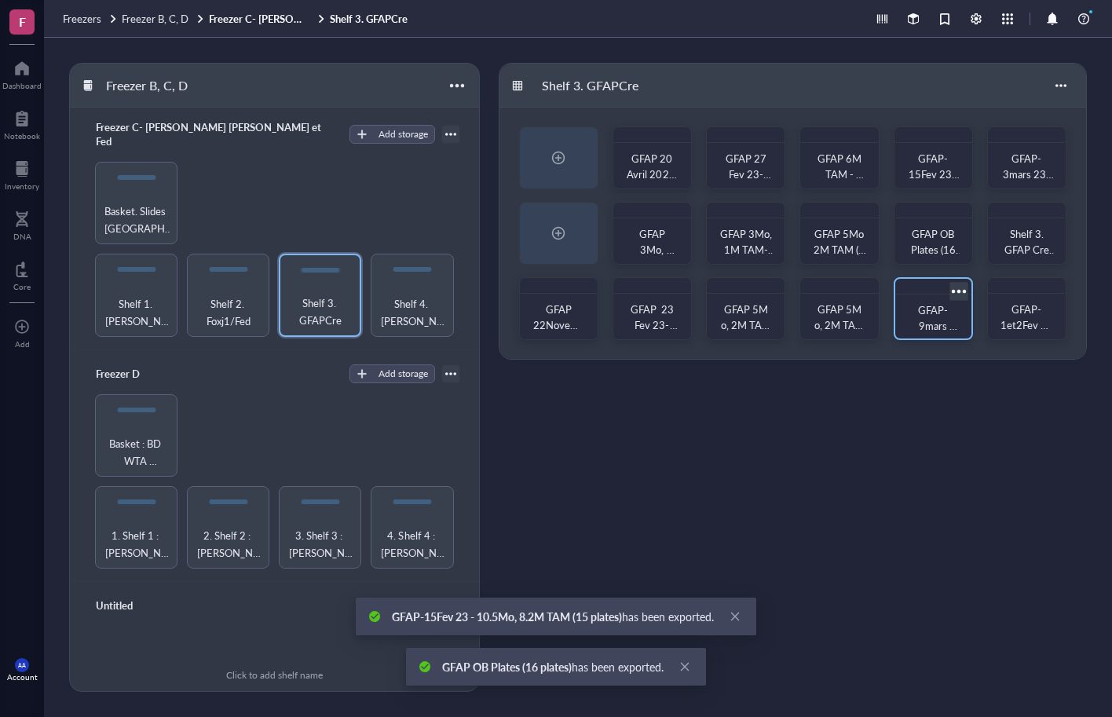
click at [959, 290] on div at bounding box center [958, 291] width 23 height 23
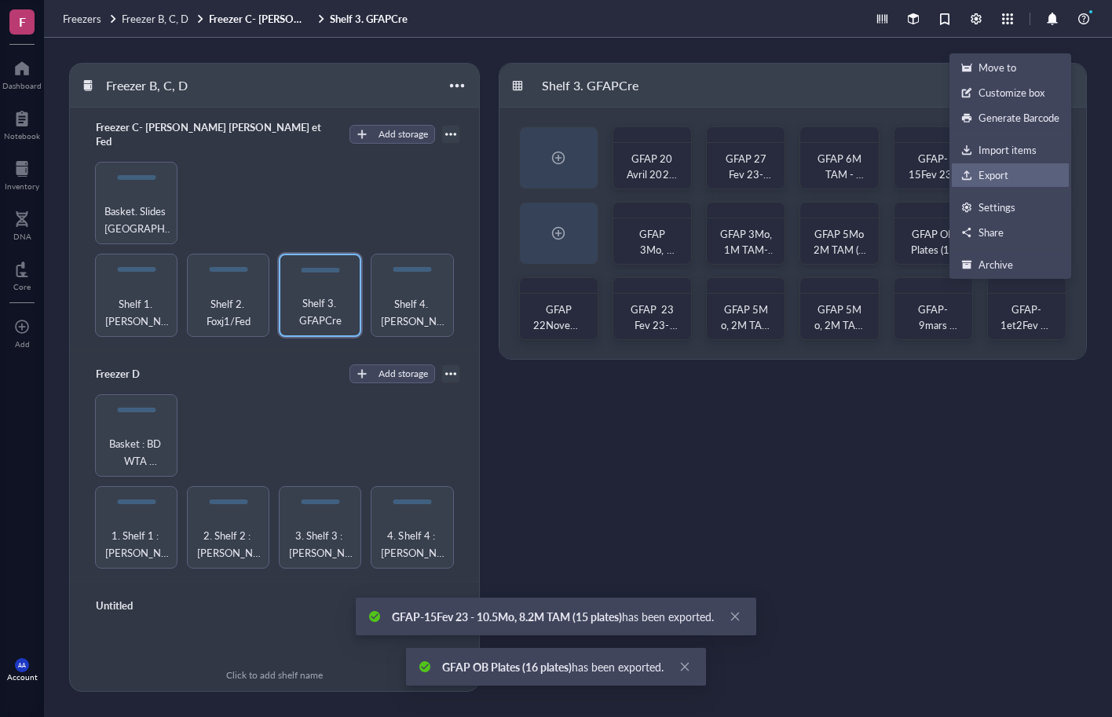
click at [990, 171] on div "Export" at bounding box center [994, 175] width 30 height 14
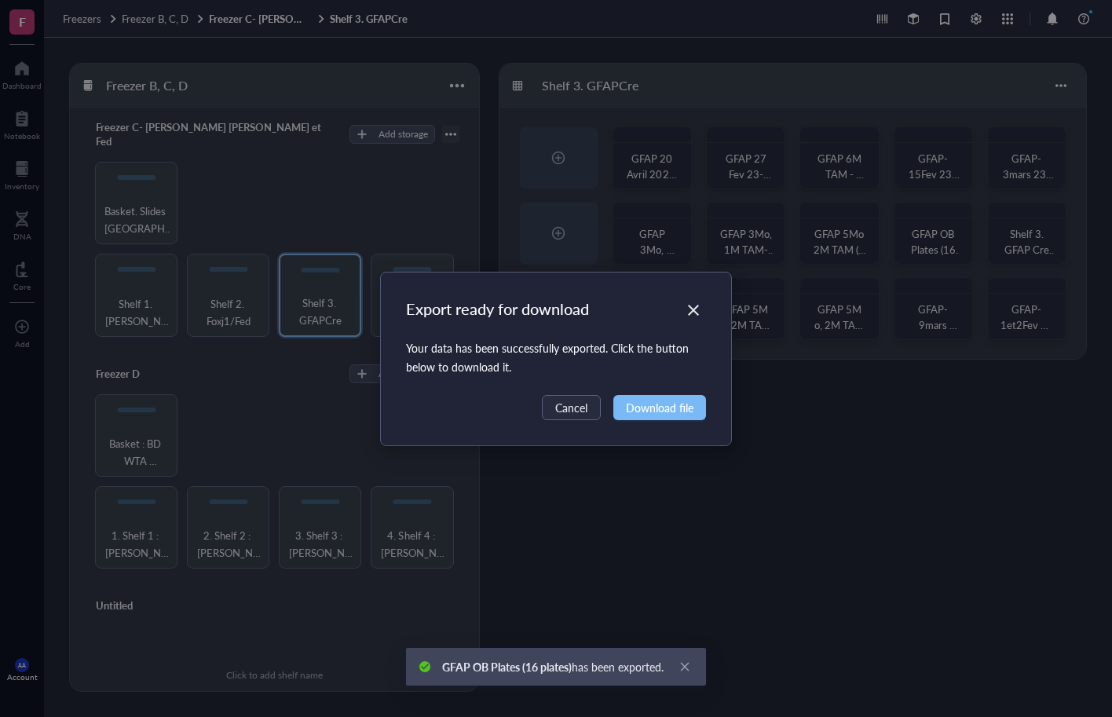
click at [675, 406] on span "Download file" at bounding box center [660, 407] width 68 height 17
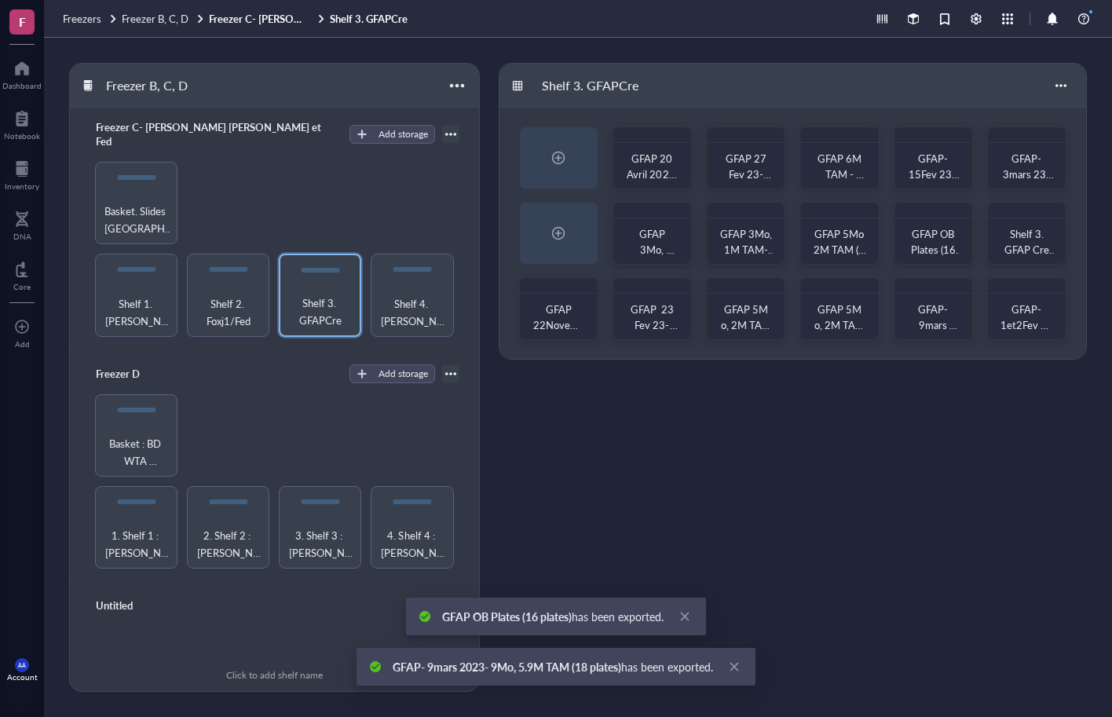
click at [922, 493] on div "Shelf 3. GFAPCre GFAP 20 Avril 2022, 1M TAM (11 Plates) GFAP 27 Fev 23-9Mo, 7M …" at bounding box center [793, 377] width 588 height 629
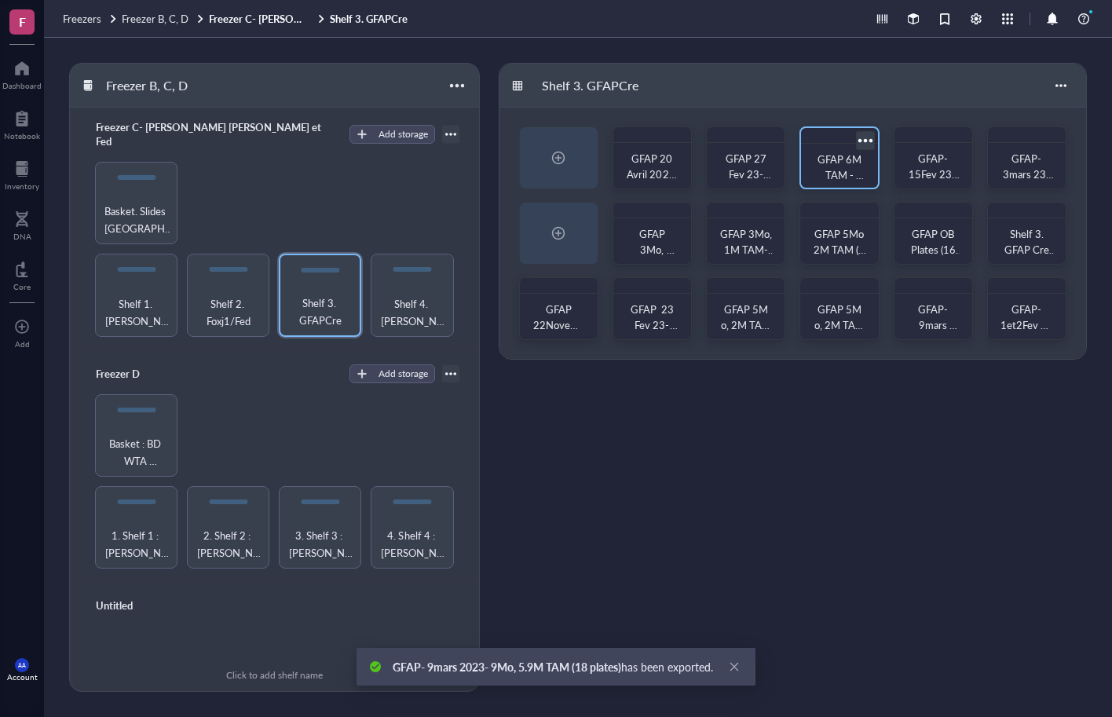
click at [869, 137] on div at bounding box center [865, 140] width 23 height 23
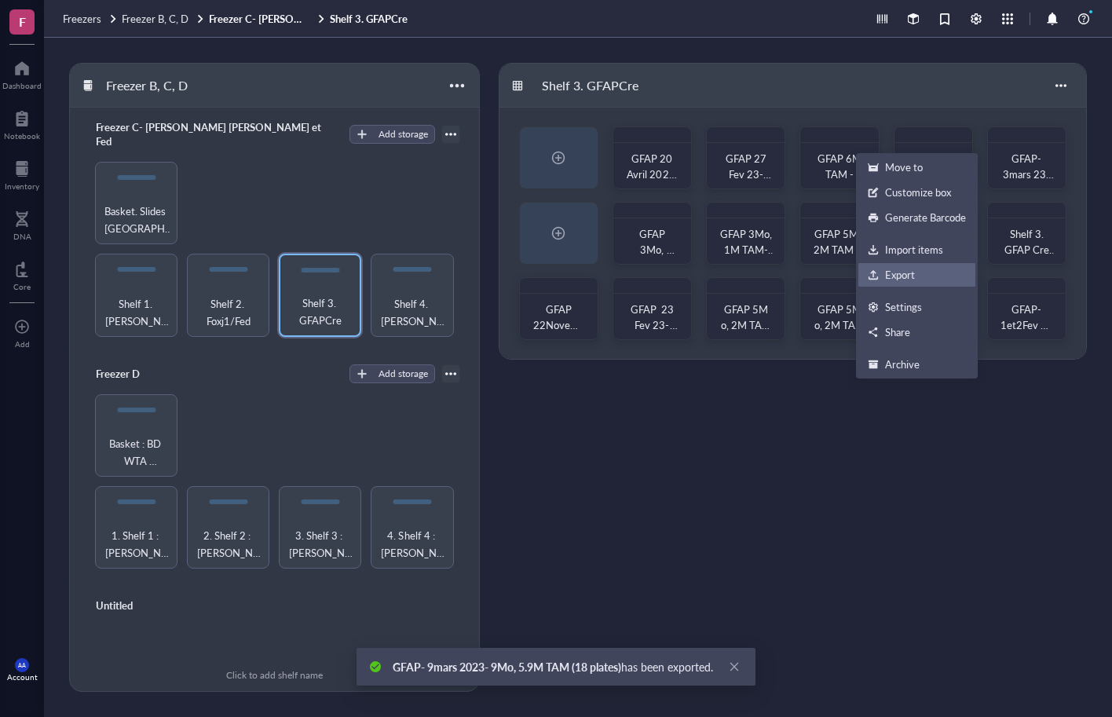
click at [897, 274] on div "Export" at bounding box center [900, 275] width 30 height 14
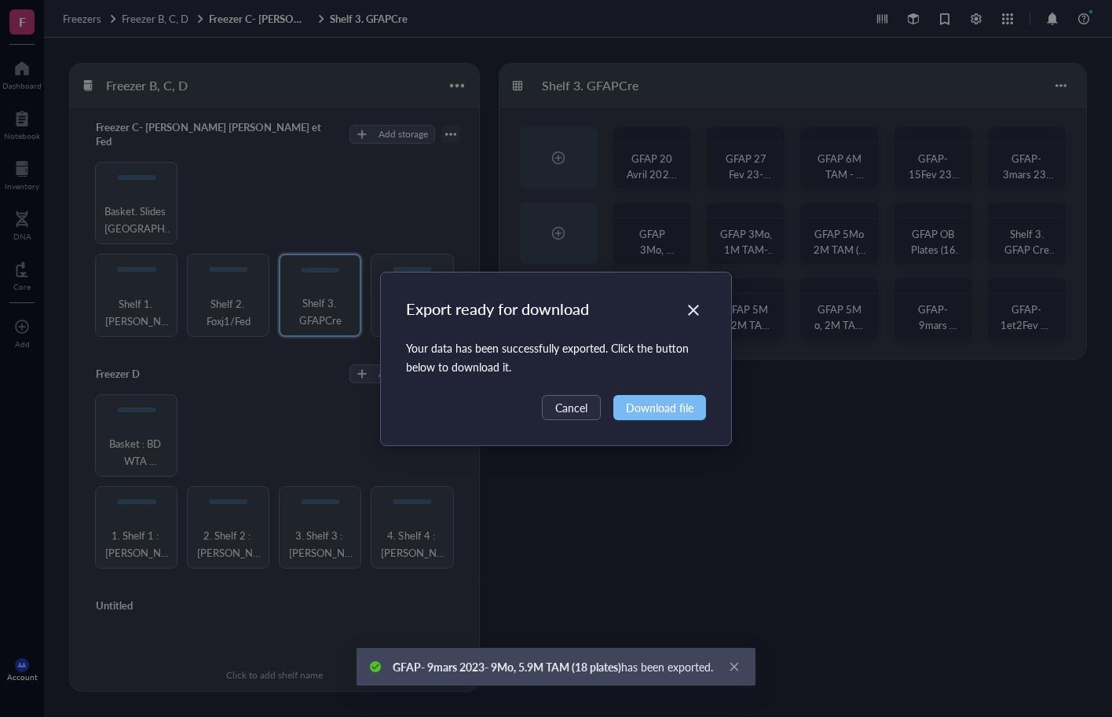
click at [674, 408] on span "Download file" at bounding box center [660, 407] width 68 height 17
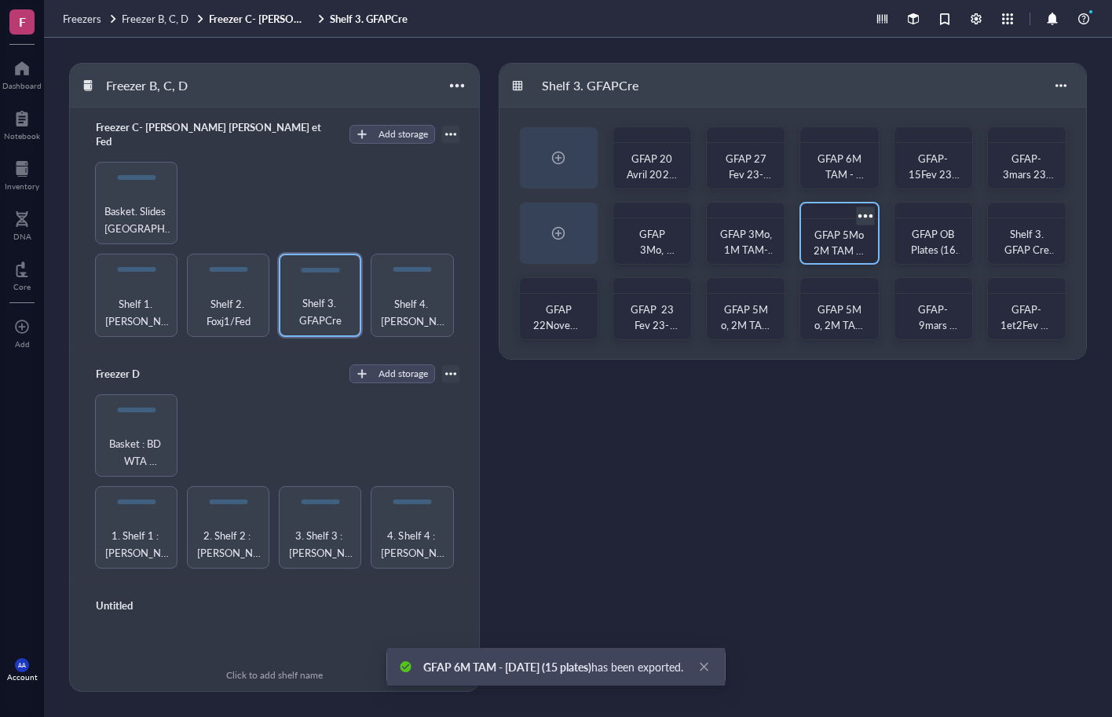
click at [868, 214] on div at bounding box center [865, 215] width 23 height 23
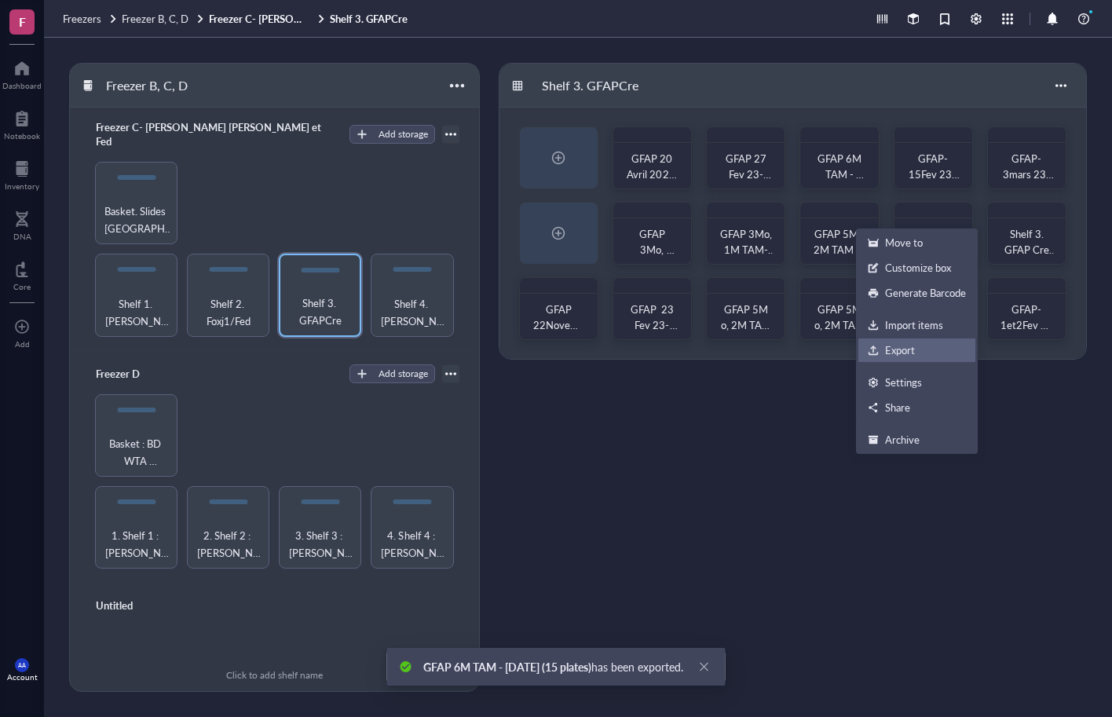
click at [882, 349] on div "Export" at bounding box center [917, 350] width 98 height 14
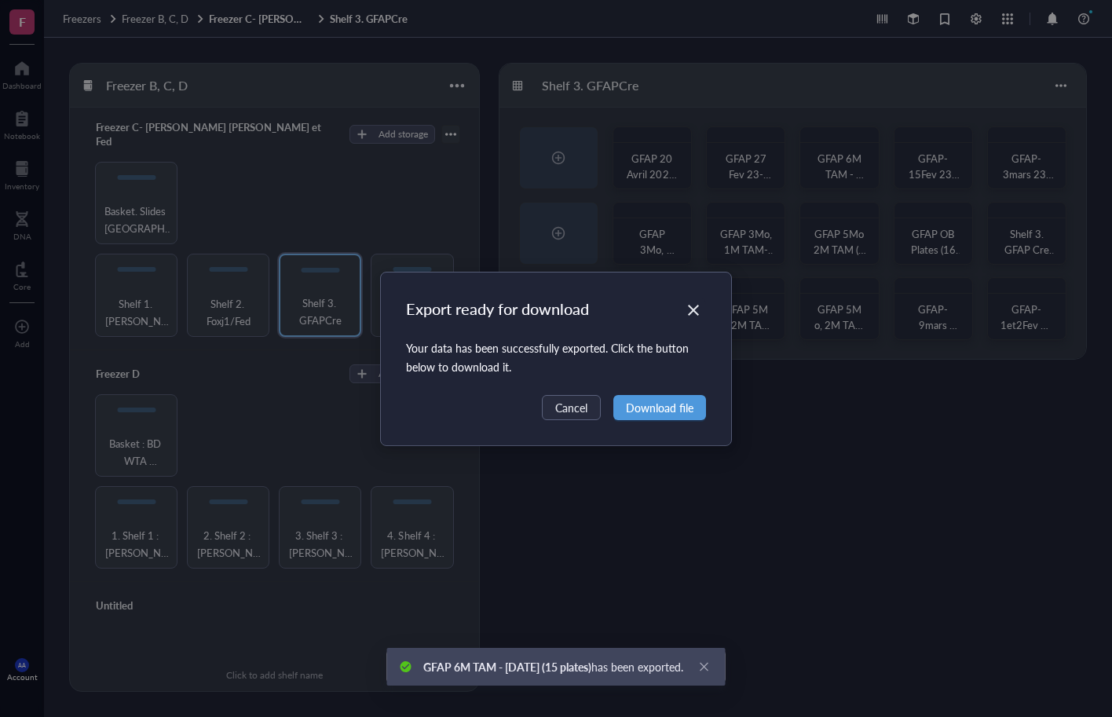
click at [660, 410] on span "Download file" at bounding box center [660, 407] width 68 height 17
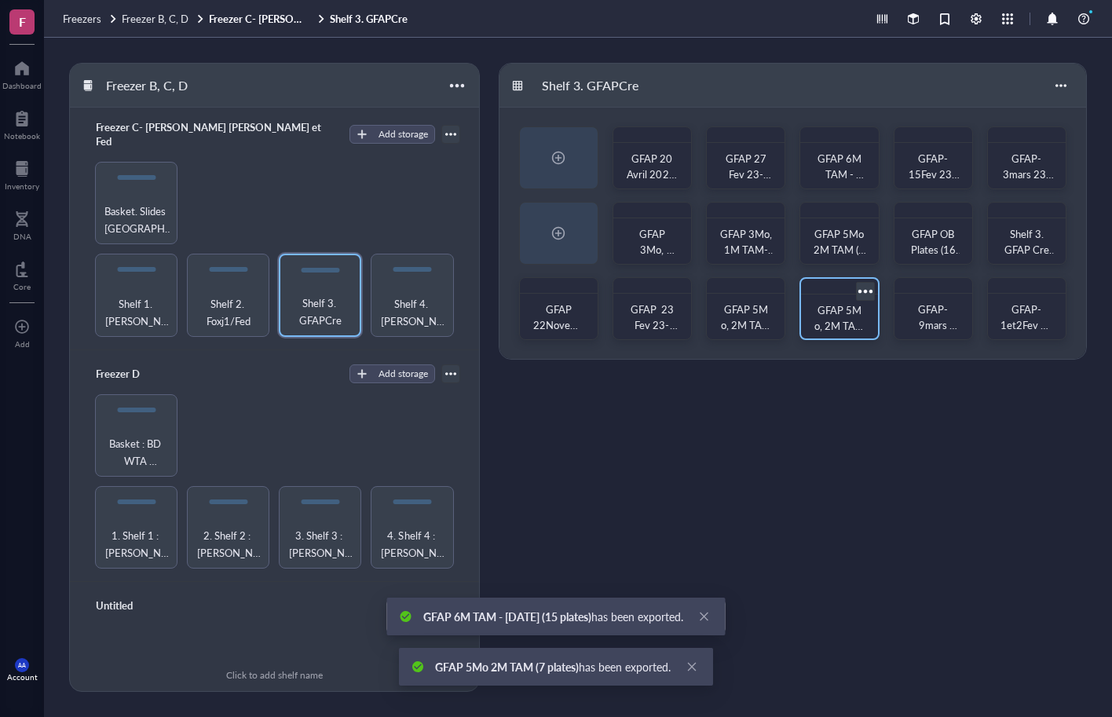
click at [866, 286] on div at bounding box center [865, 291] width 23 height 23
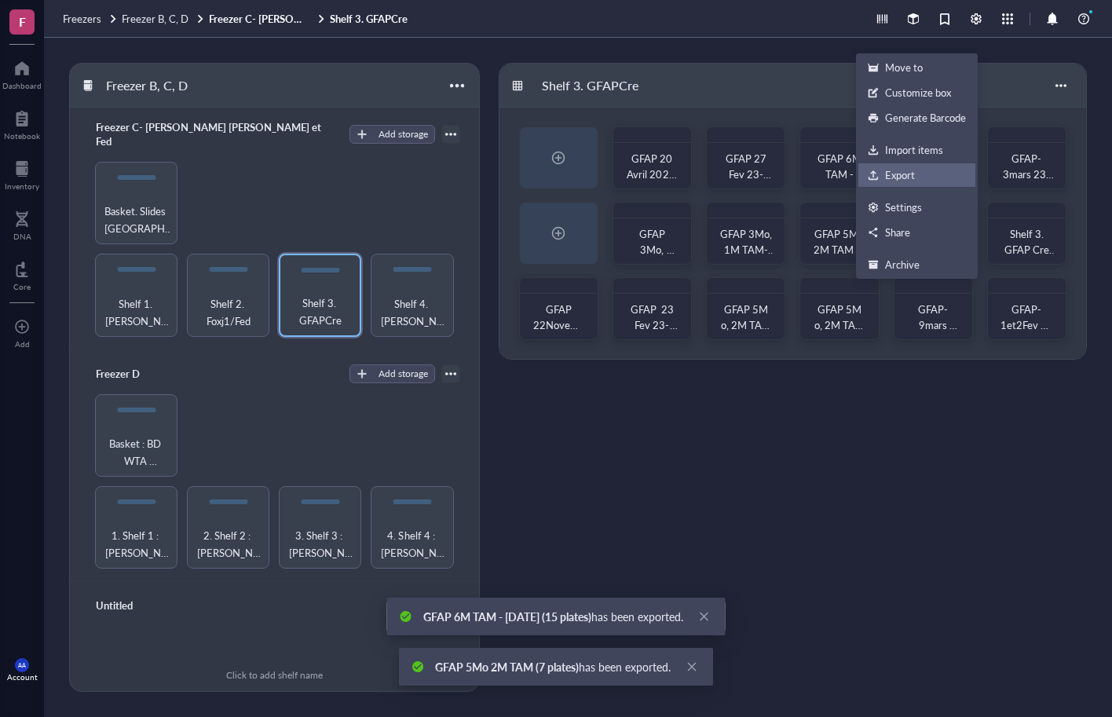
click at [909, 176] on div "Export" at bounding box center [900, 175] width 30 height 14
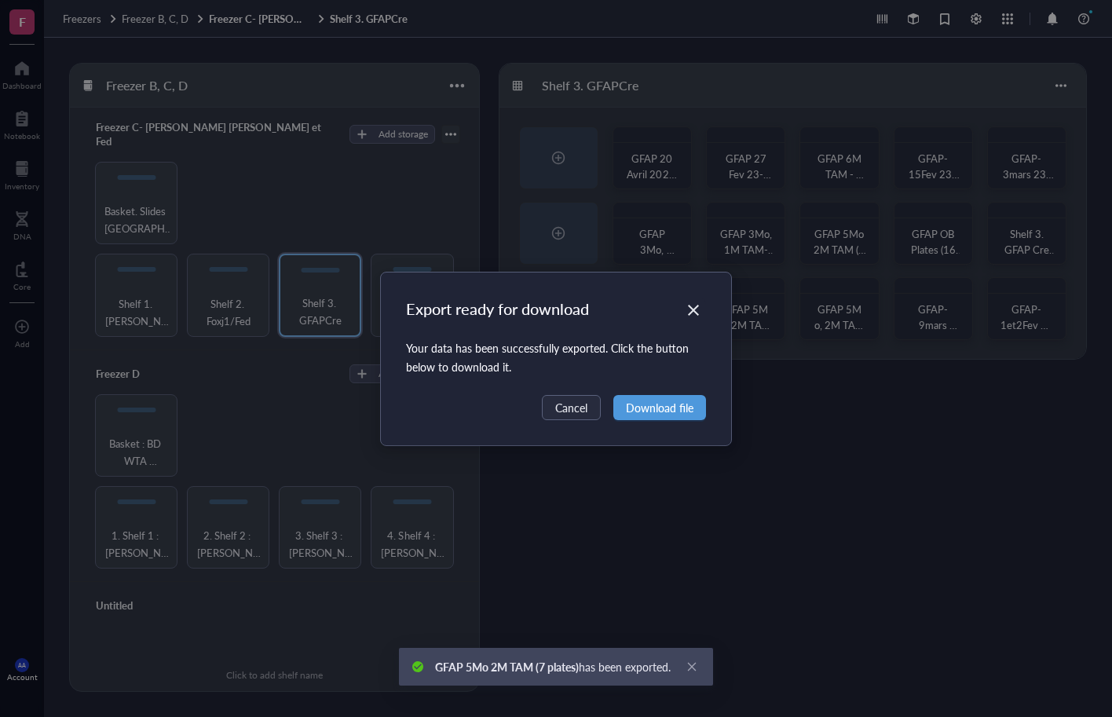
click at [682, 413] on span "Download file" at bounding box center [660, 407] width 68 height 17
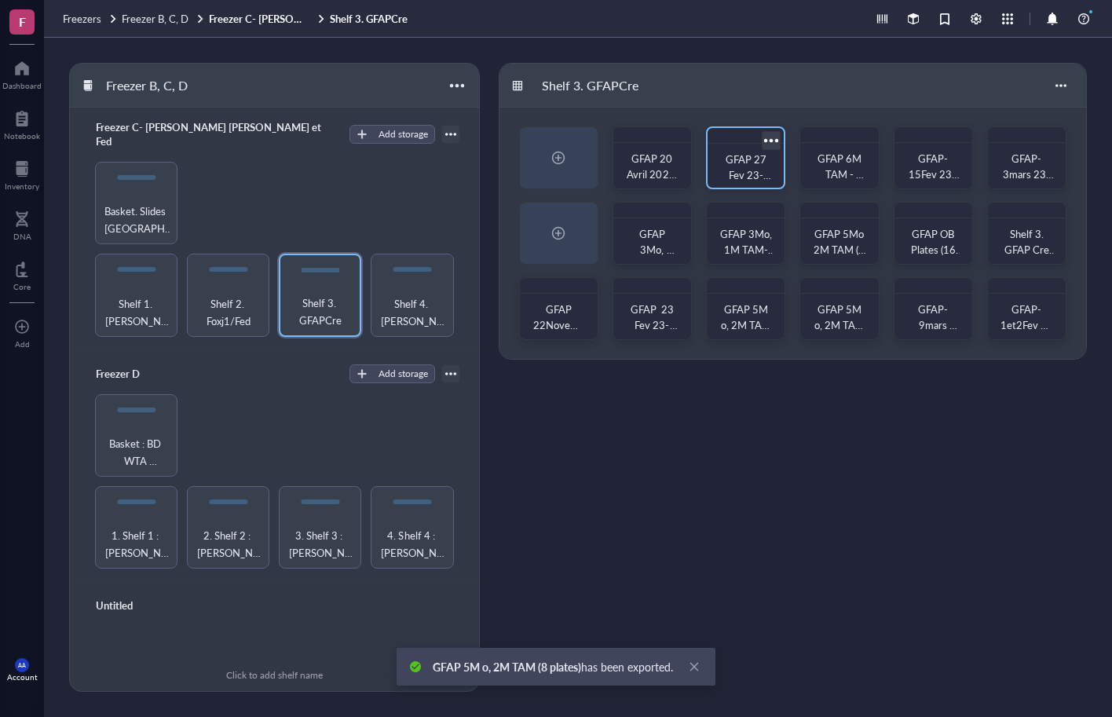
click at [779, 137] on div at bounding box center [771, 140] width 23 height 23
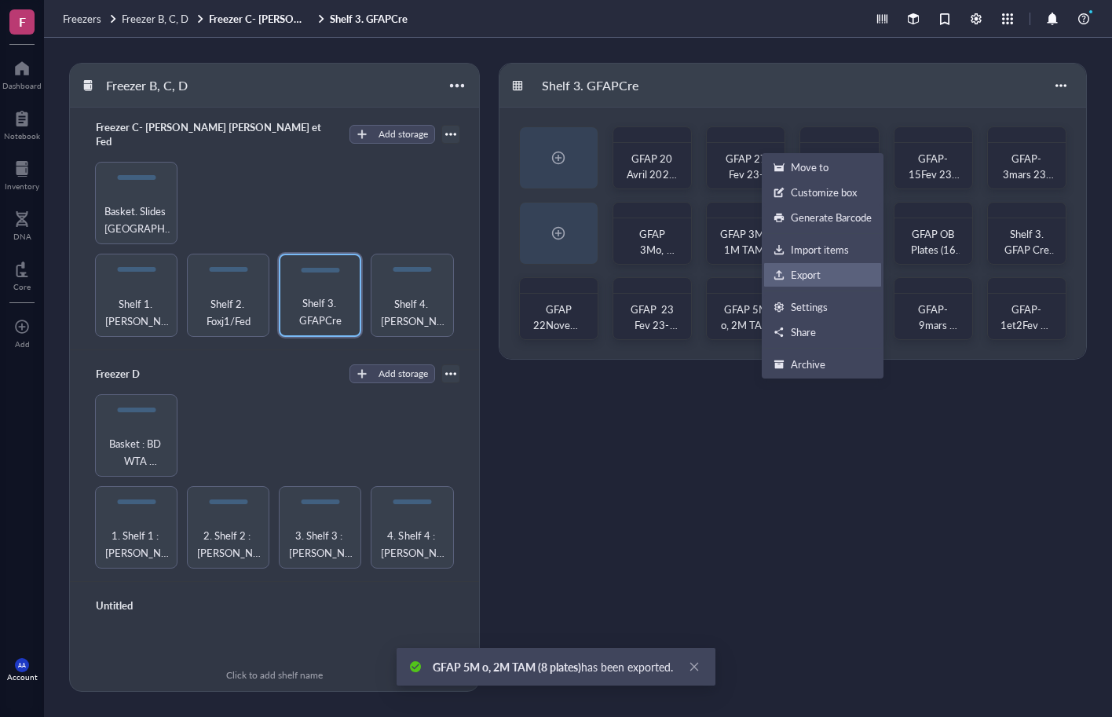
click at [794, 271] on div "Export" at bounding box center [806, 275] width 30 height 14
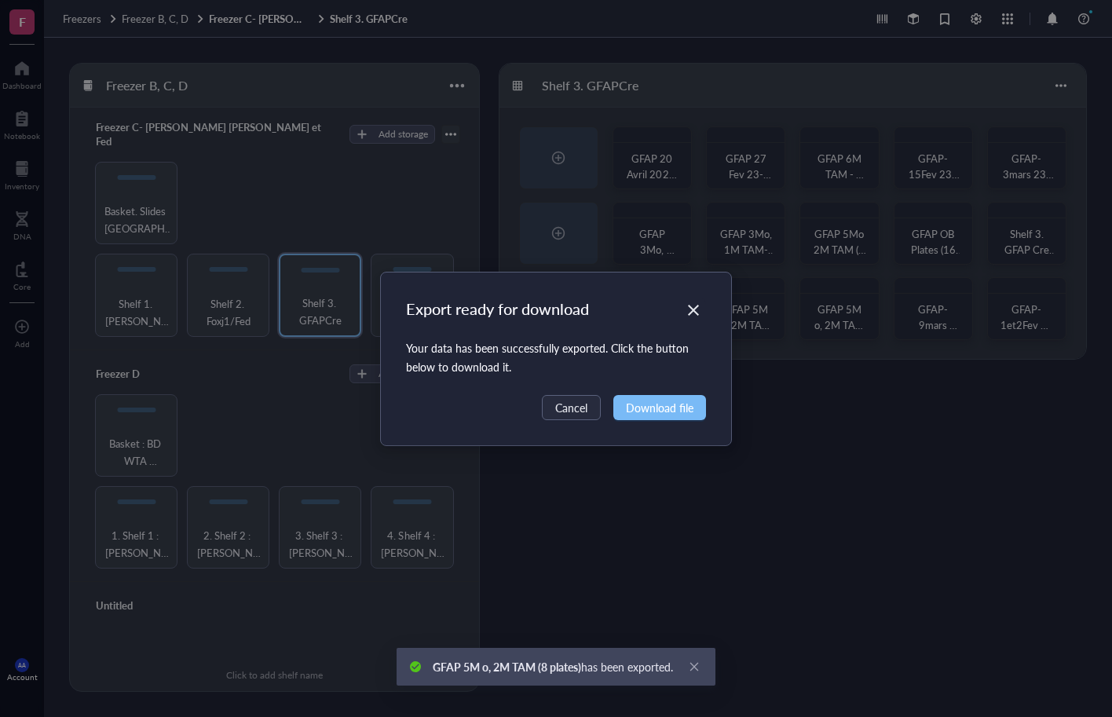
click at [650, 398] on button "Download file" at bounding box center [659, 407] width 93 height 25
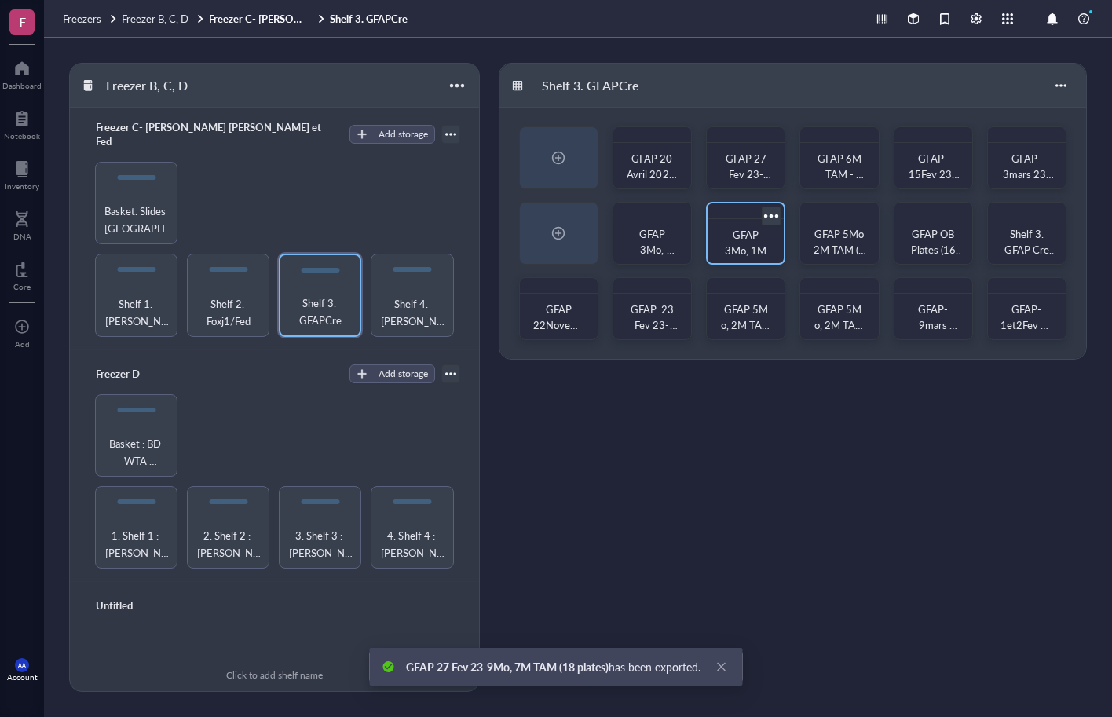
click at [777, 216] on div at bounding box center [771, 215] width 23 height 23
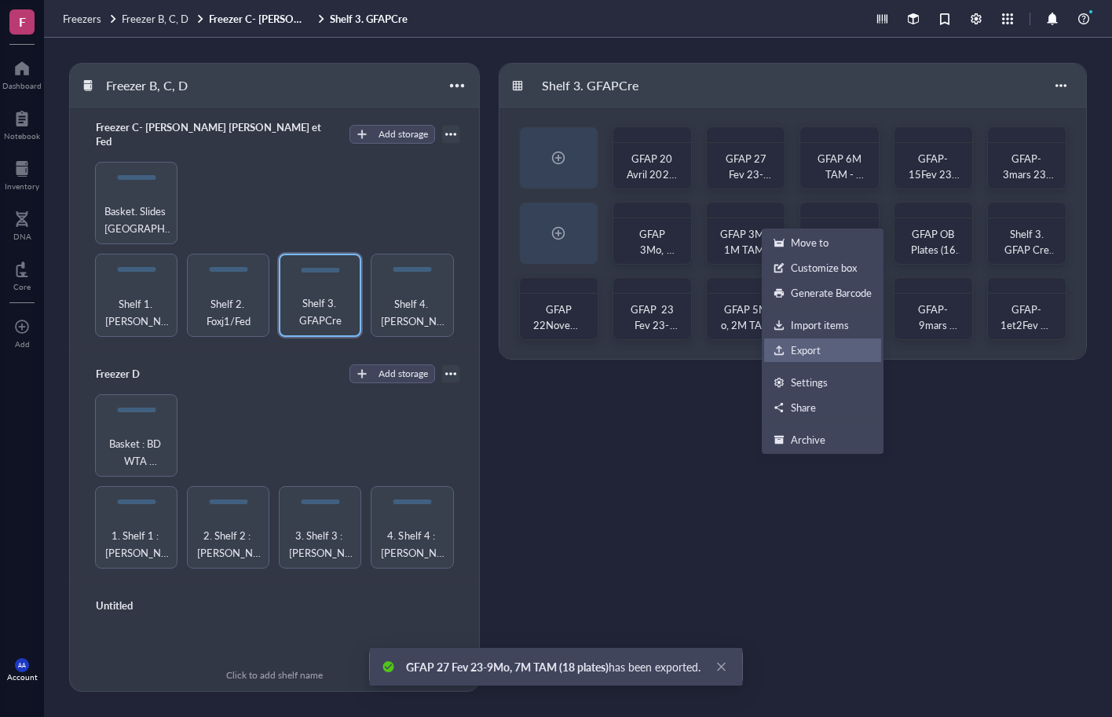
click at [808, 351] on div "Export" at bounding box center [806, 350] width 30 height 14
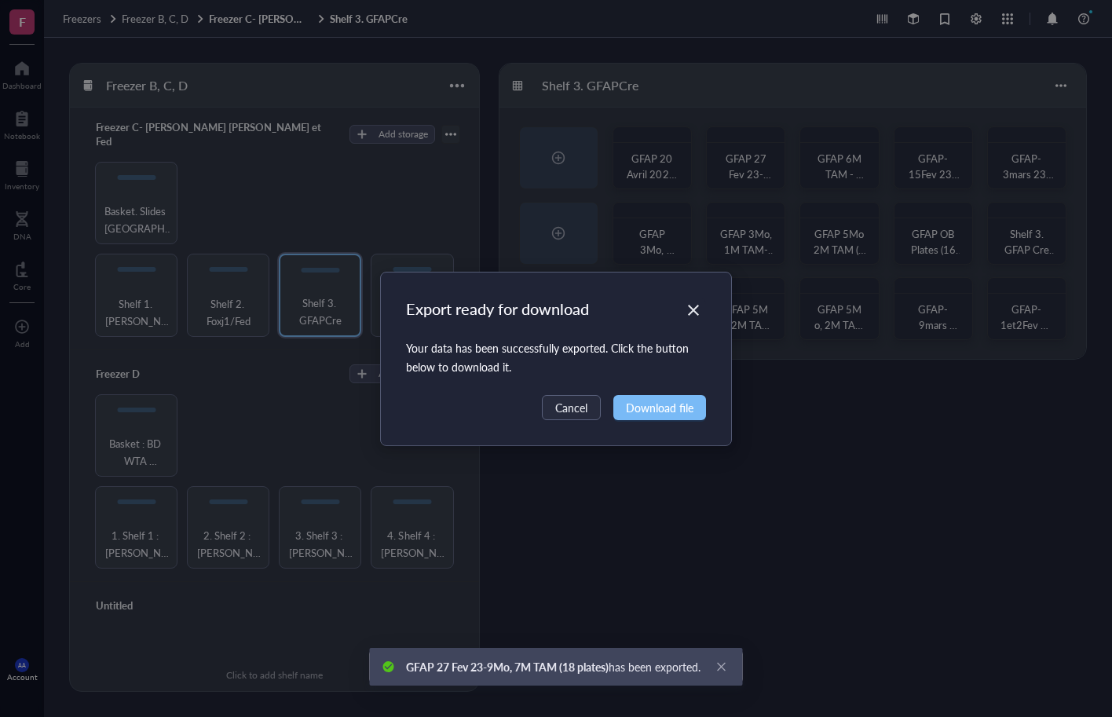
click at [654, 408] on span "Download file" at bounding box center [660, 407] width 68 height 17
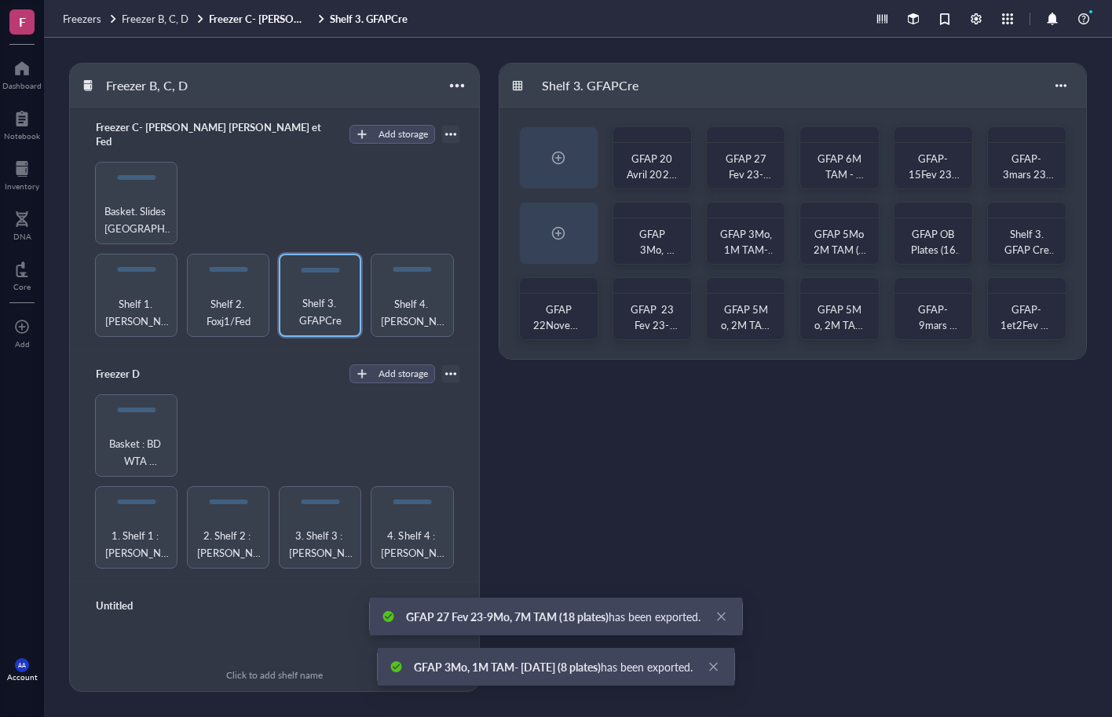
drag, startPoint x: 782, startPoint y: 413, endPoint x: 782, endPoint y: 394, distance: 18.9
click at [782, 413] on div "Shelf 3. GFAPCre GFAP 20 Avril 2022, 1M TAM (11 Plates) GFAP 27 Fev 23-9Mo, 7M …" at bounding box center [793, 377] width 588 height 629
click at [776, 282] on div at bounding box center [771, 291] width 23 height 23
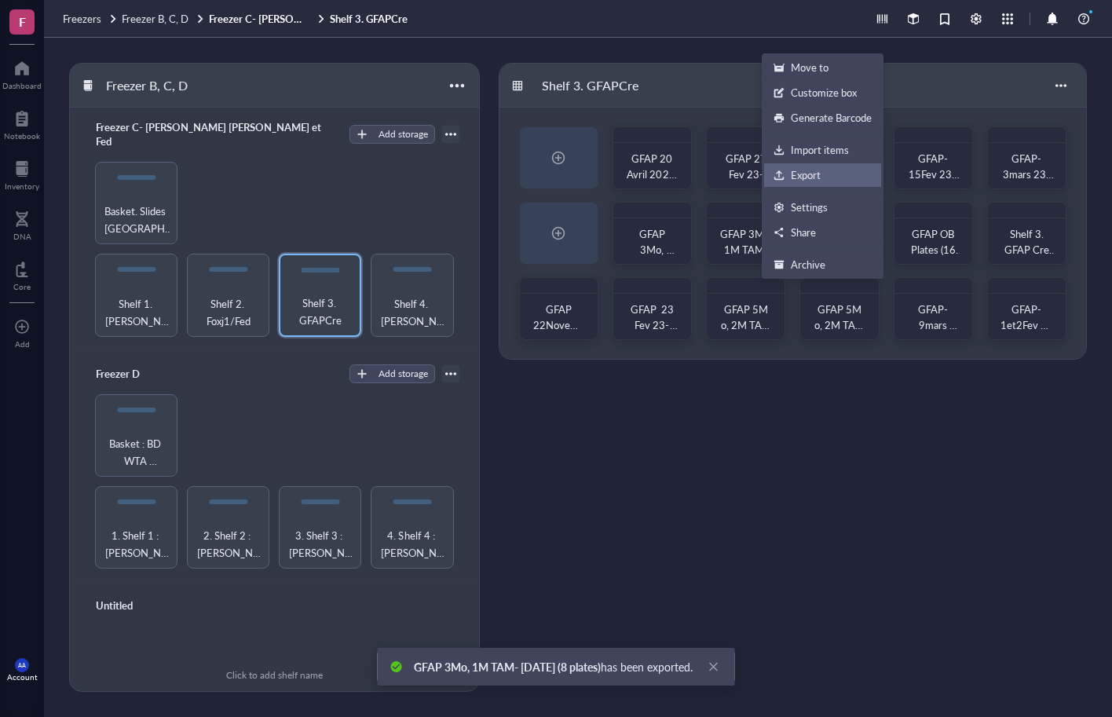
click at [819, 166] on li "Export" at bounding box center [822, 175] width 119 height 25
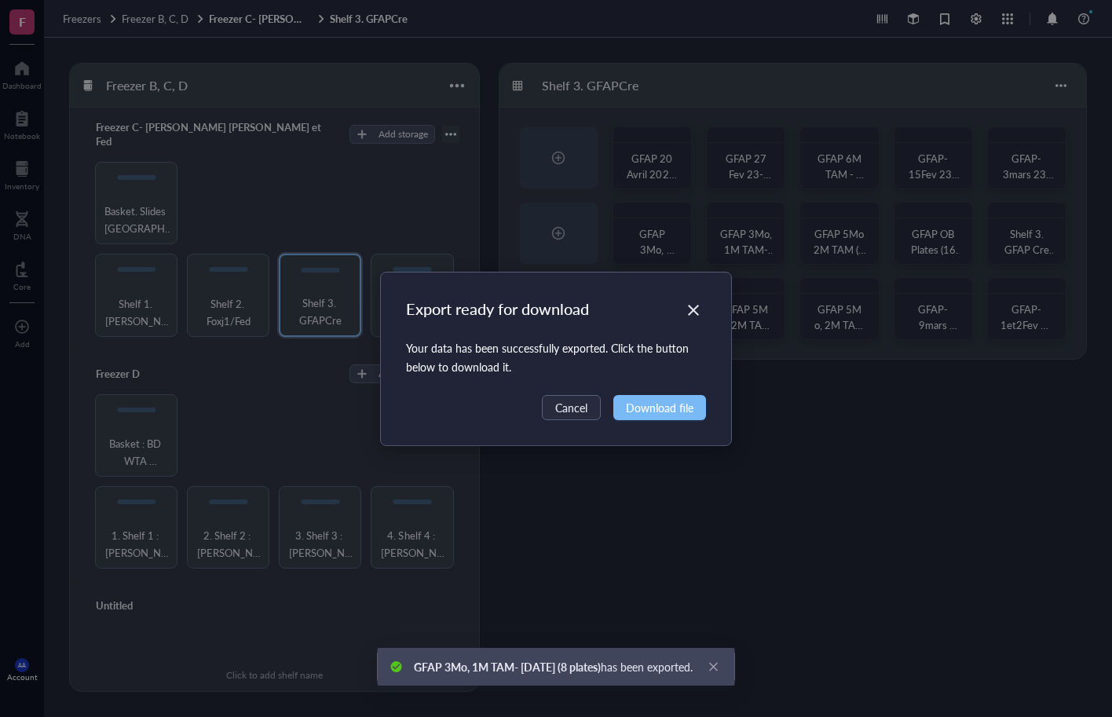
click at [660, 405] on span "Download file" at bounding box center [660, 407] width 68 height 17
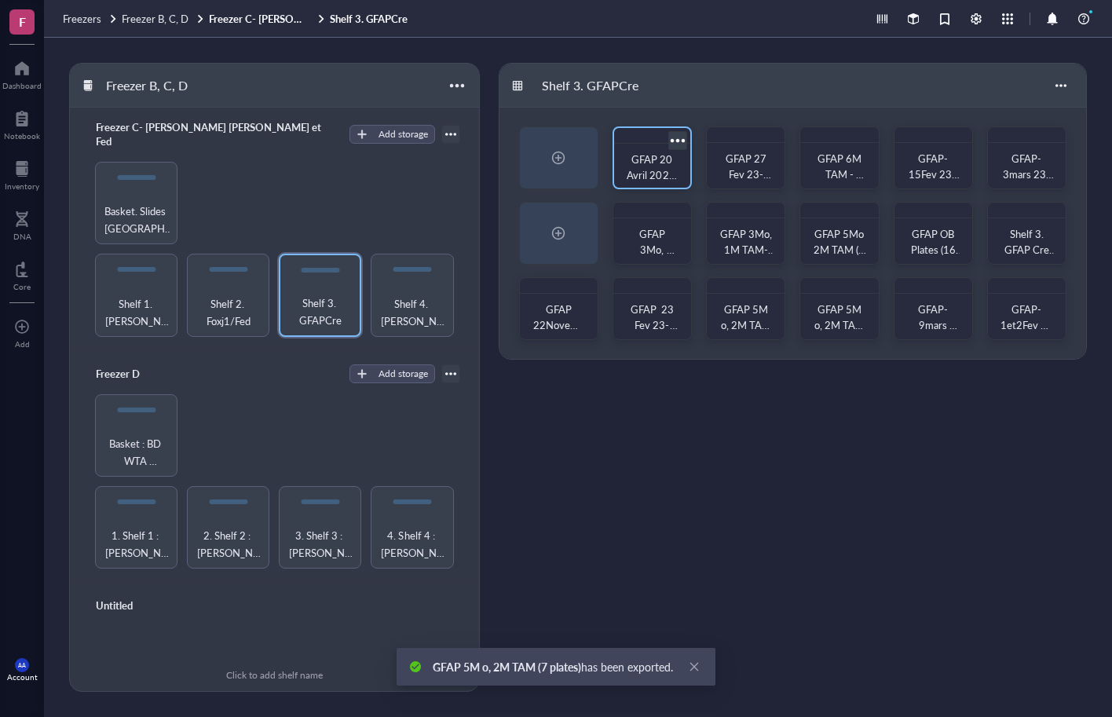
click at [680, 139] on div at bounding box center [677, 140] width 23 height 23
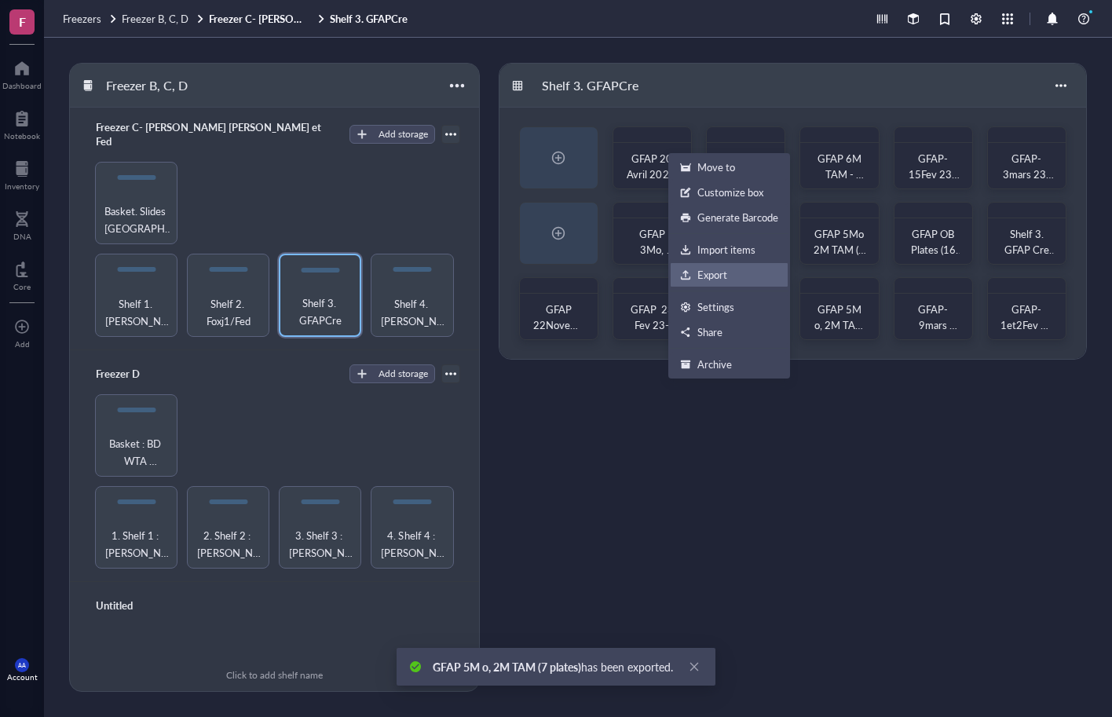
click at [703, 276] on div "Export" at bounding box center [712, 275] width 30 height 14
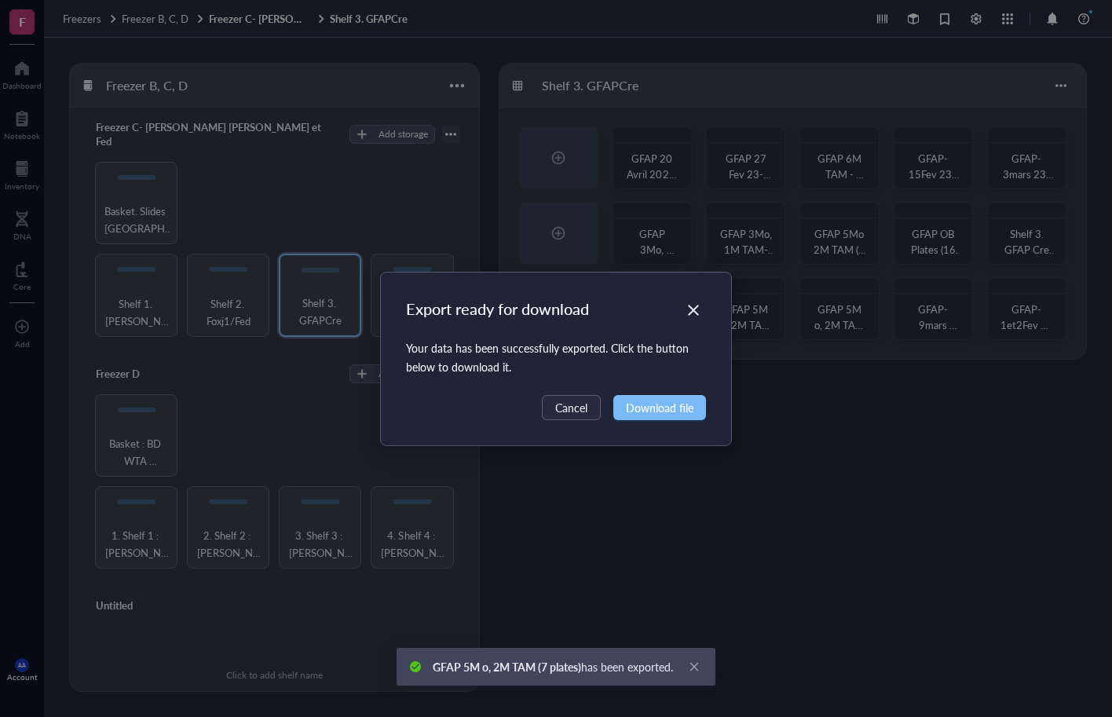
click at [634, 406] on span "Download file" at bounding box center [660, 407] width 68 height 17
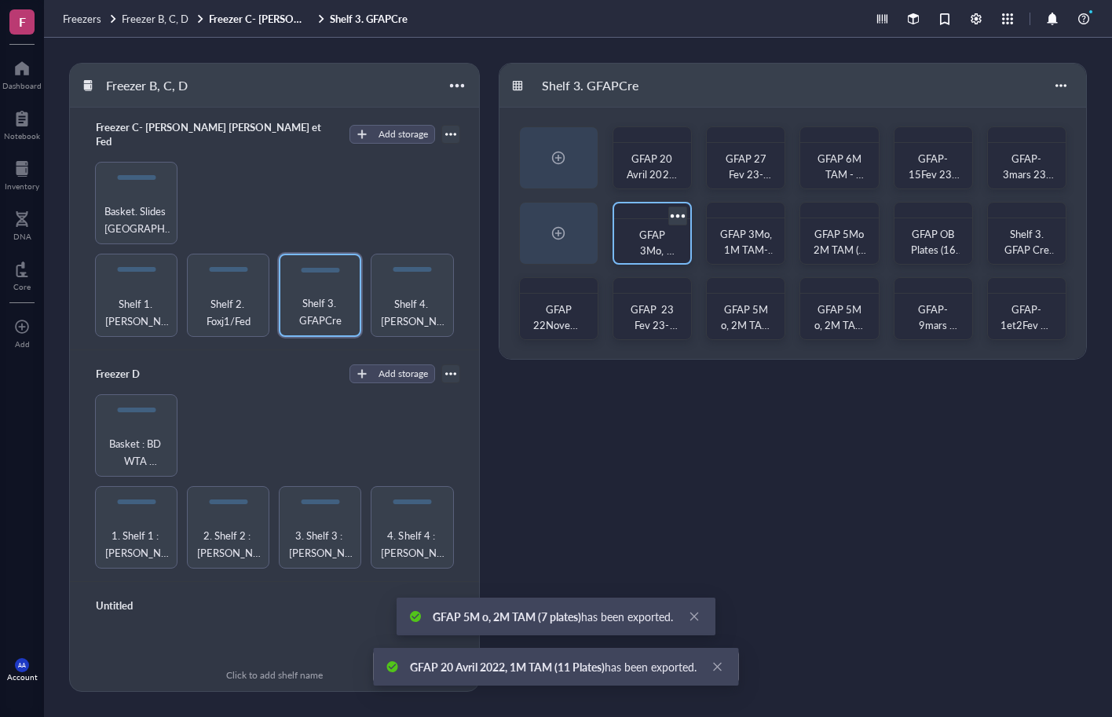
click at [681, 214] on div at bounding box center [677, 215] width 23 height 23
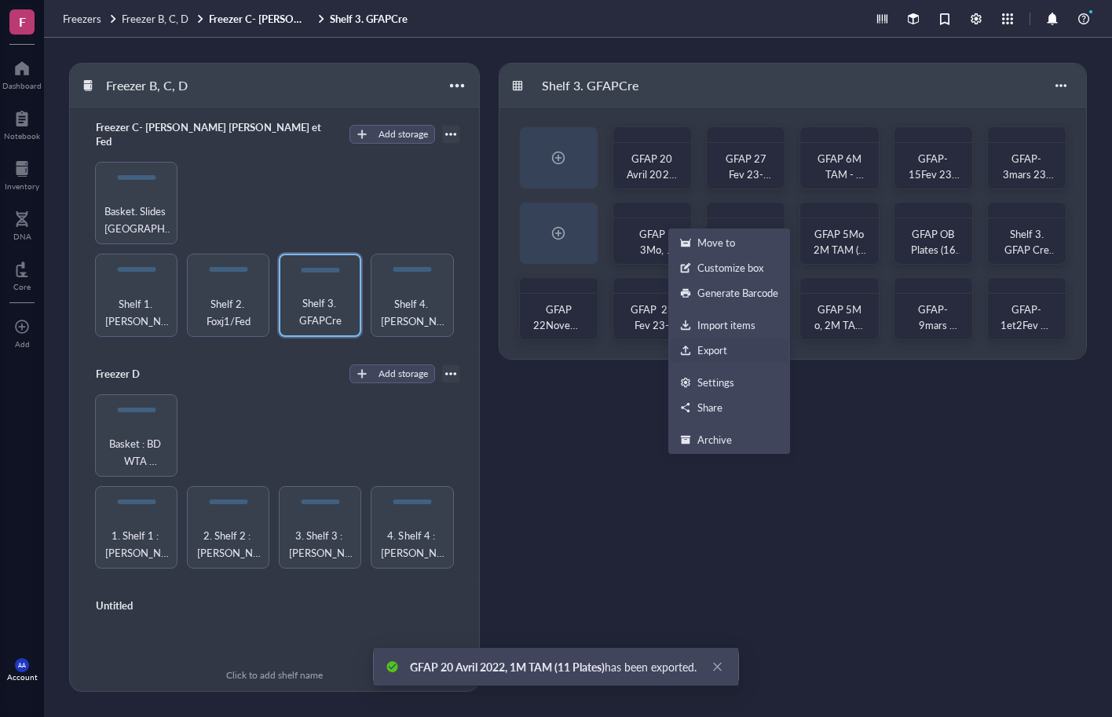
click at [697, 346] on div "Export" at bounding box center [712, 350] width 30 height 14
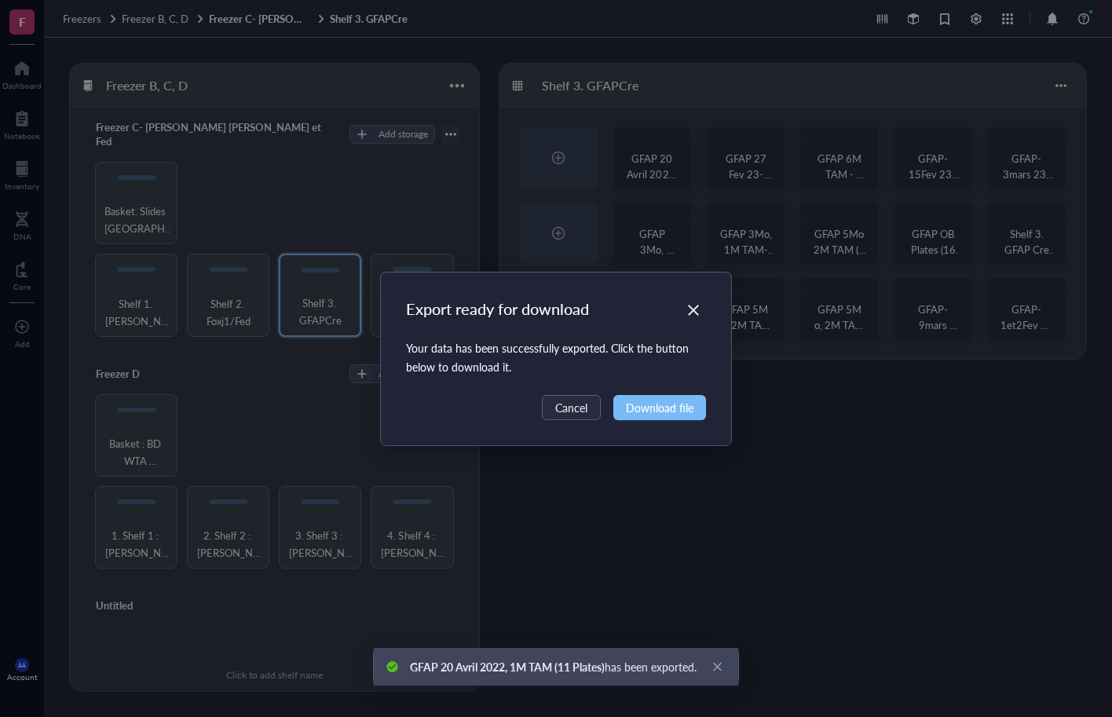
click at [663, 401] on span "Download file" at bounding box center [660, 407] width 68 height 17
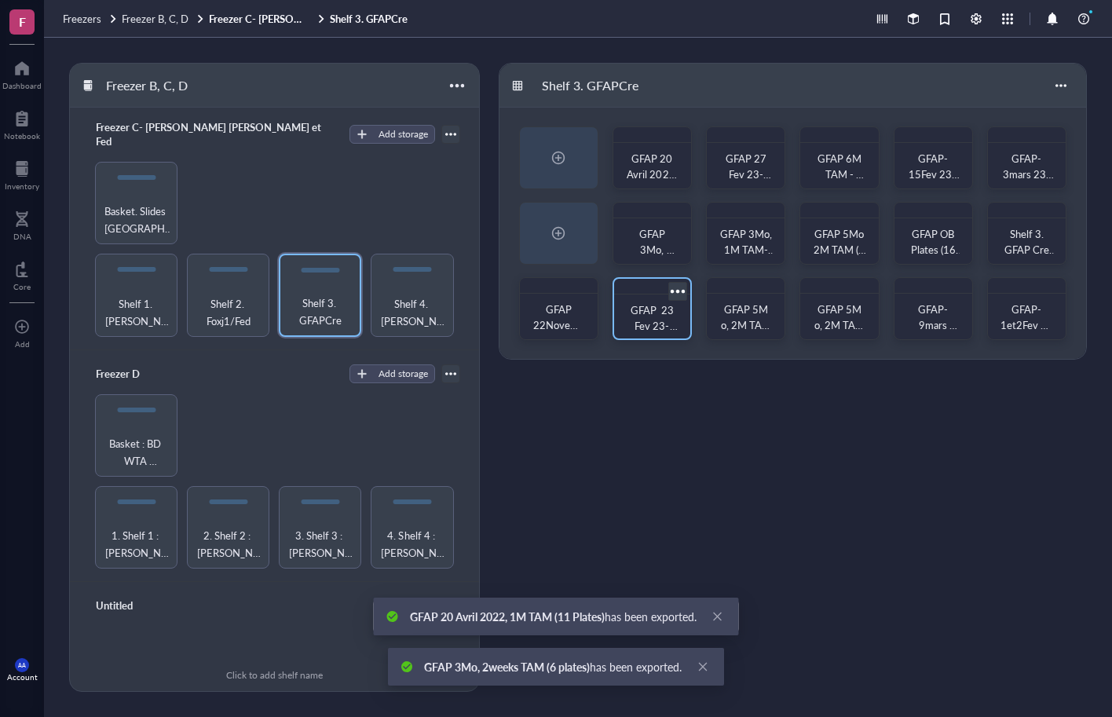
click at [683, 288] on div at bounding box center [677, 291] width 23 height 23
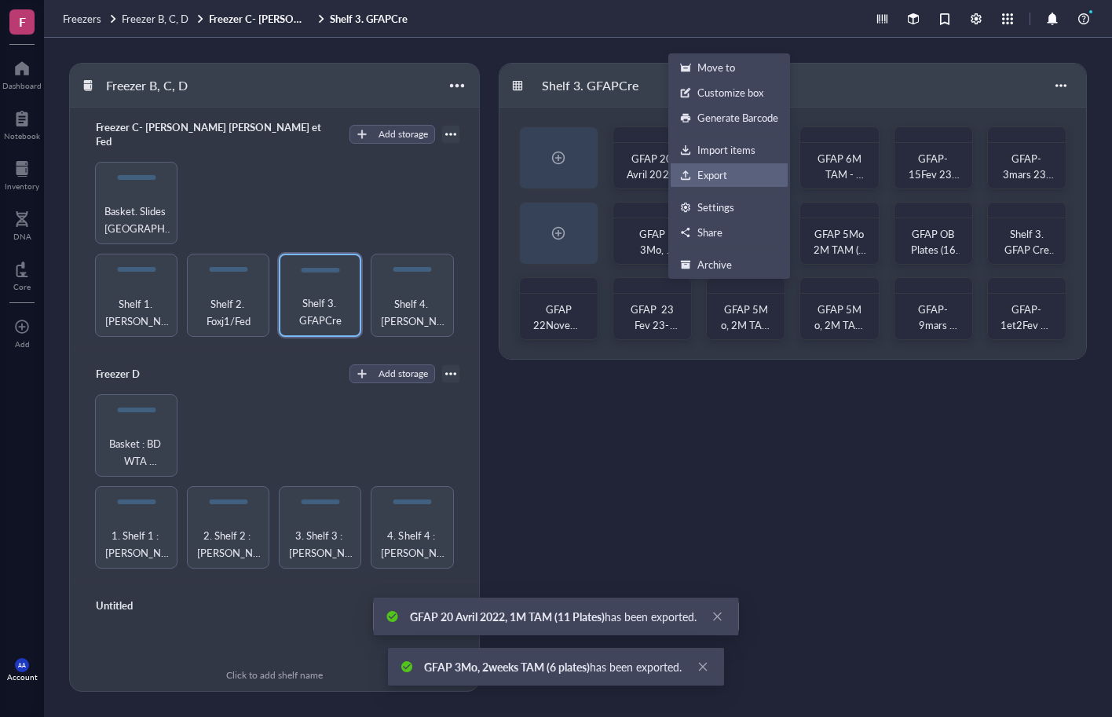
click at [711, 174] on div "Export" at bounding box center [712, 175] width 30 height 14
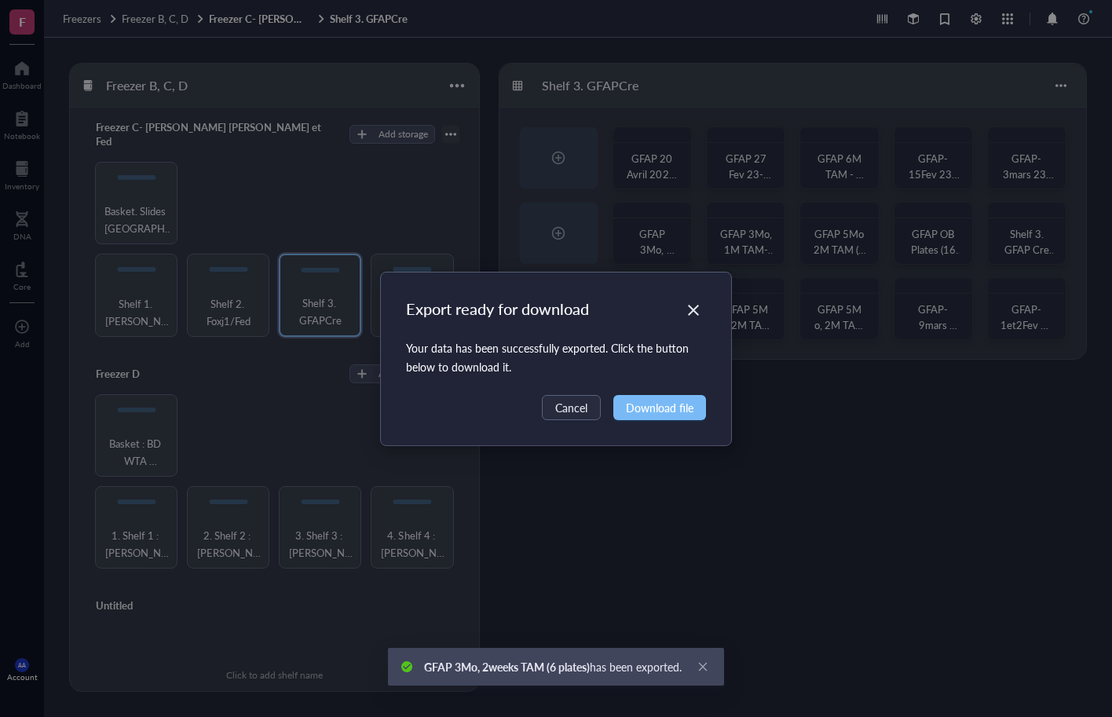
click at [669, 409] on span "Download file" at bounding box center [660, 407] width 68 height 17
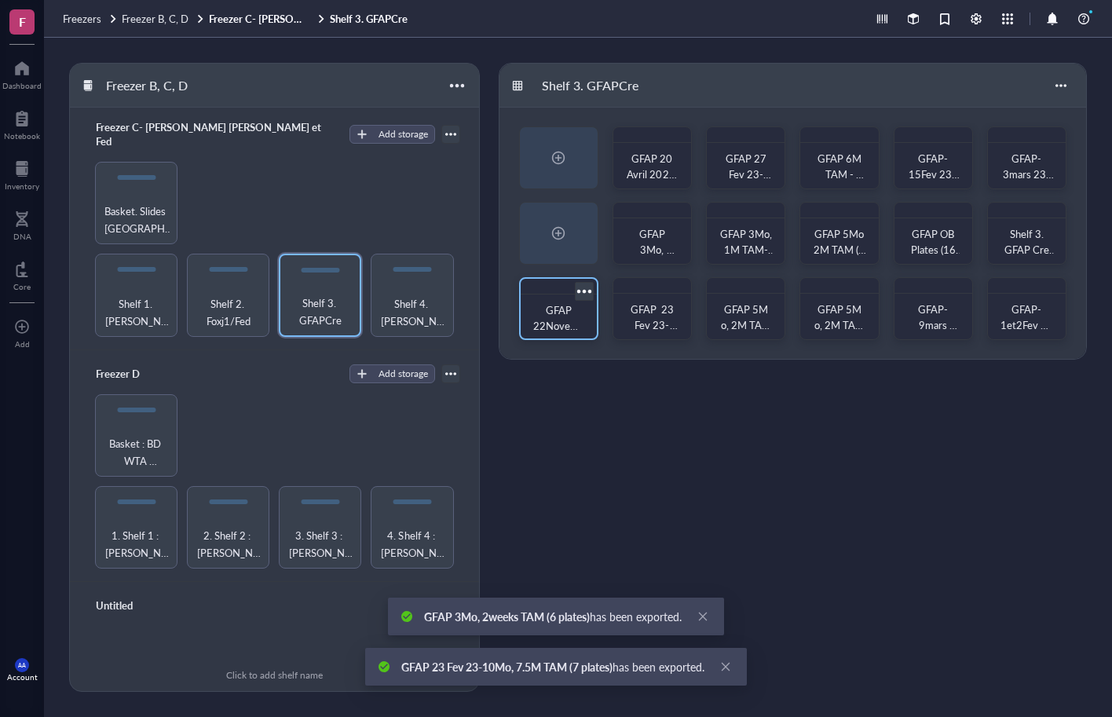
click at [589, 292] on div at bounding box center [584, 291] width 23 height 23
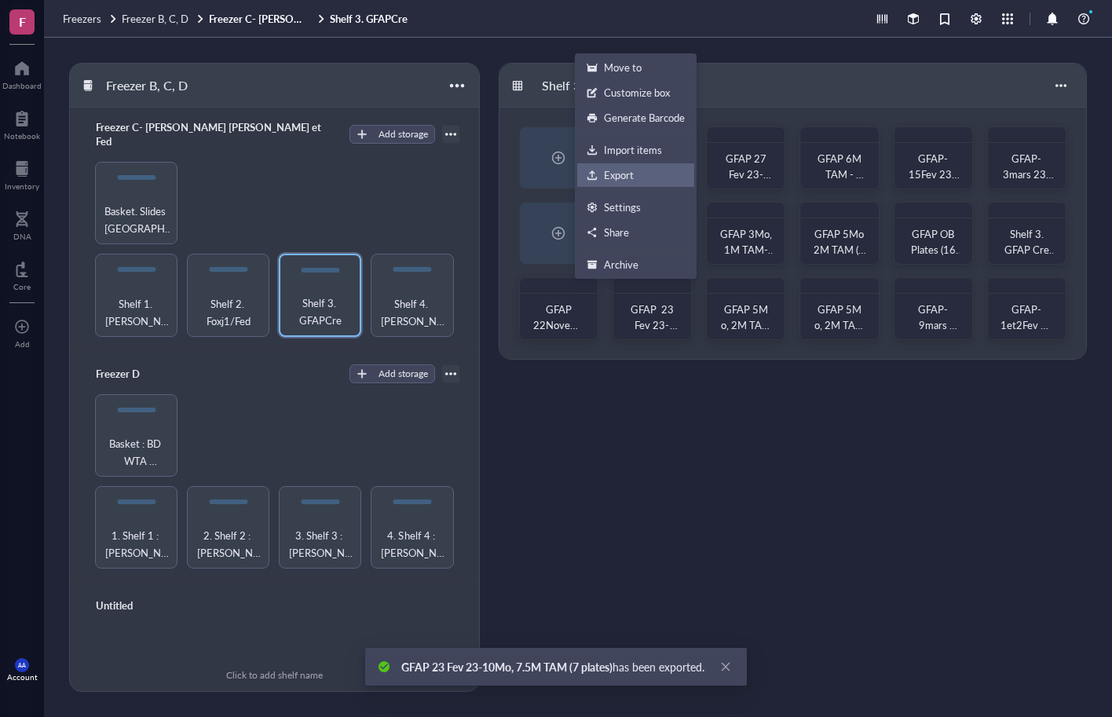
click at [639, 174] on div "Export" at bounding box center [636, 175] width 98 height 14
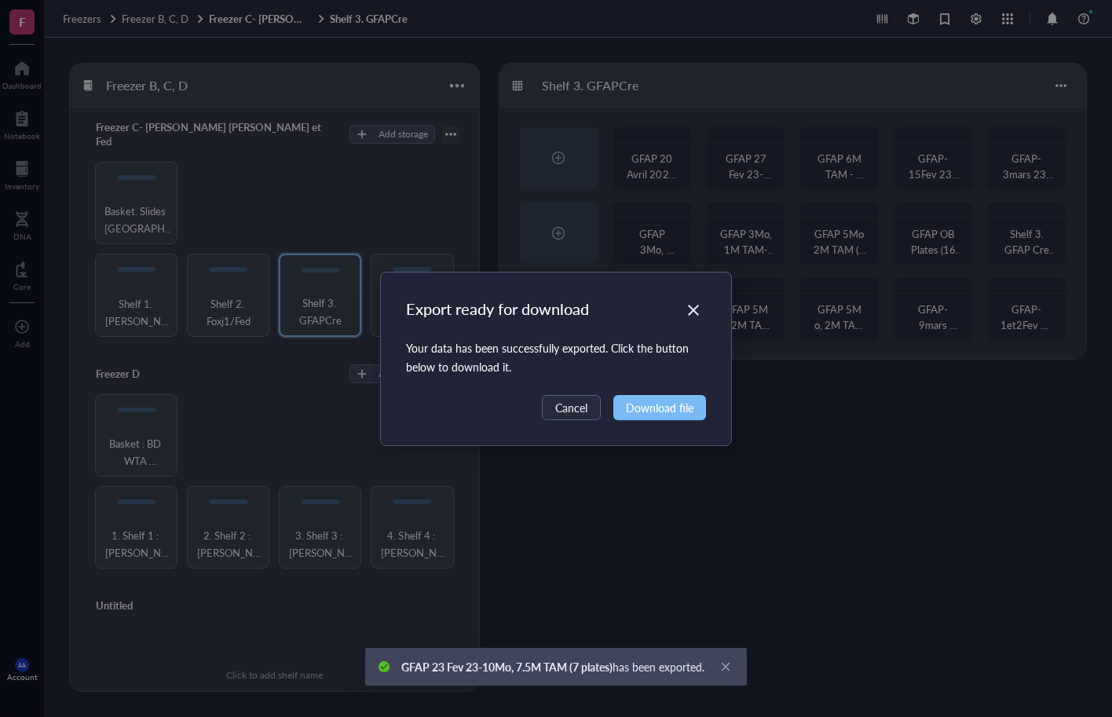
click at [636, 408] on span "Download file" at bounding box center [660, 407] width 68 height 17
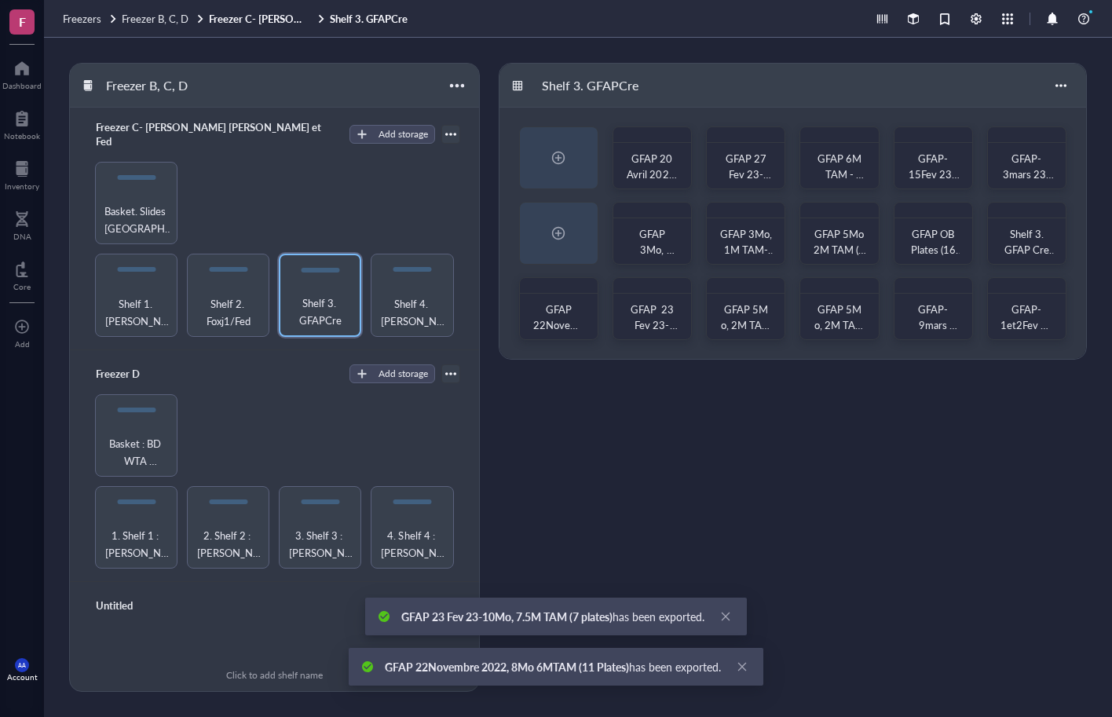
drag, startPoint x: 908, startPoint y: 443, endPoint x: 918, endPoint y: 433, distance: 14.4
click at [908, 443] on div "Shelf 3. GFAPCre GFAP 20 Avril 2022, 1M TAM (11 Plates) GFAP 27 Fev 23-9Mo, 7M …" at bounding box center [793, 377] width 588 height 629
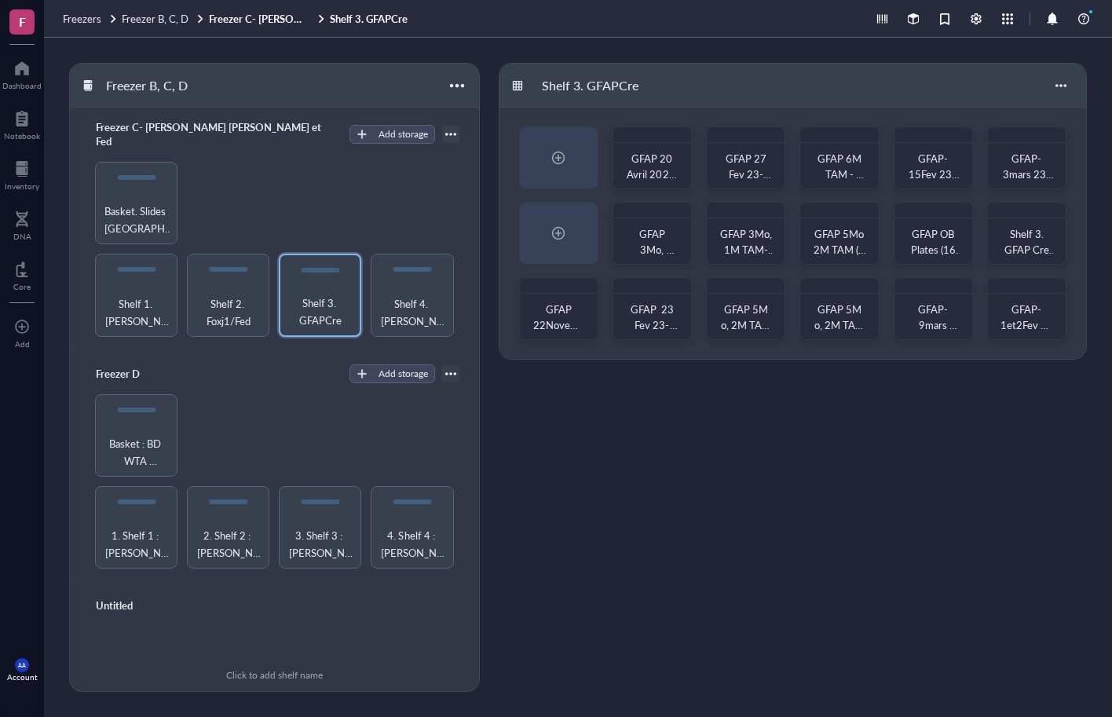
click at [210, 187] on div "Shelf 1. [PERSON_NAME]/[PERSON_NAME] 2. Foxj1/Fed Shelf 3. GFAPCre Shelf 4. [PE…" at bounding box center [275, 249] width 372 height 174
click at [402, 295] on span "Shelf 4. [PERSON_NAME] (FoxJ1-GFAP)" at bounding box center [412, 312] width 67 height 35
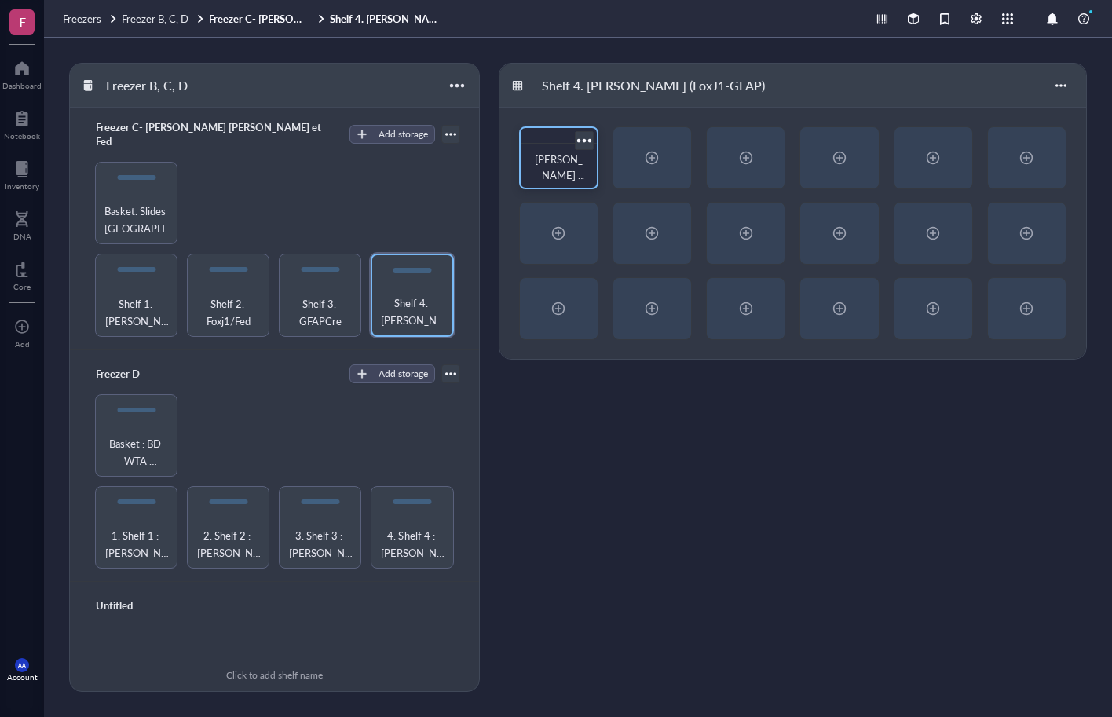
click at [588, 141] on div at bounding box center [584, 140] width 23 height 23
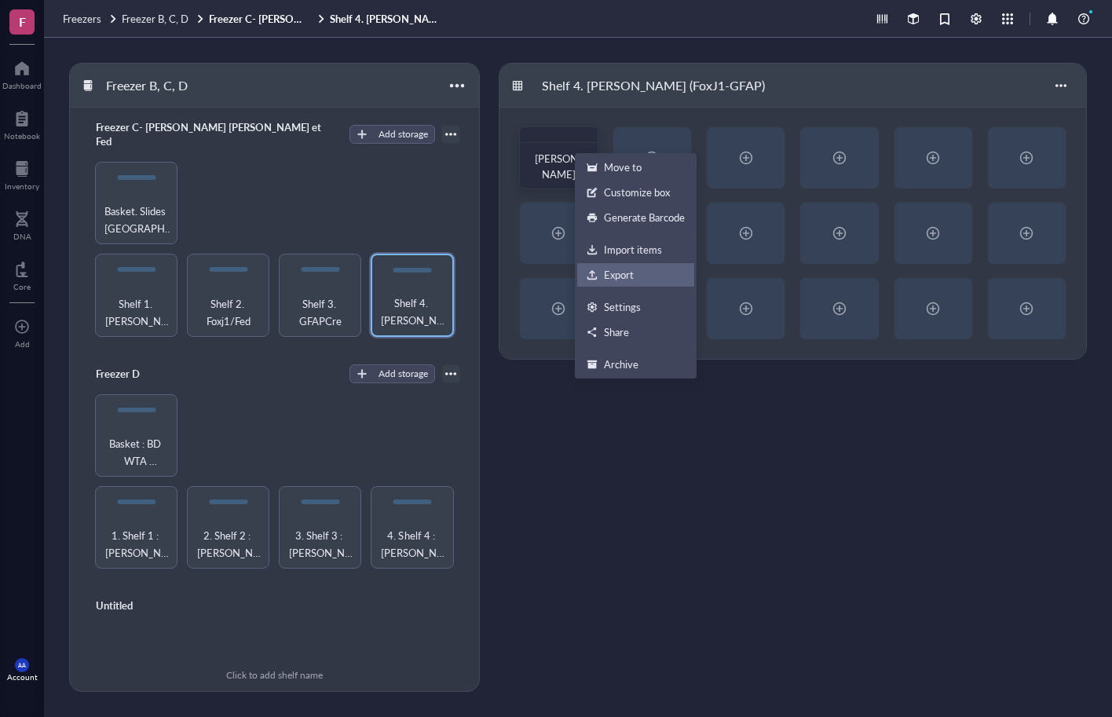
click at [621, 271] on div "Export" at bounding box center [619, 275] width 30 height 14
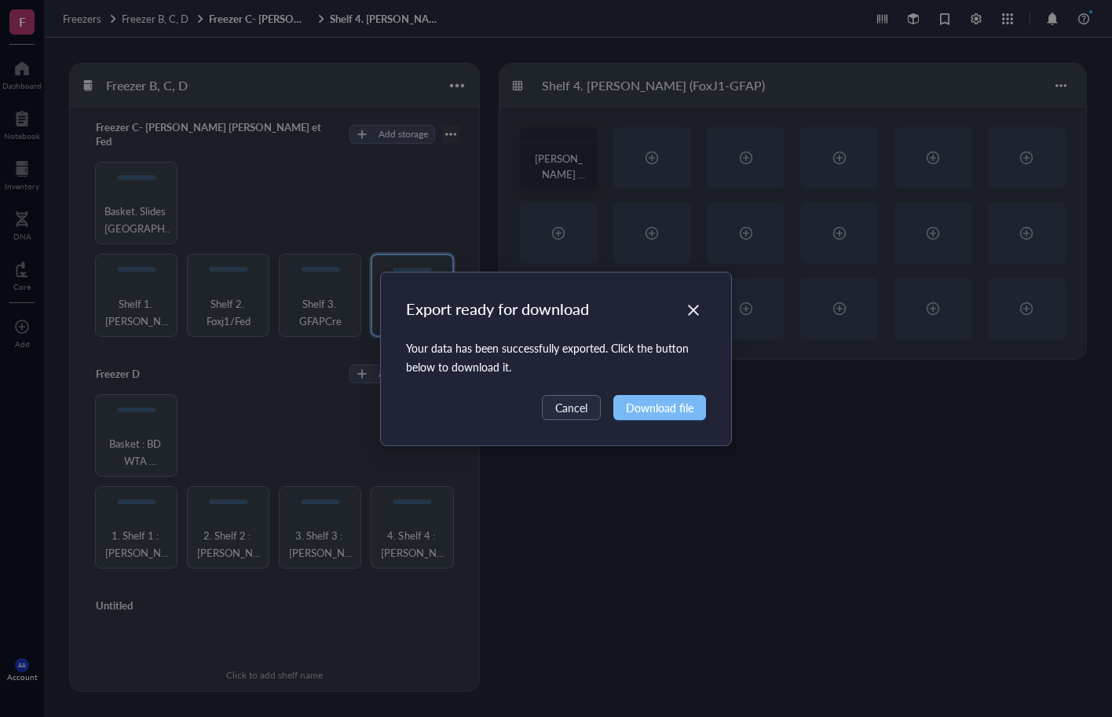
click at [650, 410] on span "Download file" at bounding box center [660, 407] width 68 height 17
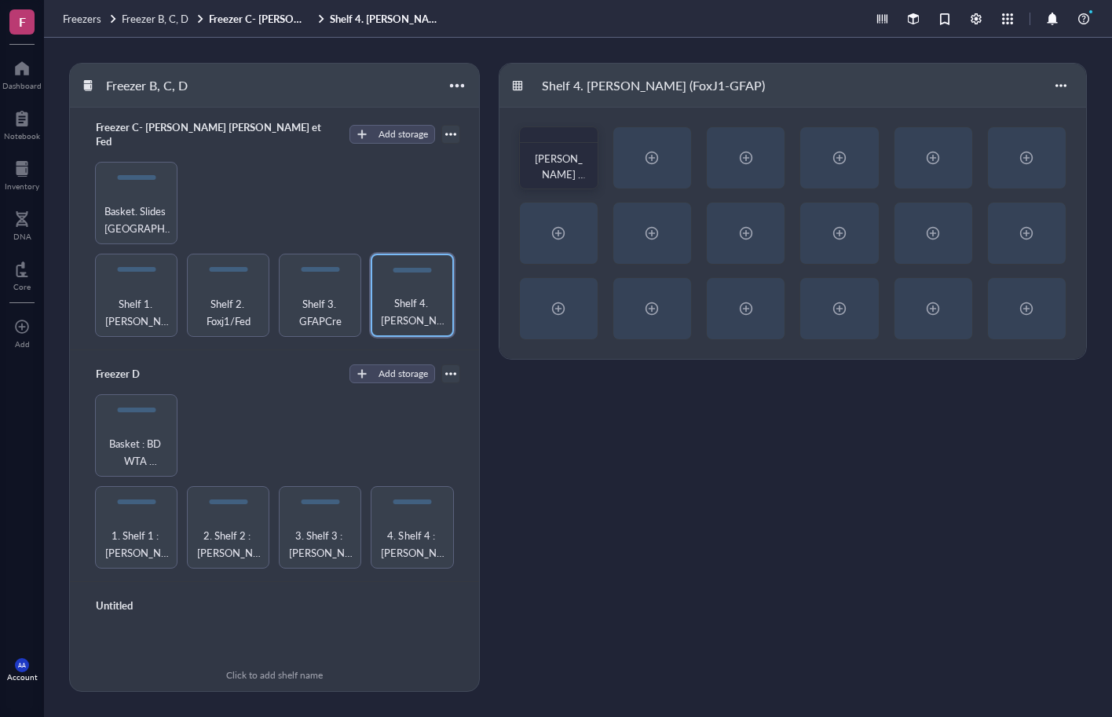
click at [217, 192] on div "Shelf 1. [PERSON_NAME]/[PERSON_NAME] 2. Foxj1/Fed Shelf 3. GFAPCre Shelf 4. [PE…" at bounding box center [275, 249] width 372 height 174
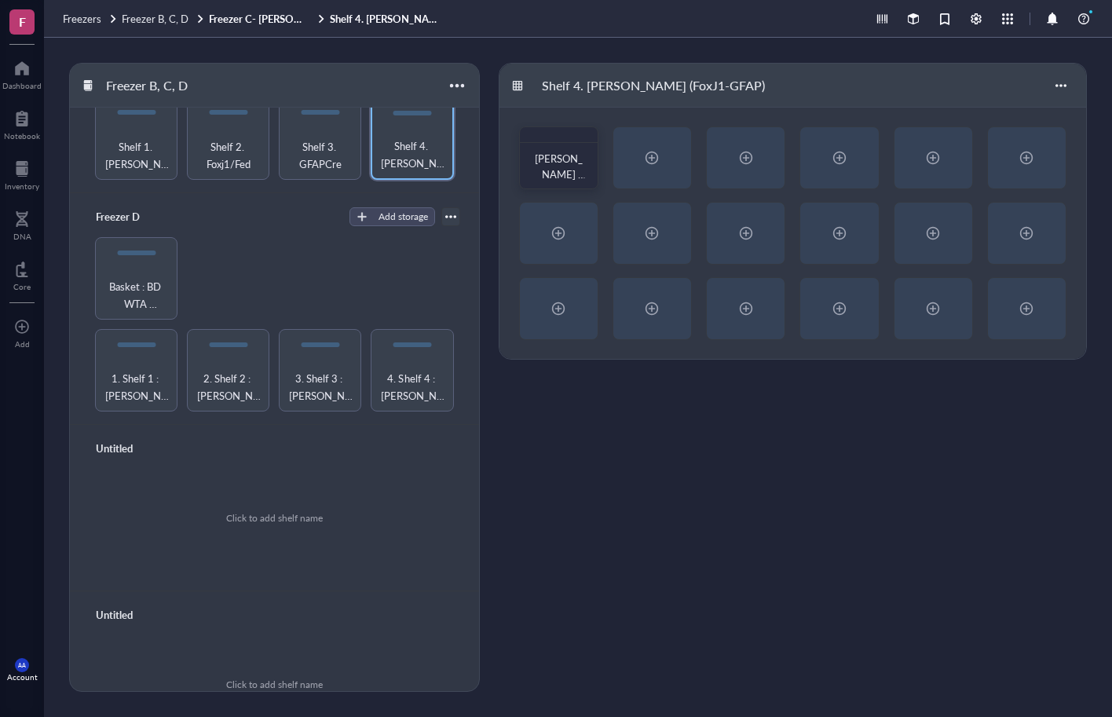
scroll to position [423, 0]
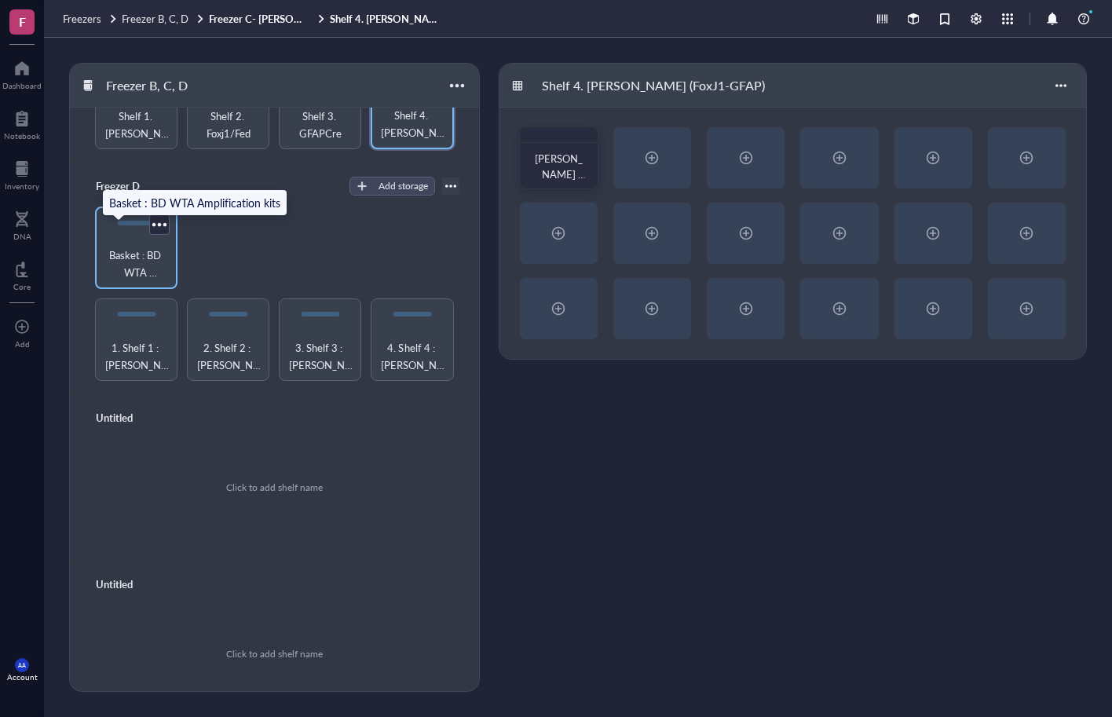
click at [128, 247] on span "Basket : BD WTA Amplification kits" at bounding box center [136, 264] width 67 height 35
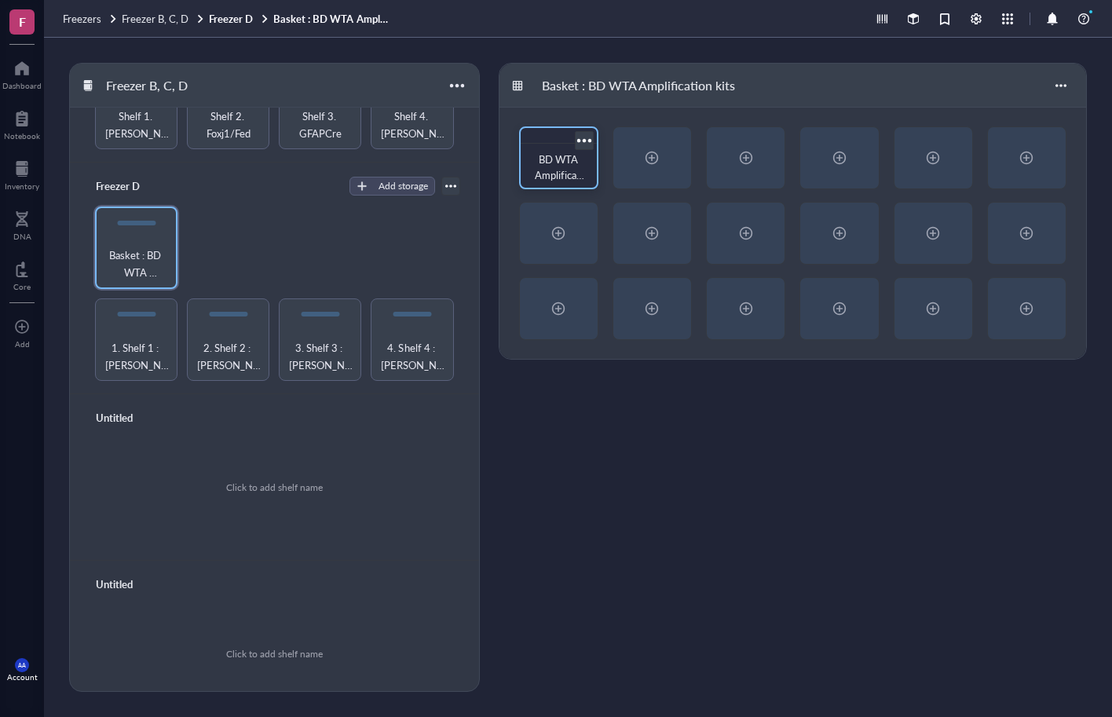
click at [584, 137] on div at bounding box center [584, 140] width 23 height 23
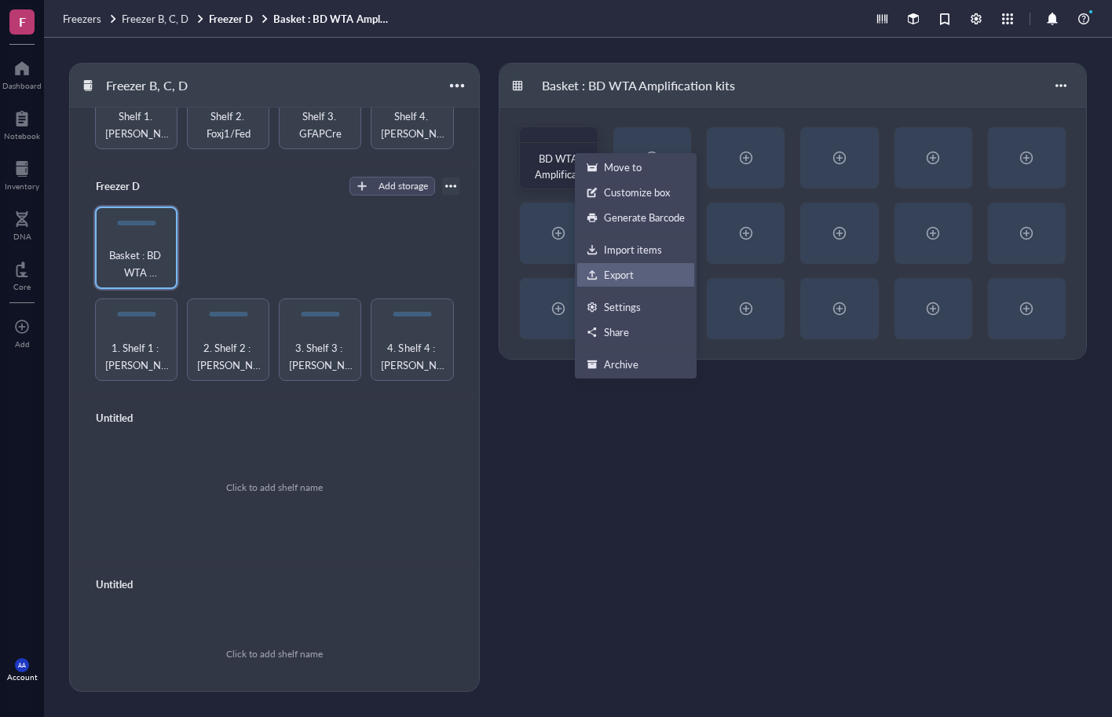
click at [626, 274] on div "Export" at bounding box center [619, 275] width 30 height 14
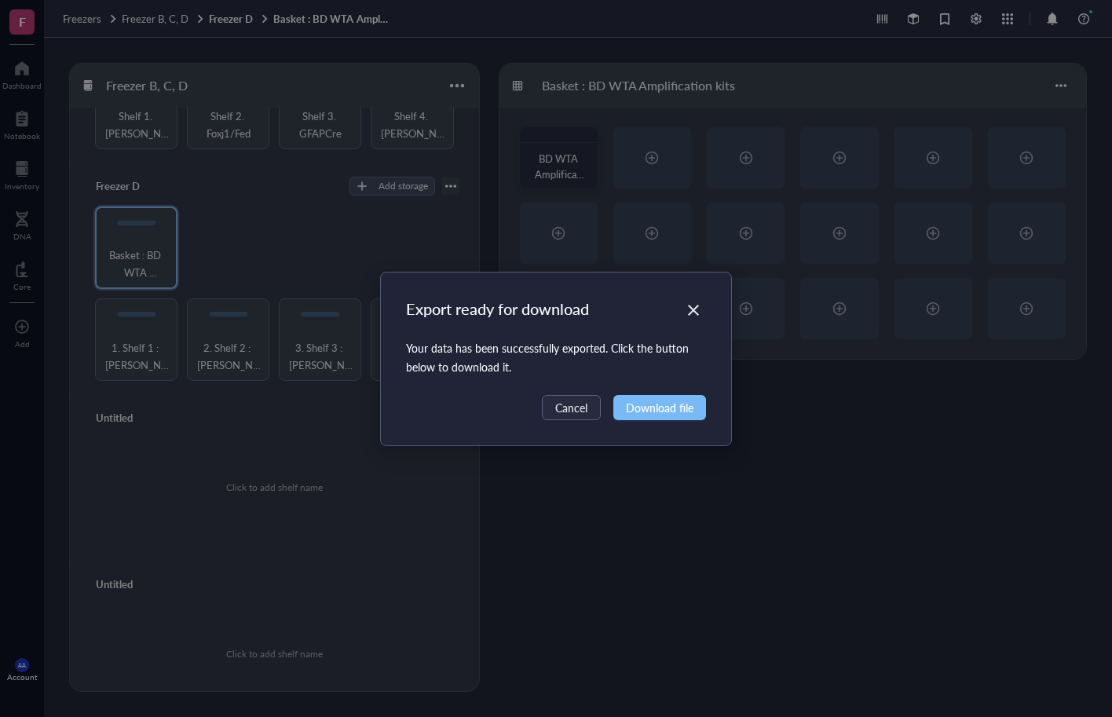
click at [668, 411] on span "Download file" at bounding box center [660, 407] width 68 height 17
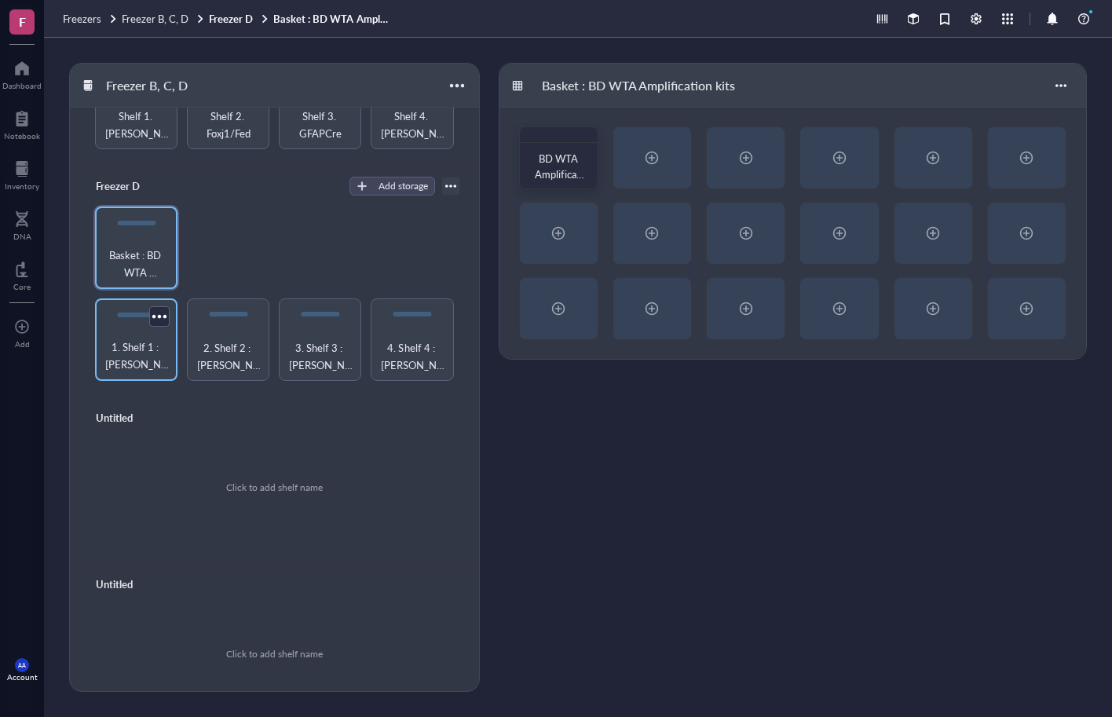
click at [130, 339] on span "1. Shelf 1 : [PERSON_NAME]" at bounding box center [136, 356] width 67 height 35
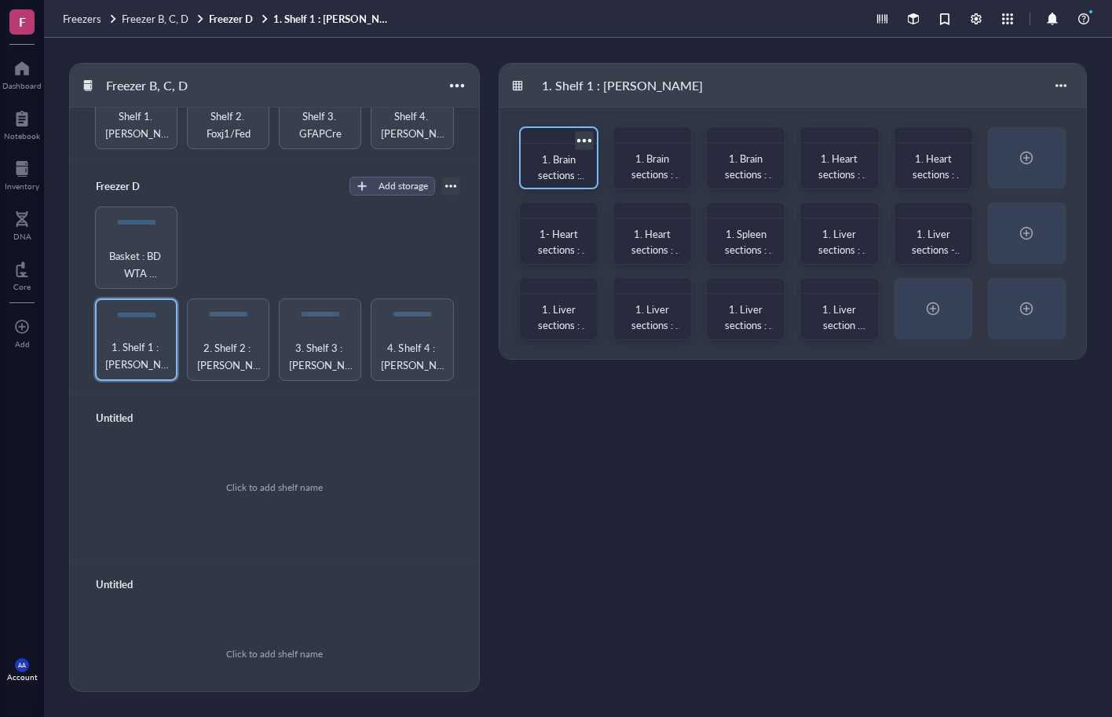
click at [587, 134] on div at bounding box center [584, 140] width 23 height 23
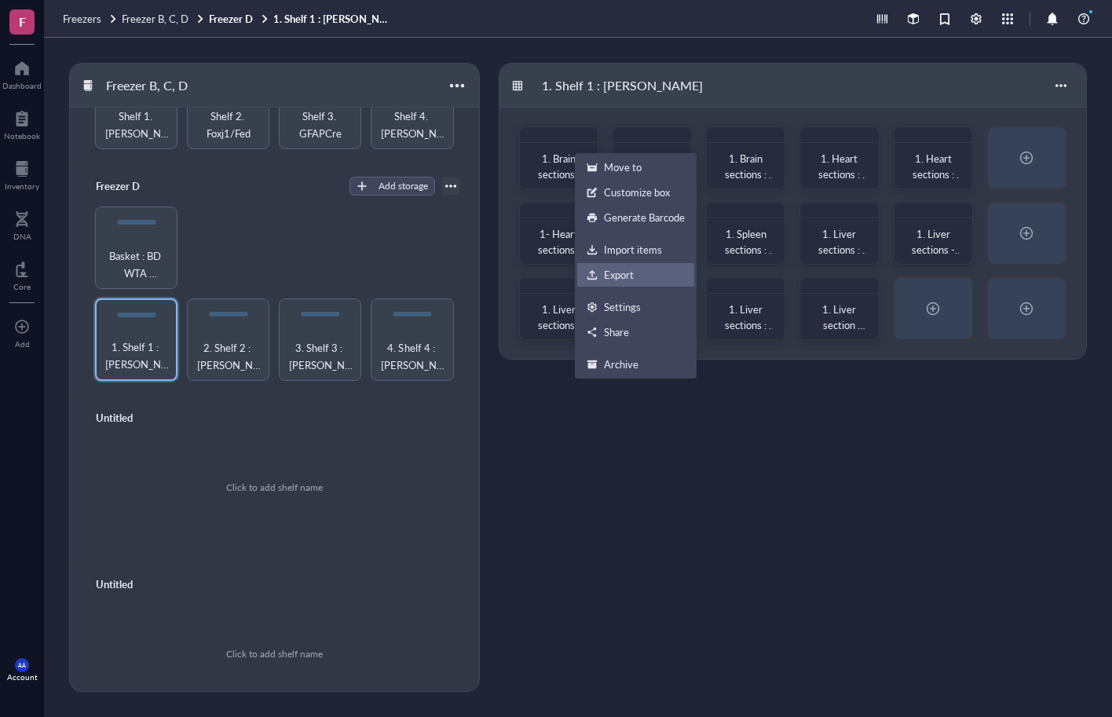
click at [602, 273] on div "Export" at bounding box center [636, 275] width 98 height 14
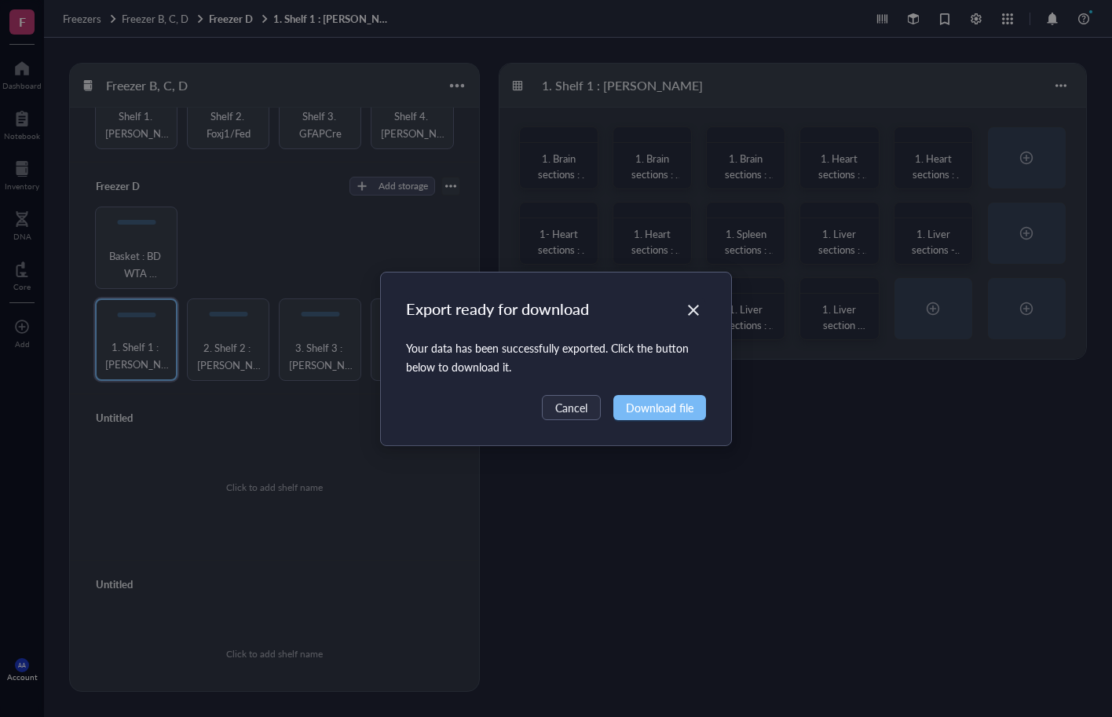
click at [644, 401] on span "Download file" at bounding box center [660, 407] width 68 height 17
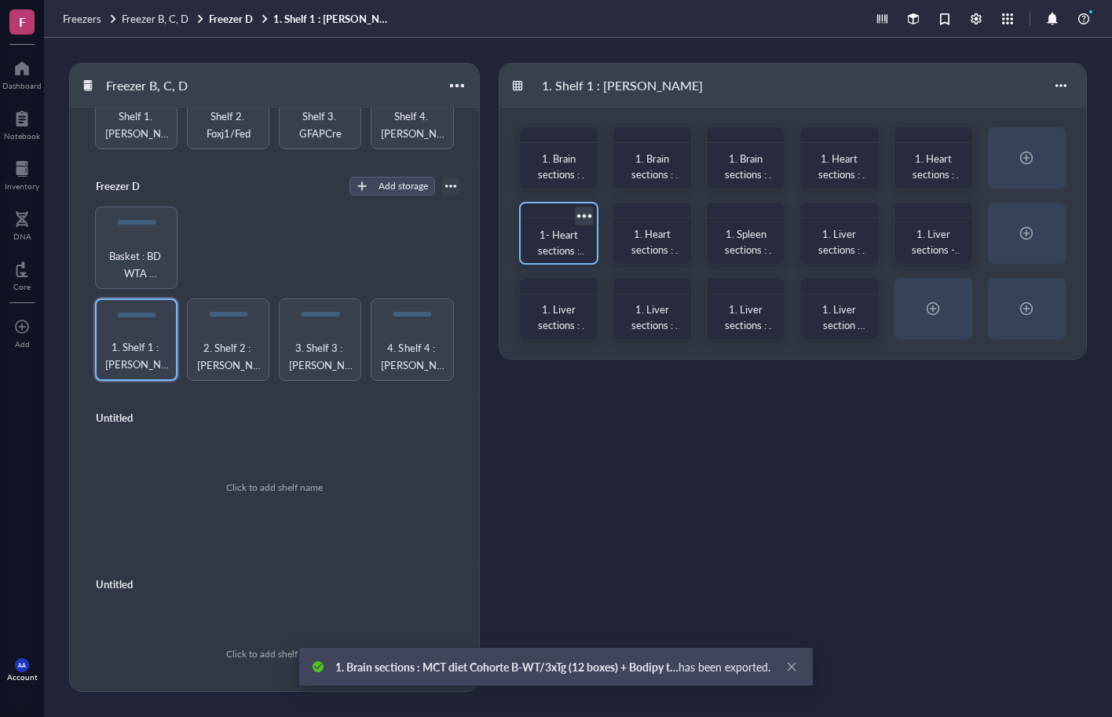
click at [588, 217] on div at bounding box center [584, 215] width 23 height 23
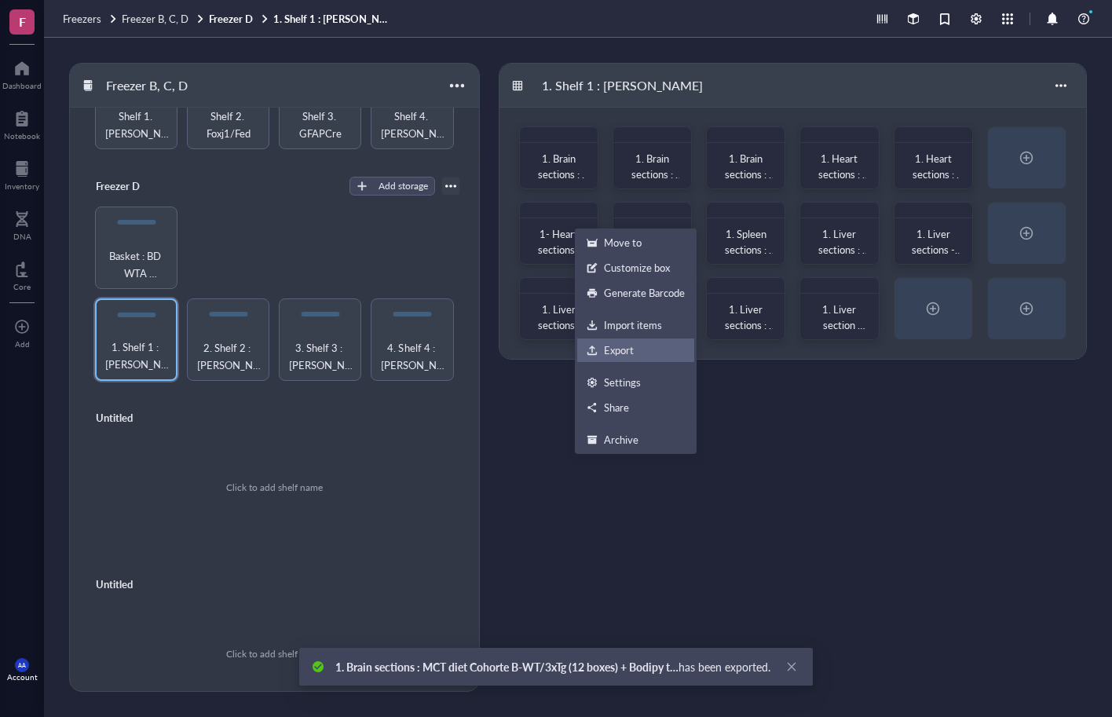
click at [615, 345] on div "Export" at bounding box center [619, 350] width 30 height 14
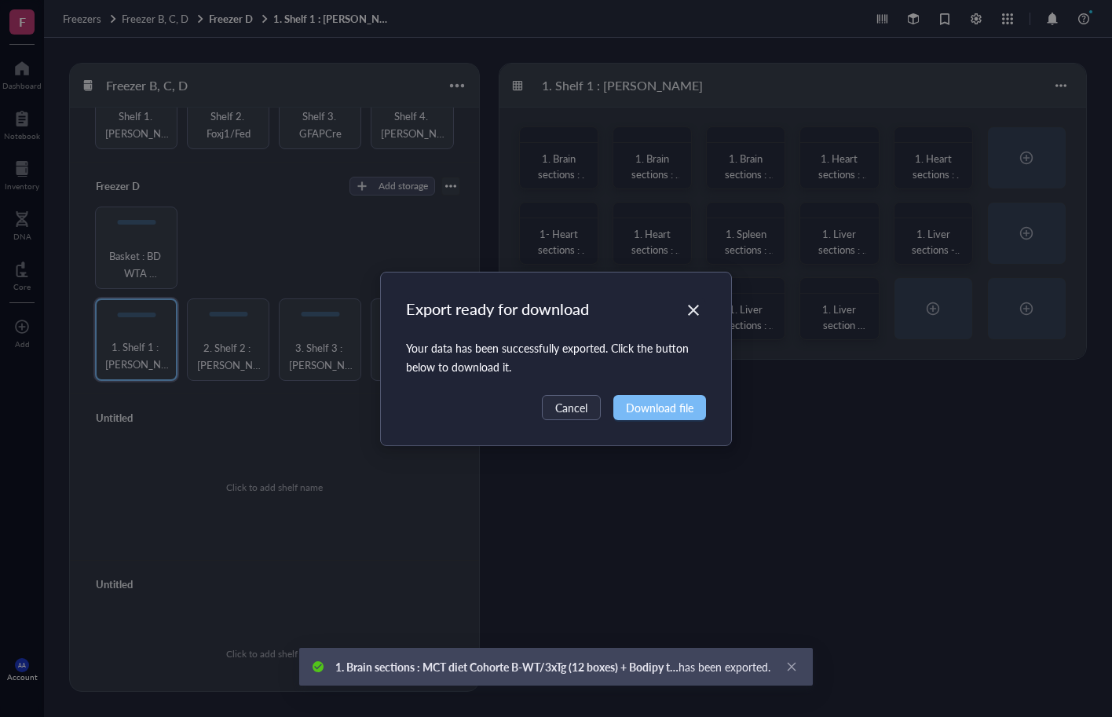
click at [658, 408] on span "Download file" at bounding box center [660, 407] width 68 height 17
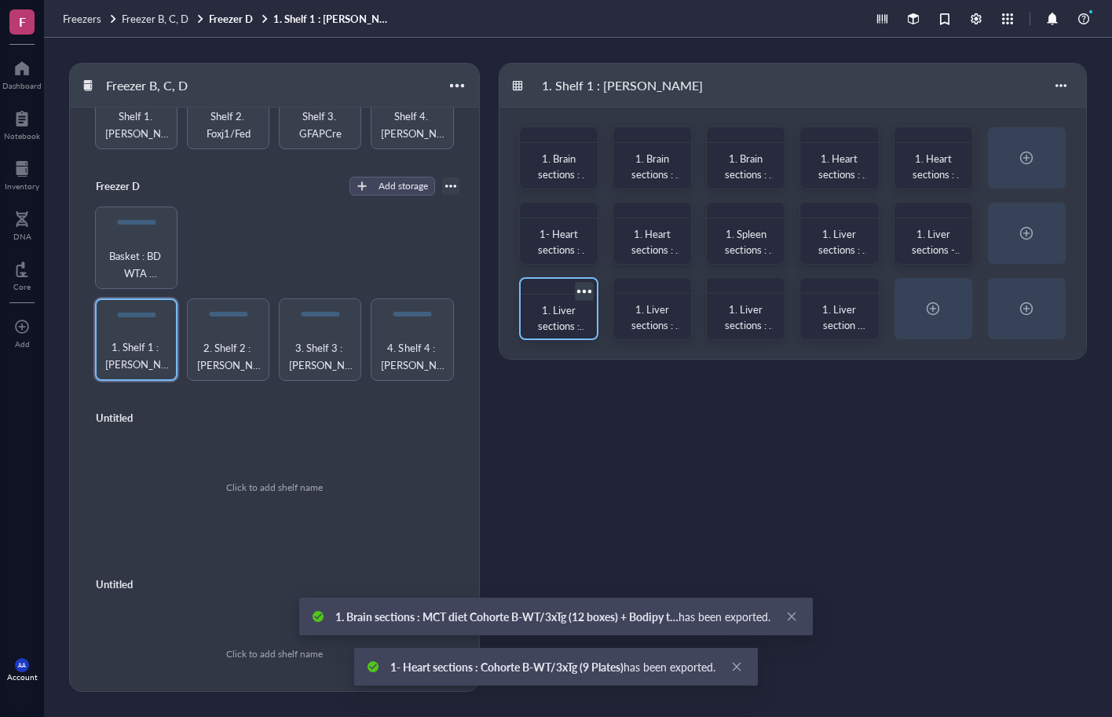
click at [589, 286] on div at bounding box center [584, 291] width 23 height 23
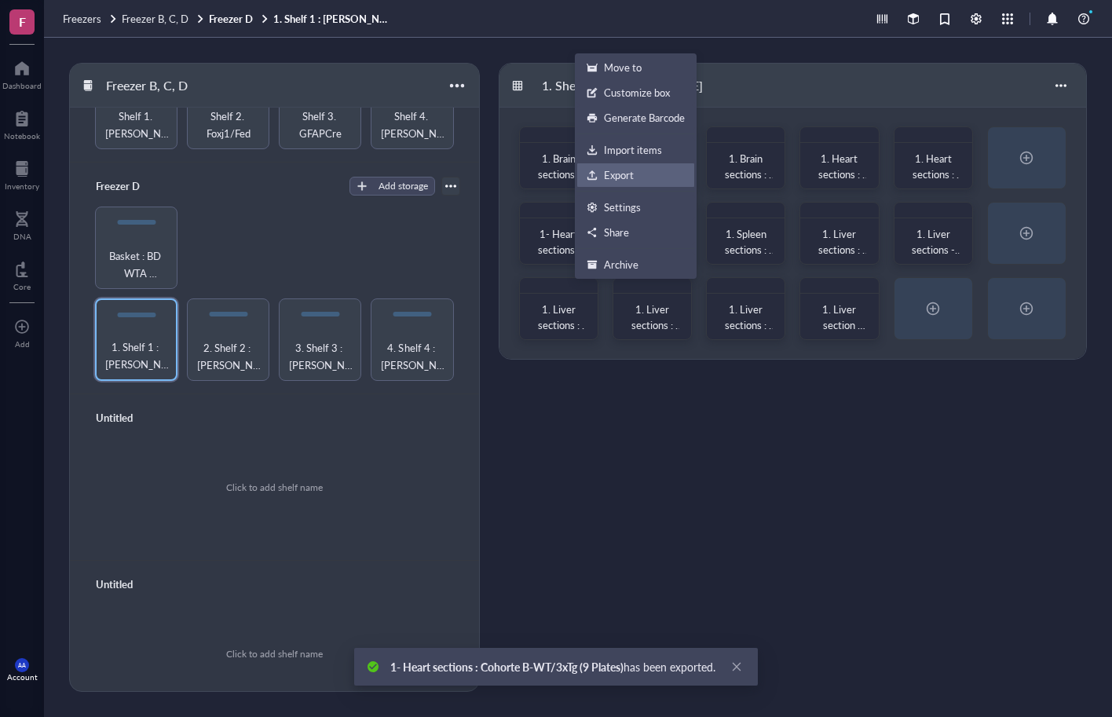
click at [628, 174] on div "Export" at bounding box center [619, 175] width 30 height 14
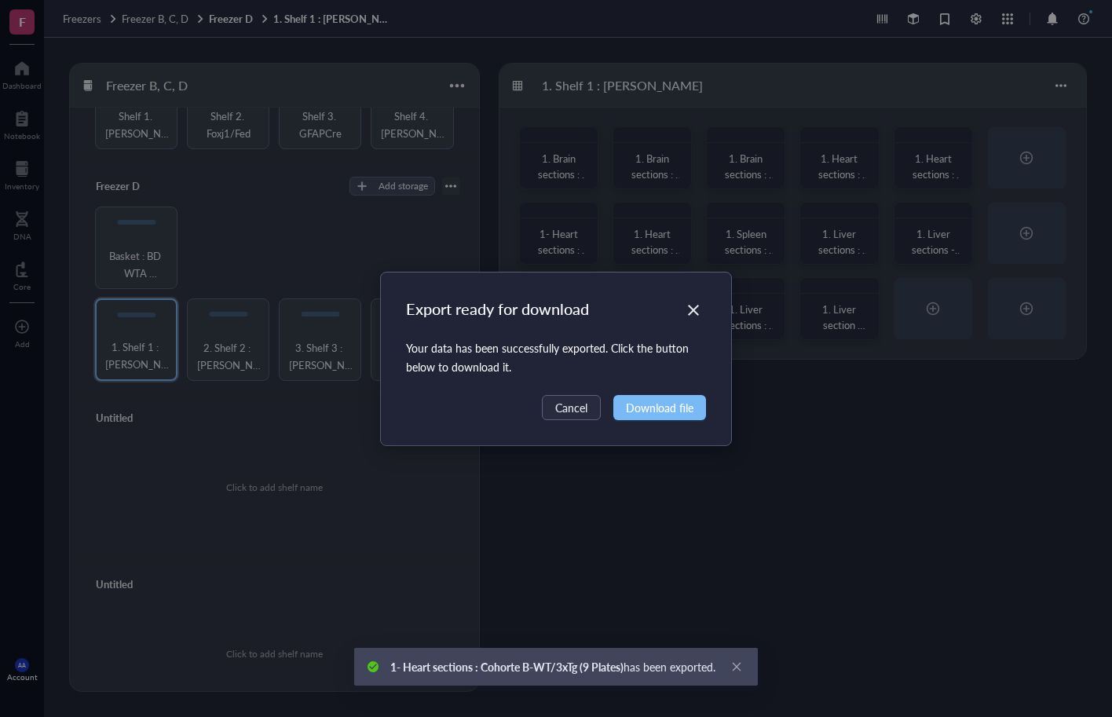
click at [665, 404] on span "Download file" at bounding box center [660, 407] width 68 height 17
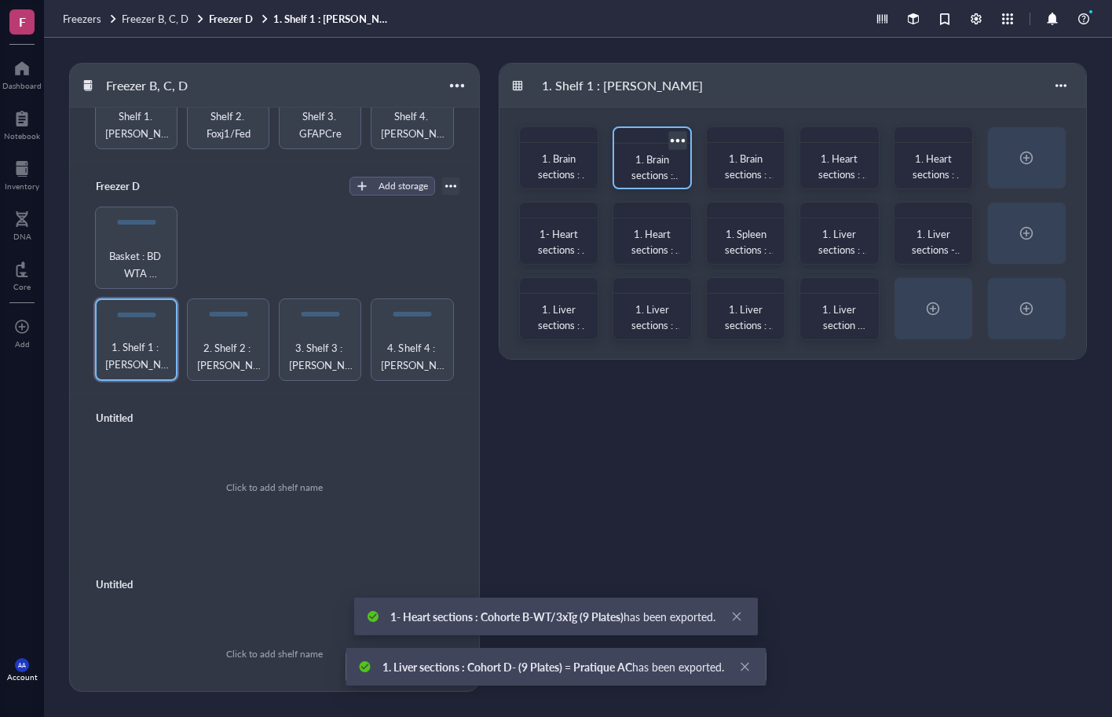
click at [681, 141] on div at bounding box center [677, 140] width 23 height 23
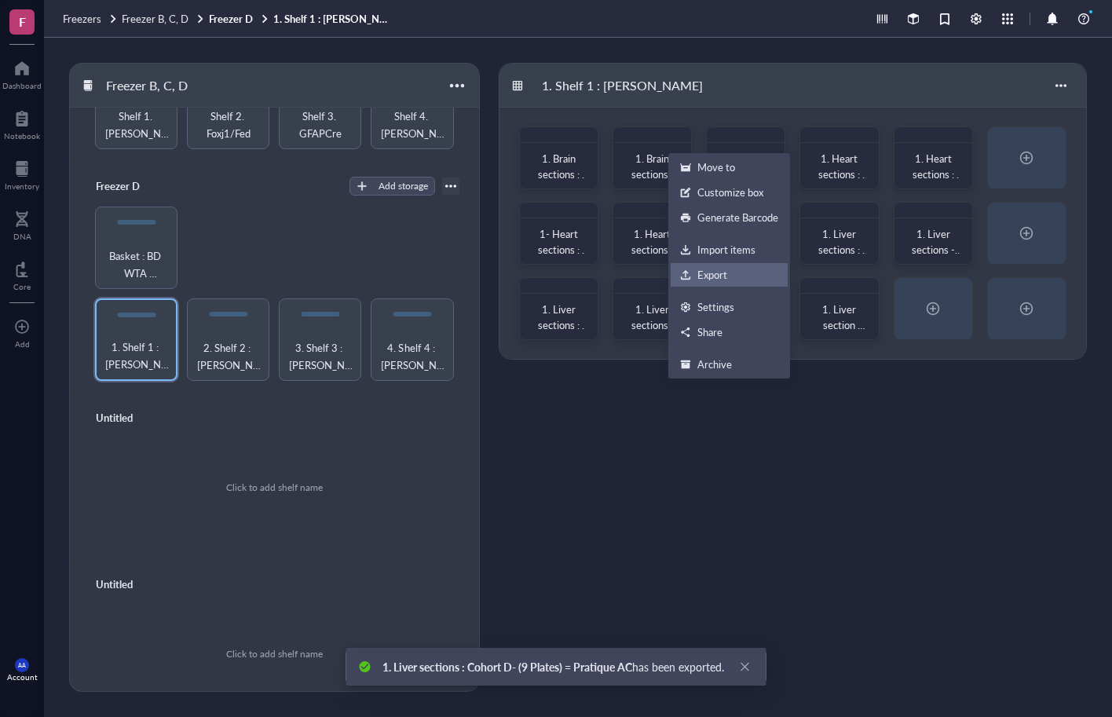
click at [708, 271] on div "Export" at bounding box center [712, 275] width 30 height 14
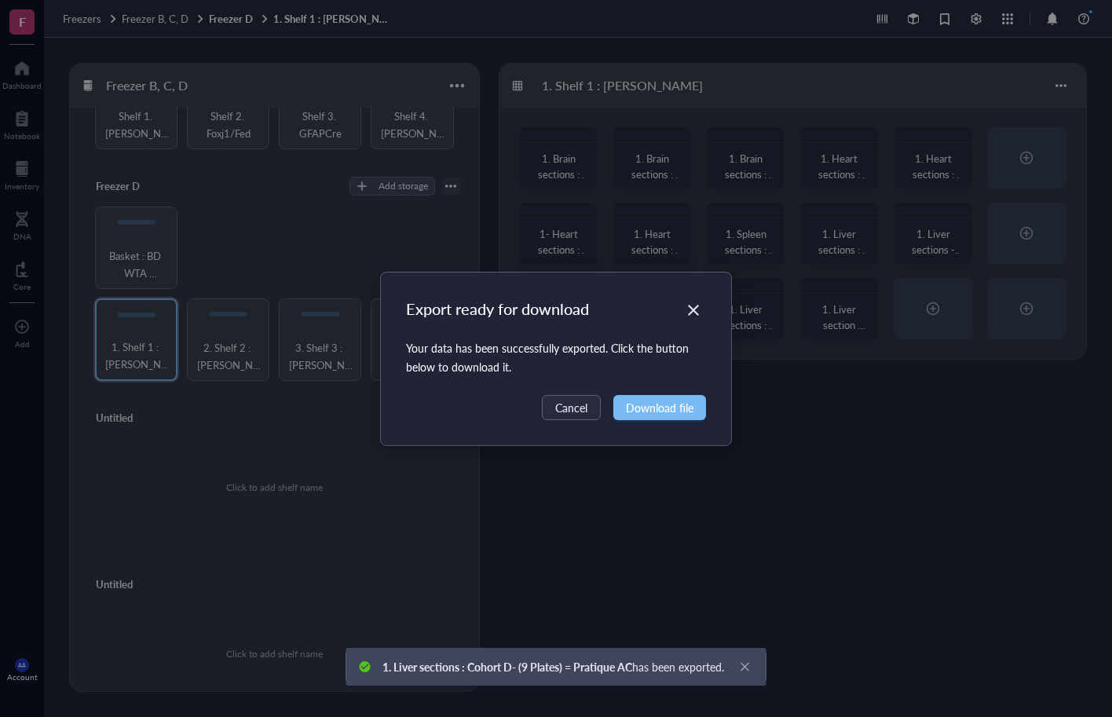
click at [668, 417] on button "Download file" at bounding box center [659, 407] width 93 height 25
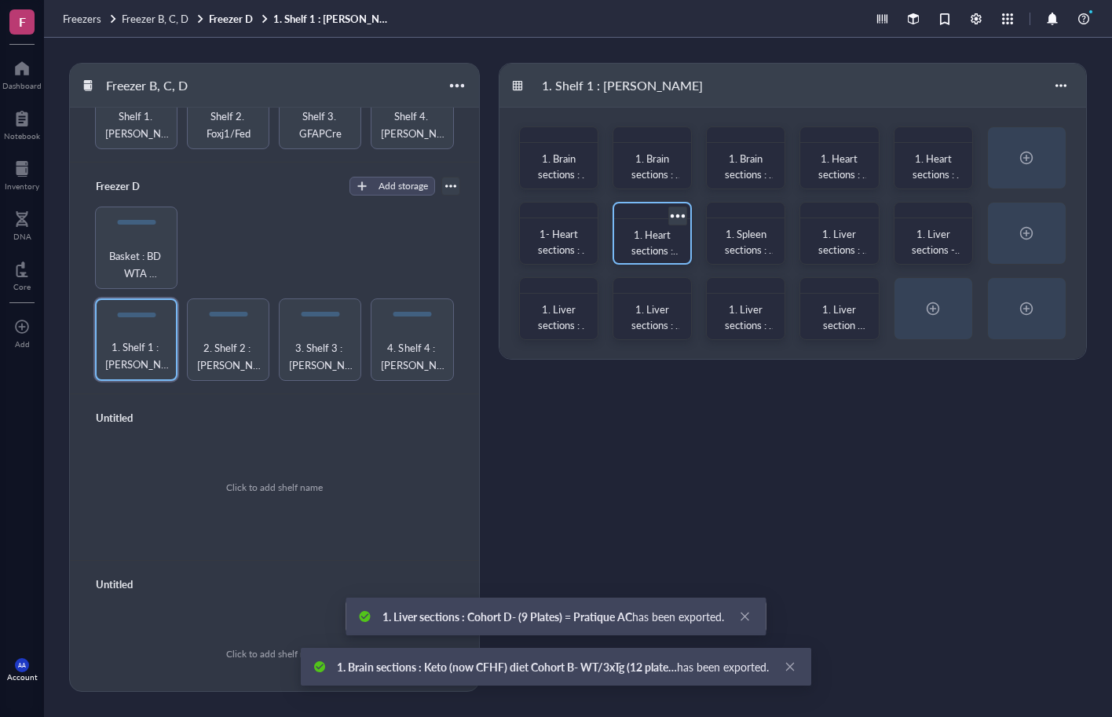
click at [677, 213] on div at bounding box center [677, 215] width 23 height 23
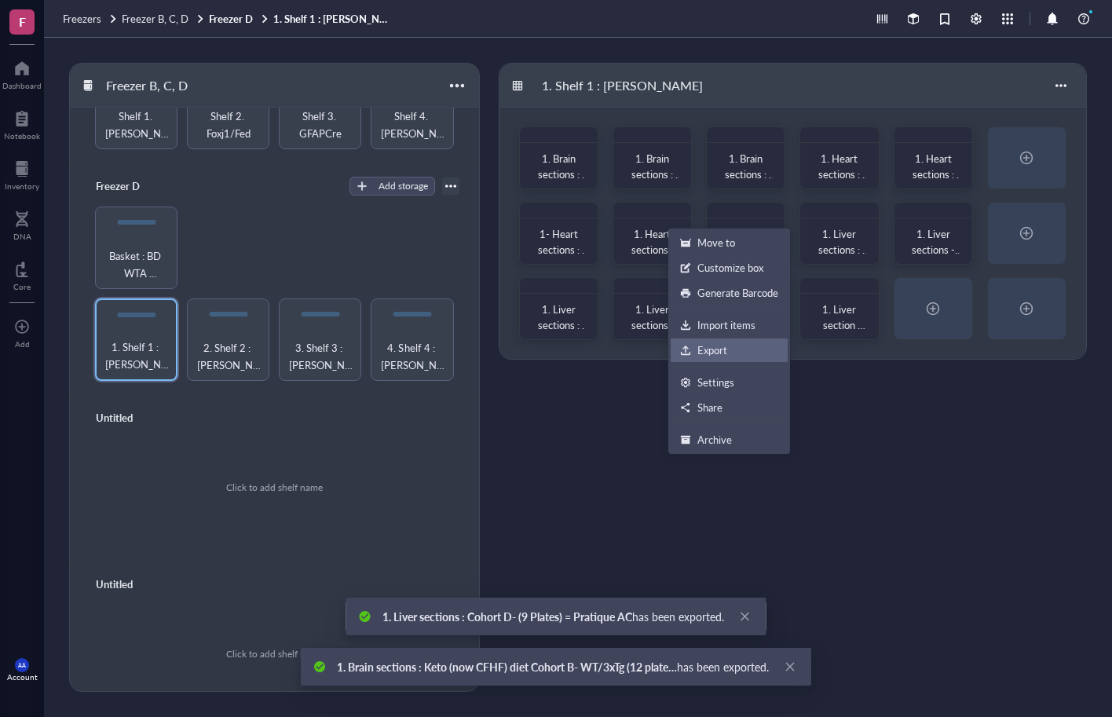
click at [698, 351] on div "Export" at bounding box center [712, 350] width 30 height 14
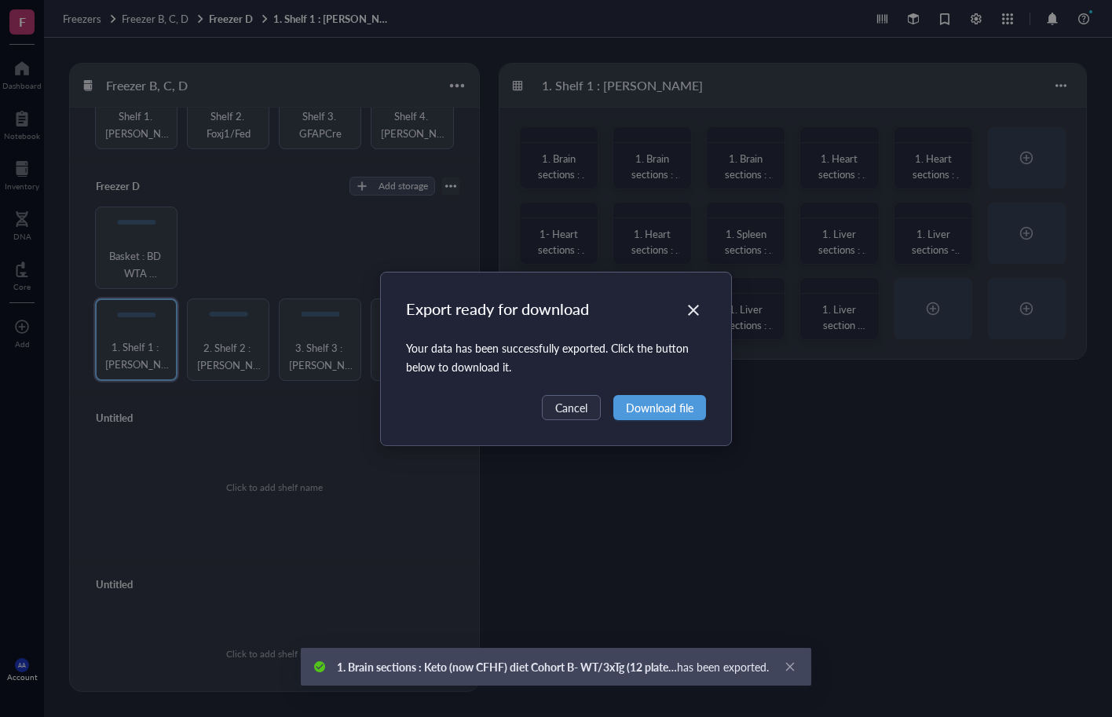
click at [675, 408] on span "Download file" at bounding box center [660, 407] width 68 height 17
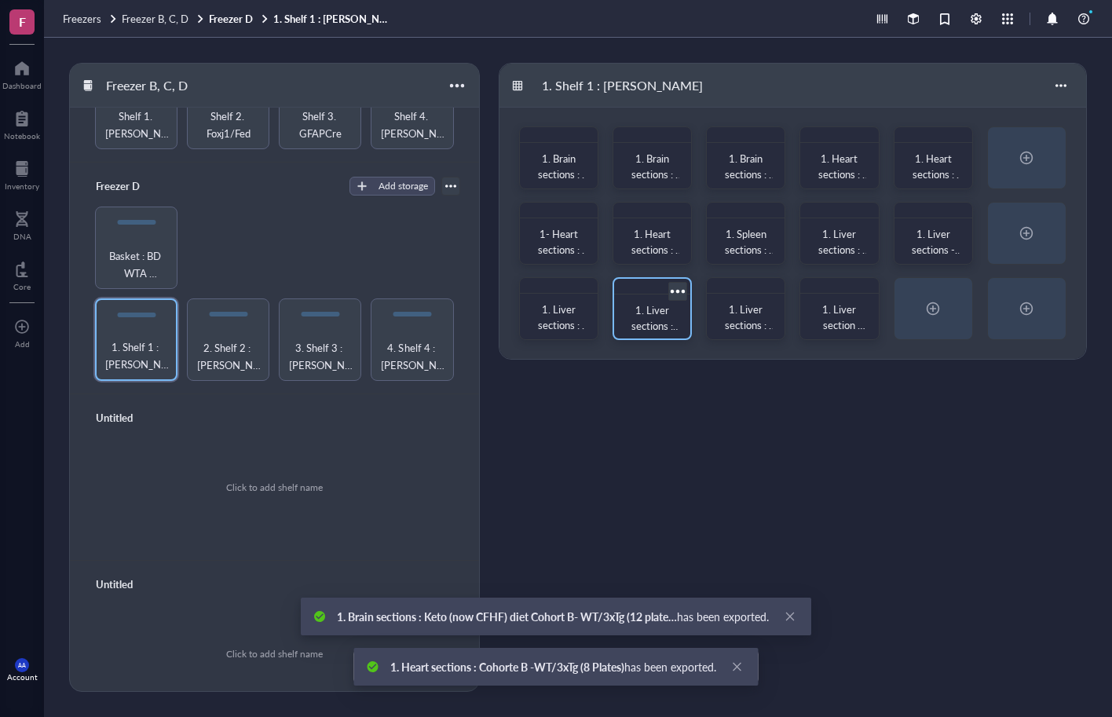
click at [682, 289] on div at bounding box center [677, 291] width 23 height 23
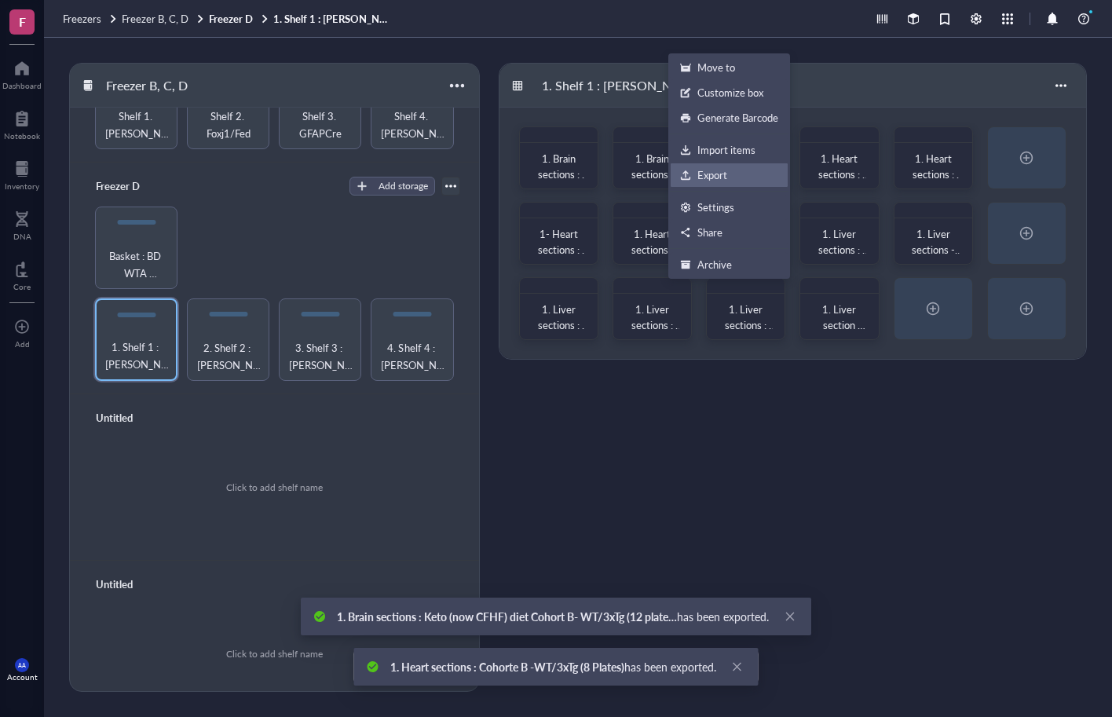
click at [708, 171] on div "Export" at bounding box center [712, 175] width 30 height 14
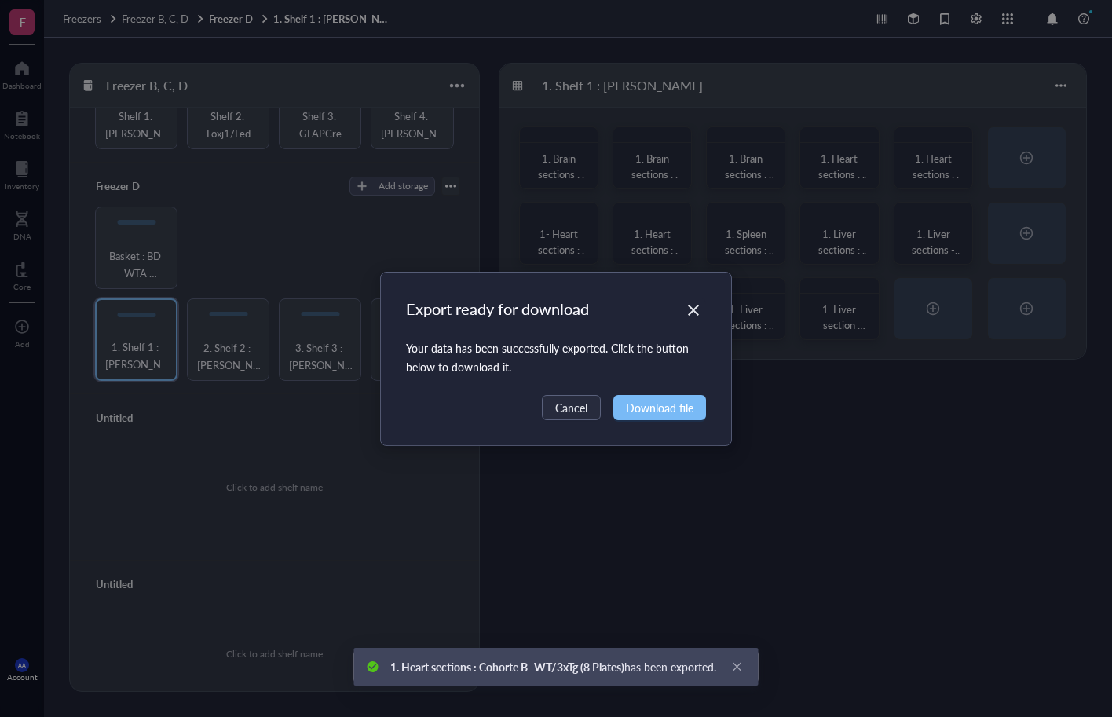
click at [674, 412] on span "Download file" at bounding box center [660, 407] width 68 height 17
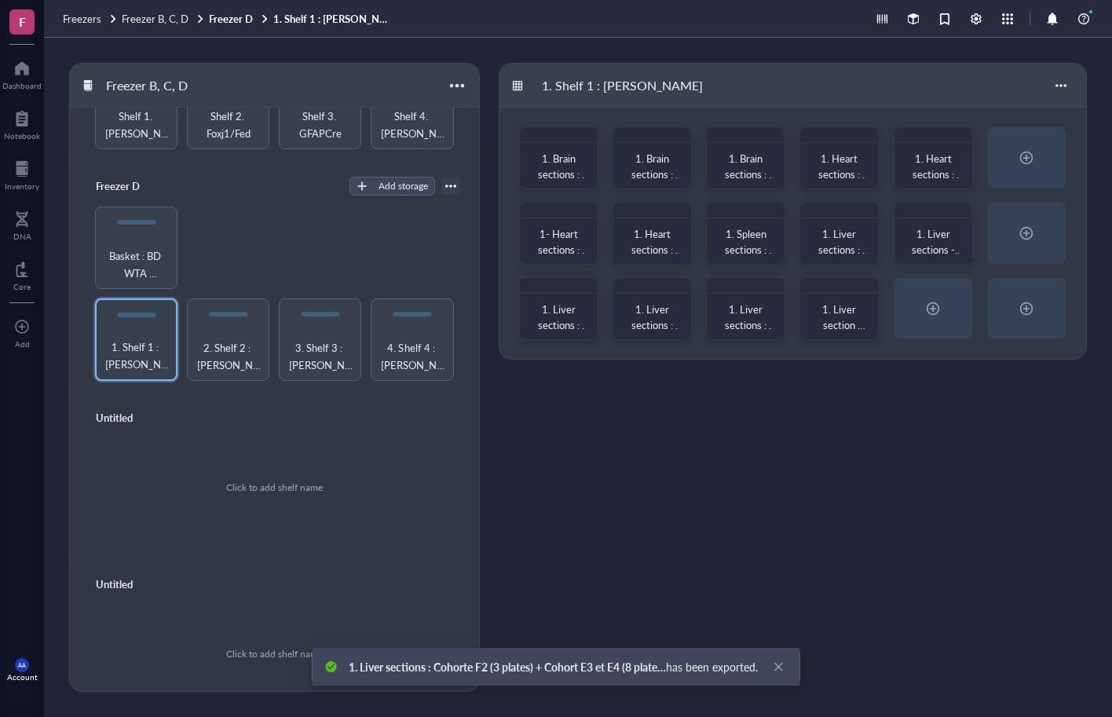
click at [689, 93] on div "1. Shelf 1 : [PERSON_NAME]" at bounding box center [793, 86] width 587 height 44
click at [775, 140] on div at bounding box center [771, 140] width 23 height 23
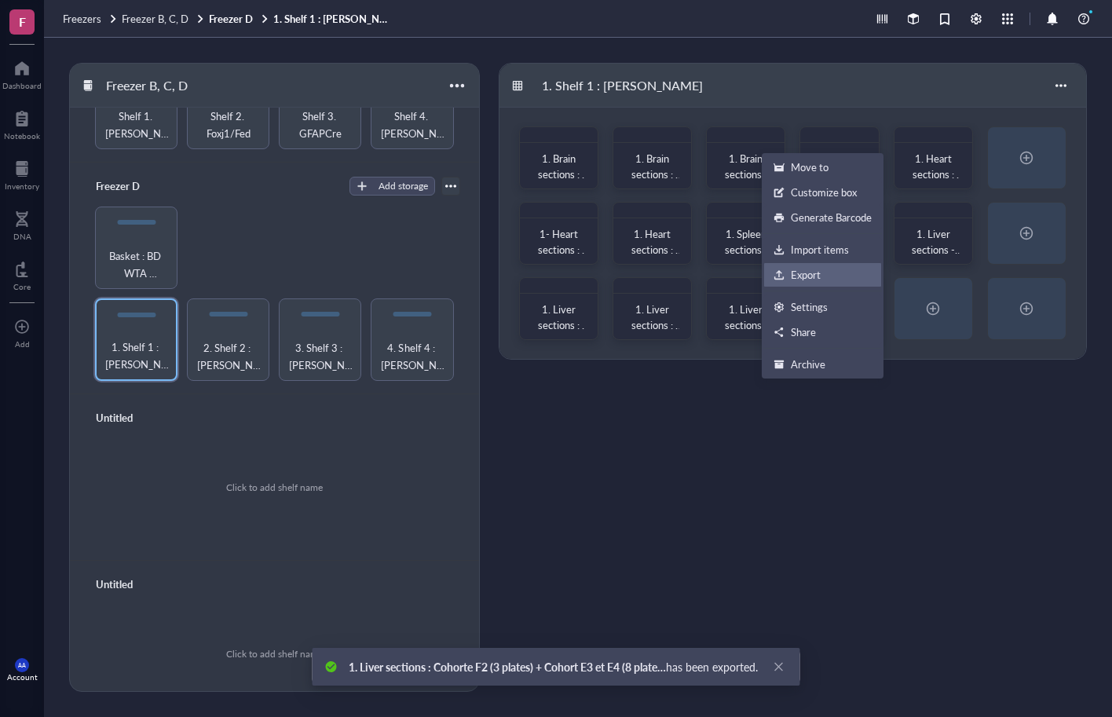
click at [799, 277] on div "Export" at bounding box center [806, 275] width 30 height 14
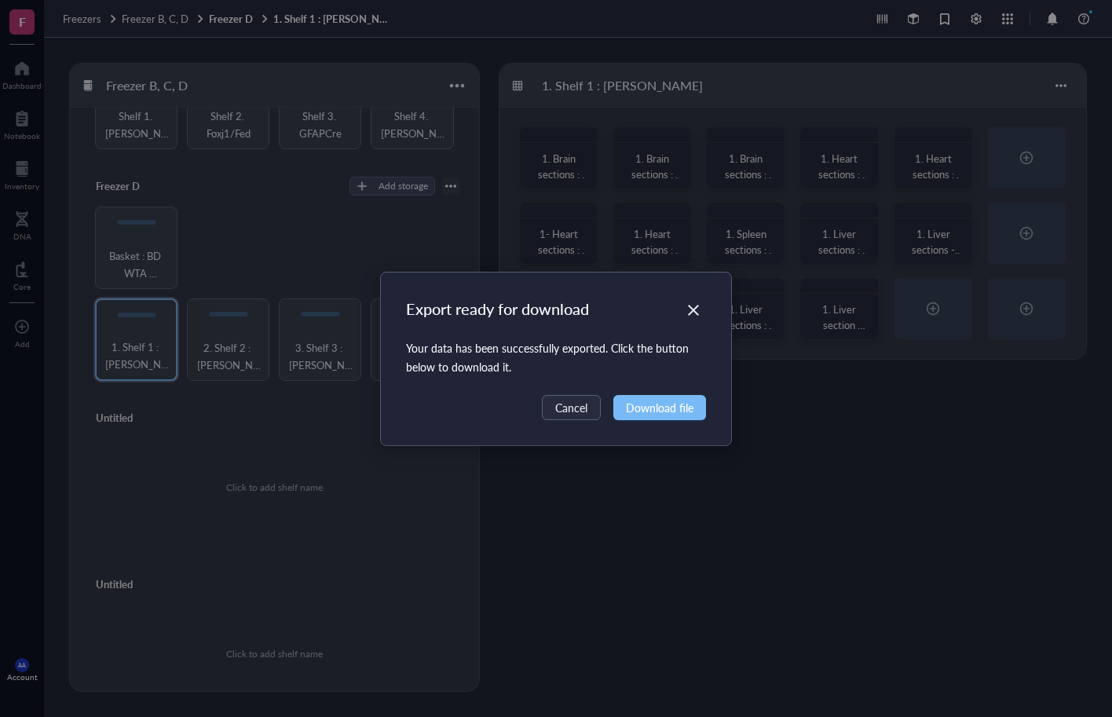
click at [672, 407] on span "Download file" at bounding box center [660, 407] width 68 height 17
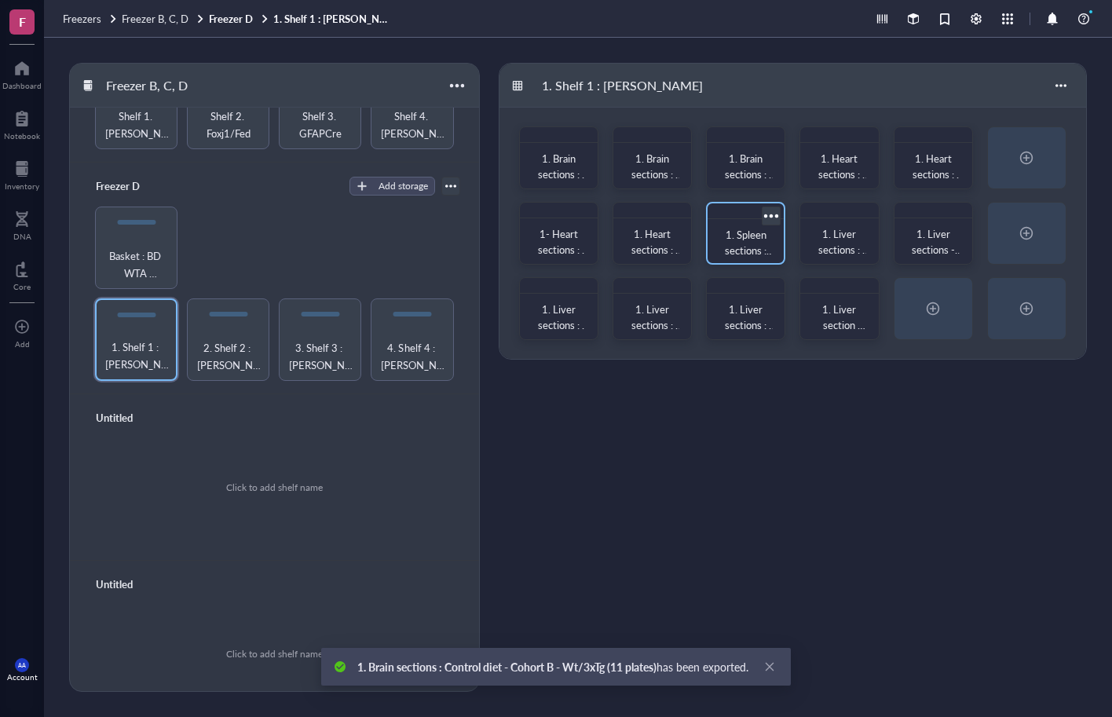
click at [772, 212] on div at bounding box center [771, 215] width 23 height 23
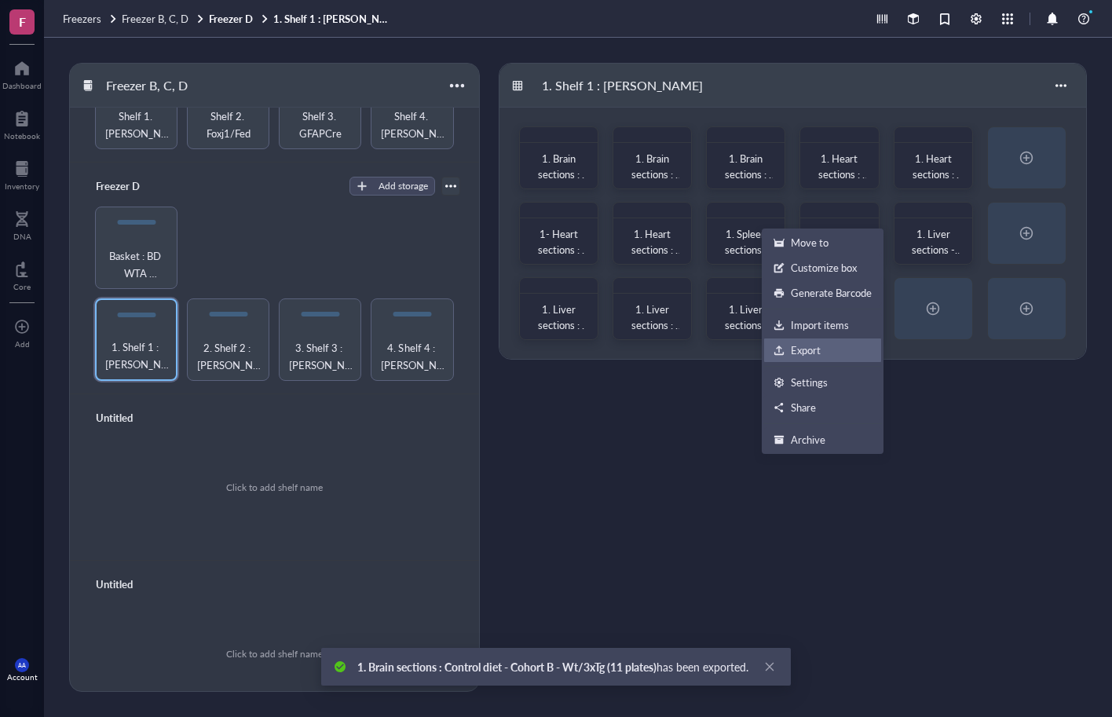
click at [798, 349] on div "Export" at bounding box center [806, 350] width 30 height 14
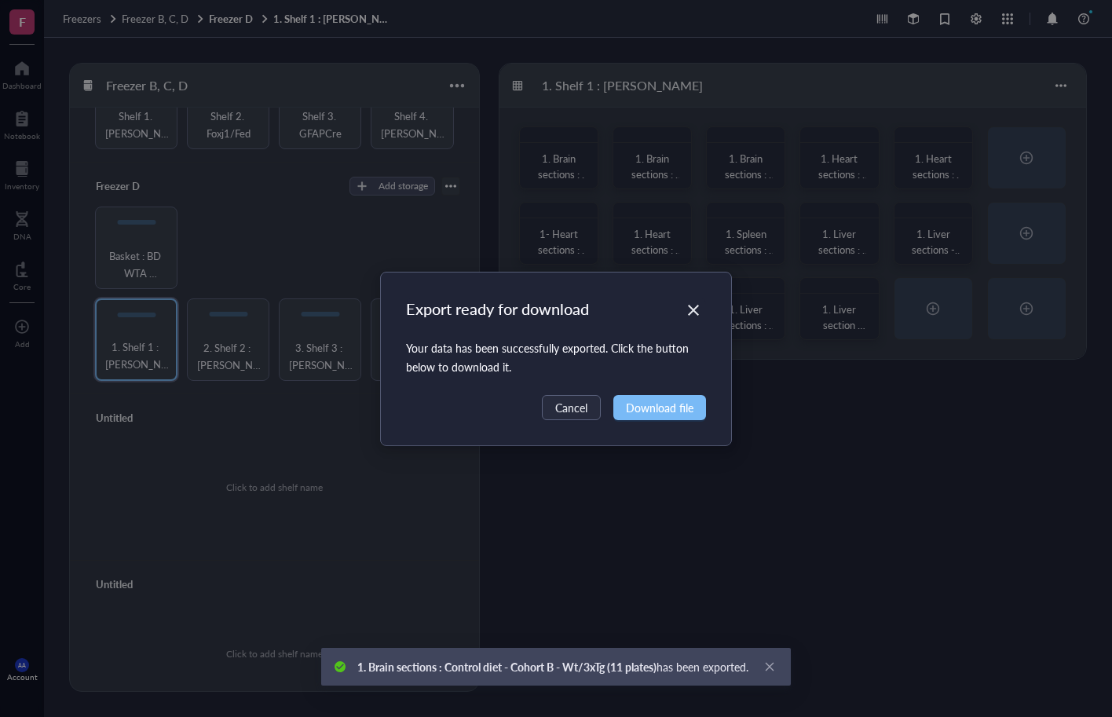
click at [681, 406] on span "Download file" at bounding box center [660, 407] width 68 height 17
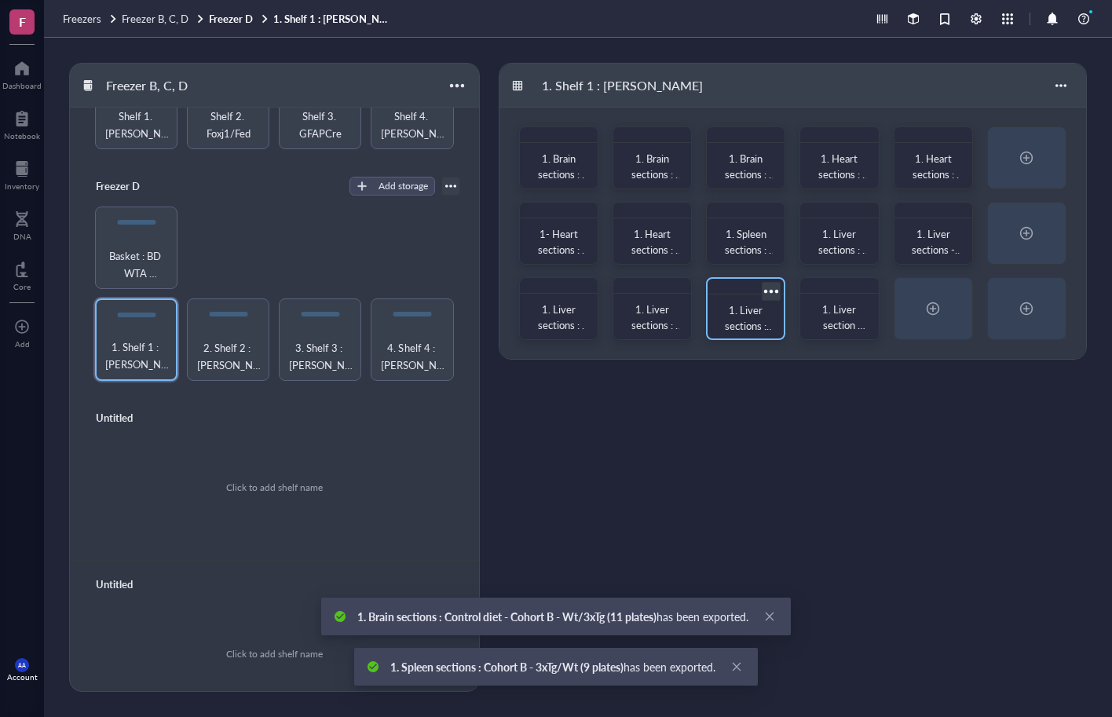
click at [776, 285] on div at bounding box center [771, 291] width 23 height 23
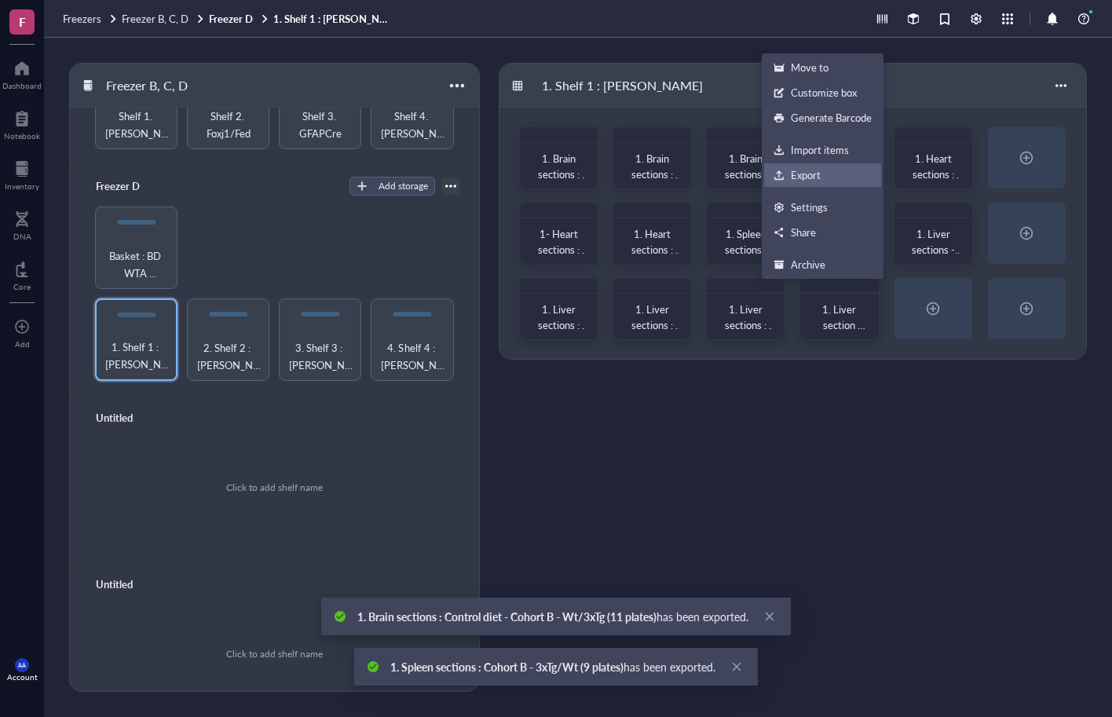
click at [802, 178] on div "Export" at bounding box center [806, 175] width 30 height 14
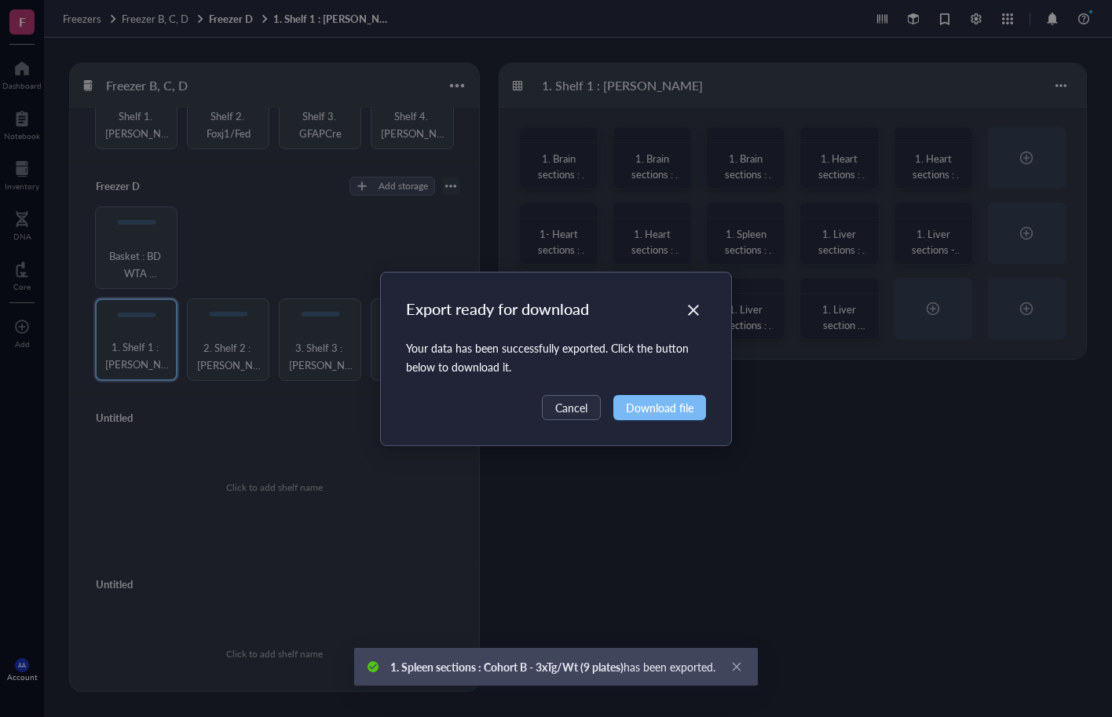
click at [681, 408] on span "Download file" at bounding box center [660, 407] width 68 height 17
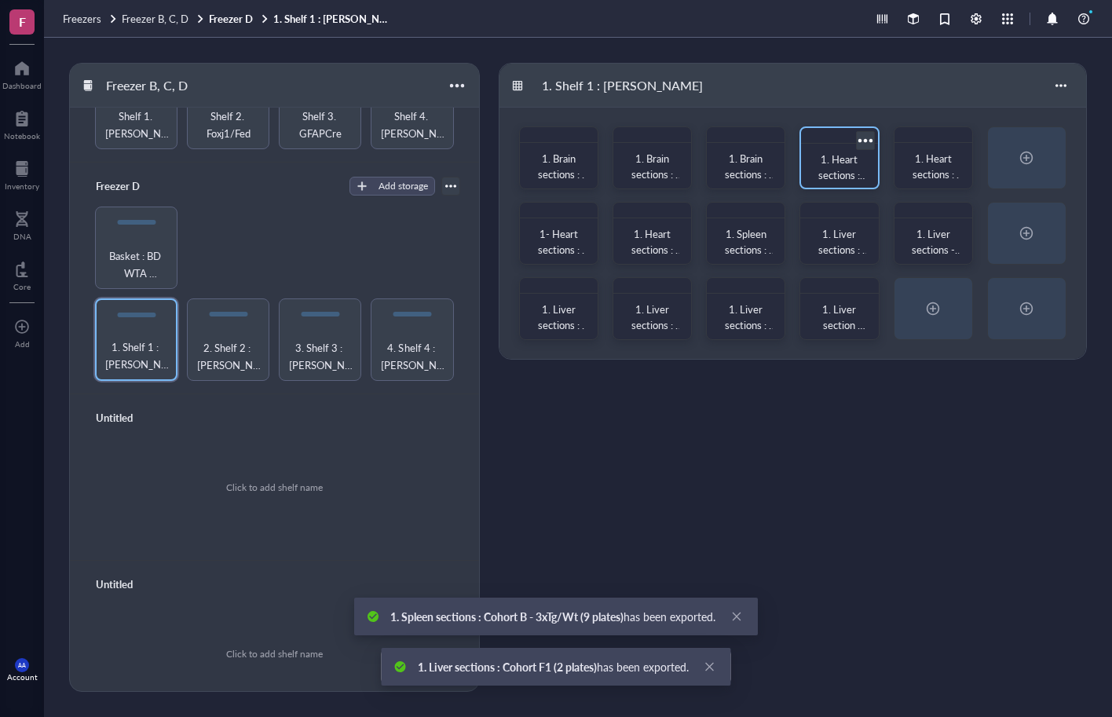
click at [869, 141] on div at bounding box center [865, 140] width 23 height 23
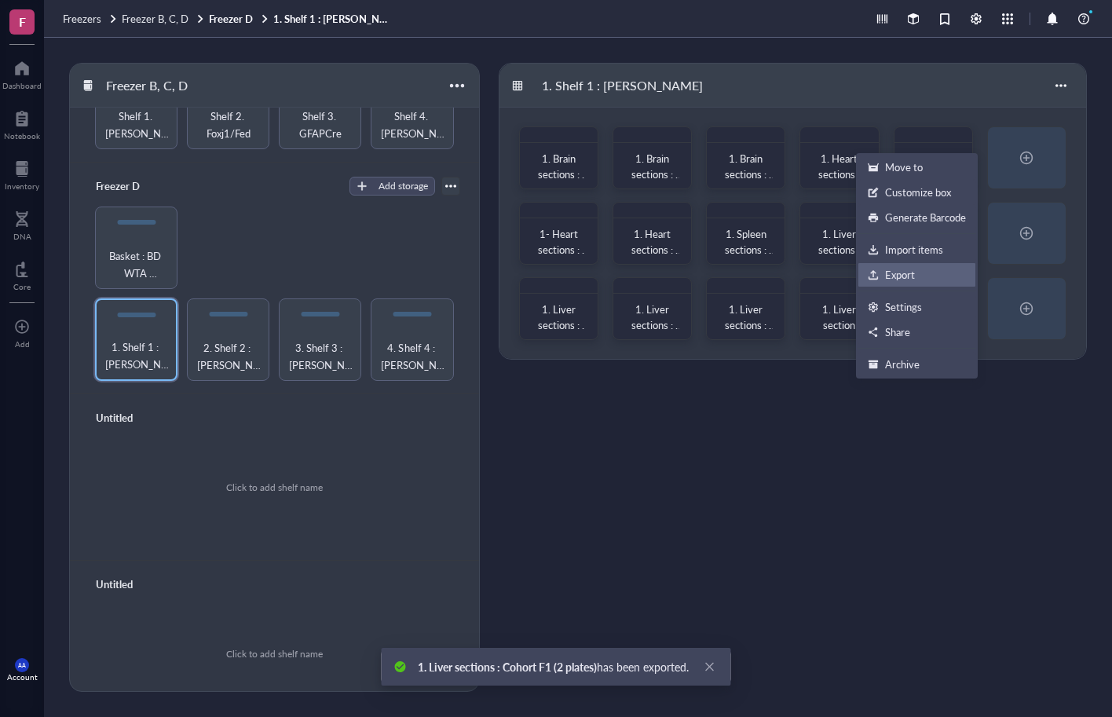
click at [890, 273] on div "Export" at bounding box center [900, 275] width 30 height 14
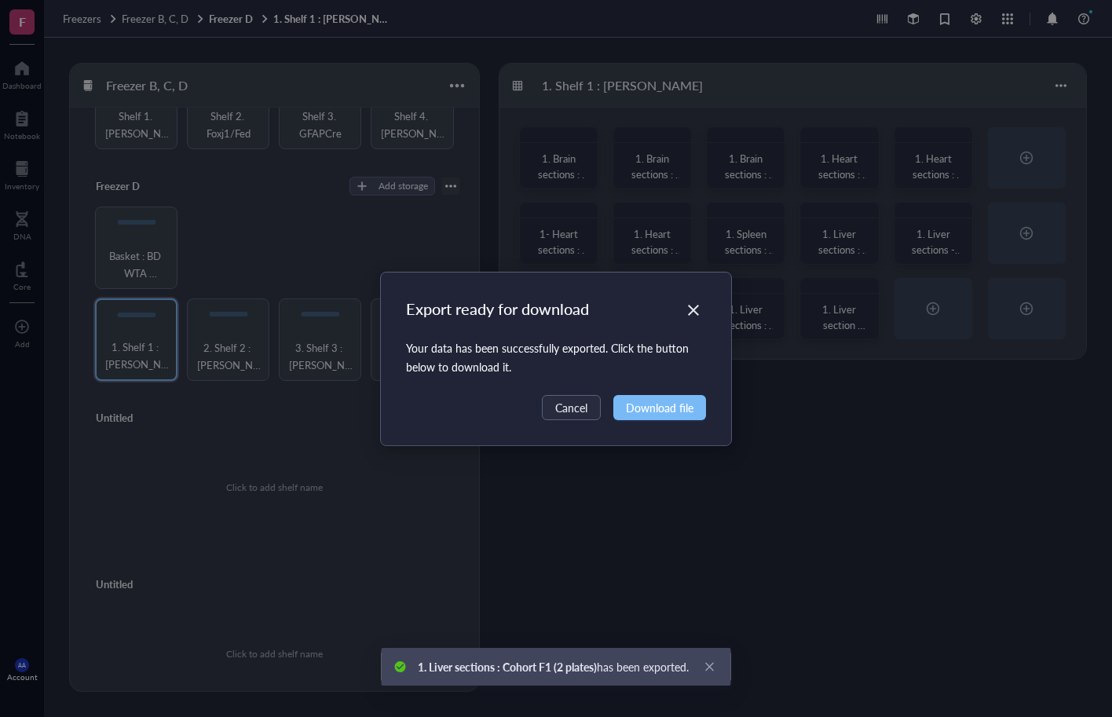
click at [683, 403] on span "Download file" at bounding box center [660, 407] width 68 height 17
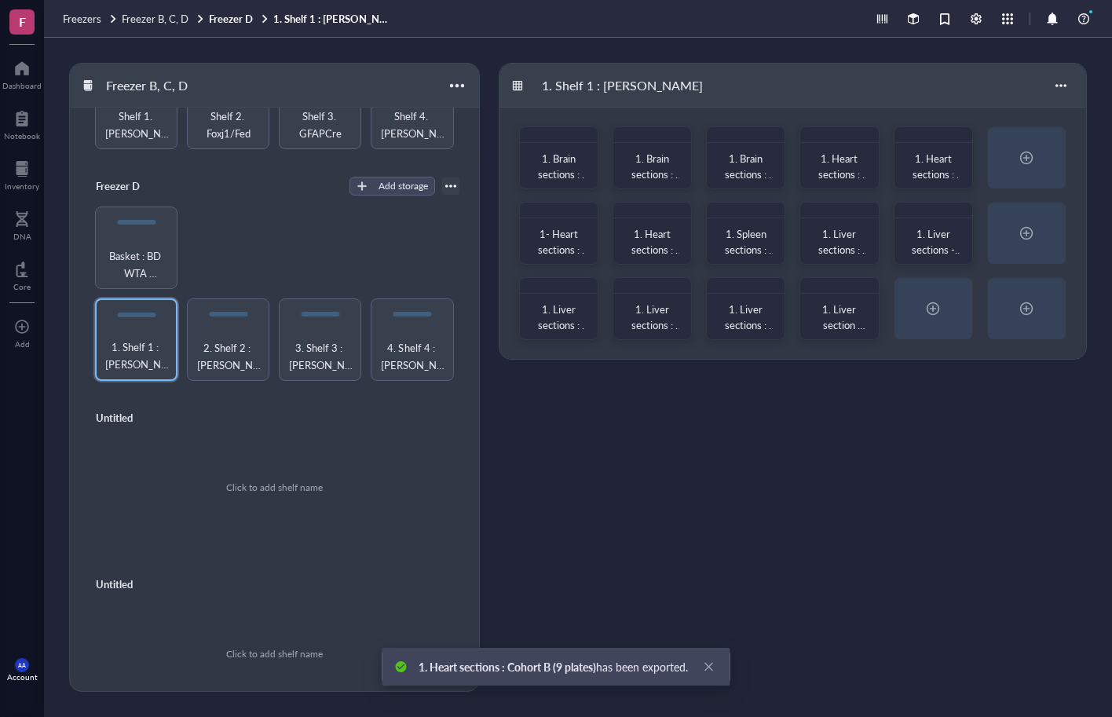
click at [848, 438] on div "1. Shelf 1 : [PERSON_NAME] 1. Brain sections : MCT diet Cohorte B-WT/3xTg (12 b…" at bounding box center [793, 377] width 588 height 629
click at [870, 218] on div at bounding box center [865, 215] width 23 height 23
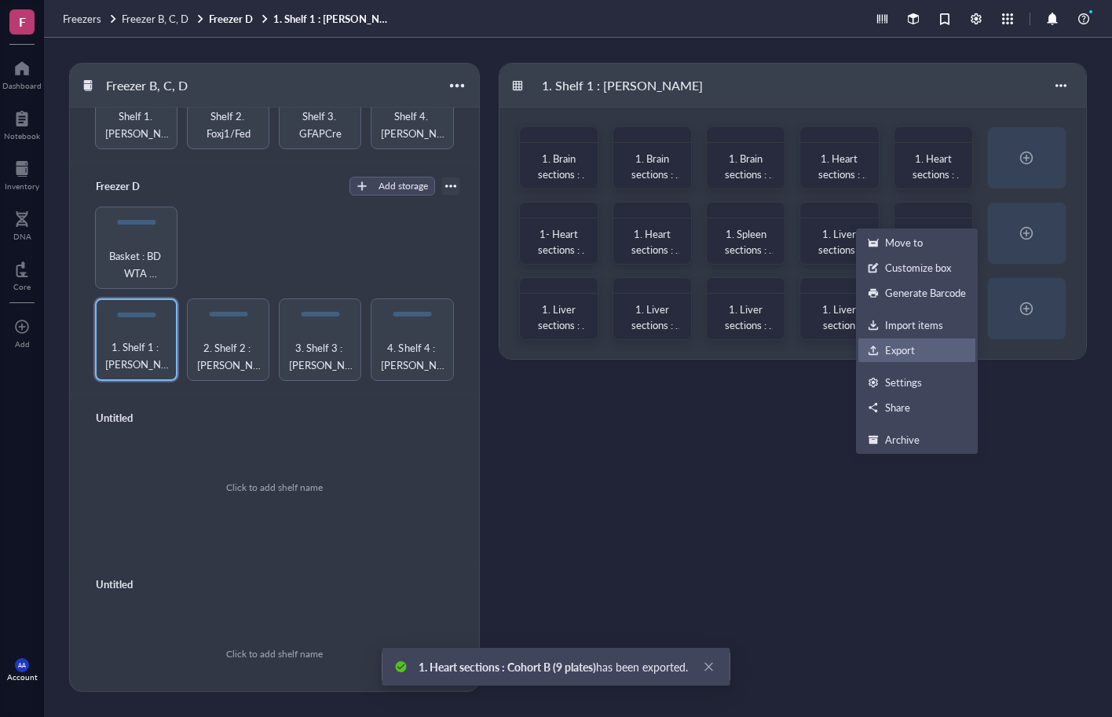
click at [888, 346] on div "Export" at bounding box center [900, 350] width 30 height 14
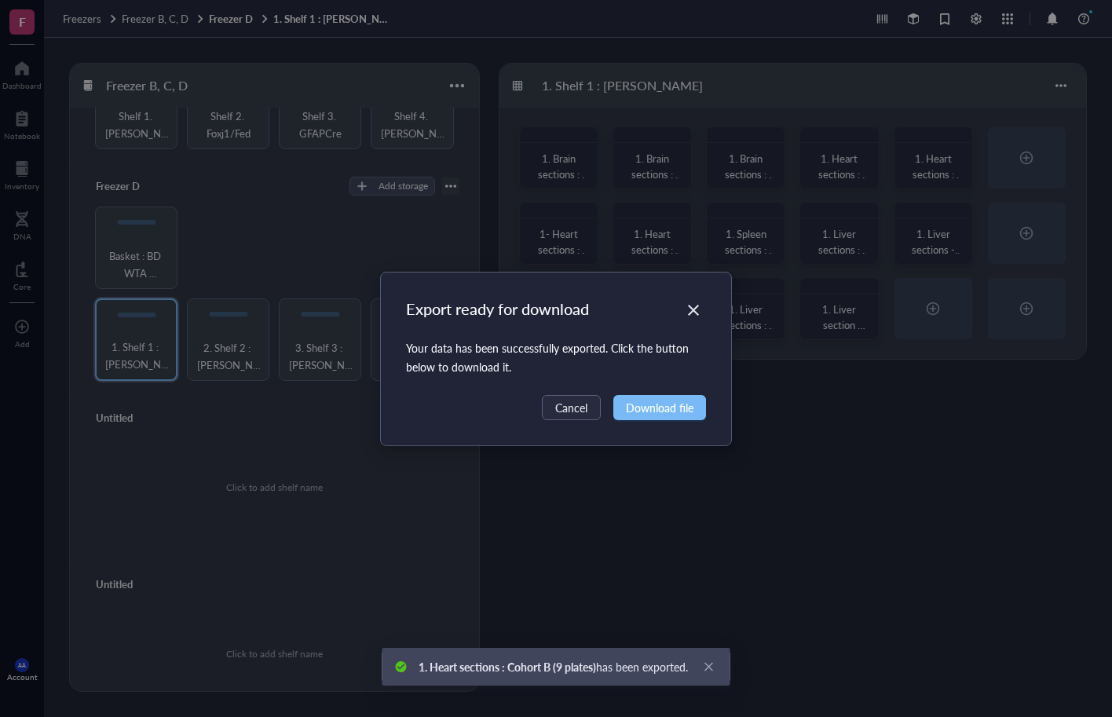
click at [679, 408] on span "Download file" at bounding box center [660, 407] width 68 height 17
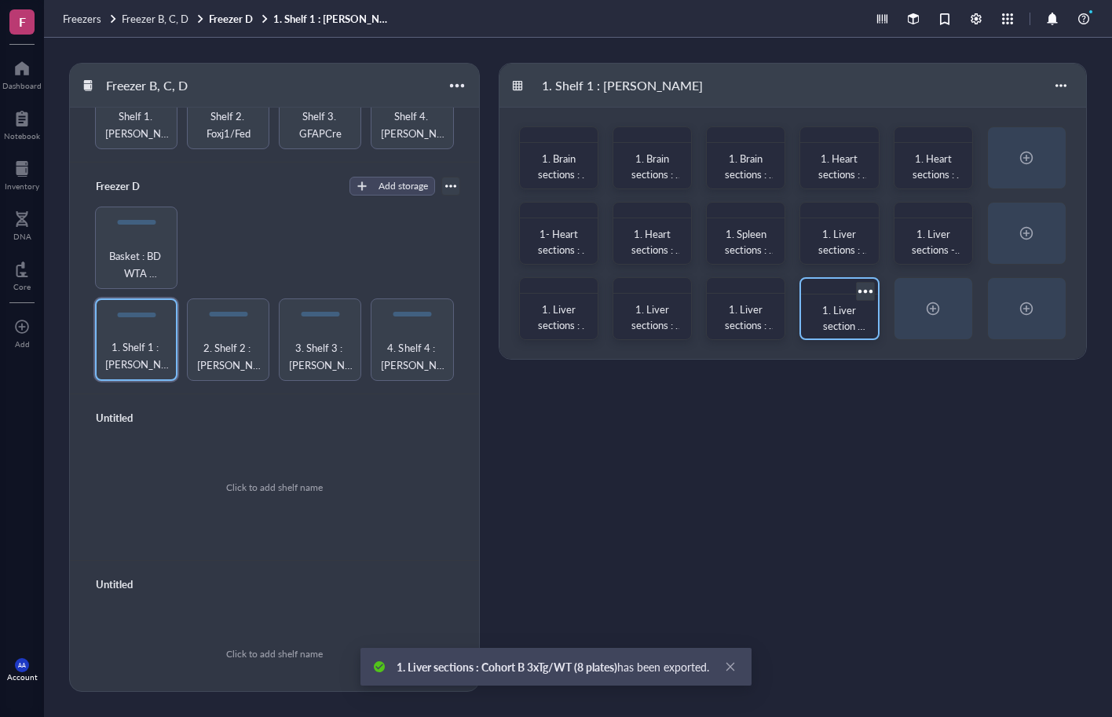
click at [866, 288] on div at bounding box center [865, 291] width 23 height 23
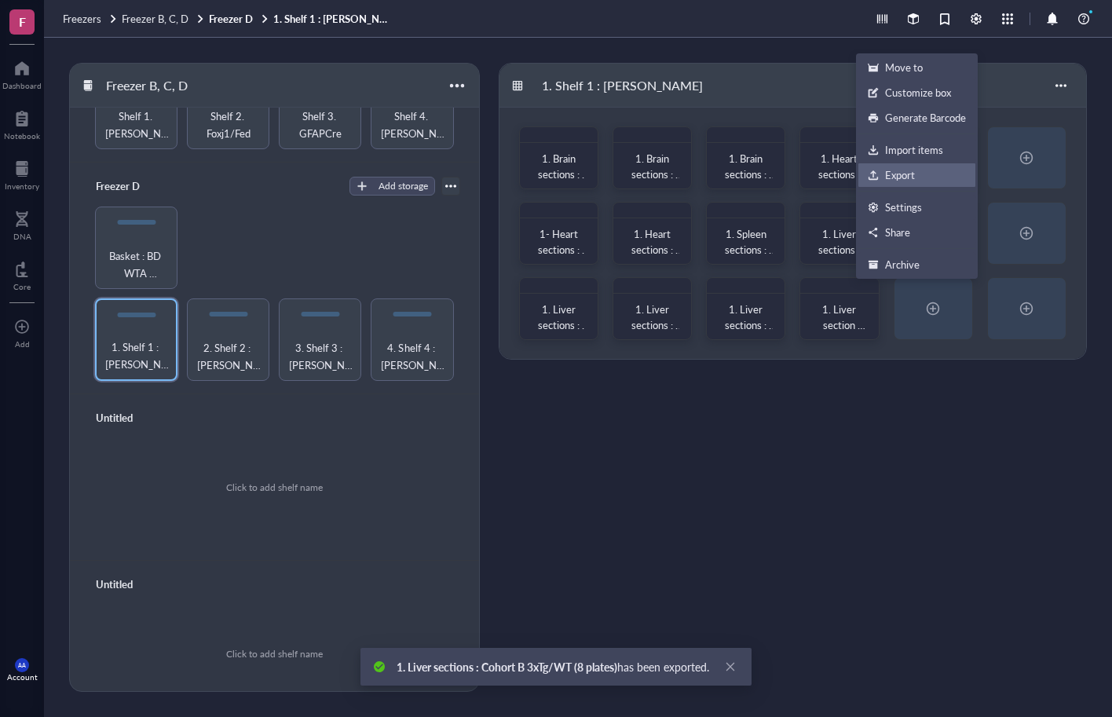
click at [903, 172] on div "Export" at bounding box center [900, 175] width 30 height 14
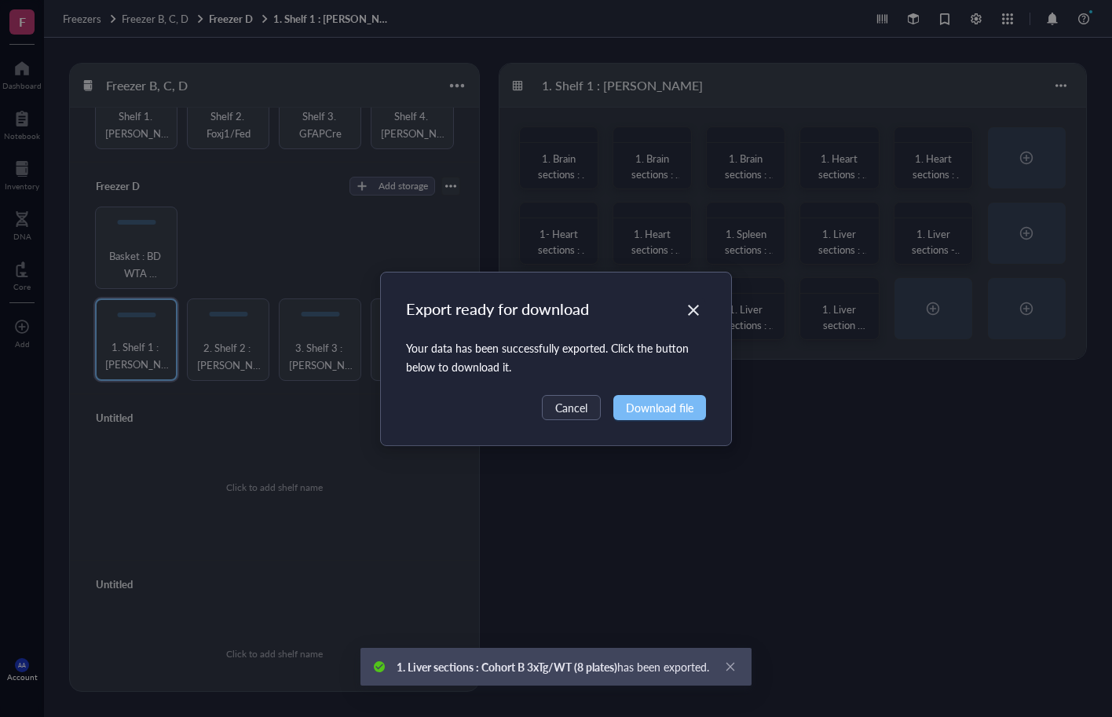
click at [683, 409] on span "Download file" at bounding box center [660, 407] width 68 height 17
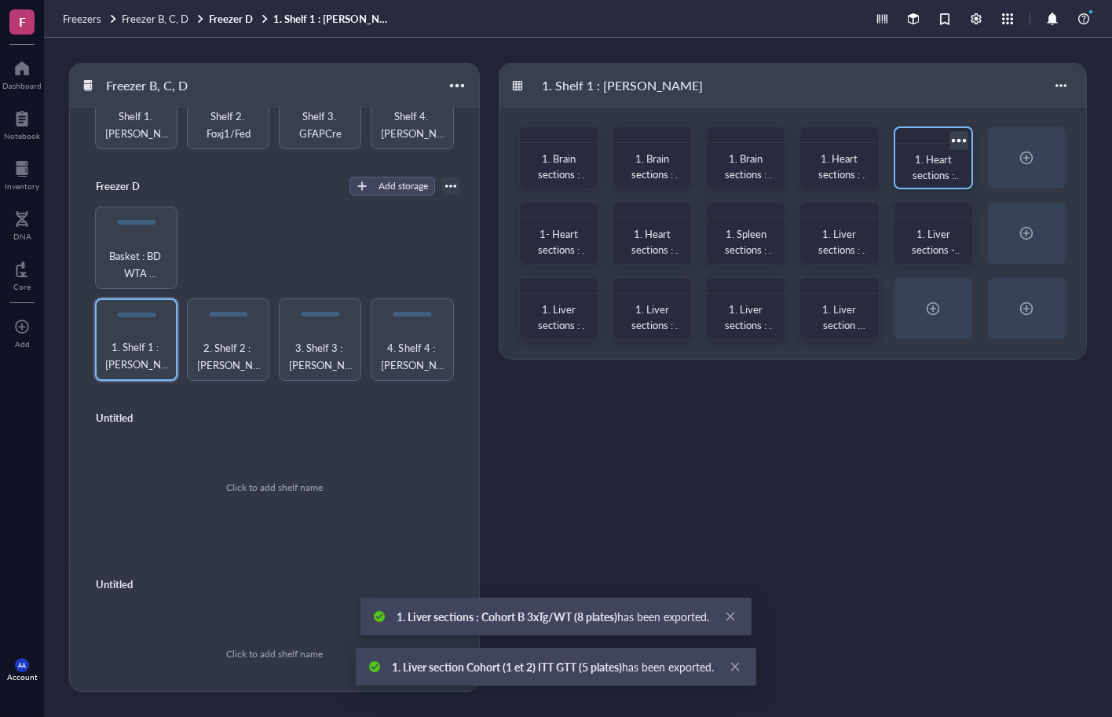
click at [959, 141] on div at bounding box center [958, 140] width 23 height 23
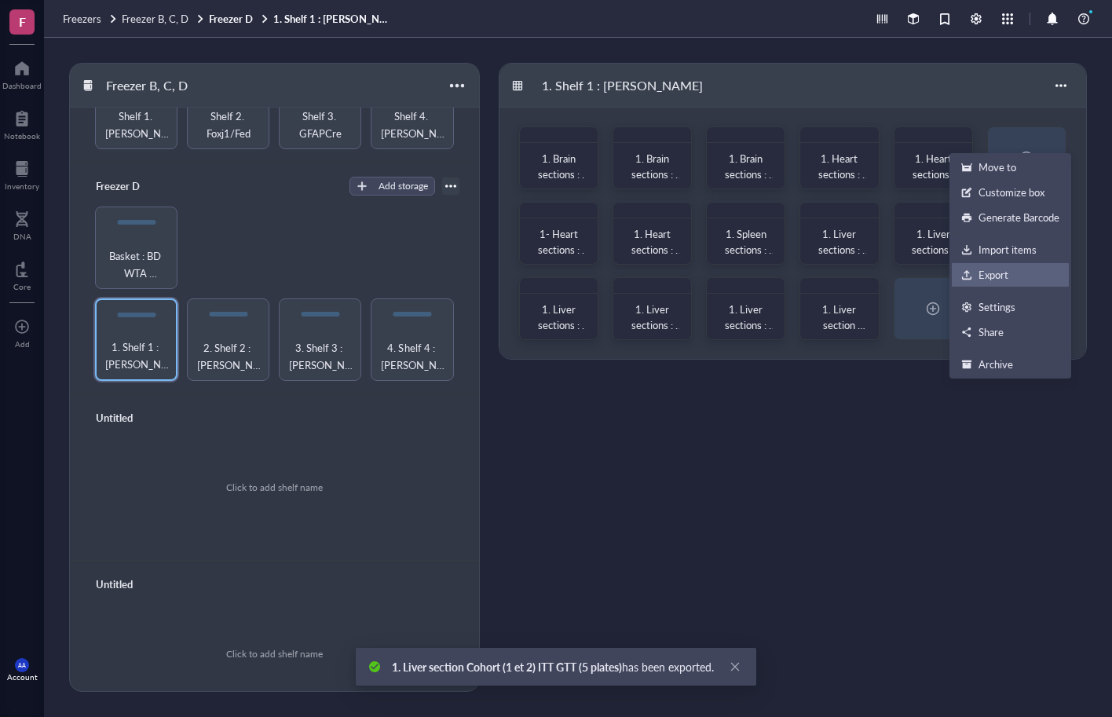
click at [984, 274] on div "Export" at bounding box center [994, 275] width 30 height 14
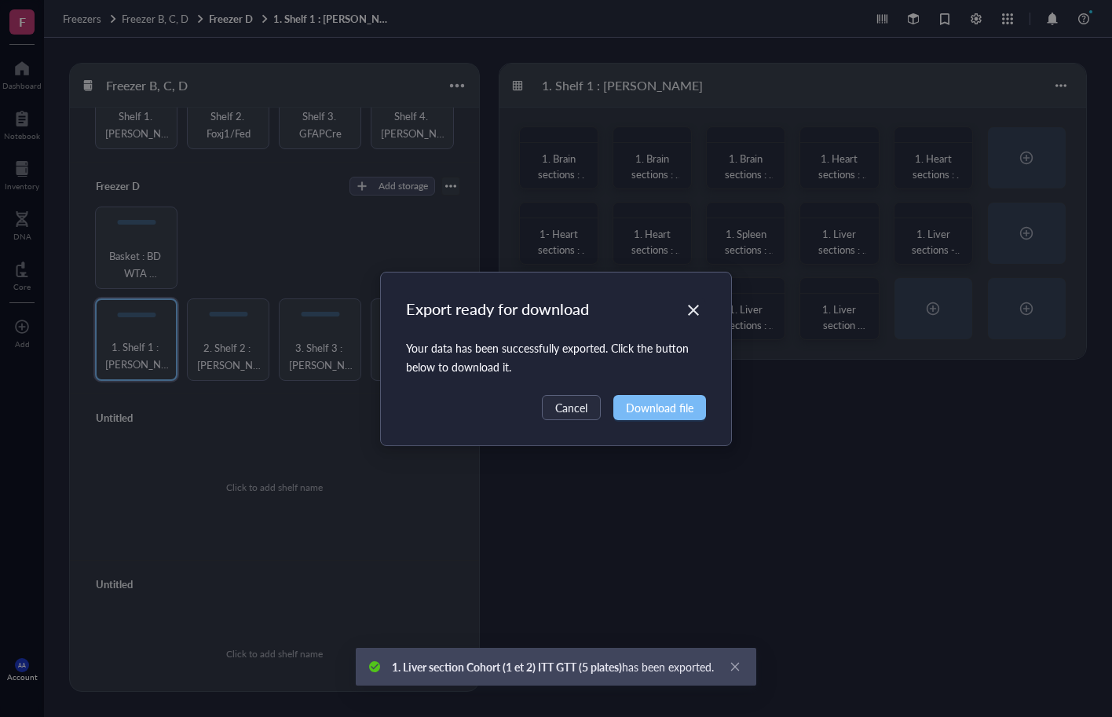
click at [663, 401] on span "Download file" at bounding box center [660, 407] width 68 height 17
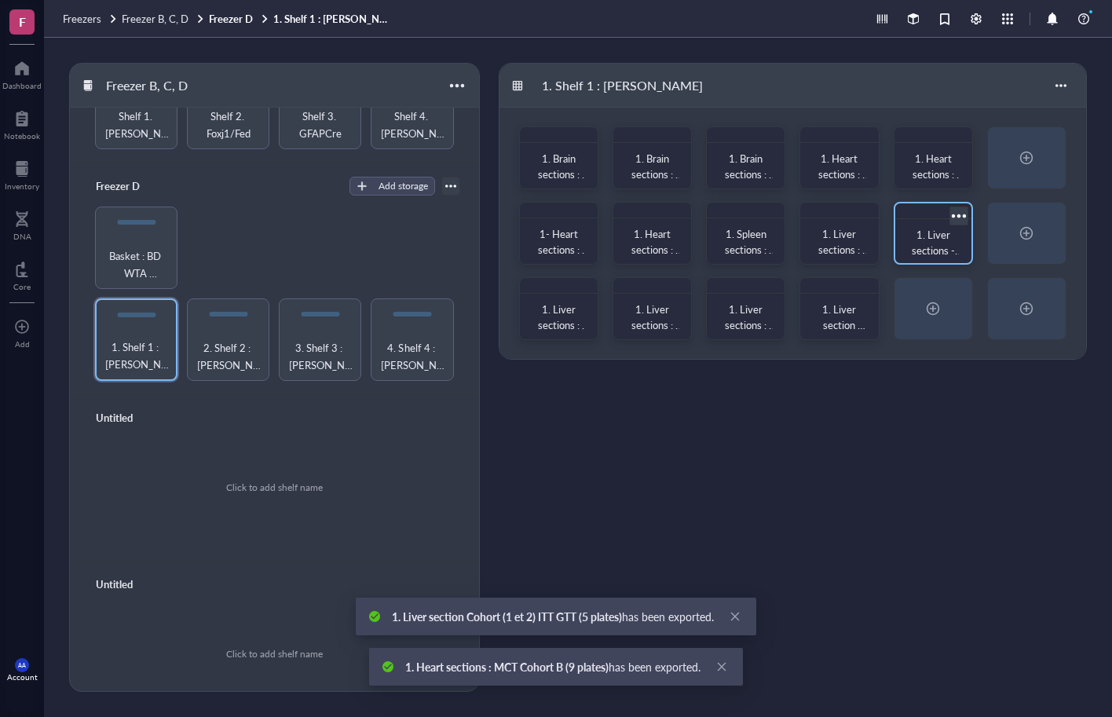
click at [965, 212] on div at bounding box center [958, 215] width 23 height 23
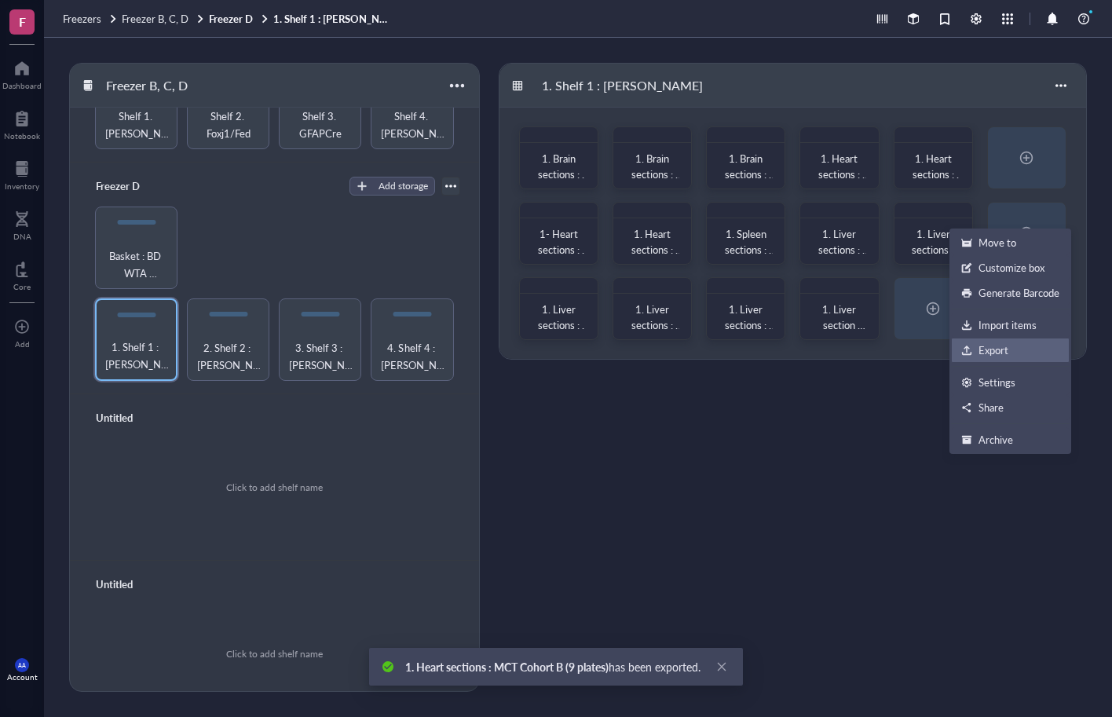
click at [986, 346] on div "Export" at bounding box center [994, 350] width 30 height 14
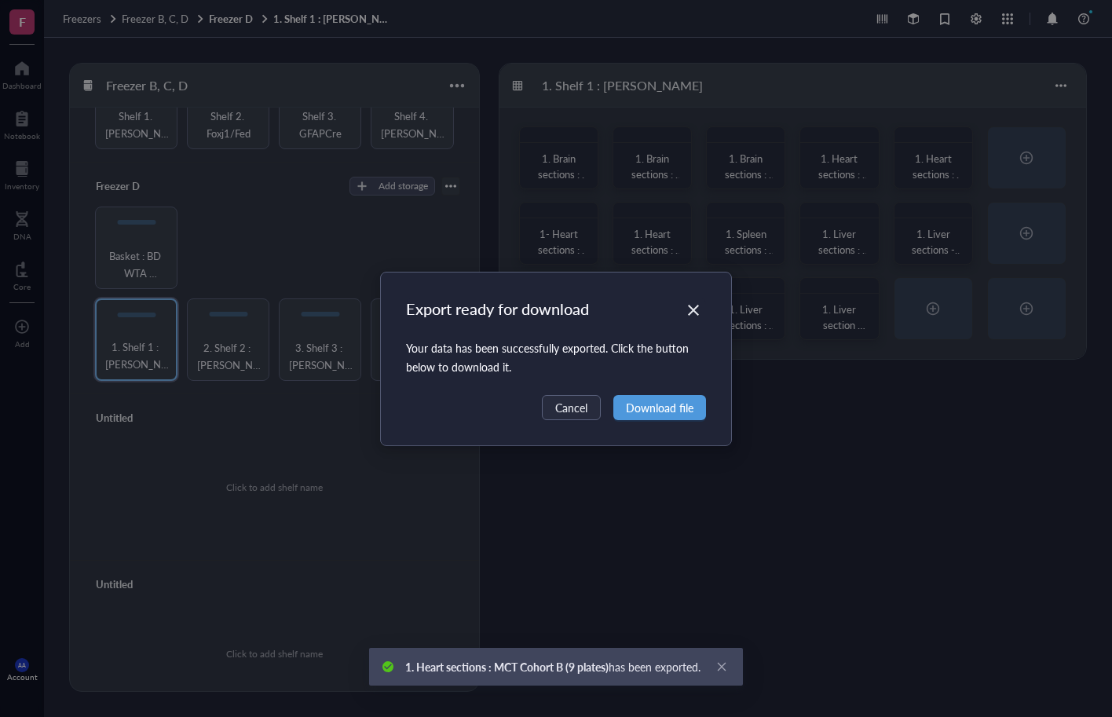
click at [653, 406] on span "Download file" at bounding box center [660, 407] width 68 height 17
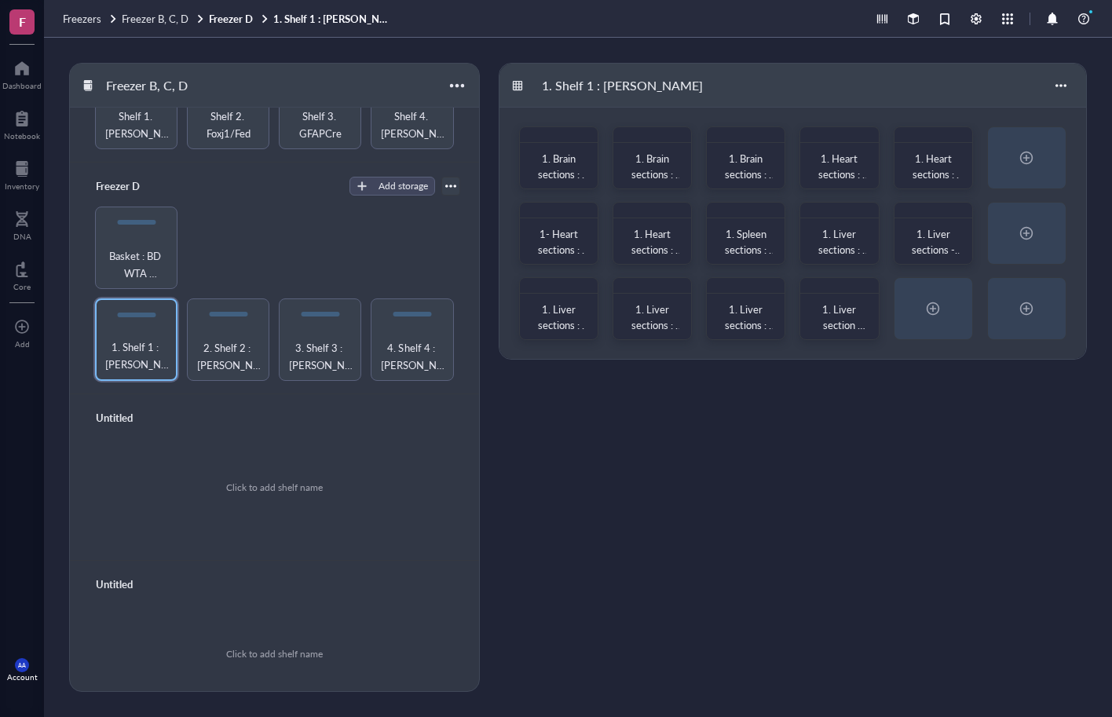
click at [211, 407] on div "Untitled" at bounding box center [275, 418] width 372 height 22
click at [222, 339] on span "2. Shelf 2 : [PERSON_NAME]" at bounding box center [228, 356] width 67 height 35
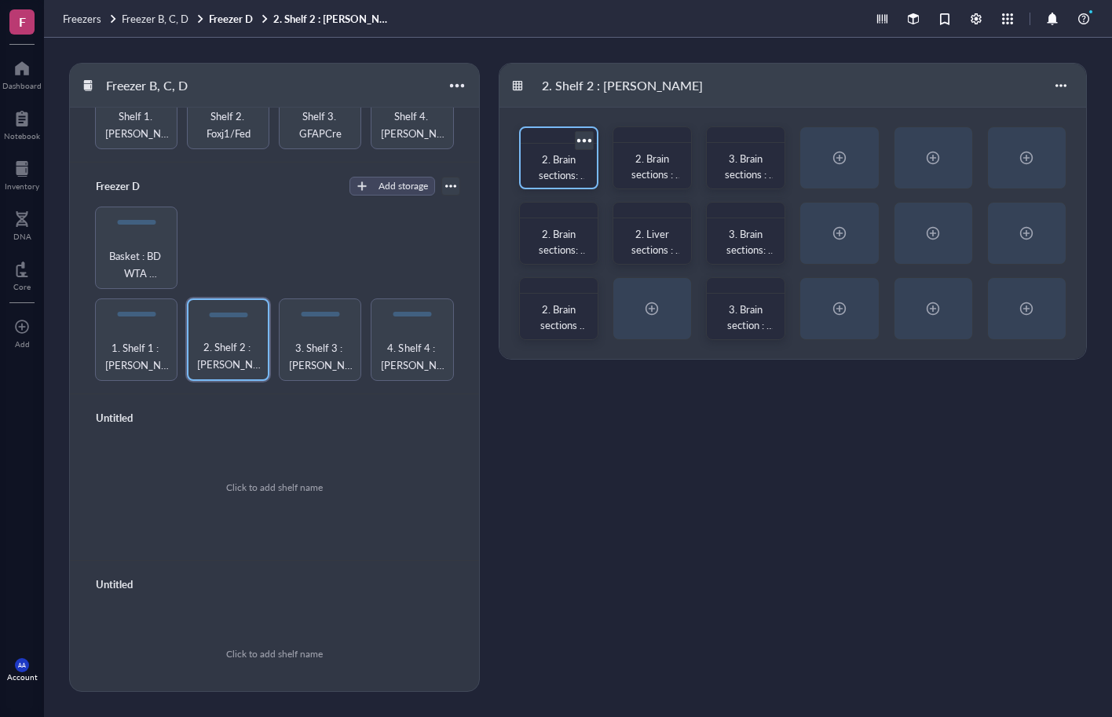
click at [591, 135] on div at bounding box center [584, 140] width 23 height 23
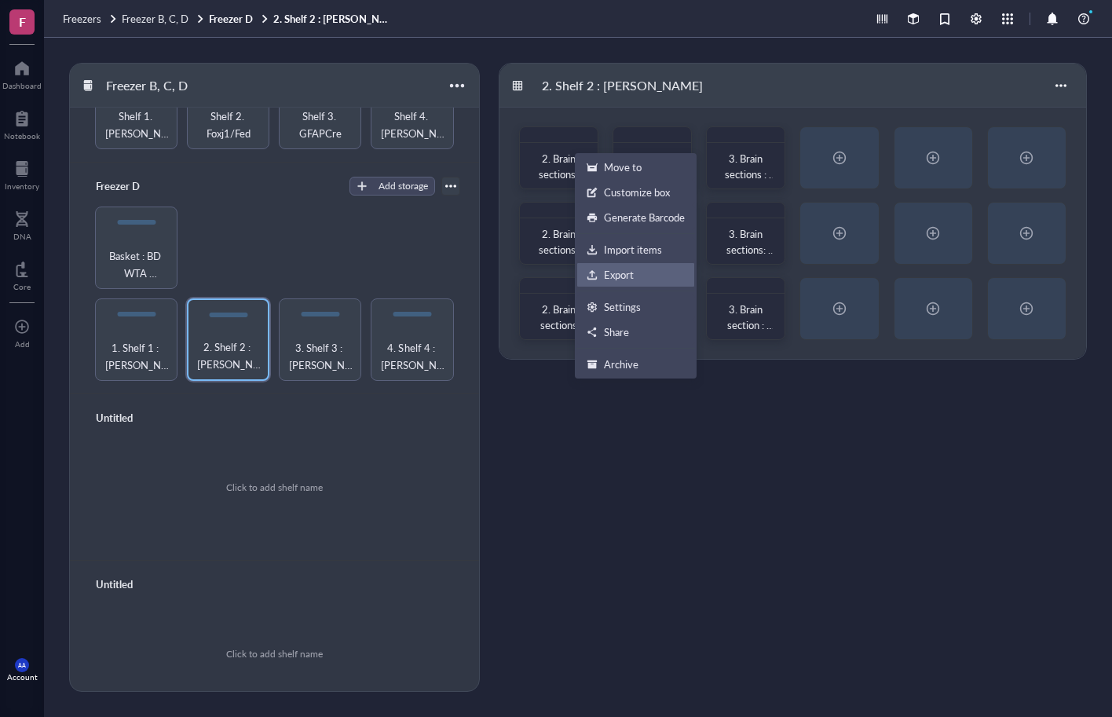
click at [635, 275] on div "Export" at bounding box center [636, 275] width 98 height 14
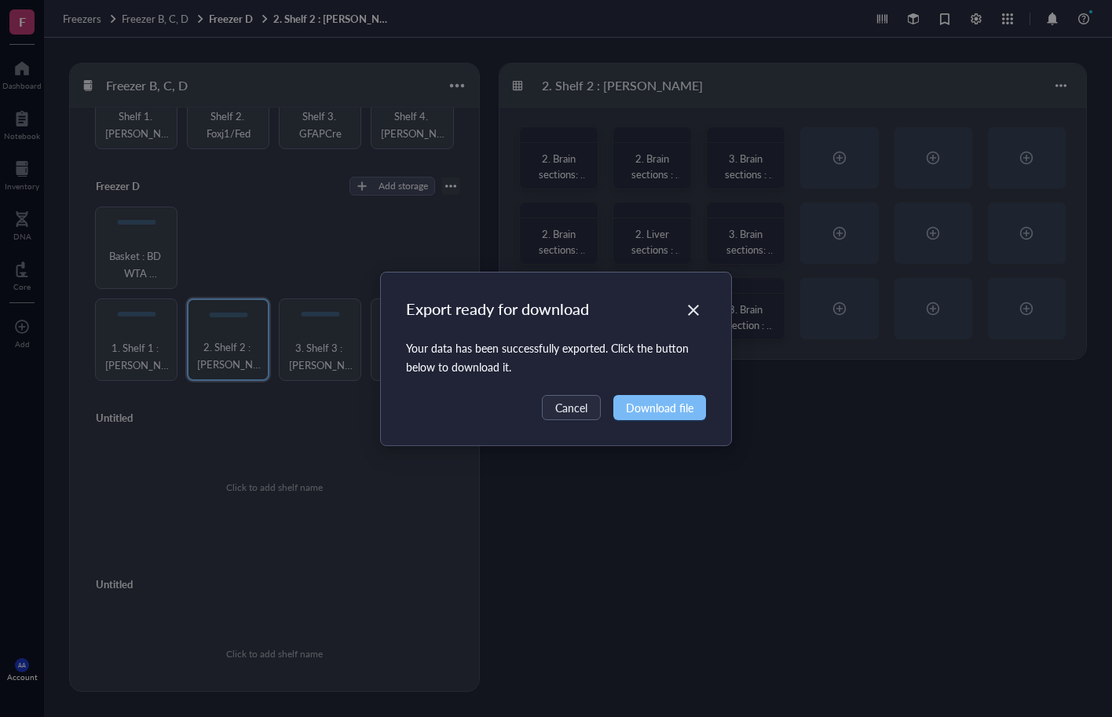
click at [646, 412] on span "Download file" at bounding box center [660, 407] width 68 height 17
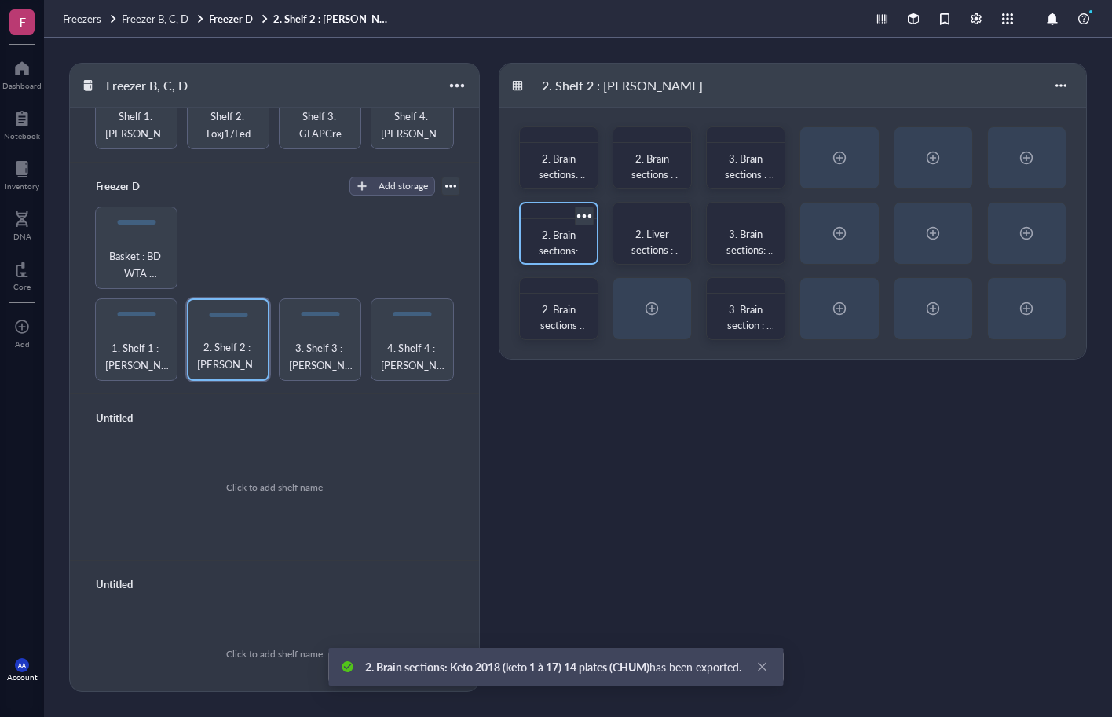
click at [589, 217] on div at bounding box center [584, 215] width 23 height 23
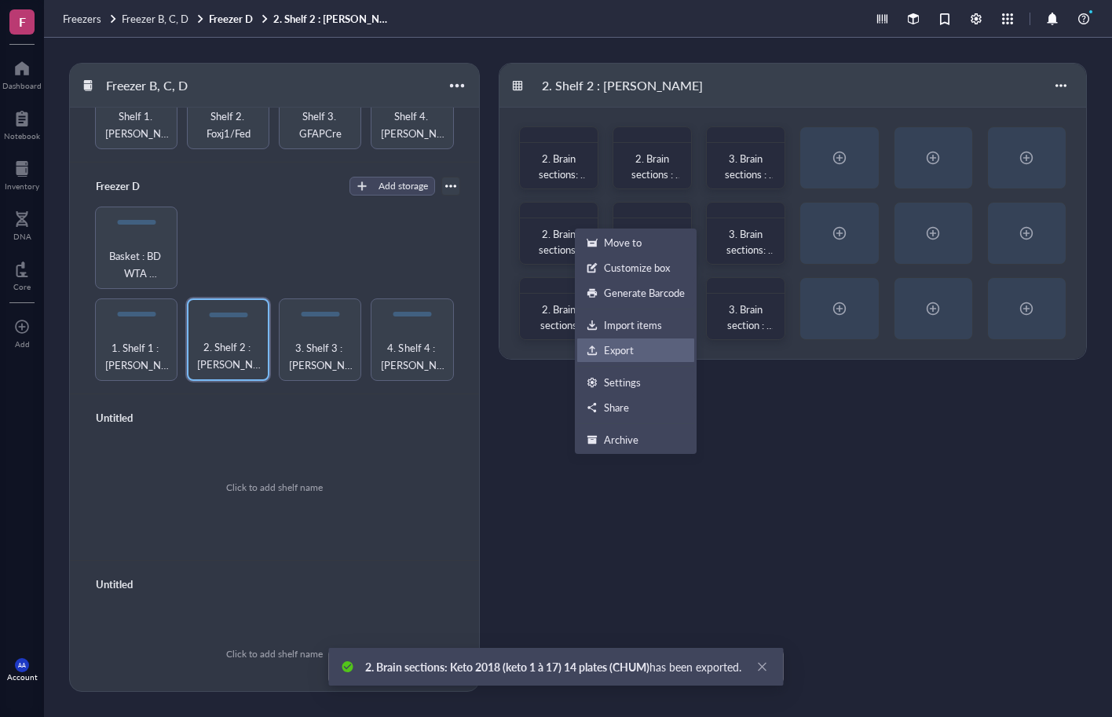
click at [624, 353] on div "Export" at bounding box center [619, 350] width 30 height 14
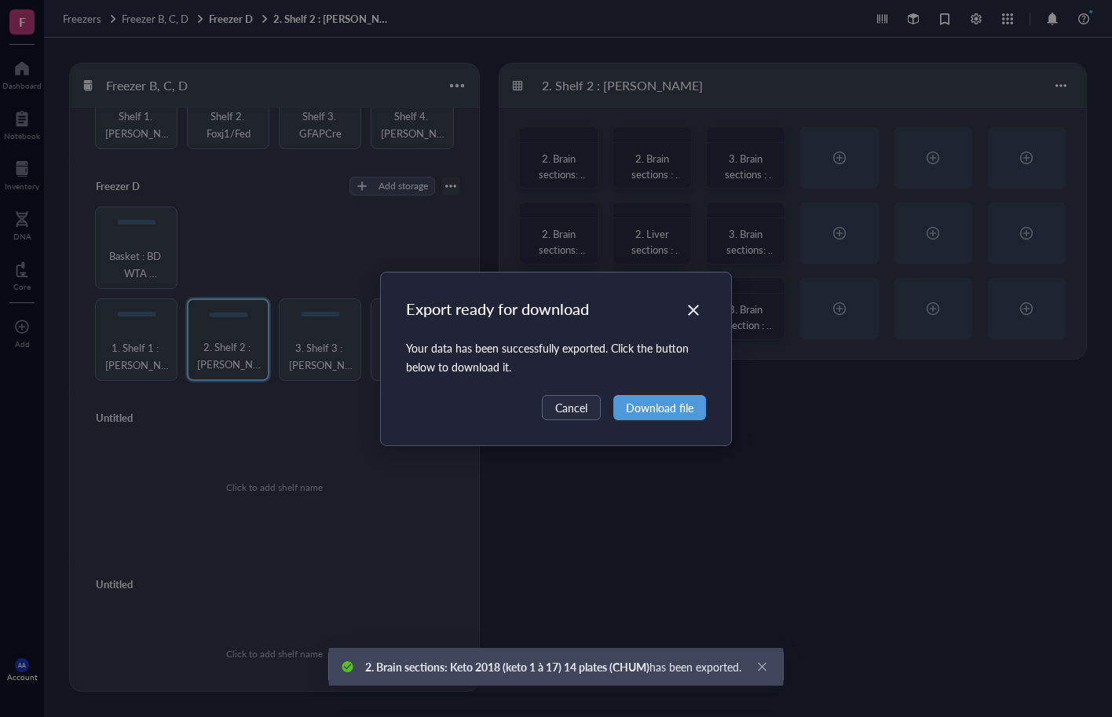
click at [665, 396] on button "Download file" at bounding box center [659, 407] width 93 height 25
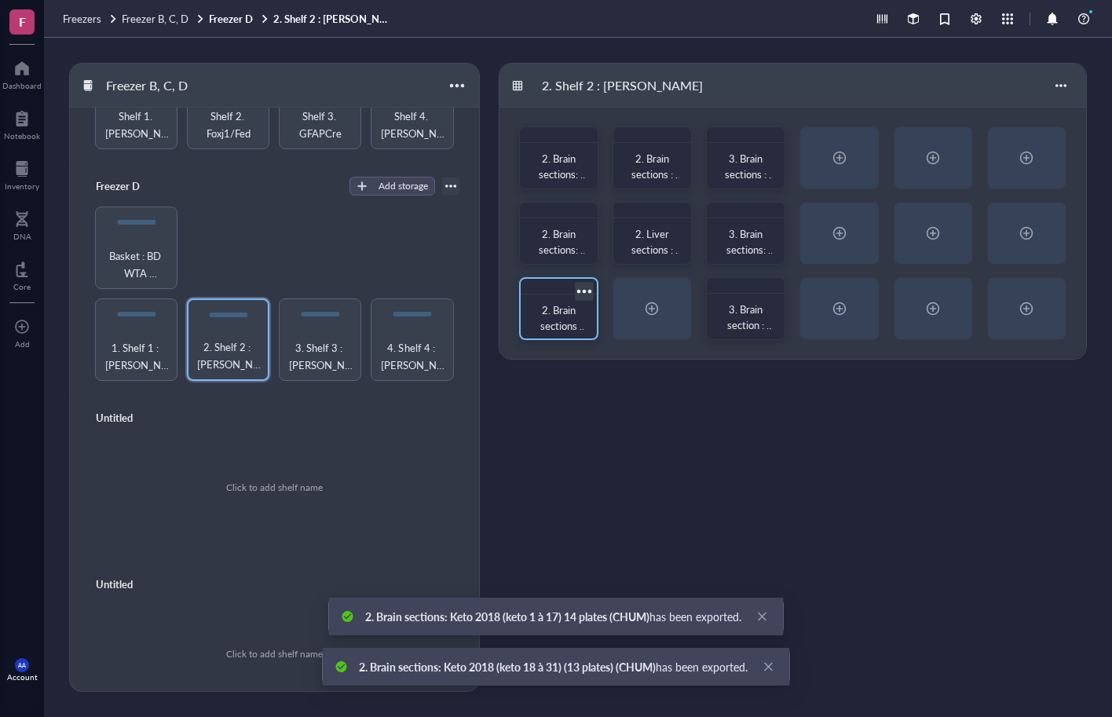
click at [583, 289] on div at bounding box center [584, 291] width 23 height 23
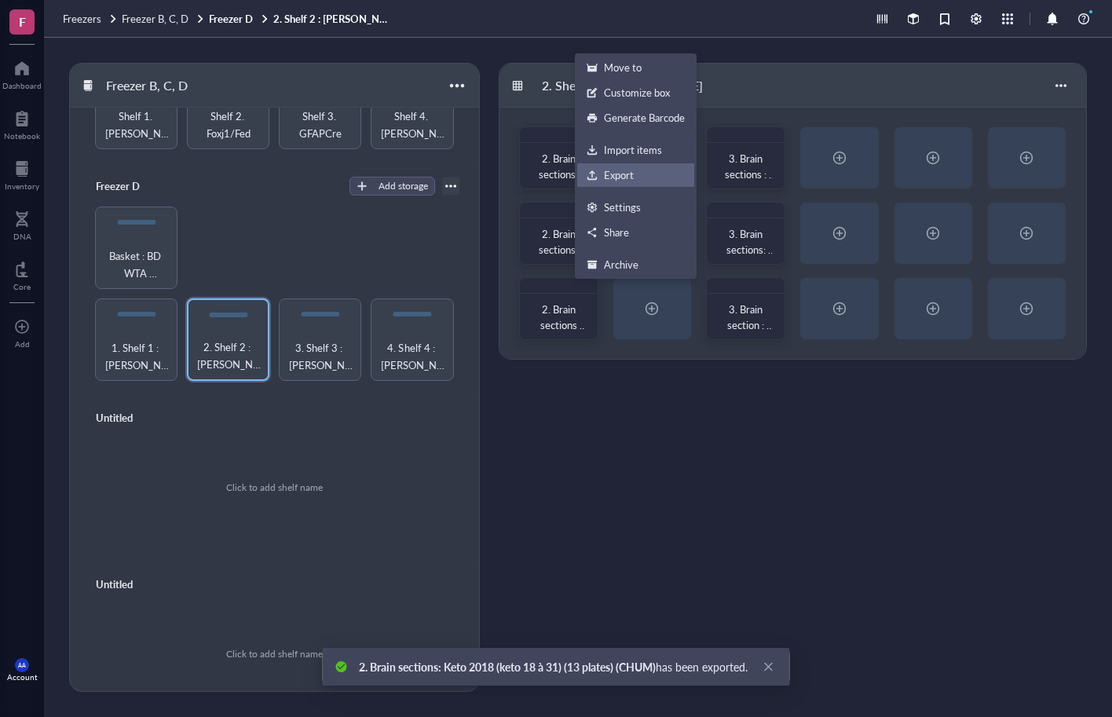
click at [626, 172] on div "Export" at bounding box center [619, 175] width 30 height 14
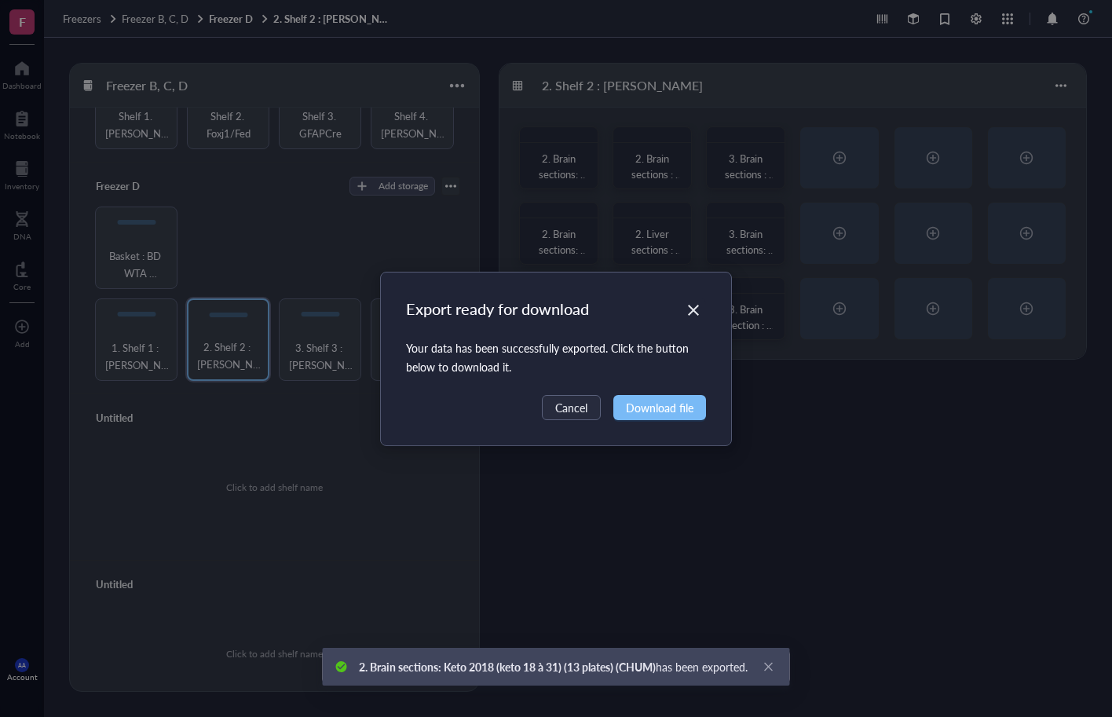
click at [660, 401] on span "Download file" at bounding box center [660, 407] width 68 height 17
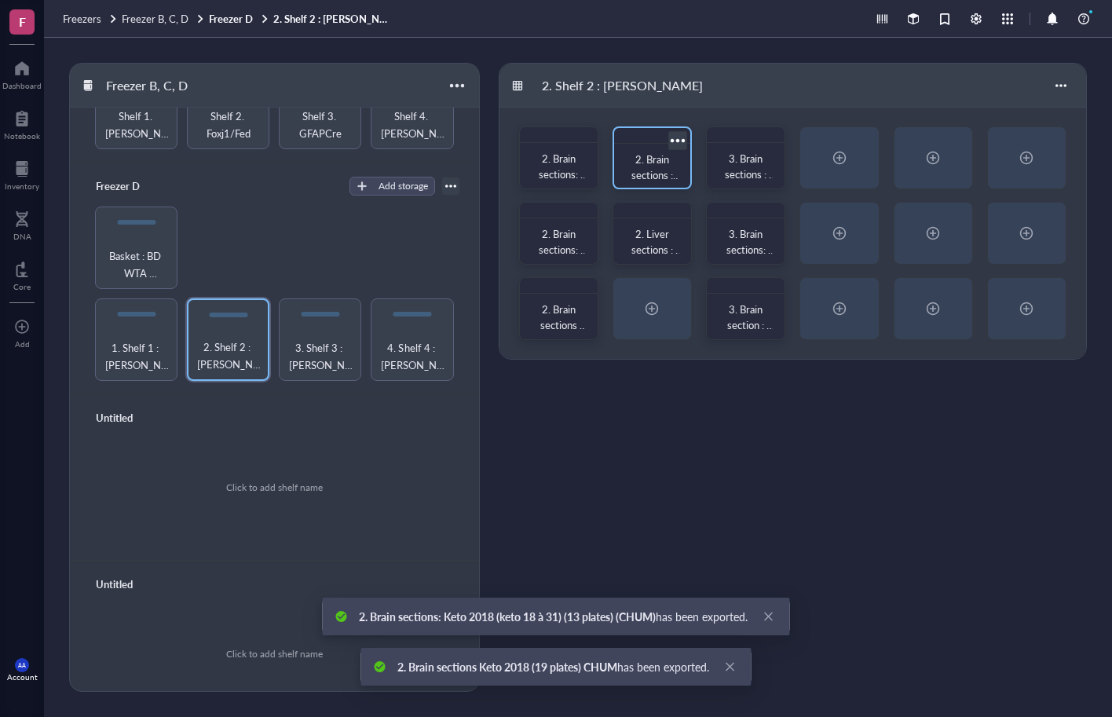
click at [682, 141] on div at bounding box center [677, 140] width 23 height 23
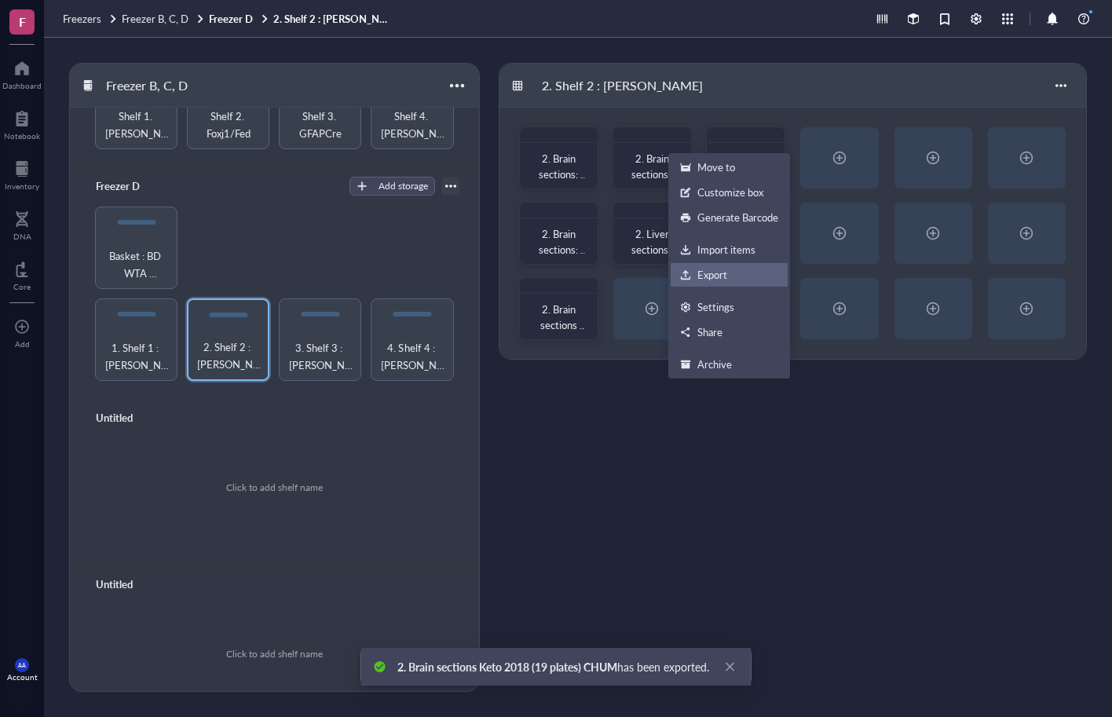
click at [708, 270] on div "Export" at bounding box center [712, 275] width 30 height 14
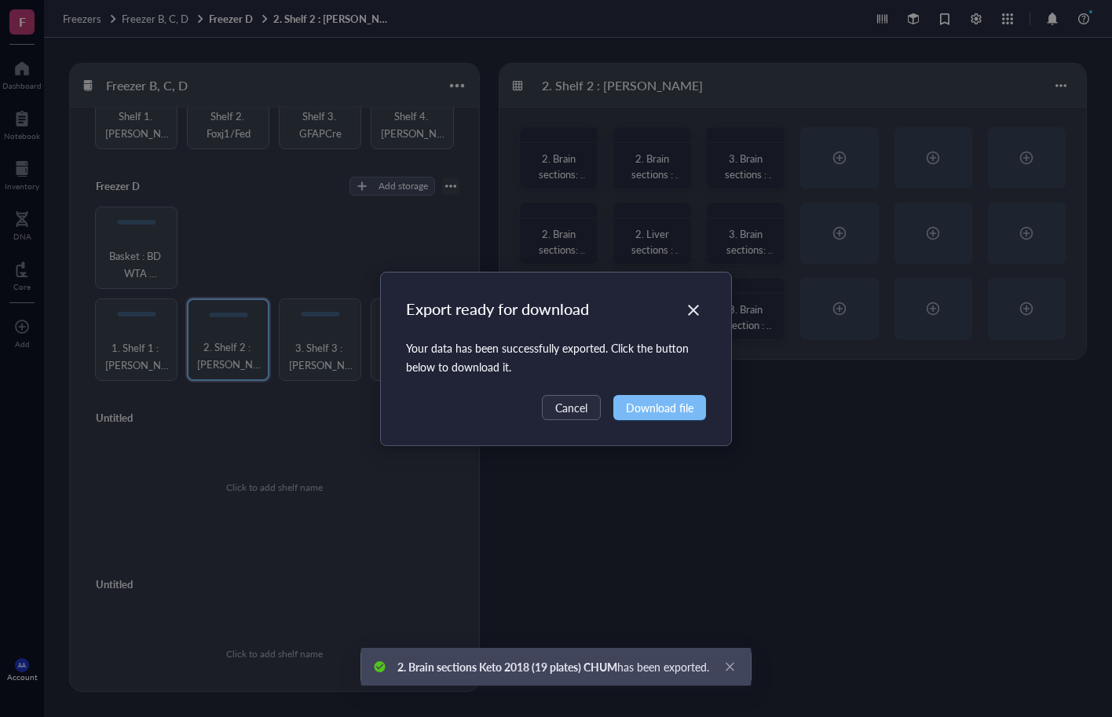
click at [669, 412] on span "Download file" at bounding box center [660, 407] width 68 height 17
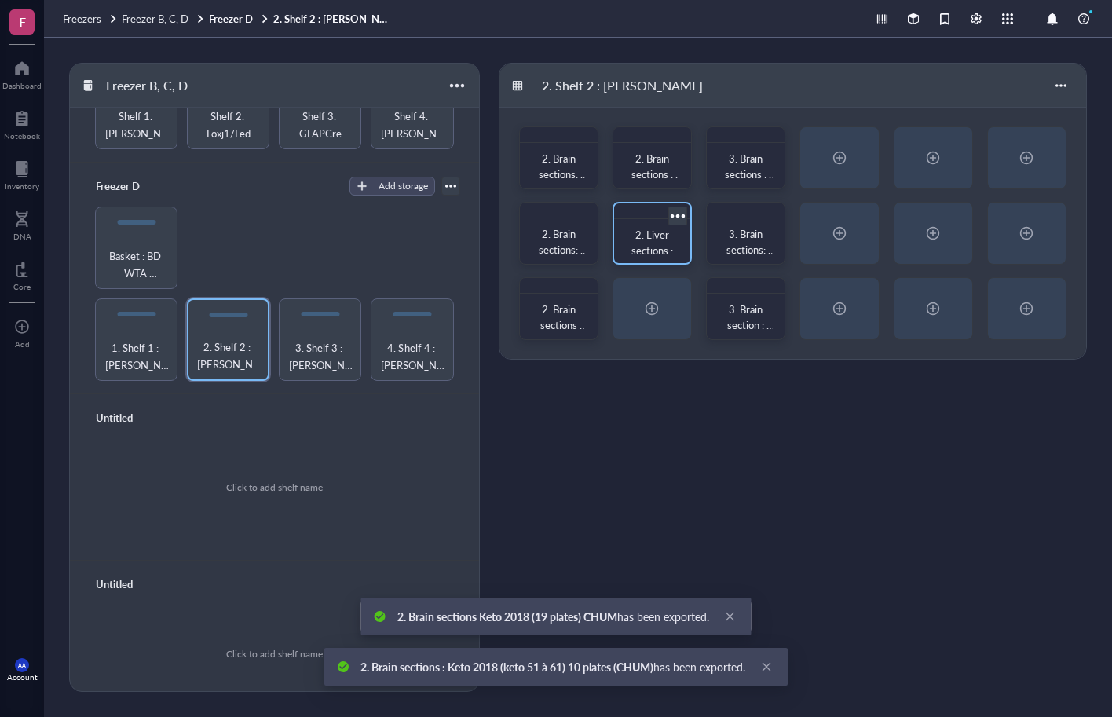
click at [679, 214] on div at bounding box center [677, 215] width 23 height 23
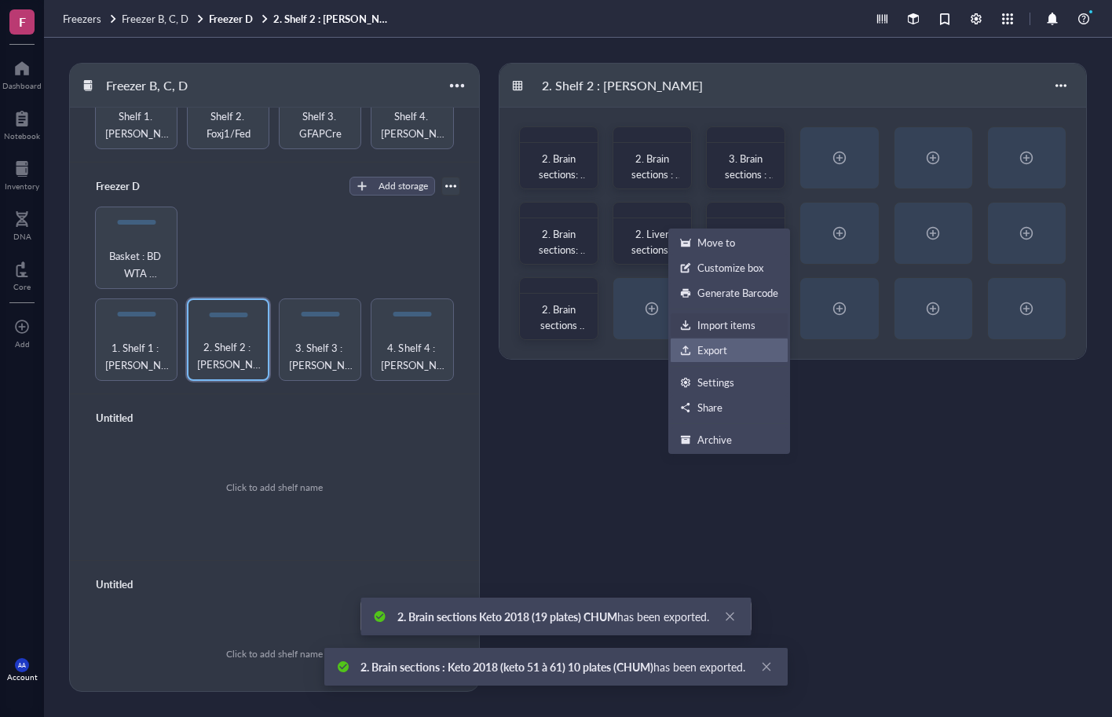
click at [702, 345] on div "Export" at bounding box center [712, 350] width 30 height 14
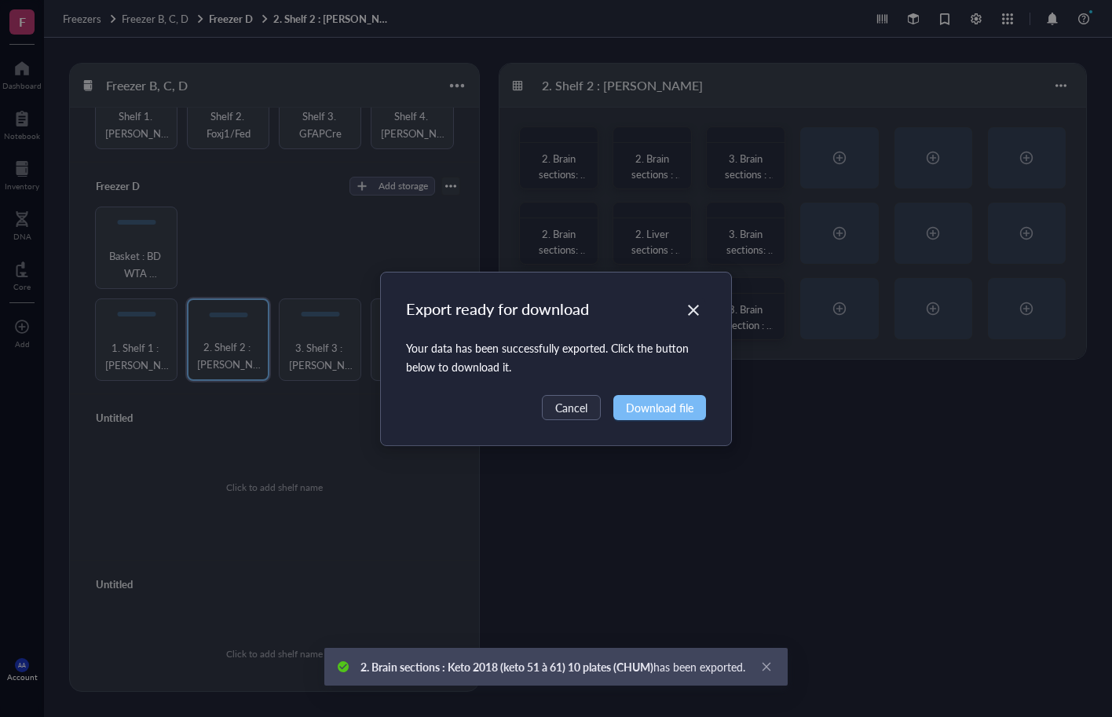
click at [668, 404] on span "Download file" at bounding box center [660, 407] width 68 height 17
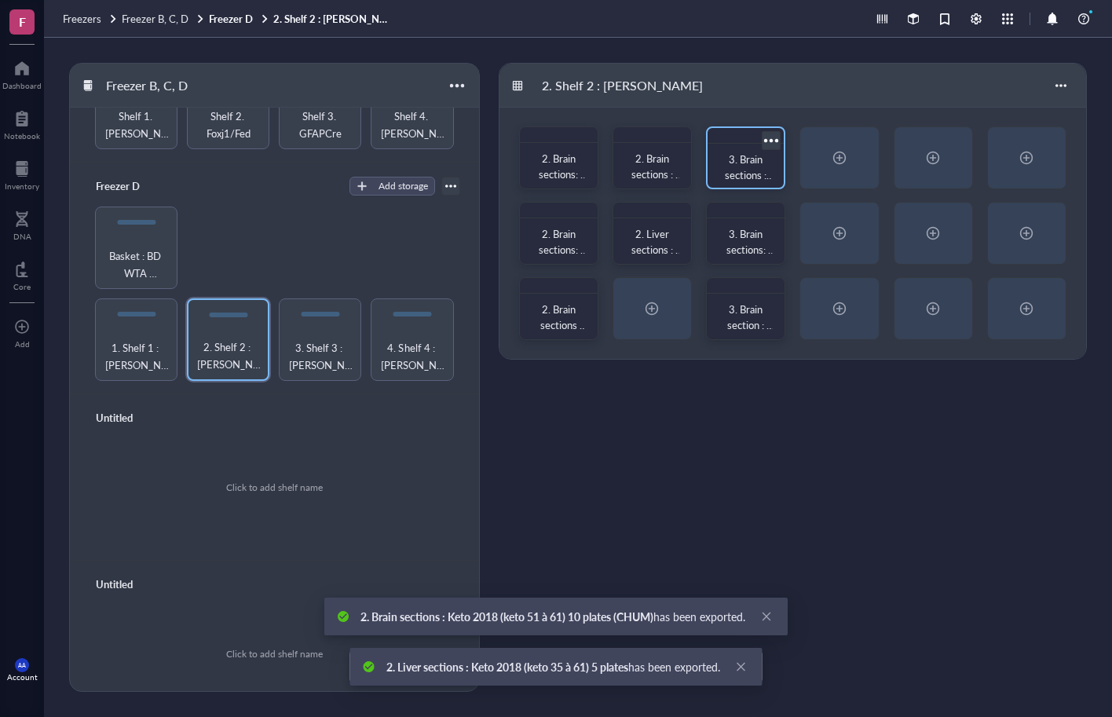
click at [774, 137] on div at bounding box center [771, 140] width 23 height 23
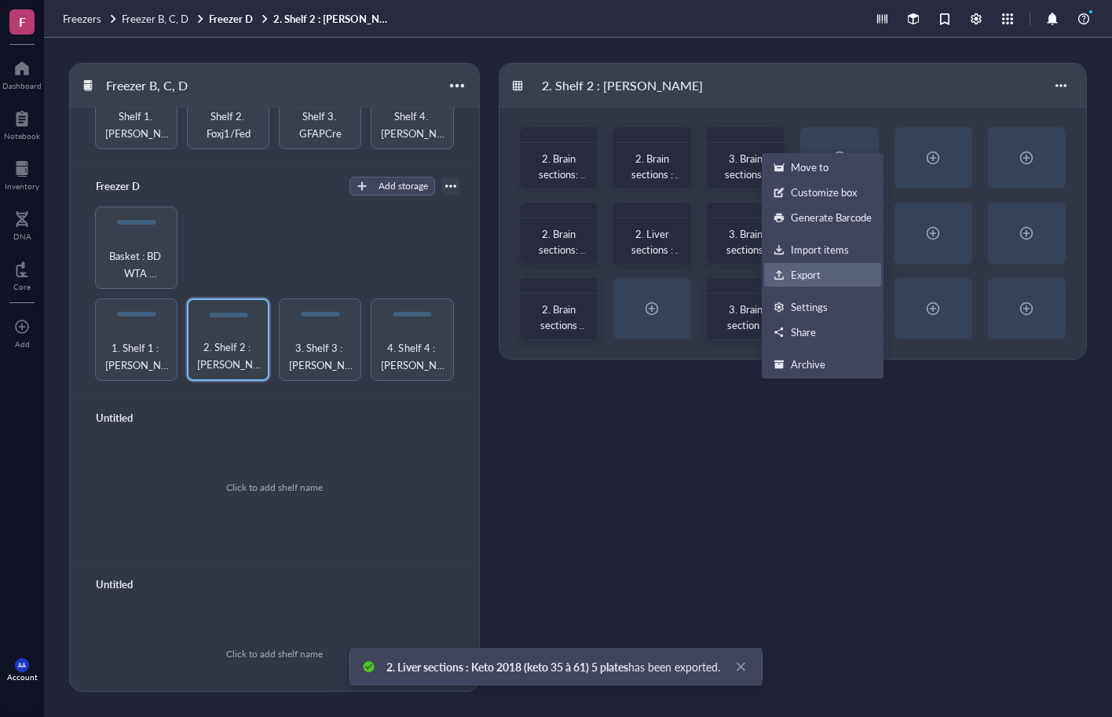
click at [800, 273] on div "Export" at bounding box center [806, 275] width 30 height 14
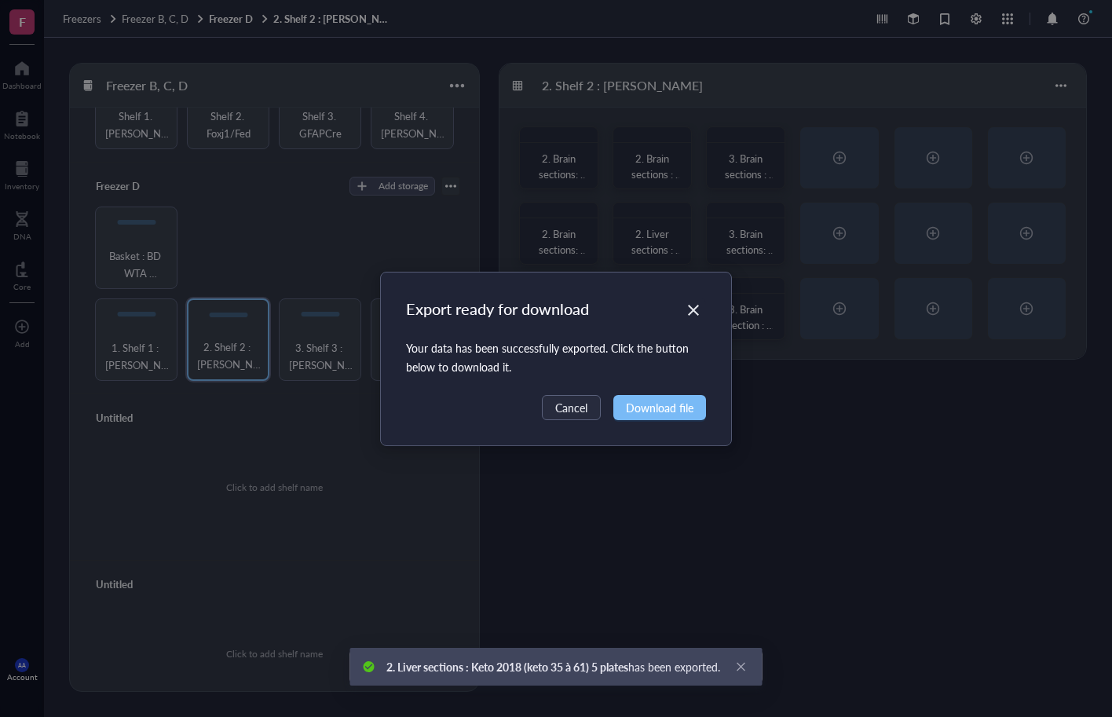
click at [667, 411] on span "Download file" at bounding box center [660, 407] width 68 height 17
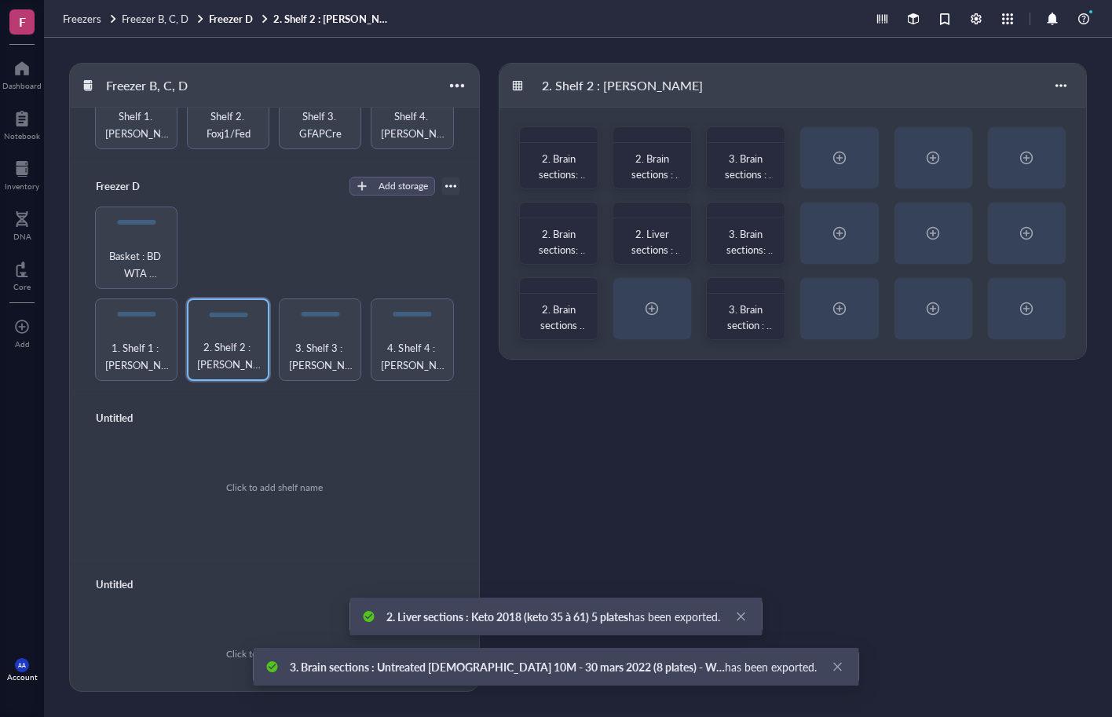
click at [706, 449] on div "2. Shelf 2 : [PERSON_NAME] 2. Brain sections: Keto 2018 (keto 1 à 17) 14 plates…" at bounding box center [793, 377] width 588 height 629
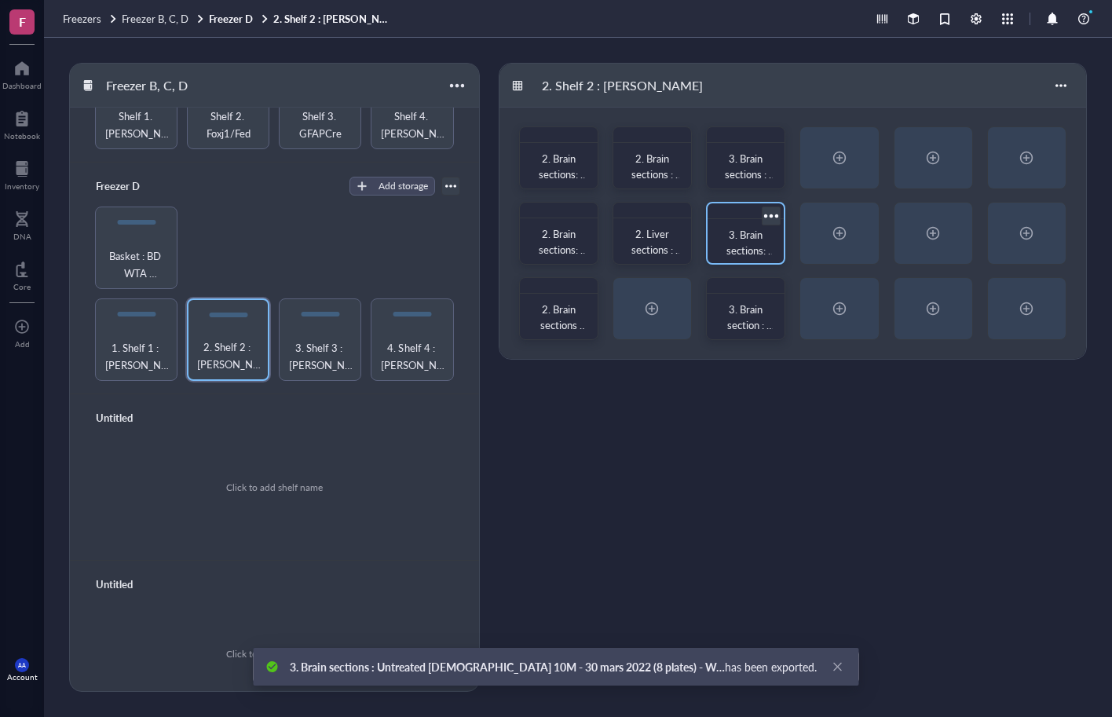
click at [774, 211] on div at bounding box center [771, 215] width 23 height 23
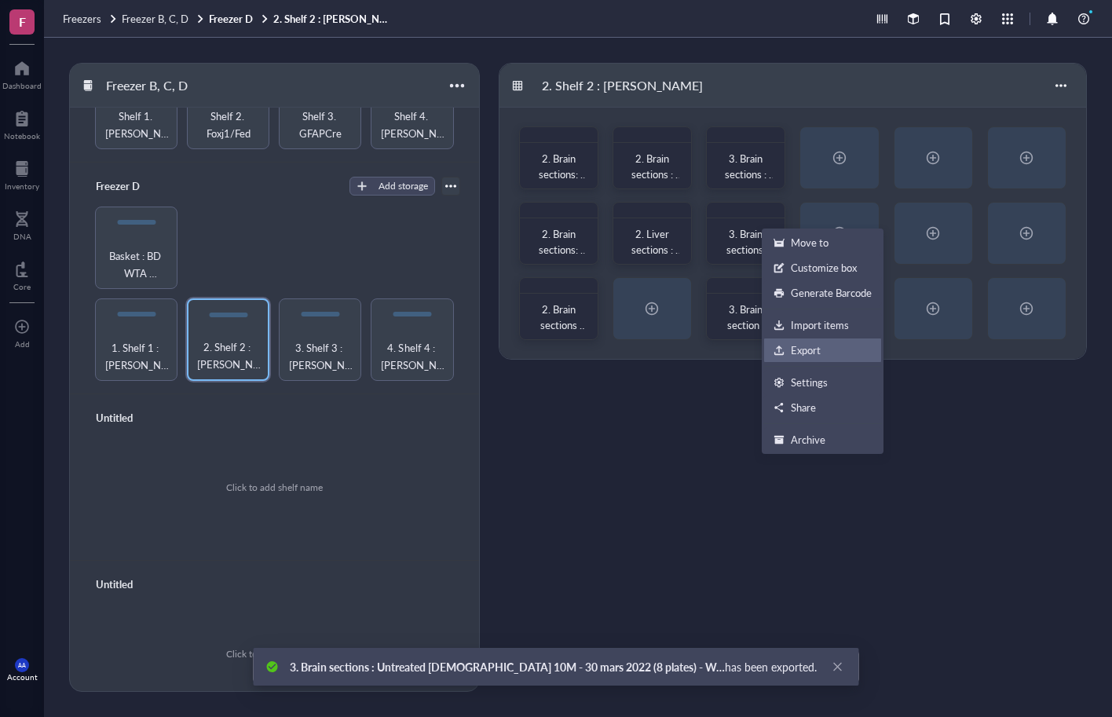
click at [800, 353] on div "Export" at bounding box center [806, 350] width 30 height 14
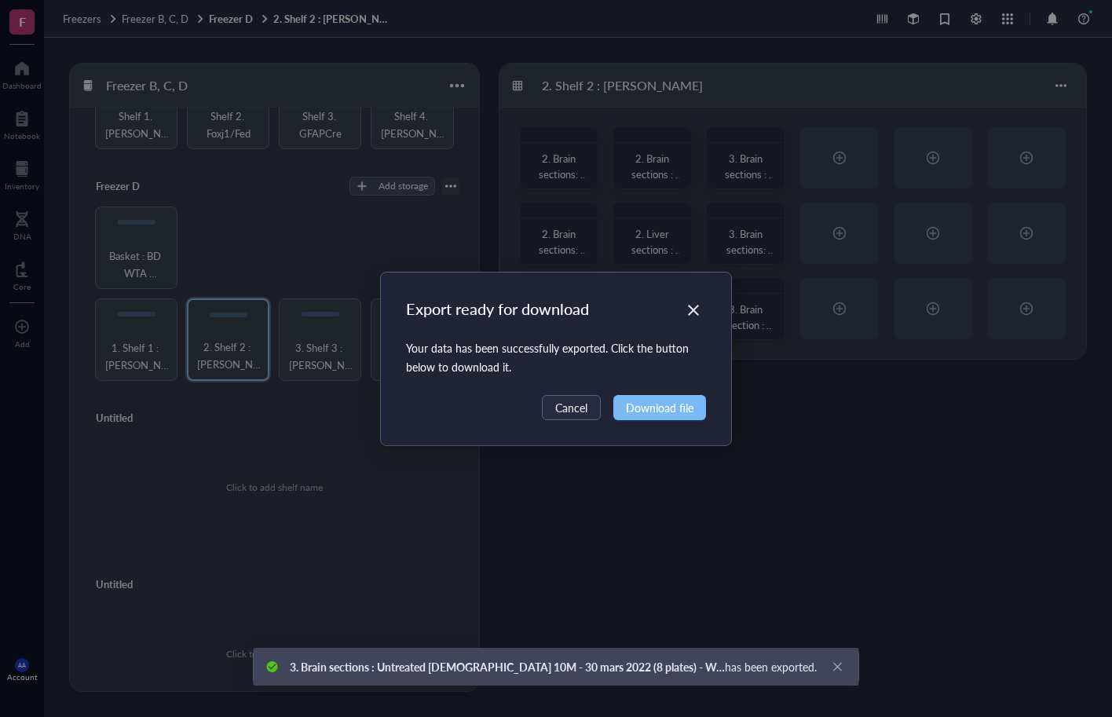
click at [672, 403] on span "Download file" at bounding box center [660, 407] width 68 height 17
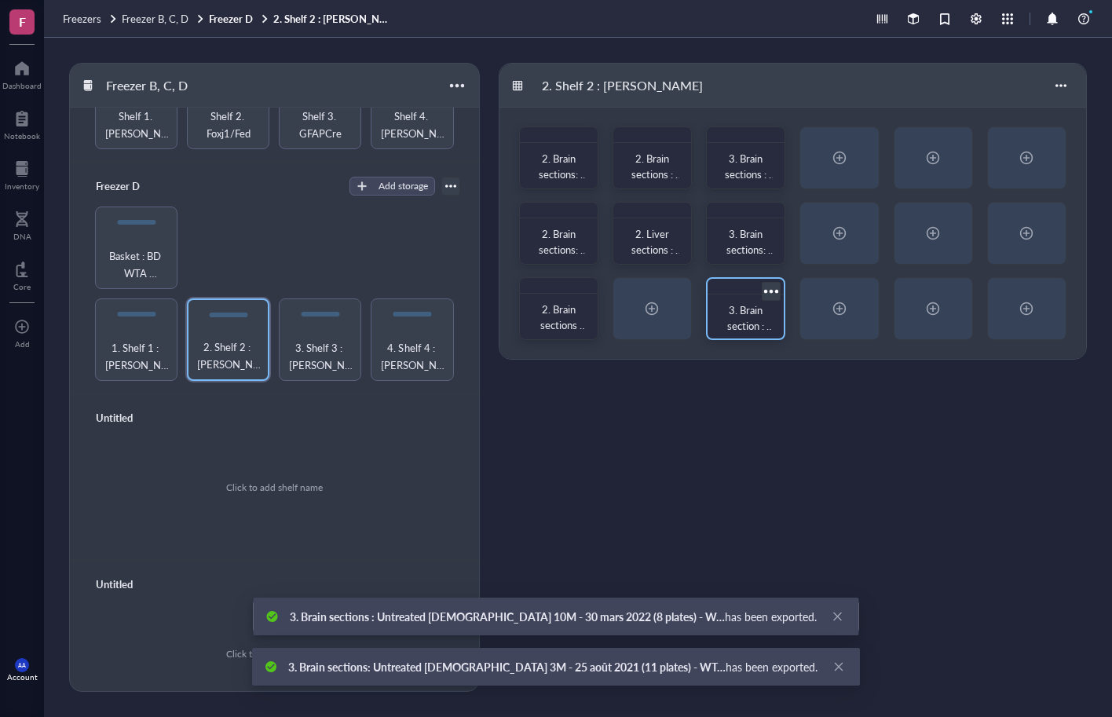
click at [774, 285] on div at bounding box center [771, 291] width 23 height 23
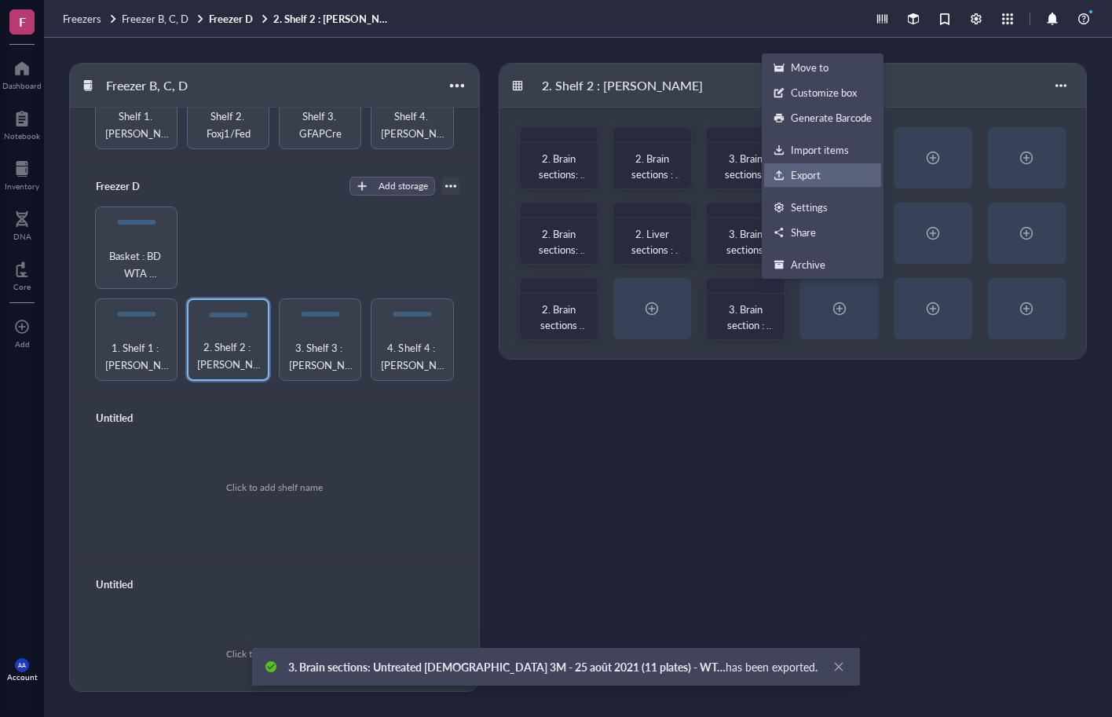
click at [811, 178] on div "Export" at bounding box center [806, 175] width 30 height 14
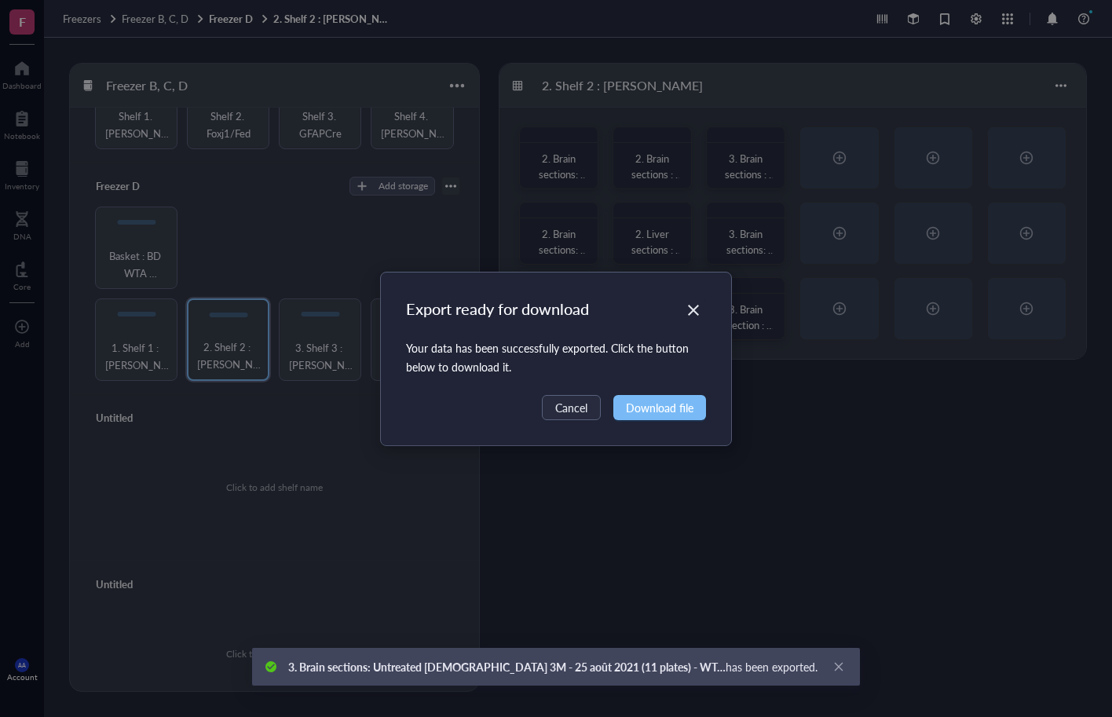
click at [677, 405] on span "Download file" at bounding box center [660, 407] width 68 height 17
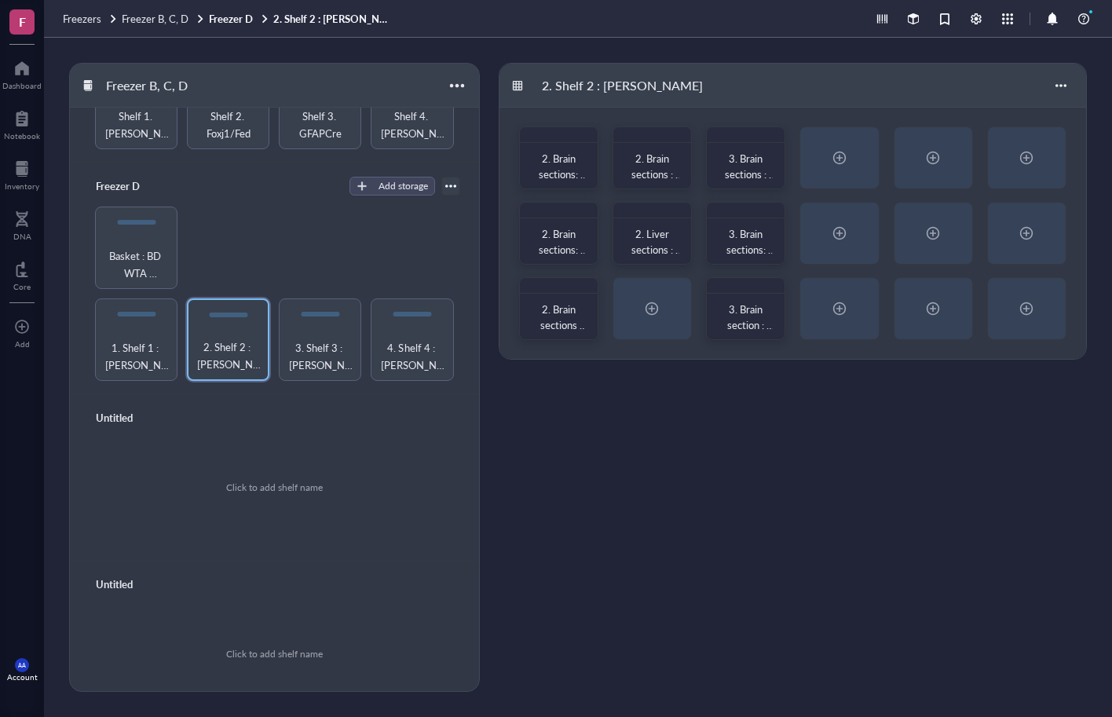
click at [202, 407] on div "Untitled" at bounding box center [275, 418] width 372 height 22
click at [316, 339] on span "3. Shelf 3 : [PERSON_NAME] project and BD WTA kits" at bounding box center [320, 356] width 67 height 35
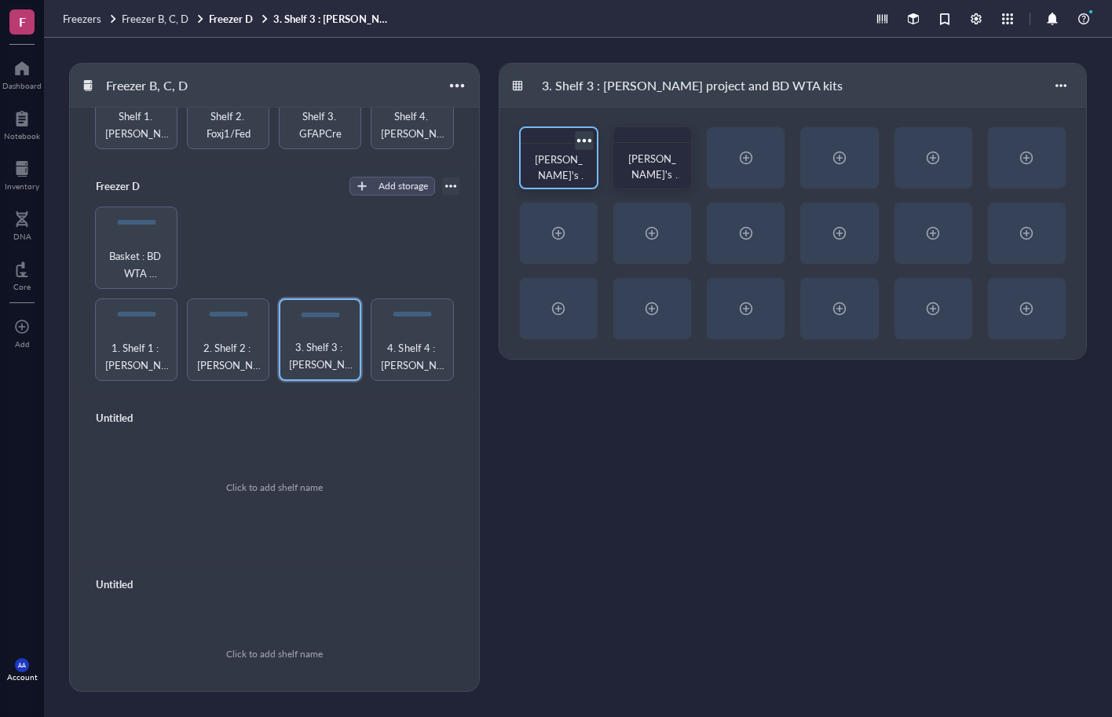
click at [586, 137] on div at bounding box center [584, 140] width 23 height 23
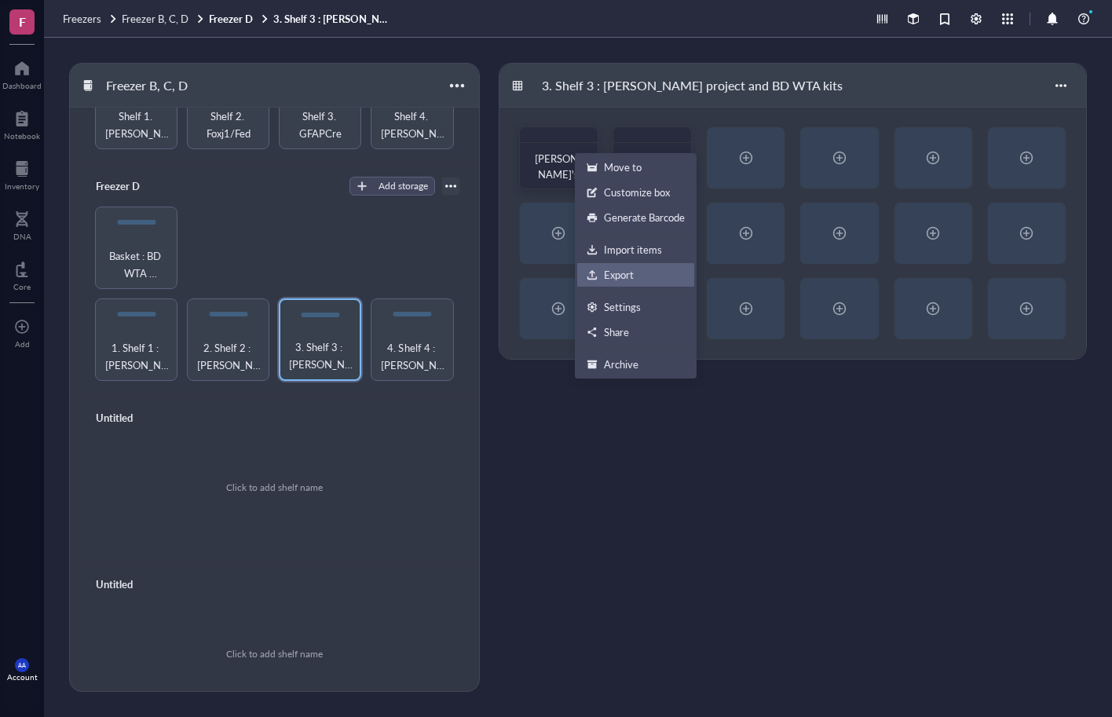
click at [608, 272] on div "Export" at bounding box center [619, 275] width 30 height 14
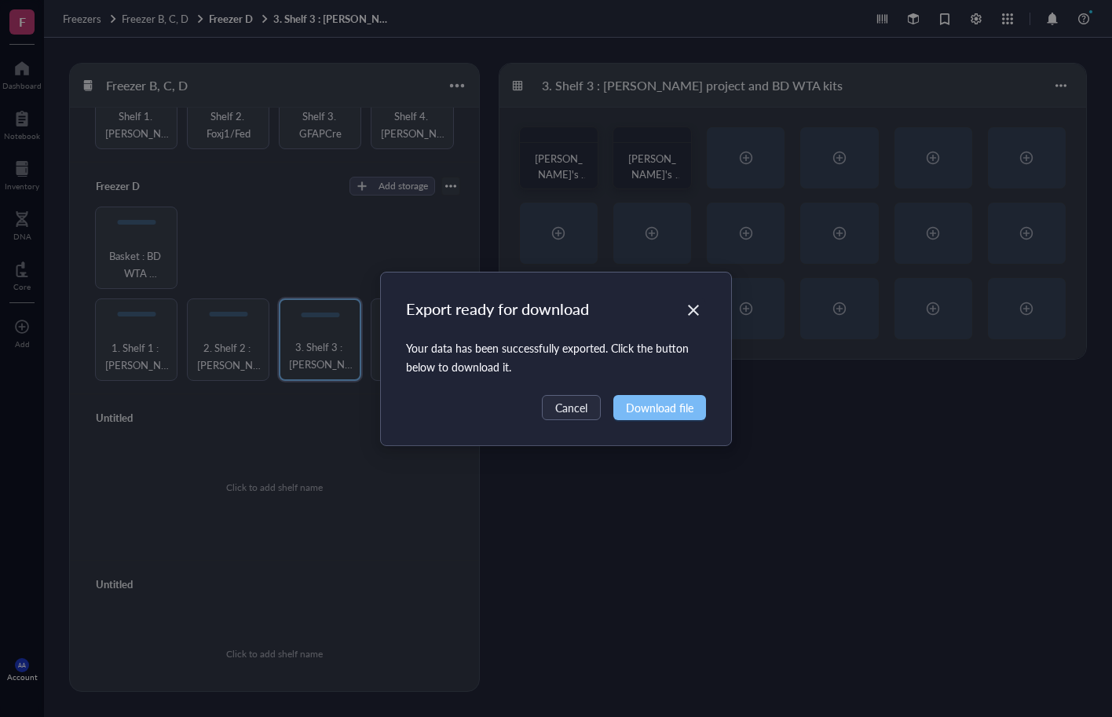
click at [650, 418] on button "Download file" at bounding box center [659, 407] width 93 height 25
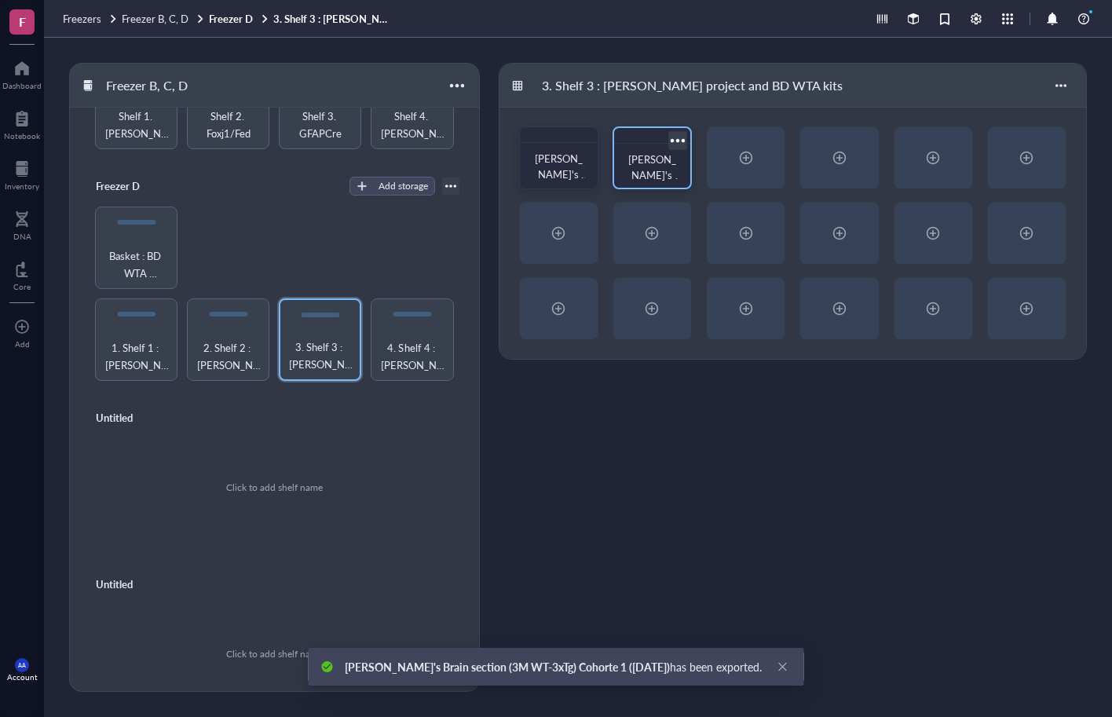
click at [675, 141] on div at bounding box center [677, 140] width 23 height 23
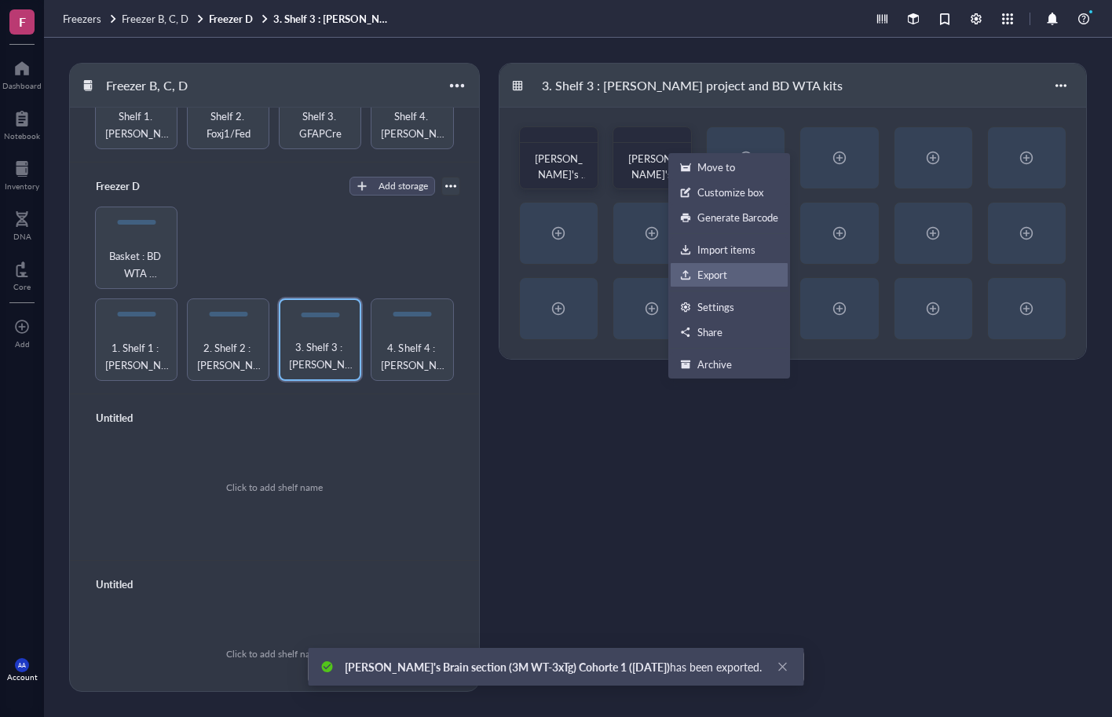
click at [704, 269] on div "Export" at bounding box center [712, 275] width 30 height 14
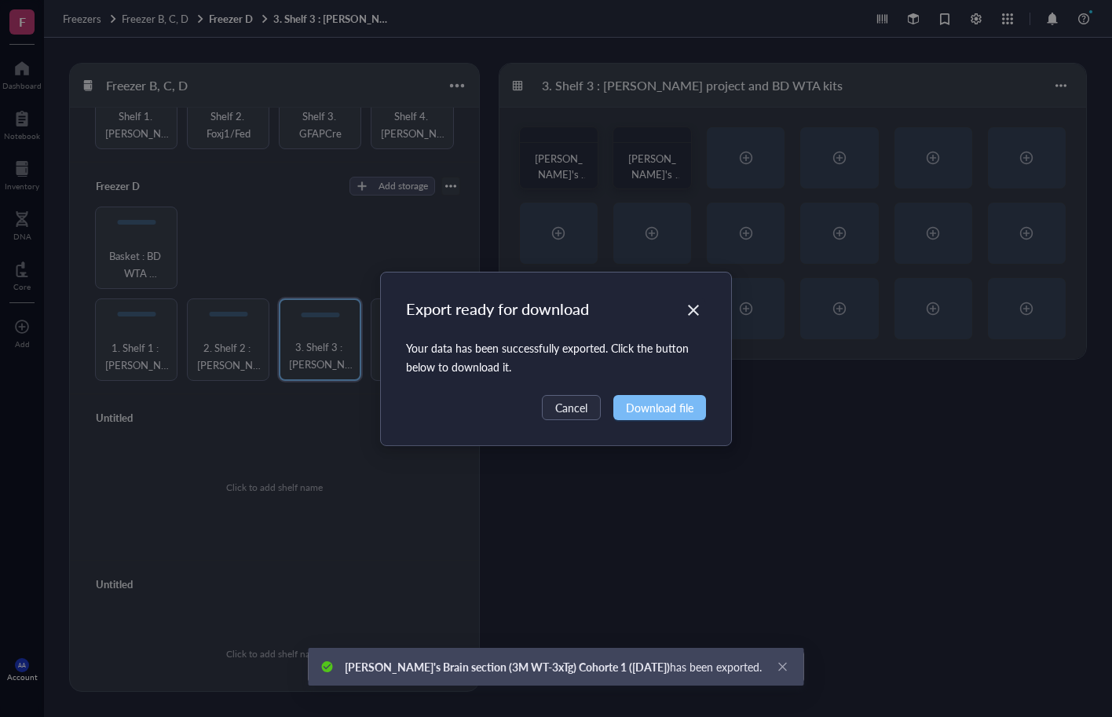
click at [657, 401] on span "Download file" at bounding box center [660, 407] width 68 height 17
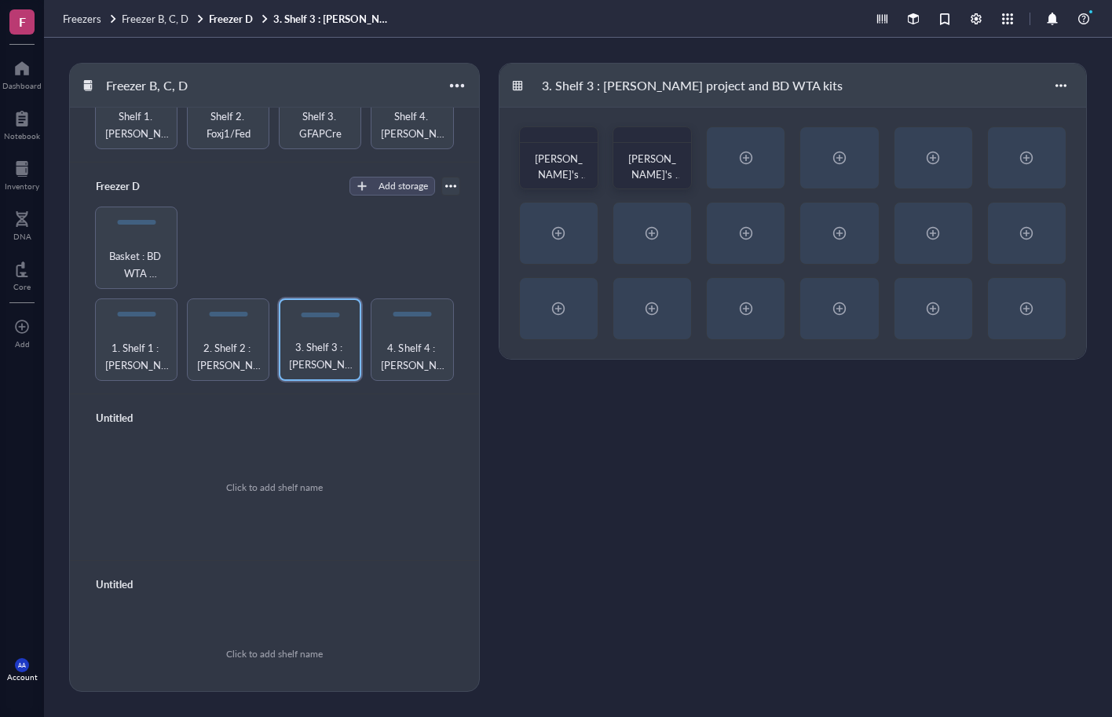
click at [211, 237] on div "1. Shelf 1 : [PERSON_NAME] 2. Shelf 2 : [PERSON_NAME] 3. Shelf 3 : [PERSON_NAME…" at bounding box center [275, 294] width 372 height 174
click at [395, 339] on span "4. Shelf 4 : [PERSON_NAME] sample and BD WTA Amplification kit" at bounding box center [412, 356] width 67 height 35
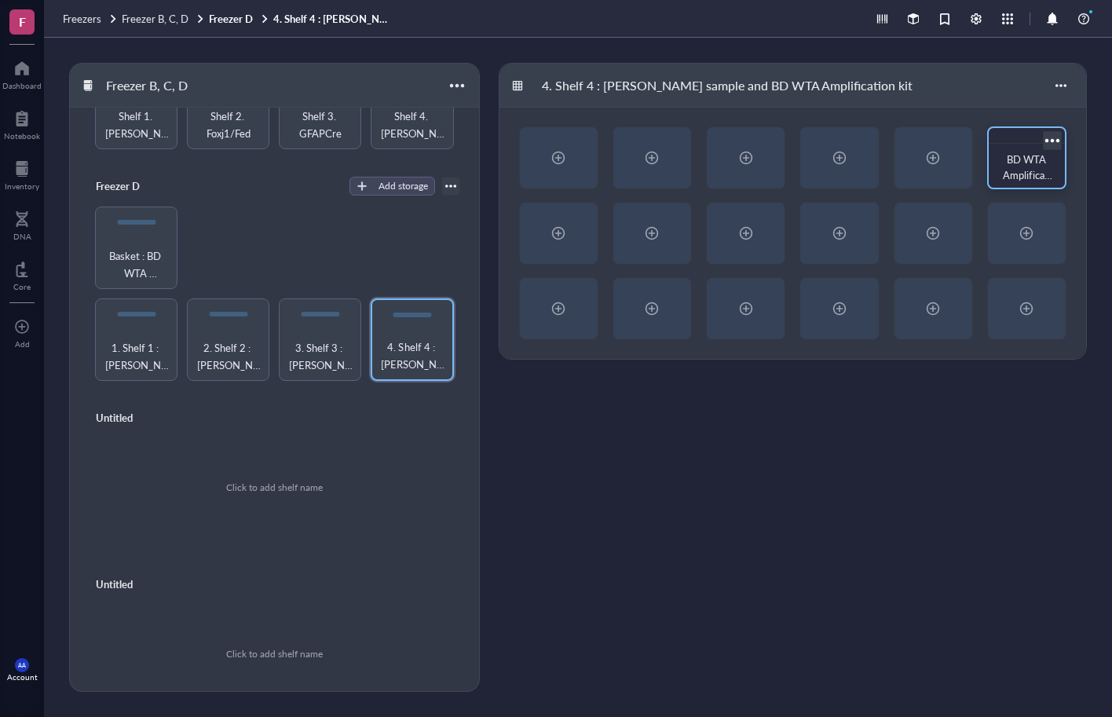
click at [1056, 141] on div at bounding box center [1052, 140] width 23 height 23
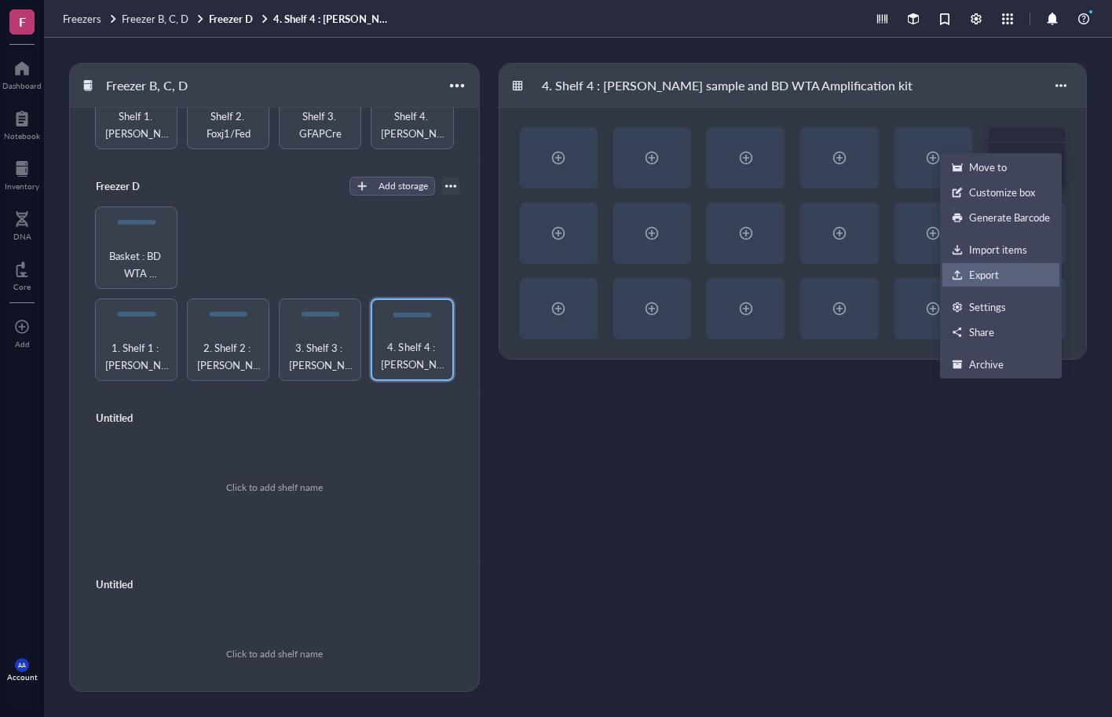
click at [989, 269] on div "Export" at bounding box center [984, 275] width 30 height 14
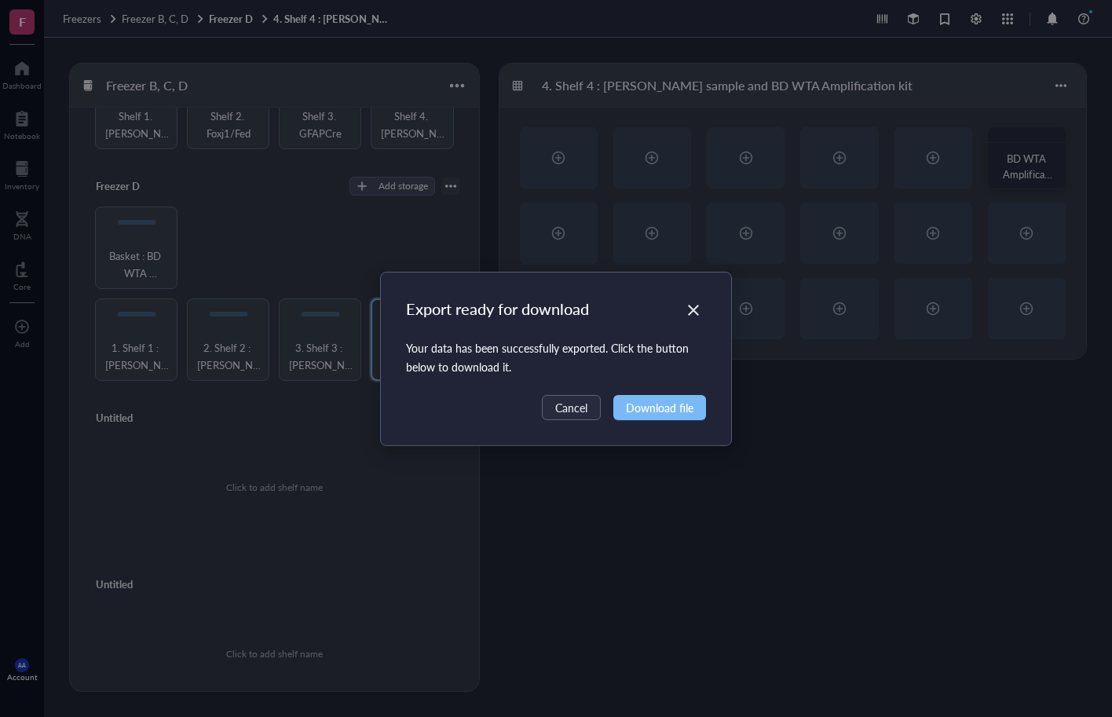
click at [653, 402] on span "Download file" at bounding box center [660, 407] width 68 height 17
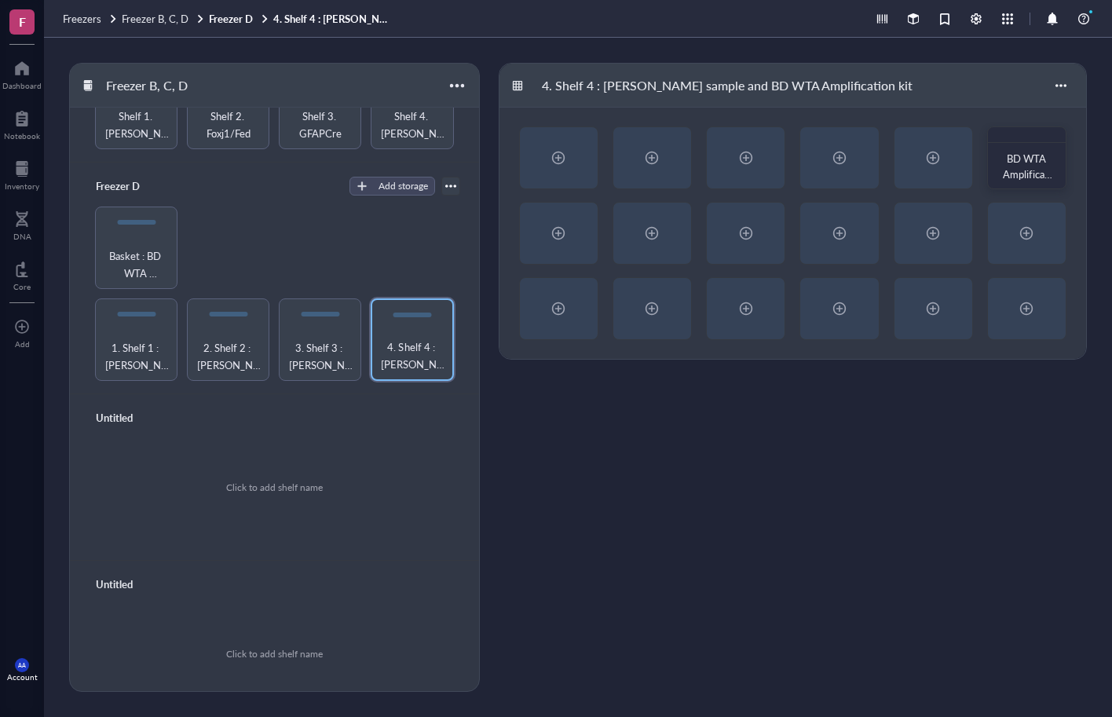
click at [231, 207] on div "1. Shelf 1 : [PERSON_NAME] 2. Shelf 2 : [PERSON_NAME] 3. Shelf 3 : [PERSON_NAME…" at bounding box center [275, 294] width 372 height 174
click at [206, 175] on div "Freezer D Add storage" at bounding box center [275, 186] width 372 height 22
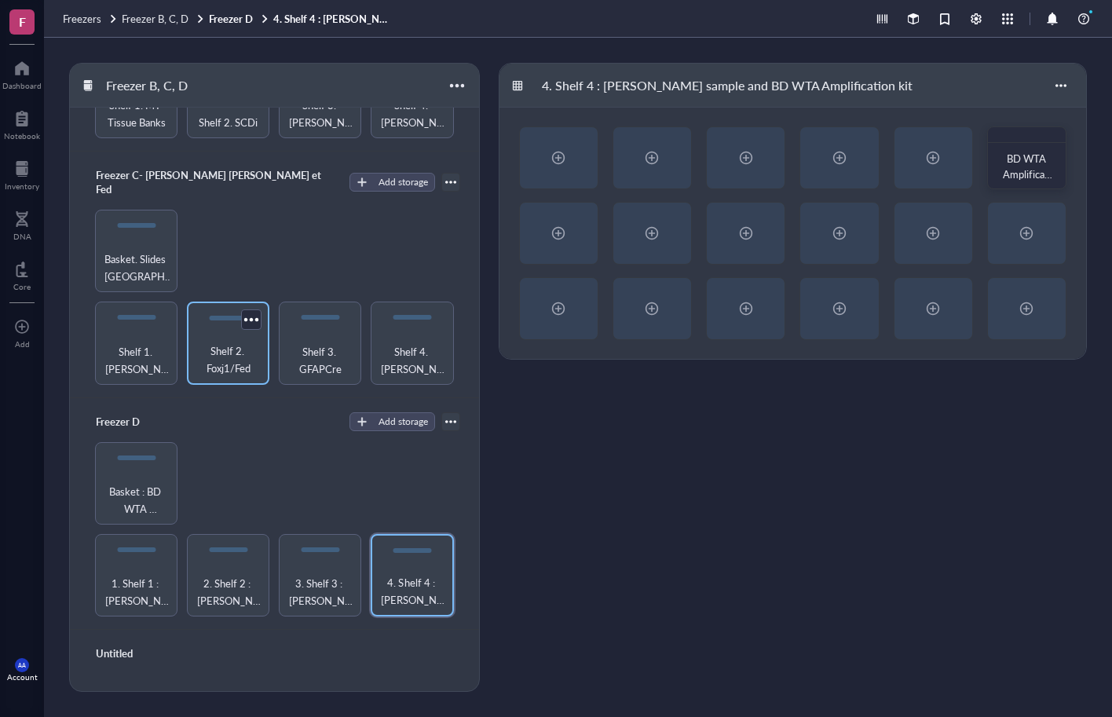
scroll to position [266, 0]
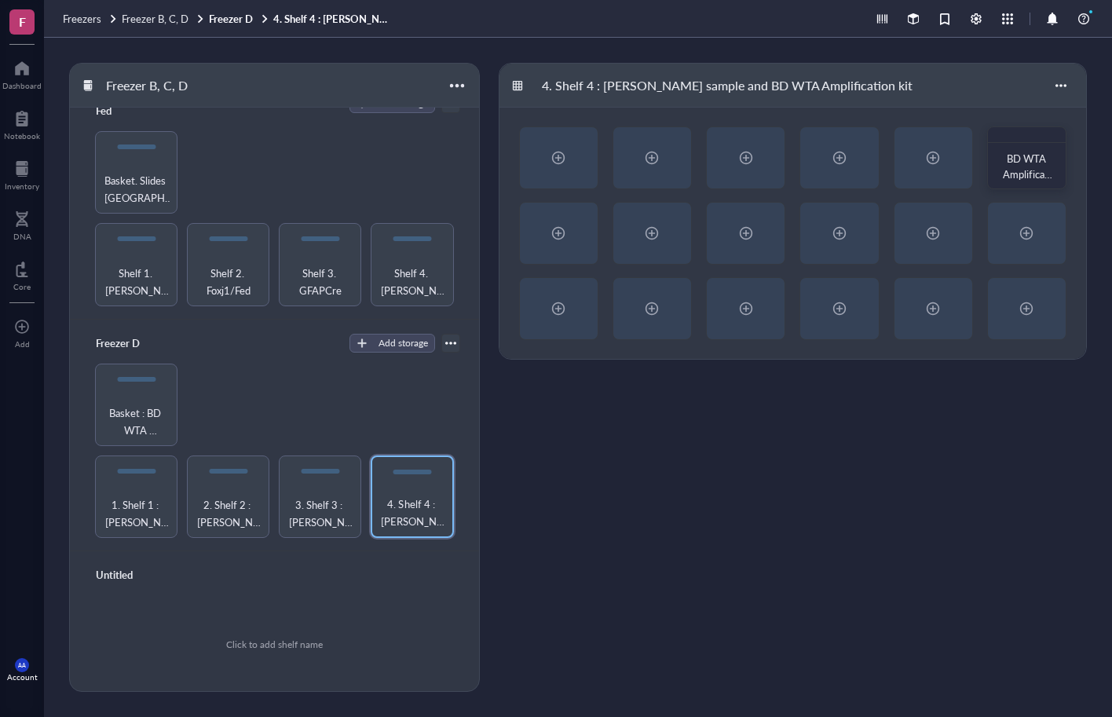
click at [91, 229] on div "Shelf 1. [PERSON_NAME]/[PERSON_NAME] 2. Foxj1/Fed Shelf 3. GFAPCre Shelf 4. [PE…" at bounding box center [275, 218] width 372 height 174
